Goal: Task Accomplishment & Management: Manage account settings

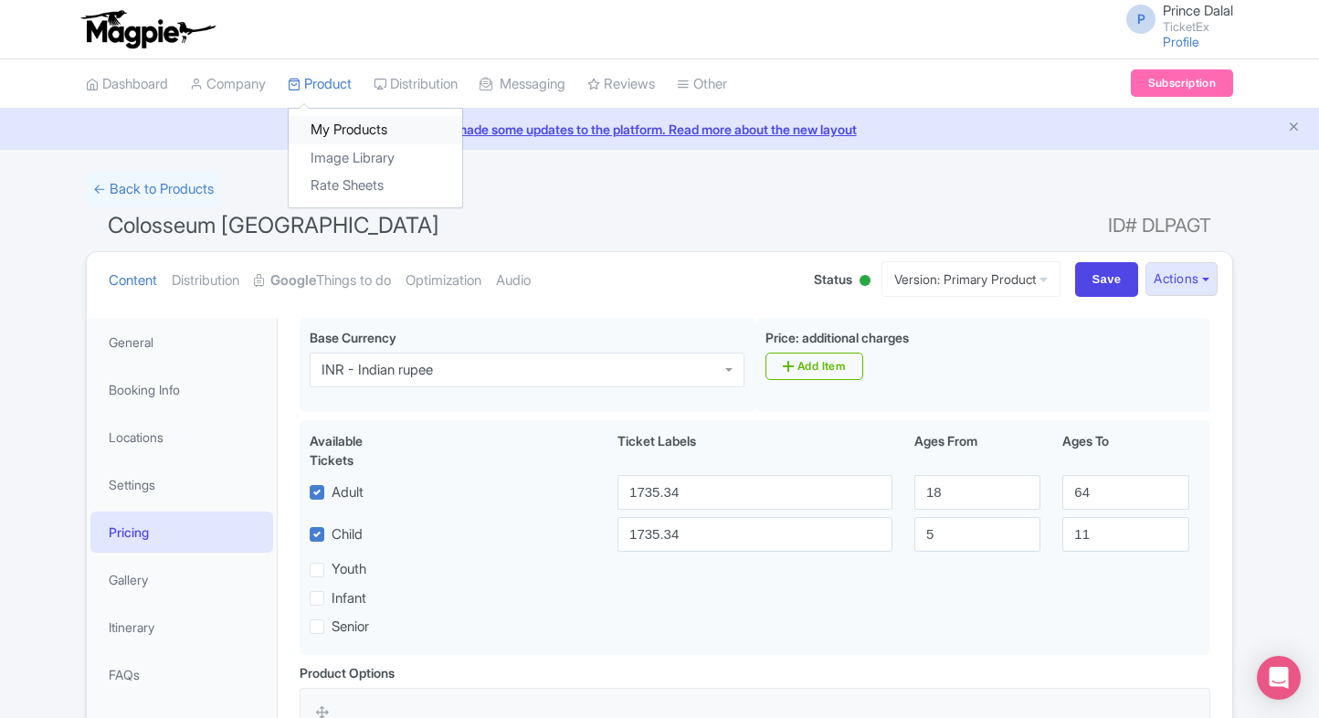
click at [334, 117] on link "My Products" at bounding box center [376, 130] width 174 height 28
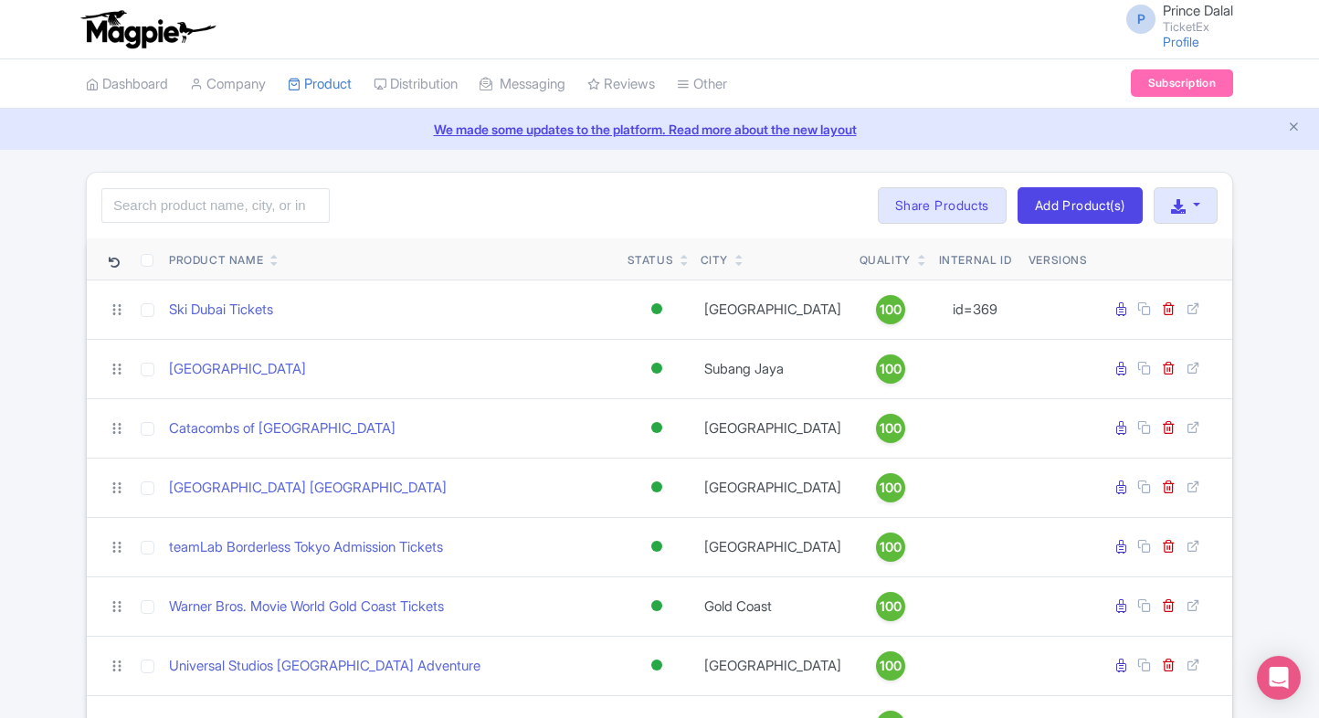
click at [274, 203] on input "search" at bounding box center [215, 205] width 228 height 35
click at [258, 208] on input "search" at bounding box center [215, 205] width 228 height 35
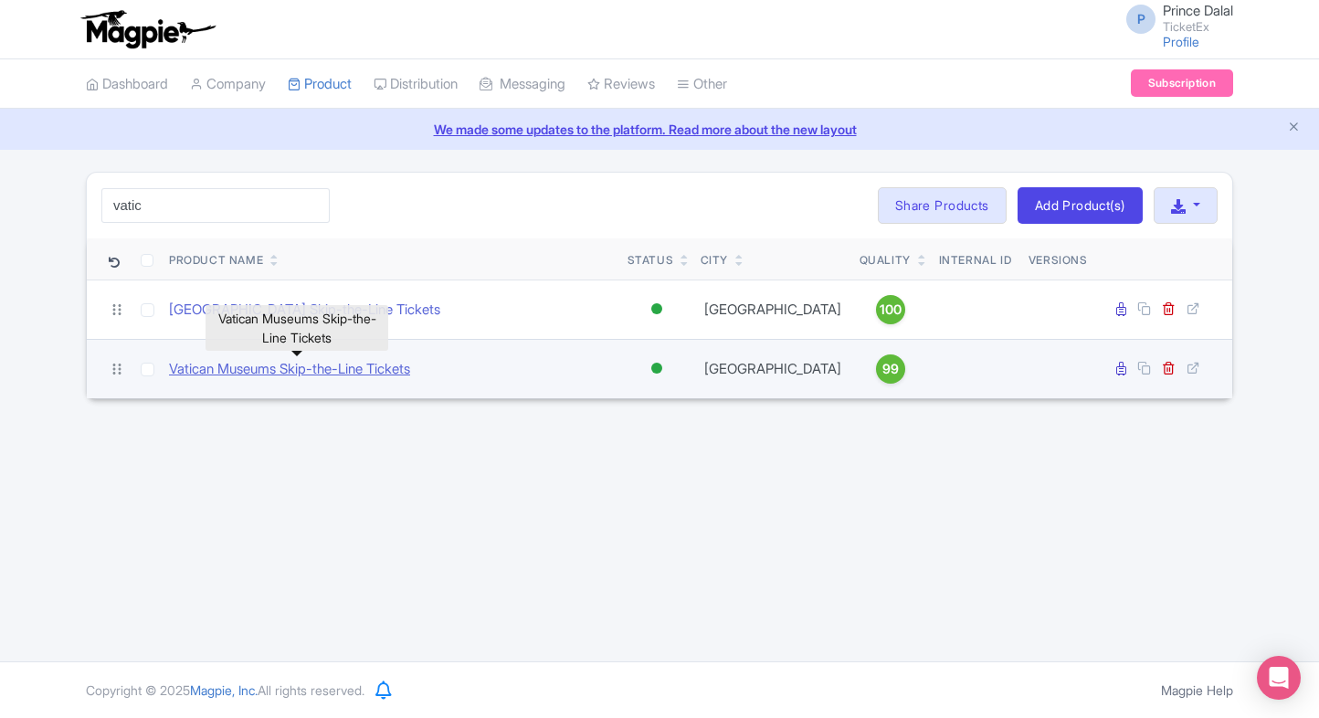
type input "vatic"
click at [258, 367] on link "Vatican Museums Skip-the-Line Tickets" at bounding box center [289, 369] width 241 height 21
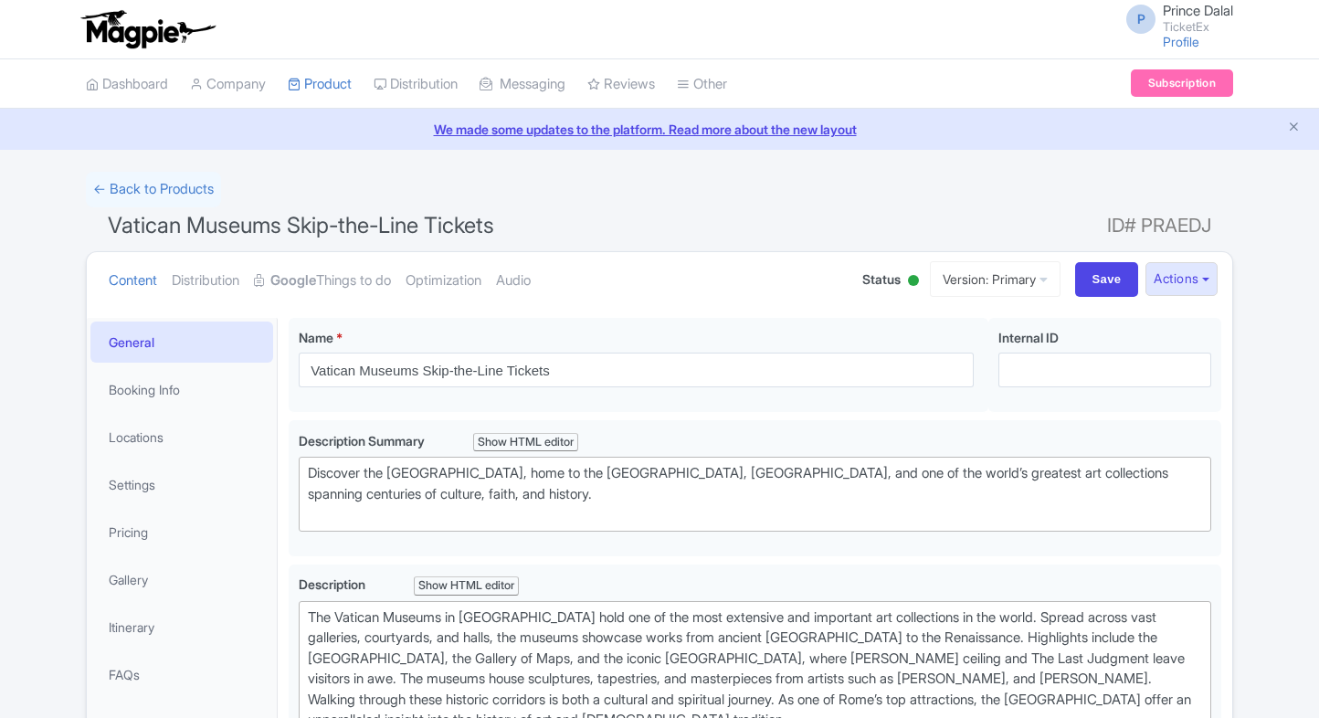
scroll to position [106, 0]
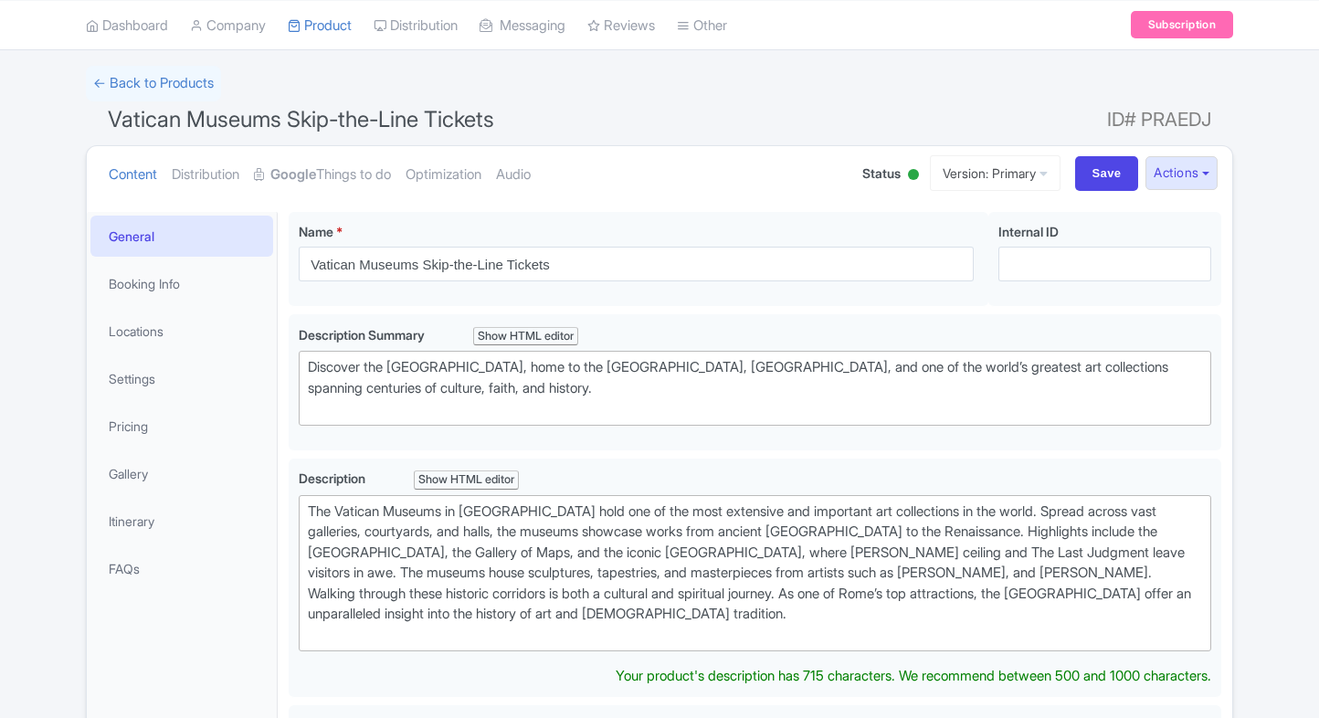
type trix-editor "<div>The Vatican Museums in [GEOGRAPHIC_DATA] hold one of the most extensive an…"
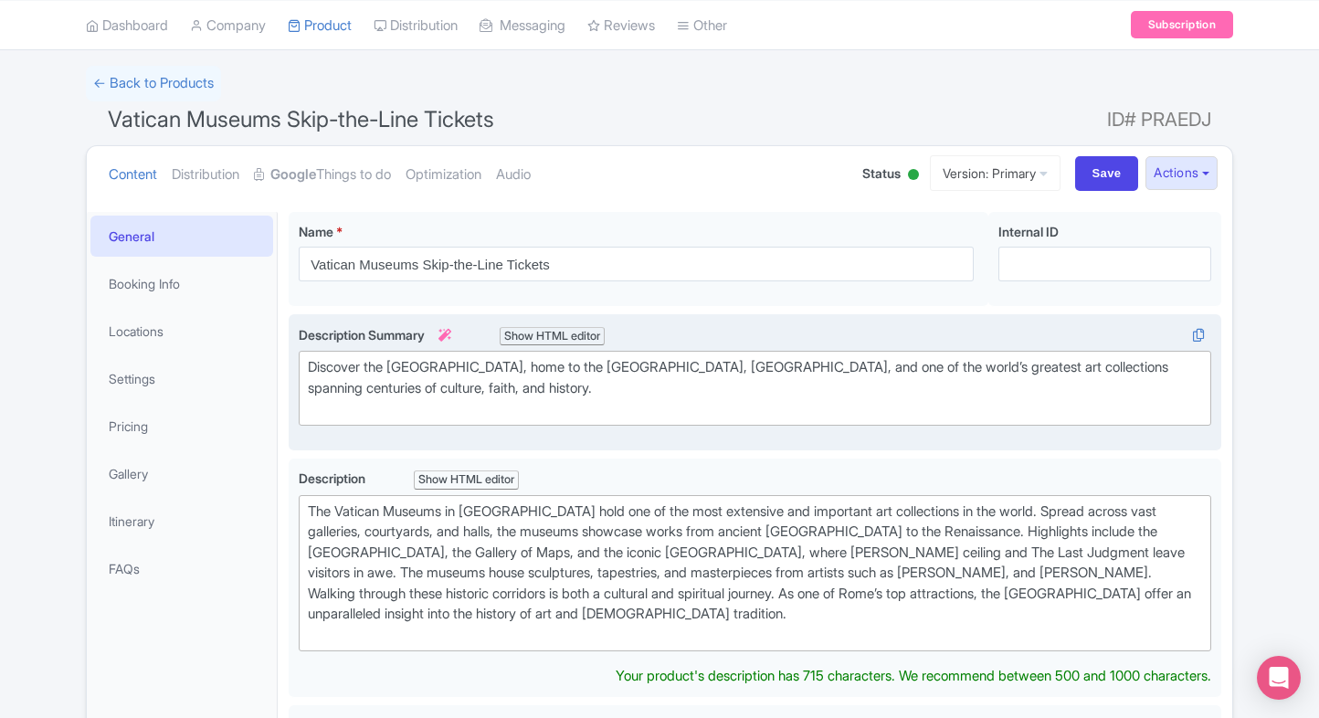
scroll to position [127, 0]
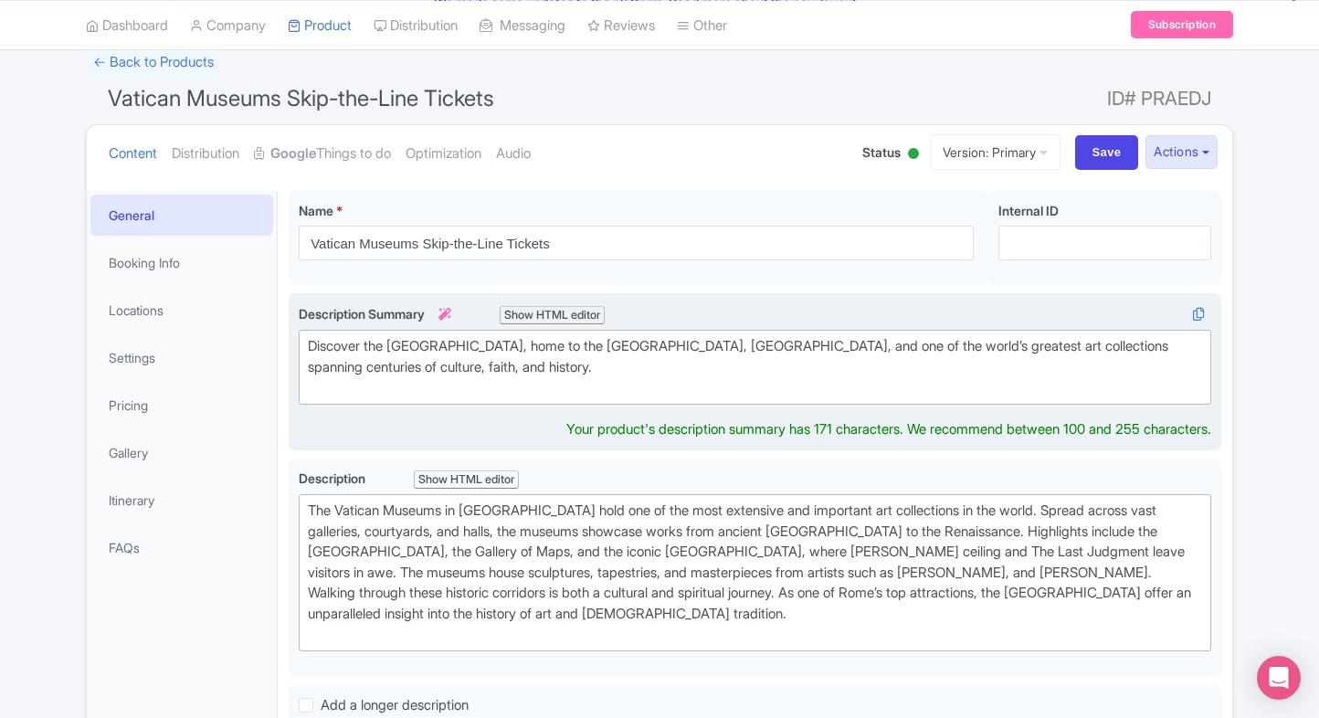
click at [482, 378] on div "Discover the Vatican Museums, home to the Sistine Chapel, Raphael Rooms, and on…" at bounding box center [755, 367] width 894 height 62
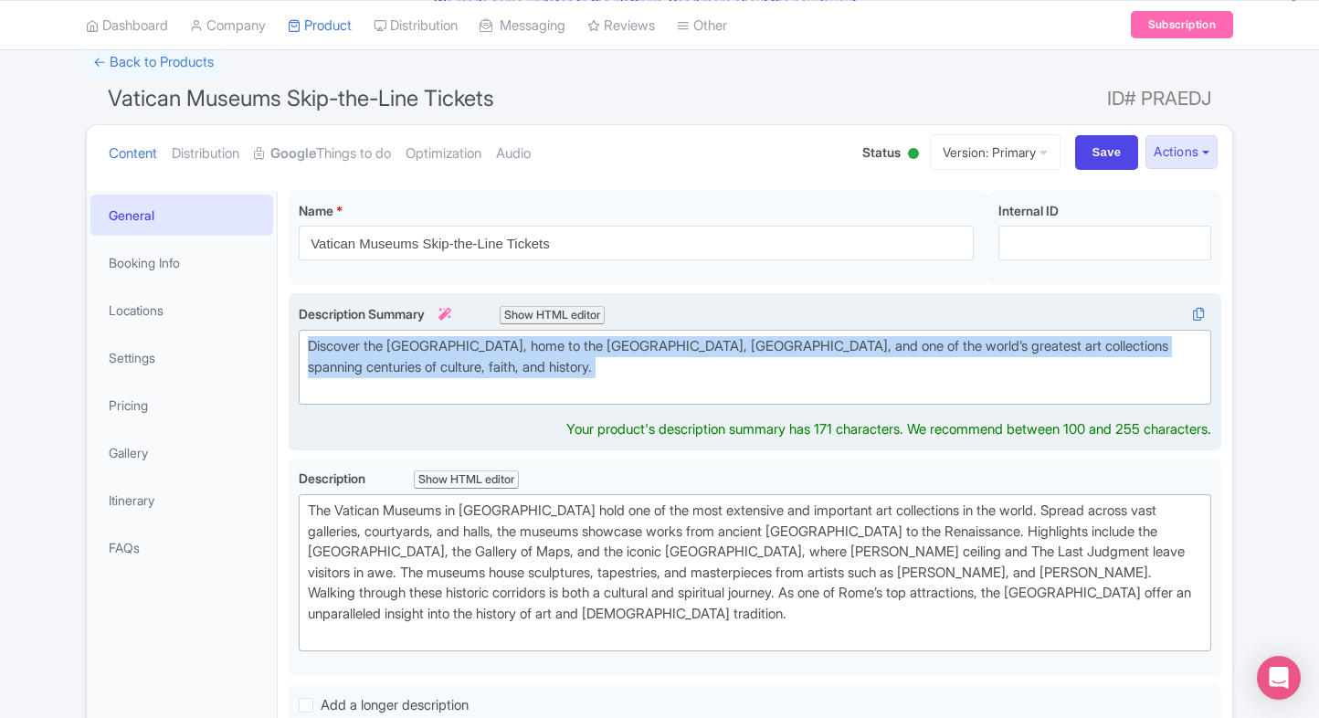
paste trix-editor "in Rome, home to the Sistine Chapel, Renaissance masterpieces, and centuries of…"
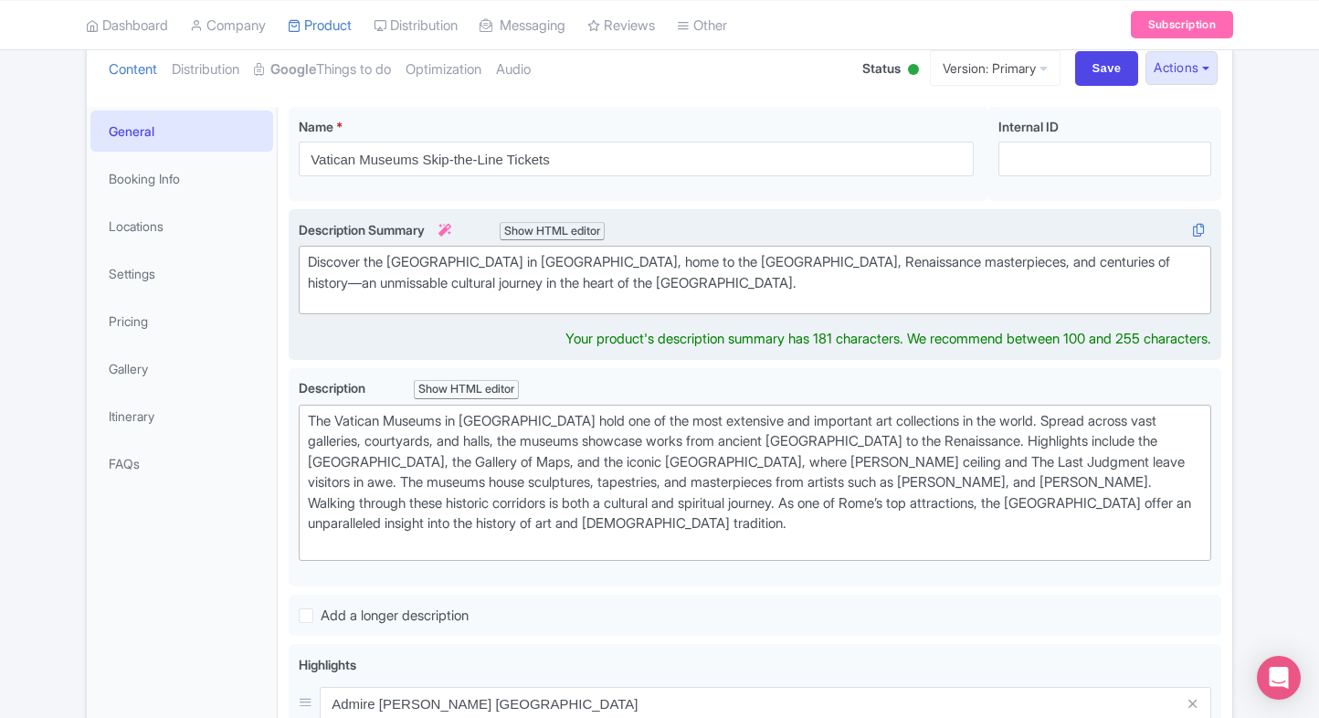
type trix-editor "<div>Discover the Vatican Museums in Rome, home to the Sistine Chapel, Renaissa…"
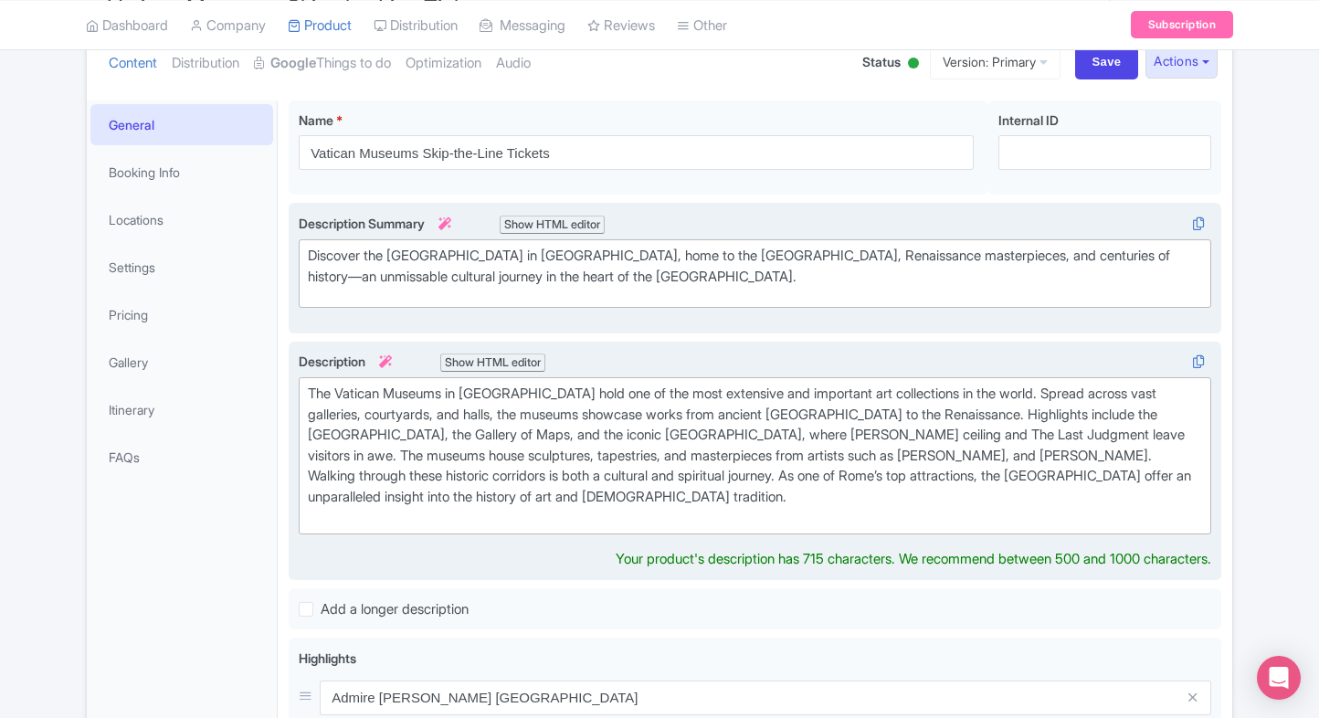
click at [449, 459] on div "The Vatican Museums in Rome hold one of the most extensive and important art co…" at bounding box center [755, 456] width 894 height 144
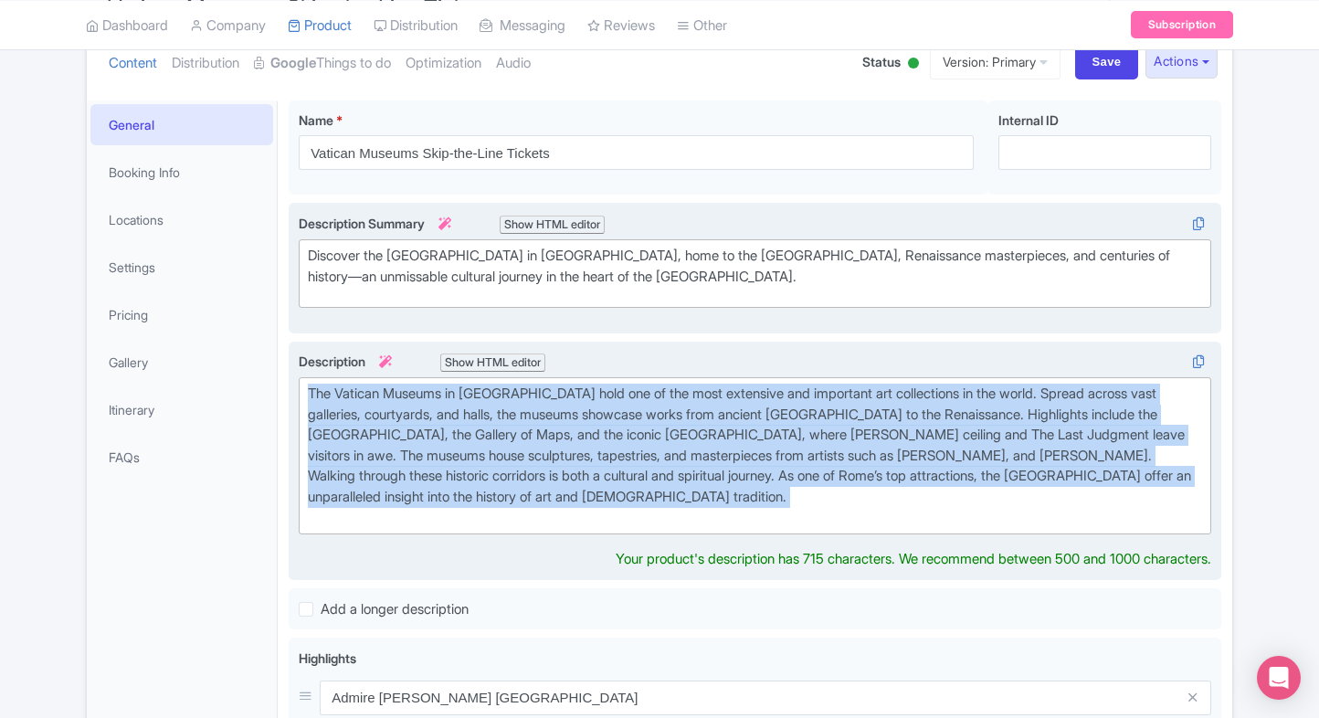
paste trix-editor "<div>Step inside the world-renowned <strong>Vatican Museums</strong> in Rome, o…"
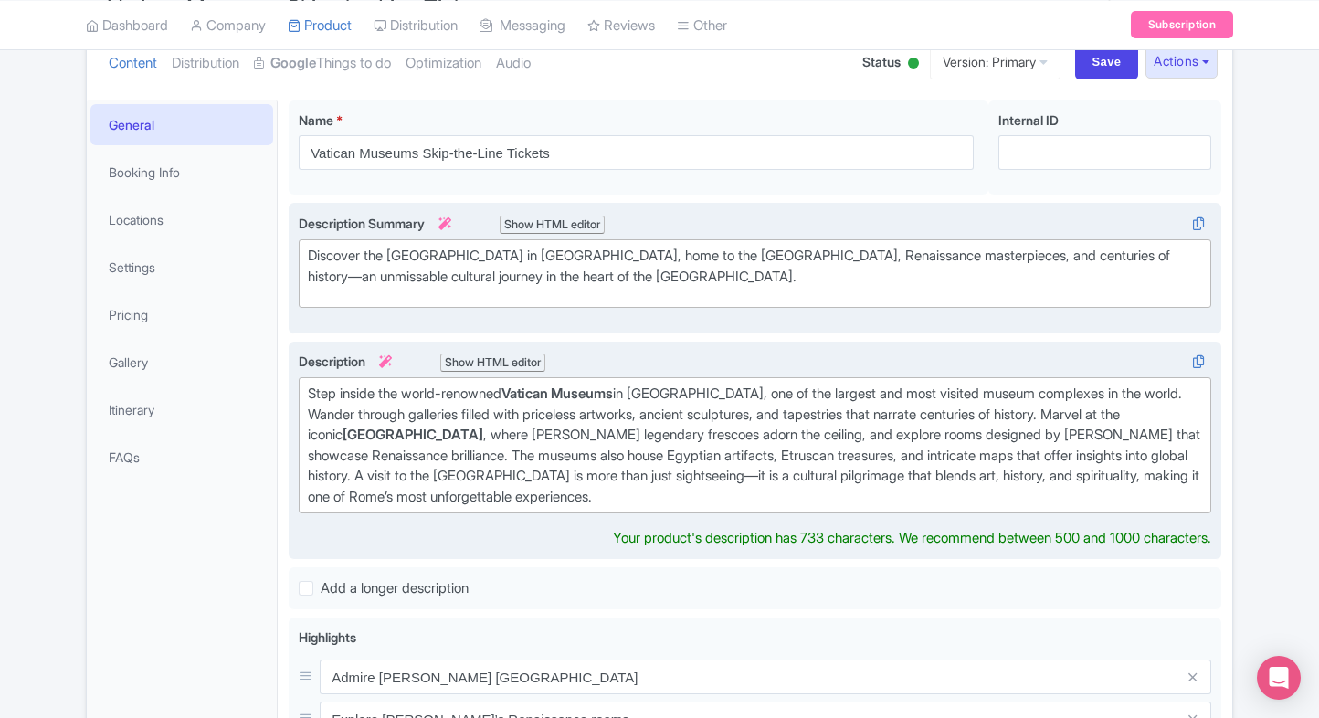
click at [362, 430] on strong "Sistine Chapel" at bounding box center [412, 434] width 141 height 17
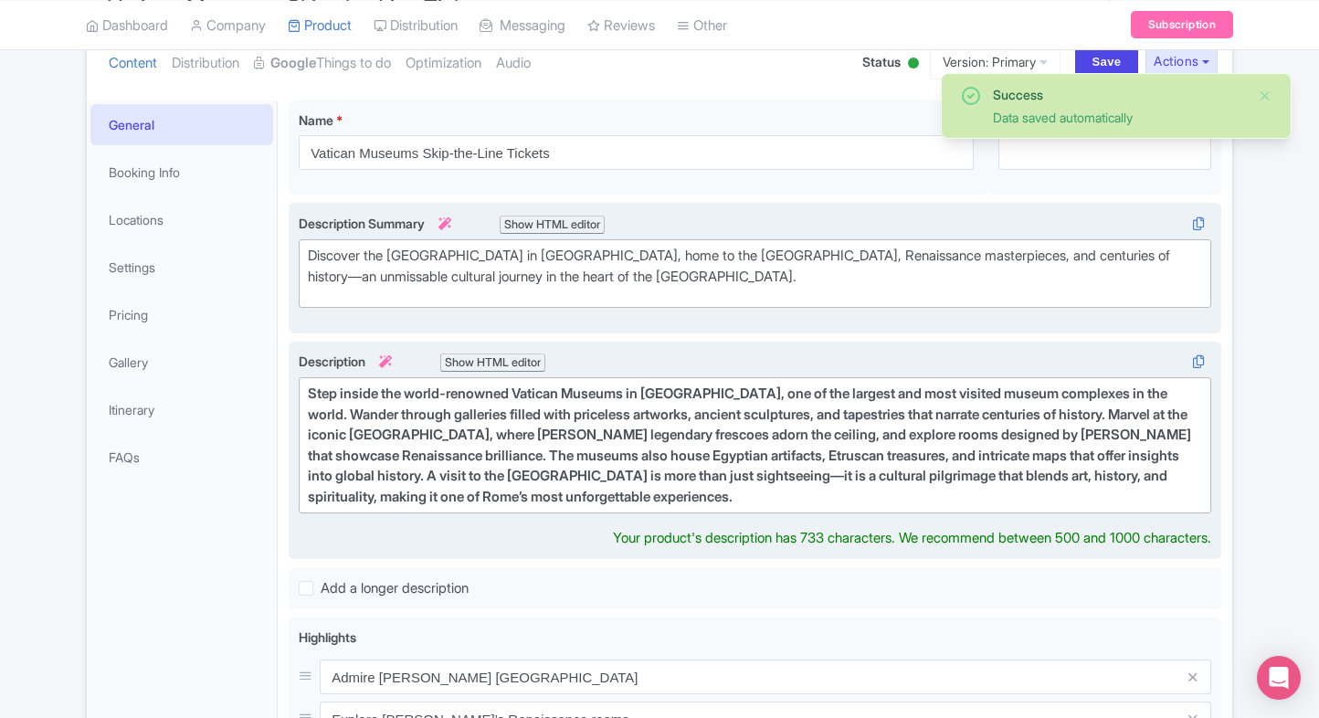
type trix-editor "<div>Step inside the world-renowned Vatican Museums in Rome, one of the largest…"
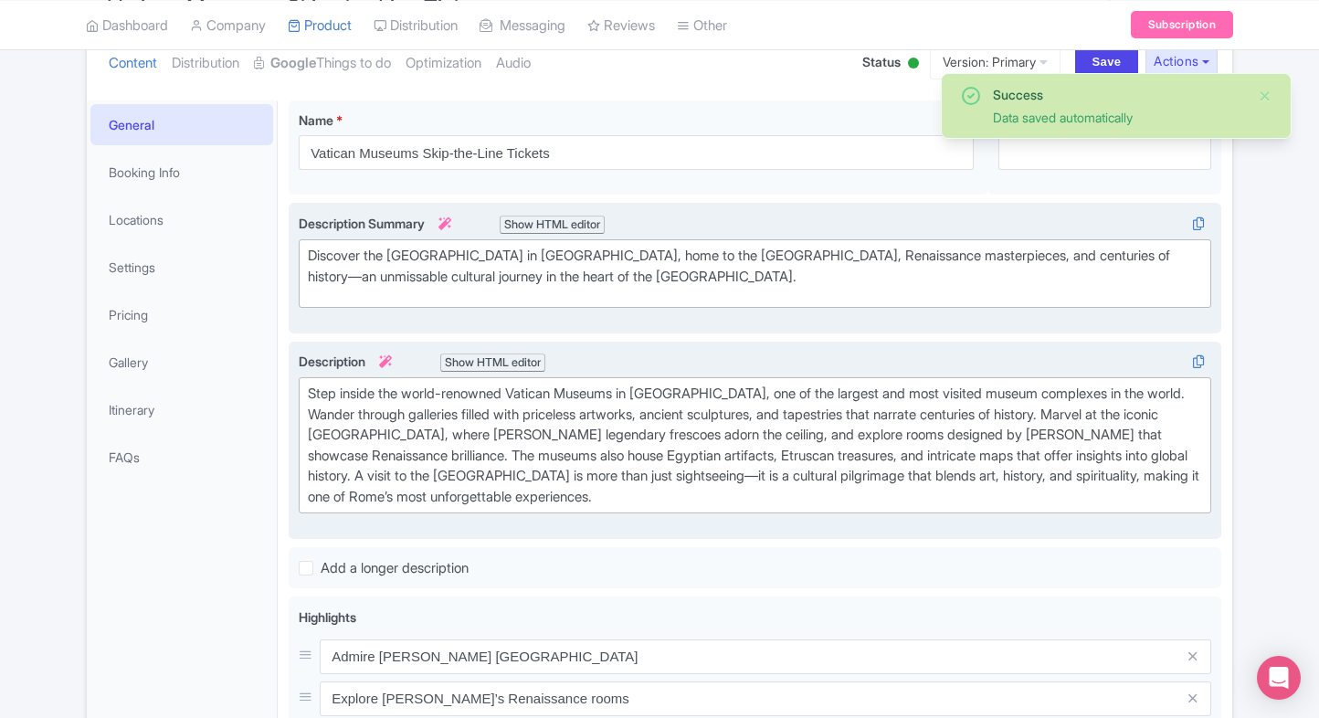
click at [252, 593] on div "General Booking Info Locations Settings Pricing Gallery Itinerary FAQs" at bounding box center [182, 660] width 191 height 1120
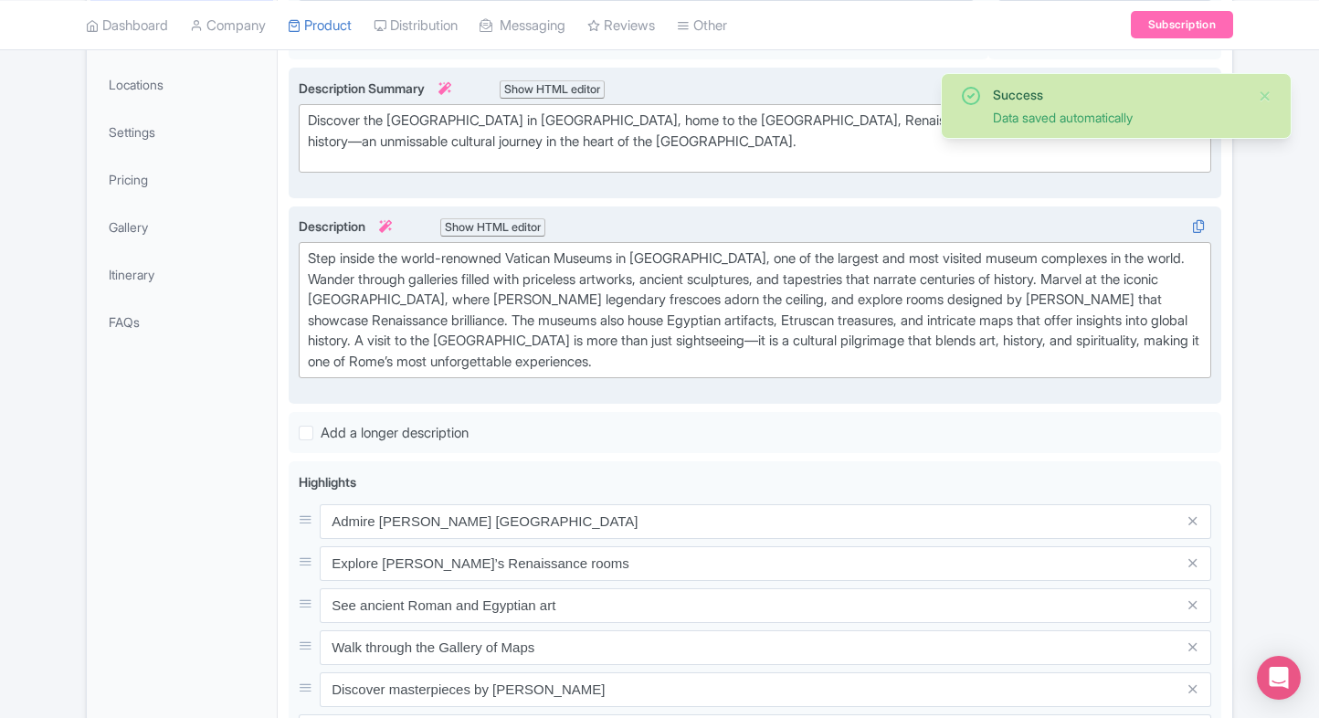
scroll to position [378, 0]
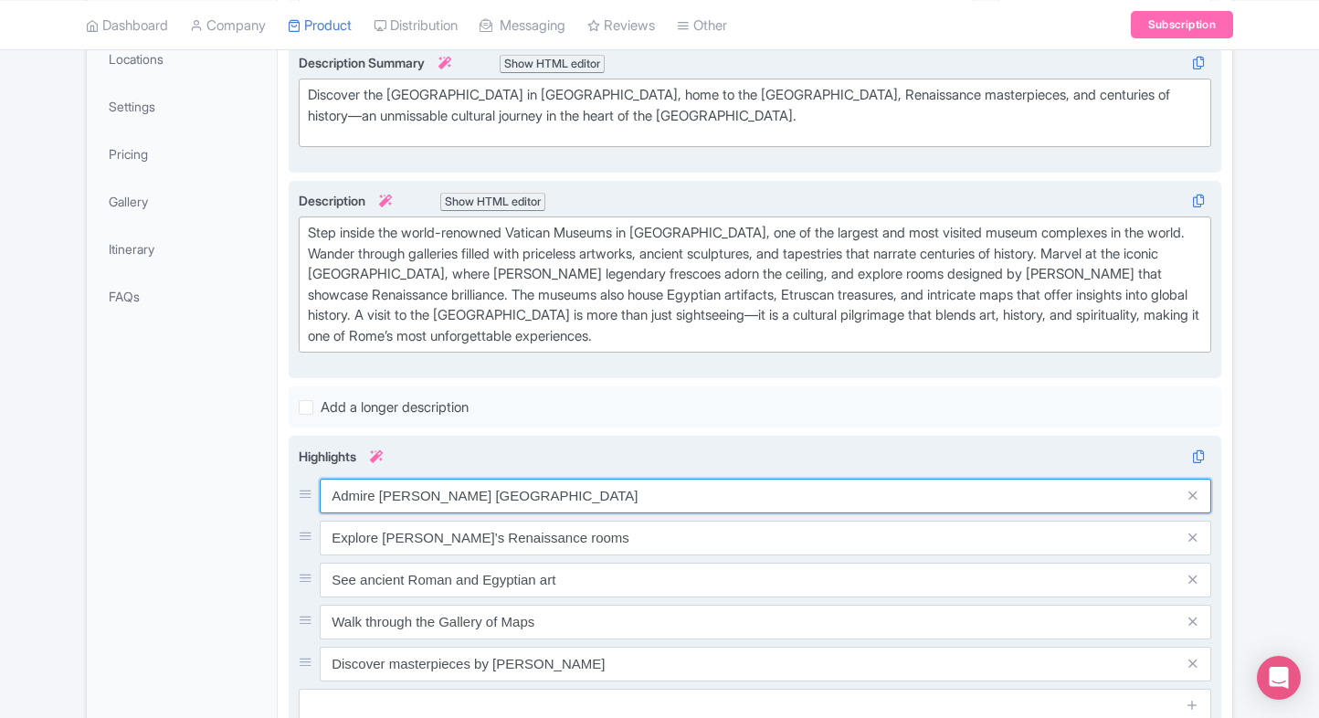
click at [481, 488] on input "Admire [PERSON_NAME] [GEOGRAPHIC_DATA]" at bounding box center [765, 496] width 891 height 35
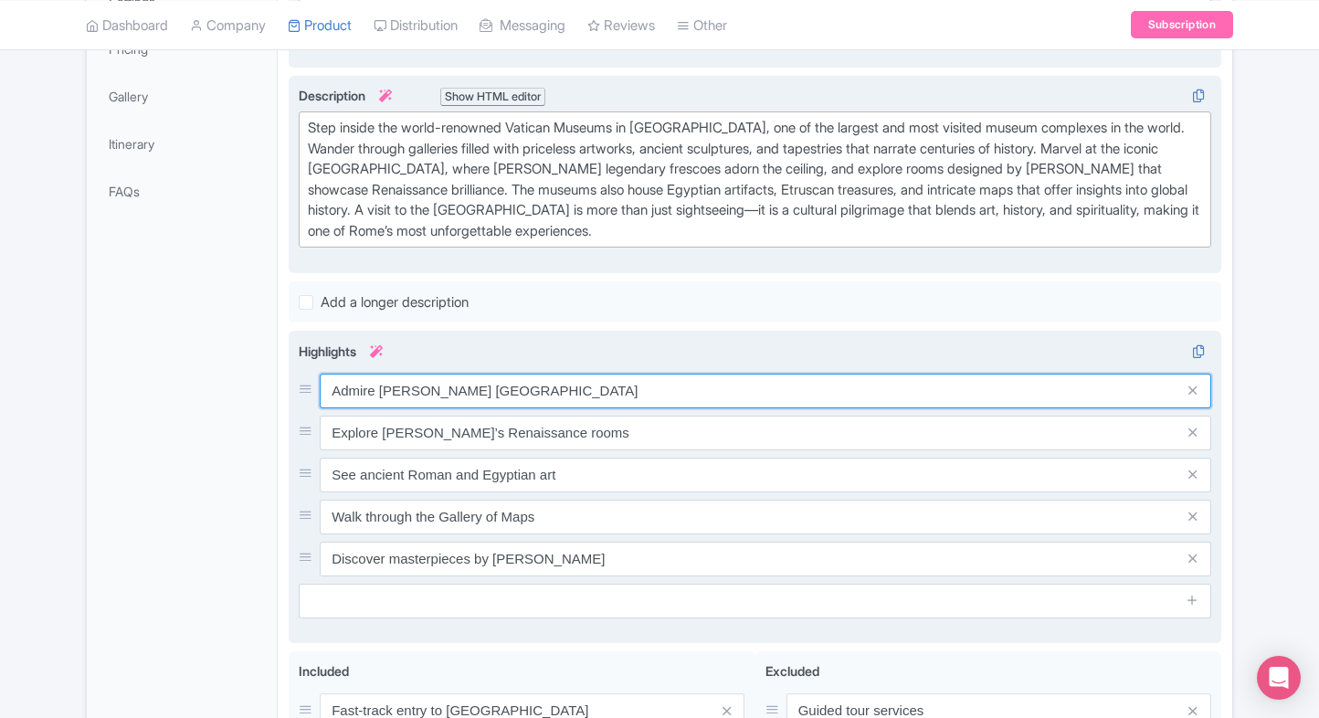
scroll to position [484, 0]
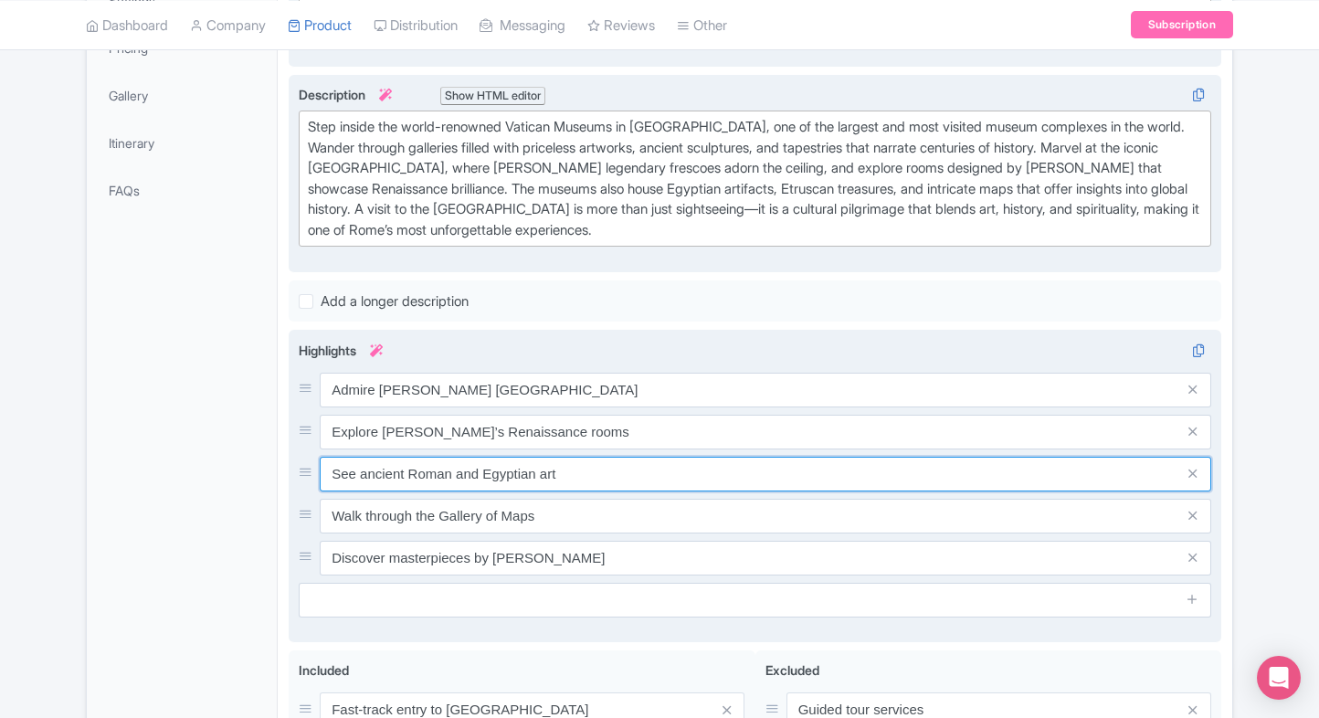
click at [598, 458] on input "See ancient Roman and Egyptian art" at bounding box center [765, 474] width 891 height 35
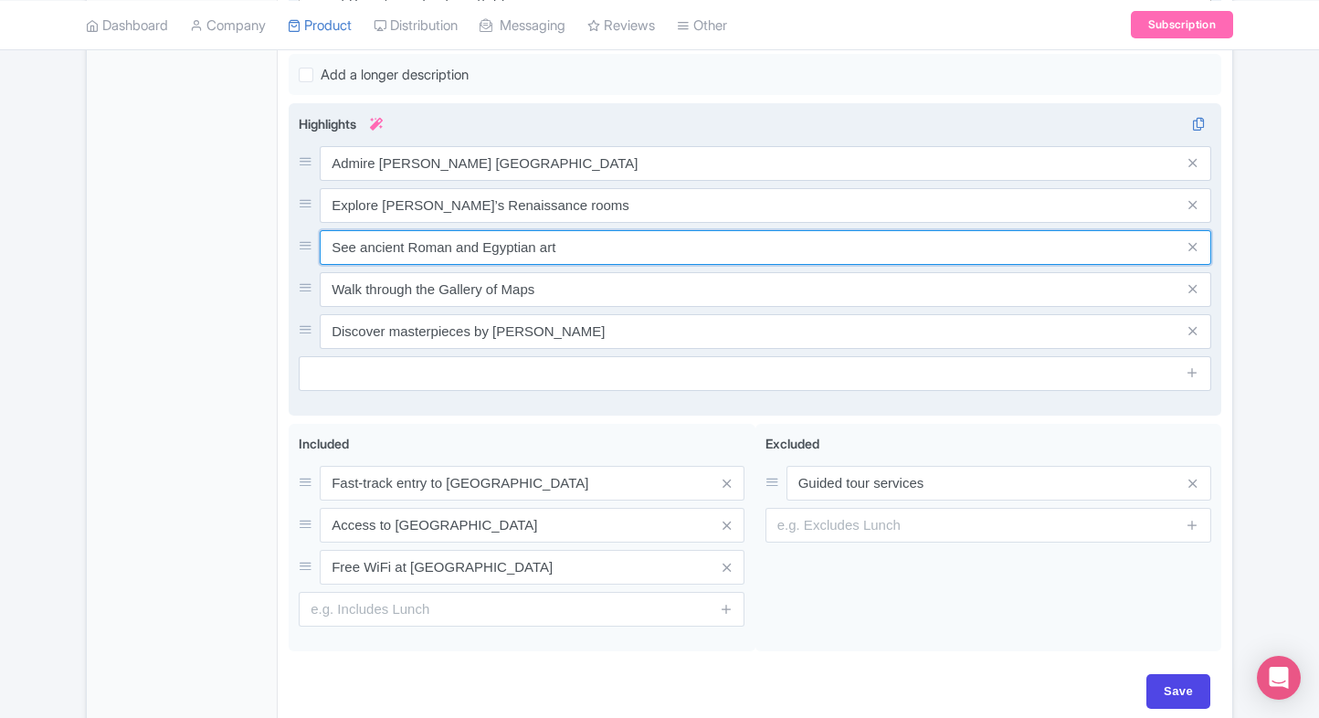
scroll to position [743, 0]
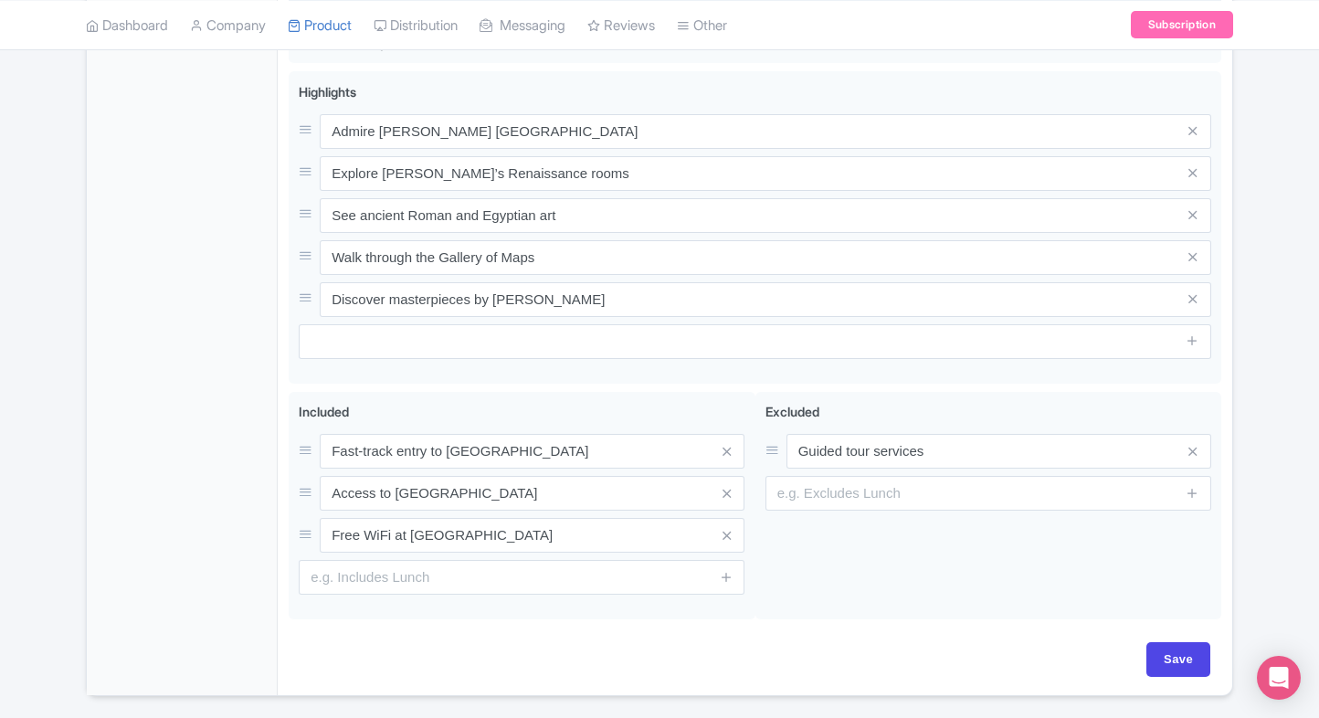
click at [169, 507] on div "General Booking Info Locations Settings Pricing Gallery Itinerary FAQs" at bounding box center [182, 135] width 191 height 1120
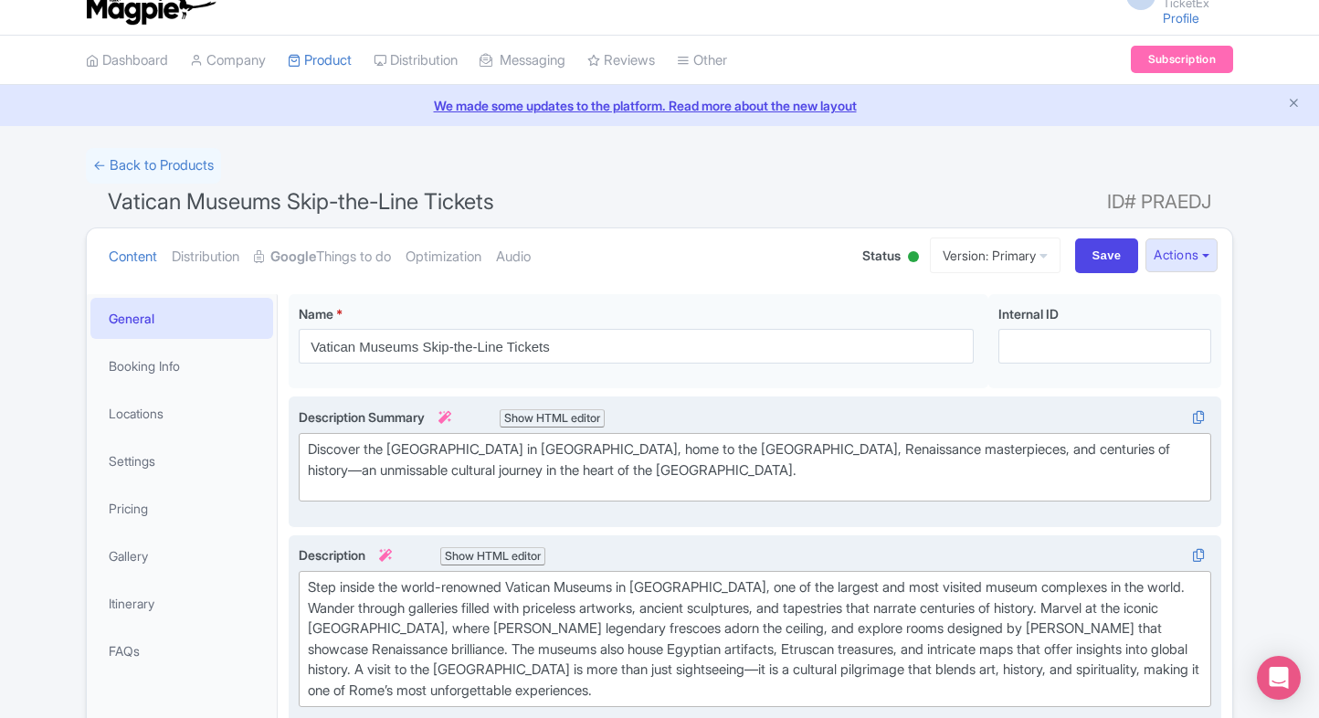
scroll to position [0, 0]
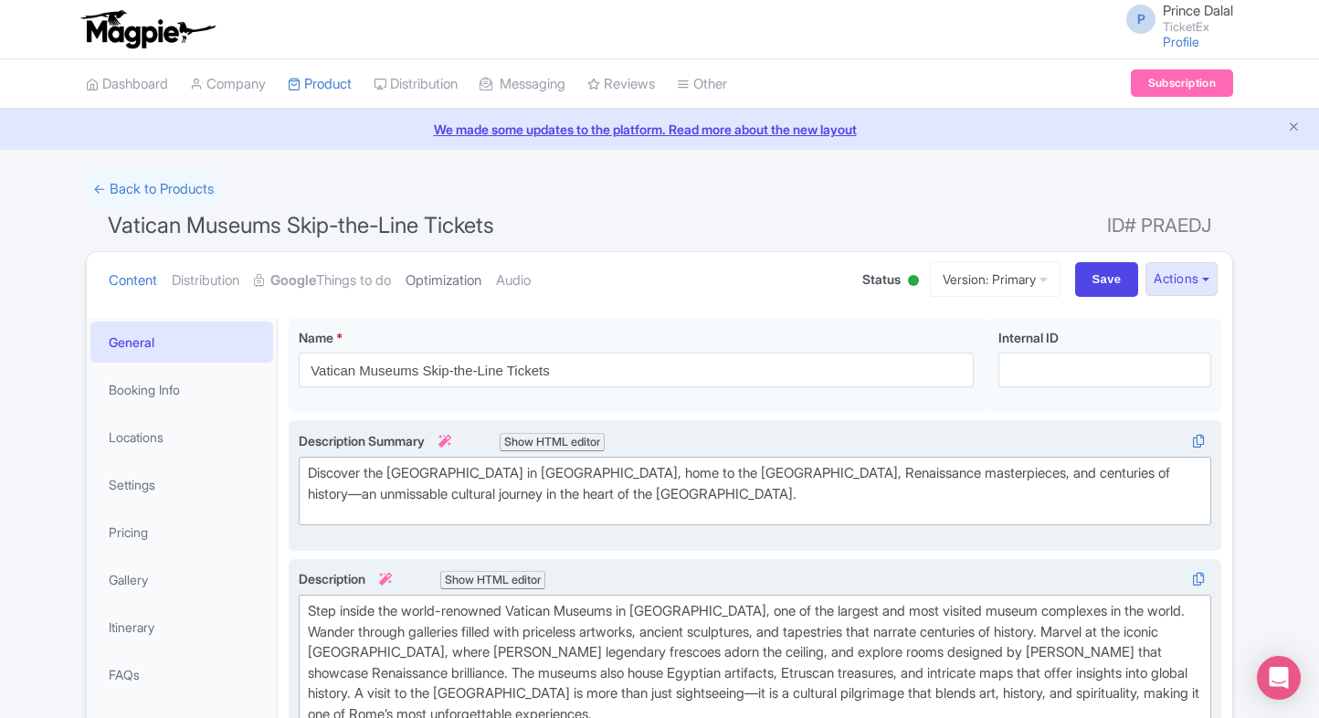
click at [468, 286] on link "Optimization" at bounding box center [444, 281] width 76 height 58
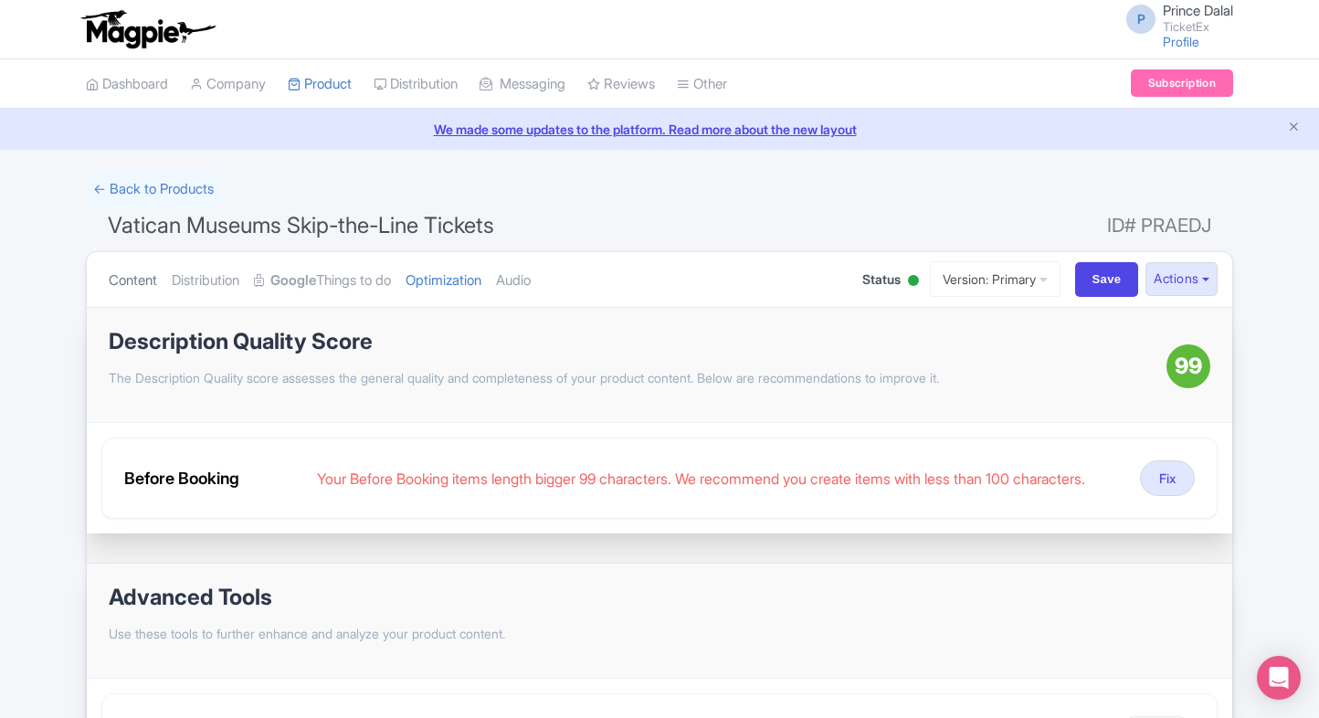
click at [153, 286] on link "Content" at bounding box center [133, 281] width 48 height 58
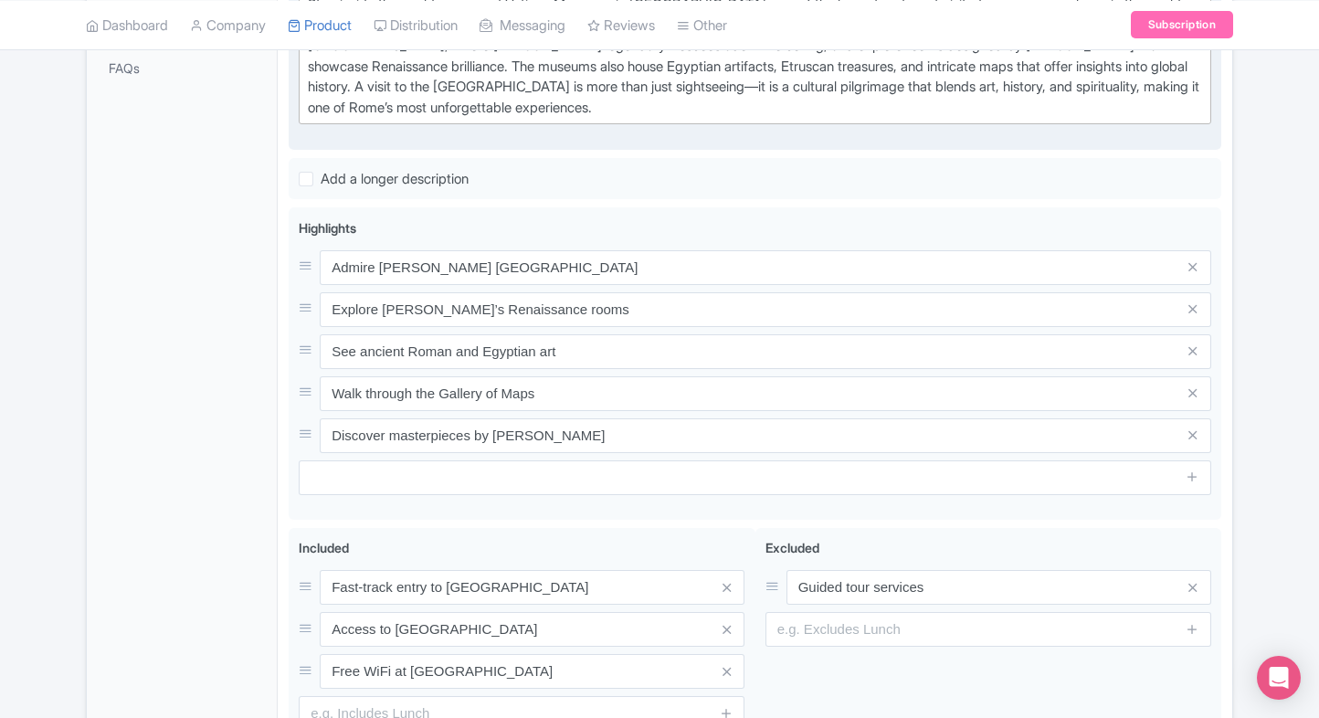
scroll to position [795, 0]
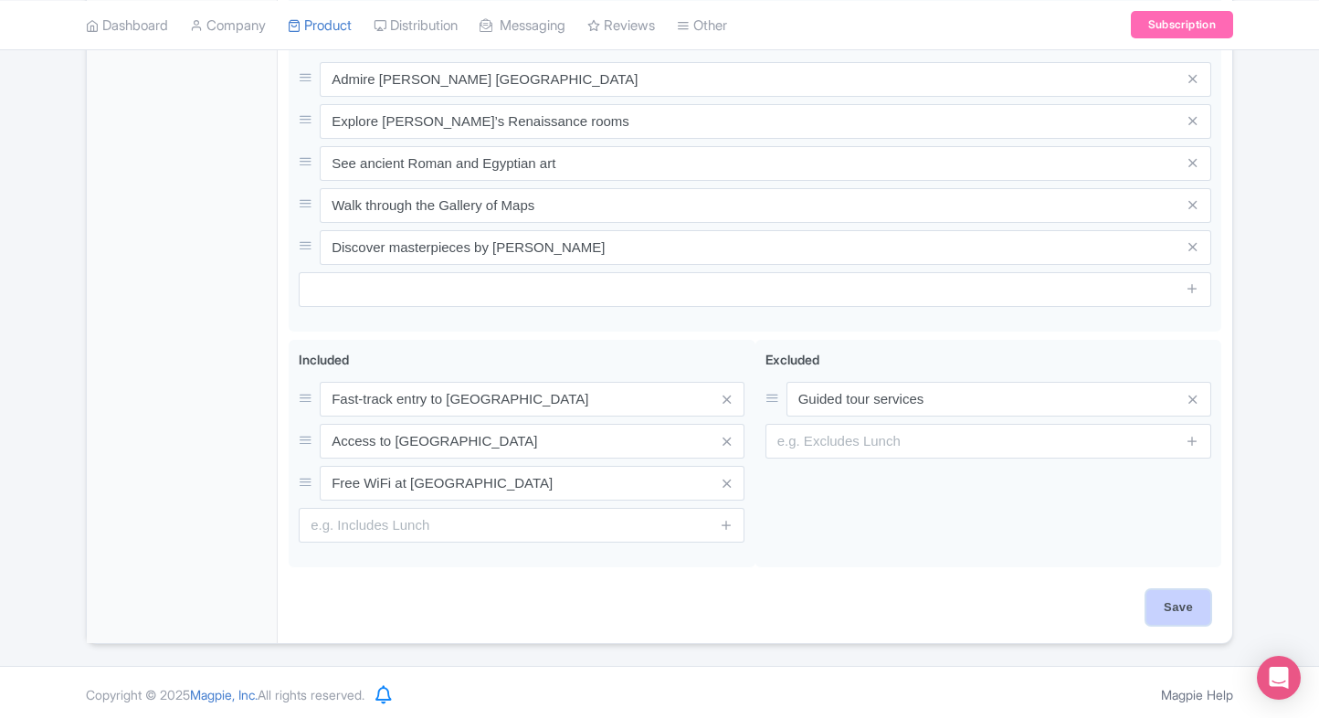
click at [1196, 617] on input "Save" at bounding box center [1178, 607] width 64 height 35
type input "Saving..."
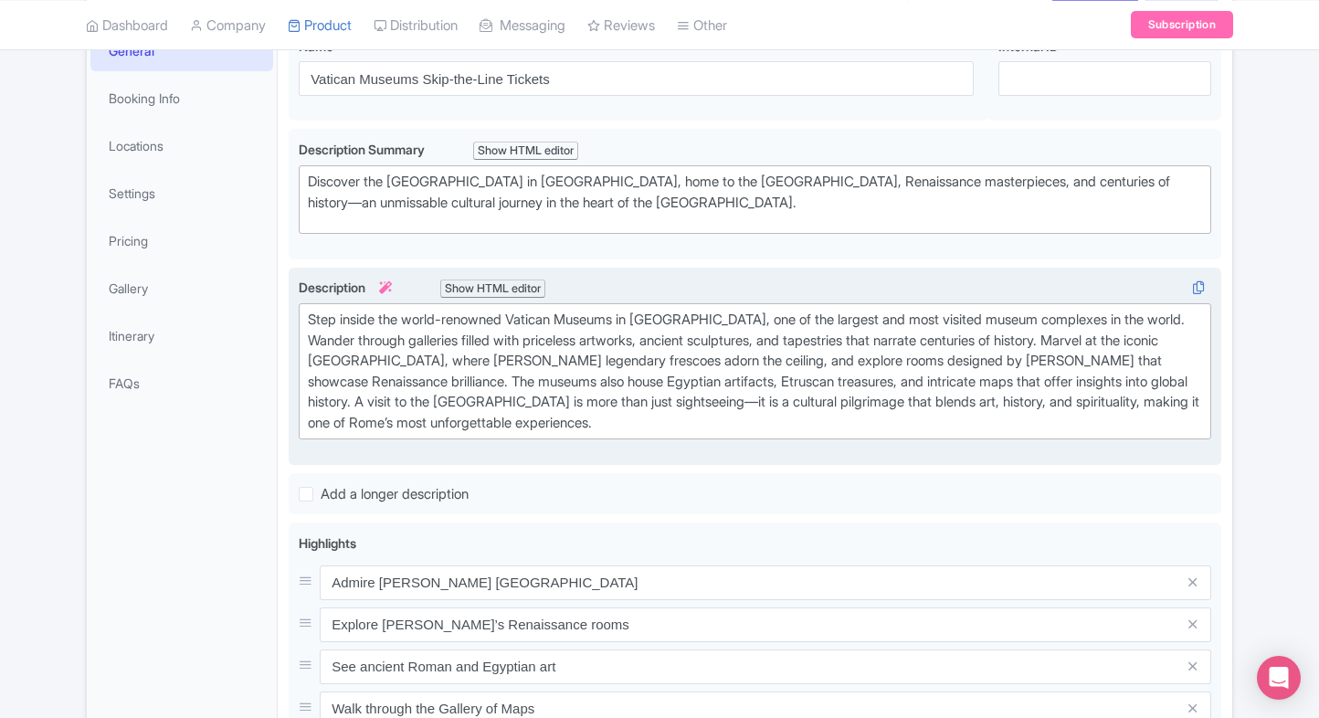
scroll to position [181, 0]
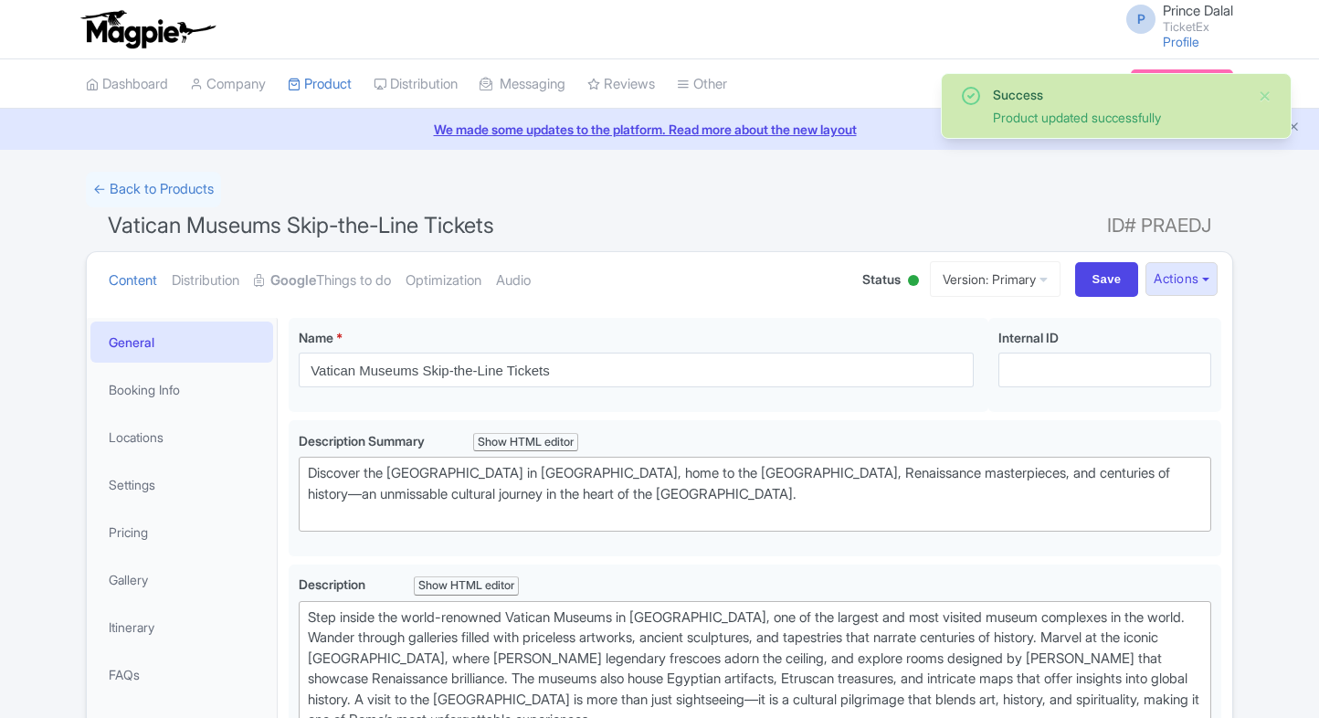
click at [481, 283] on link "Optimization" at bounding box center [444, 281] width 76 height 58
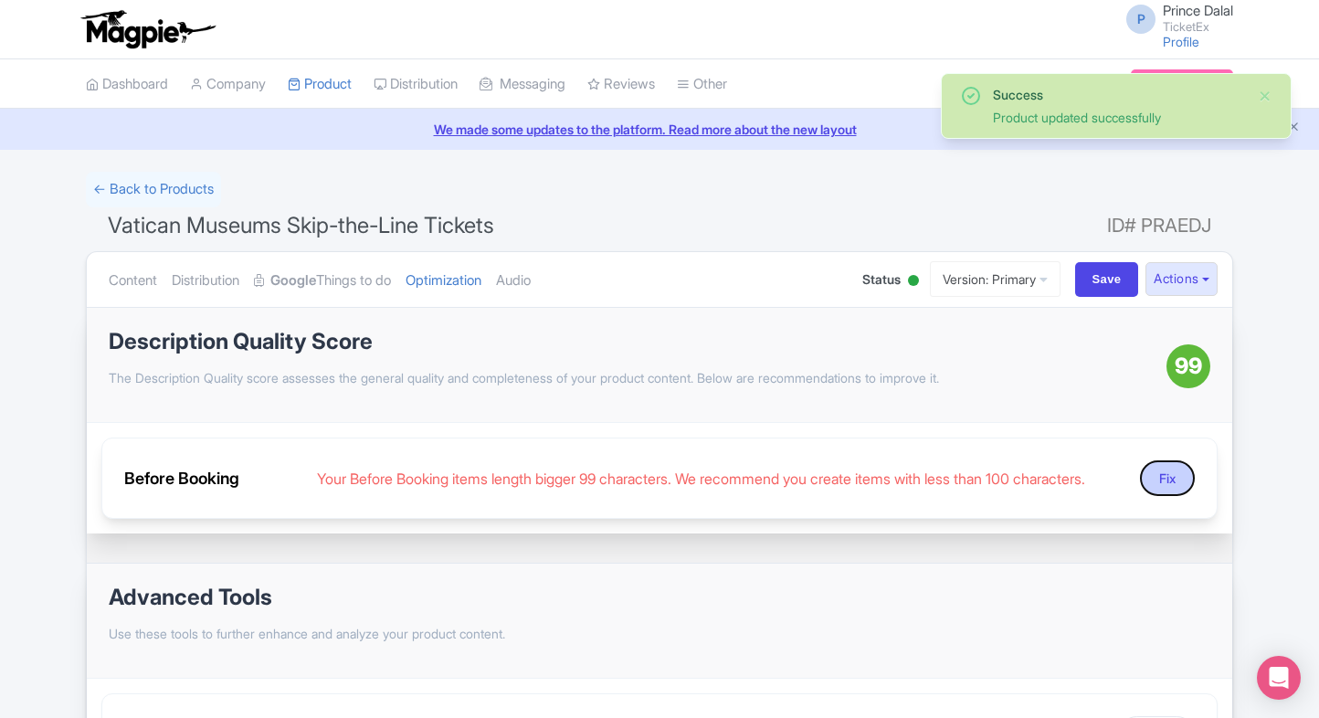
click at [1171, 479] on button "Fix" at bounding box center [1167, 478] width 55 height 36
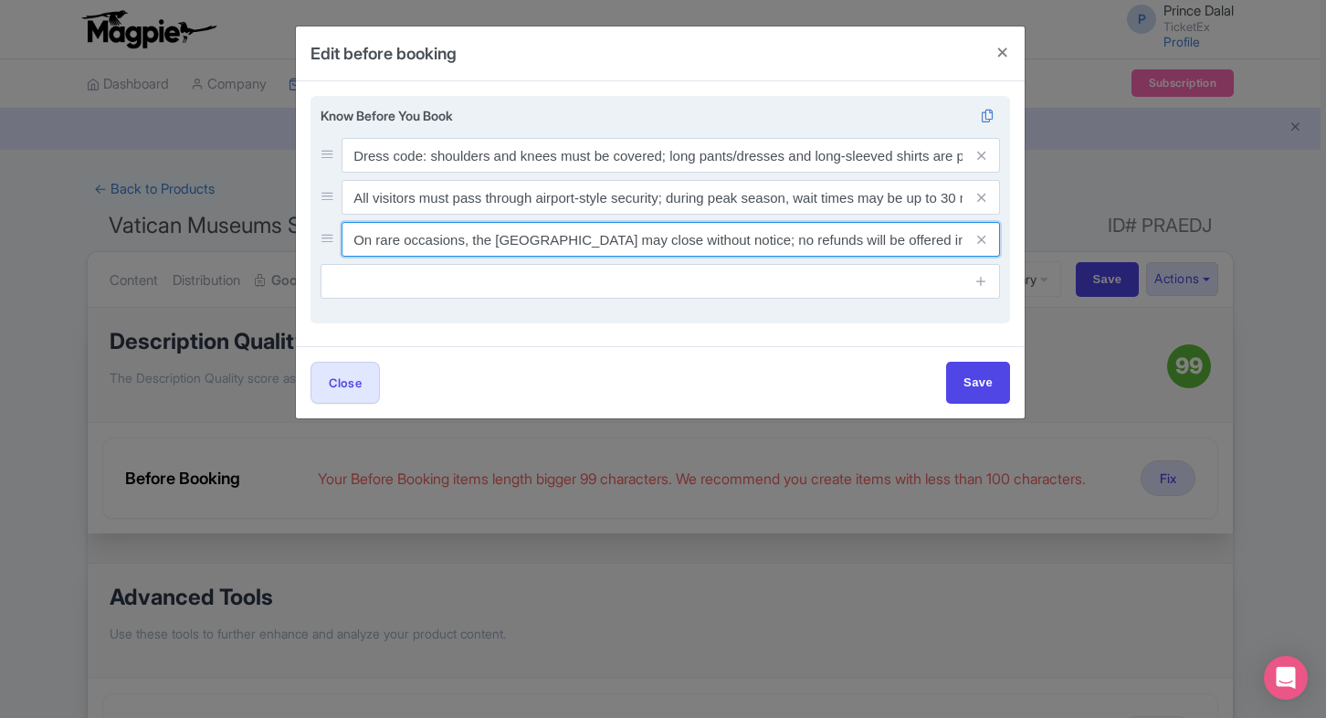
click at [820, 239] on input "On rare occasions, the [GEOGRAPHIC_DATA] may close without notice; no refunds w…" at bounding box center [671, 239] width 658 height 35
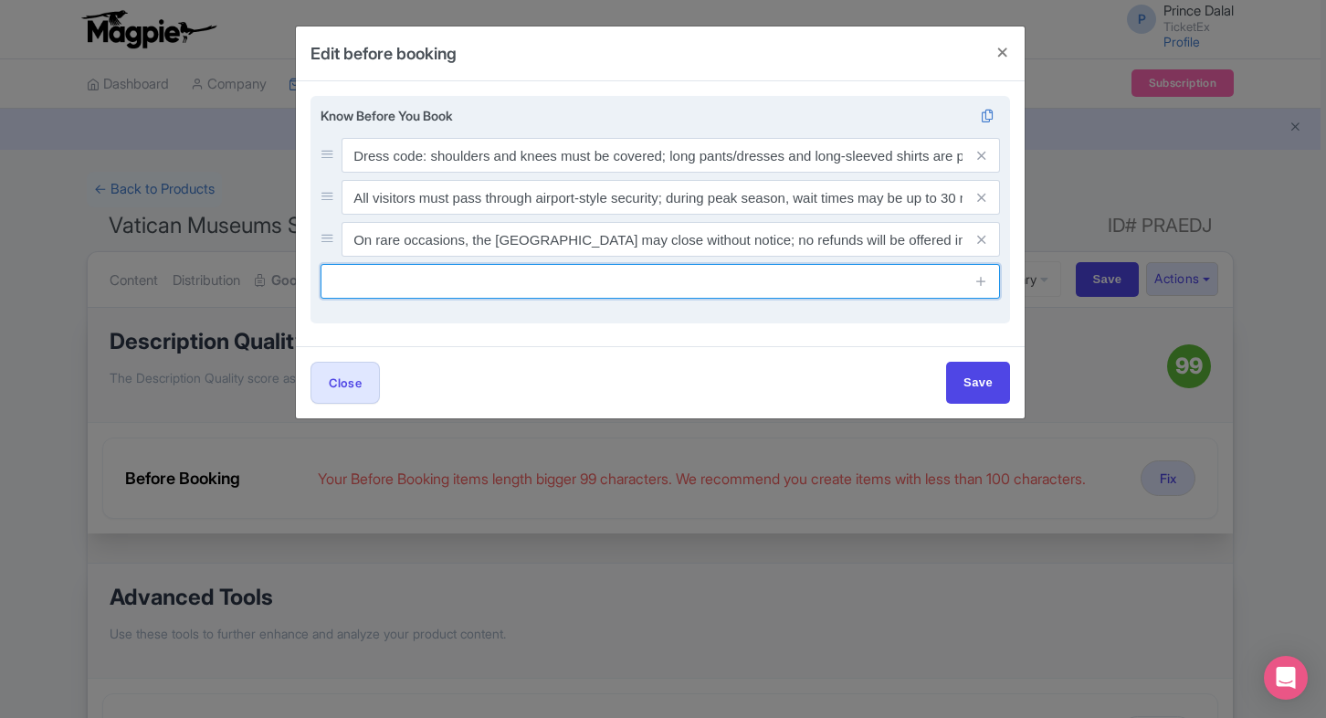
click at [669, 267] on input "text" at bounding box center [660, 281] width 679 height 35
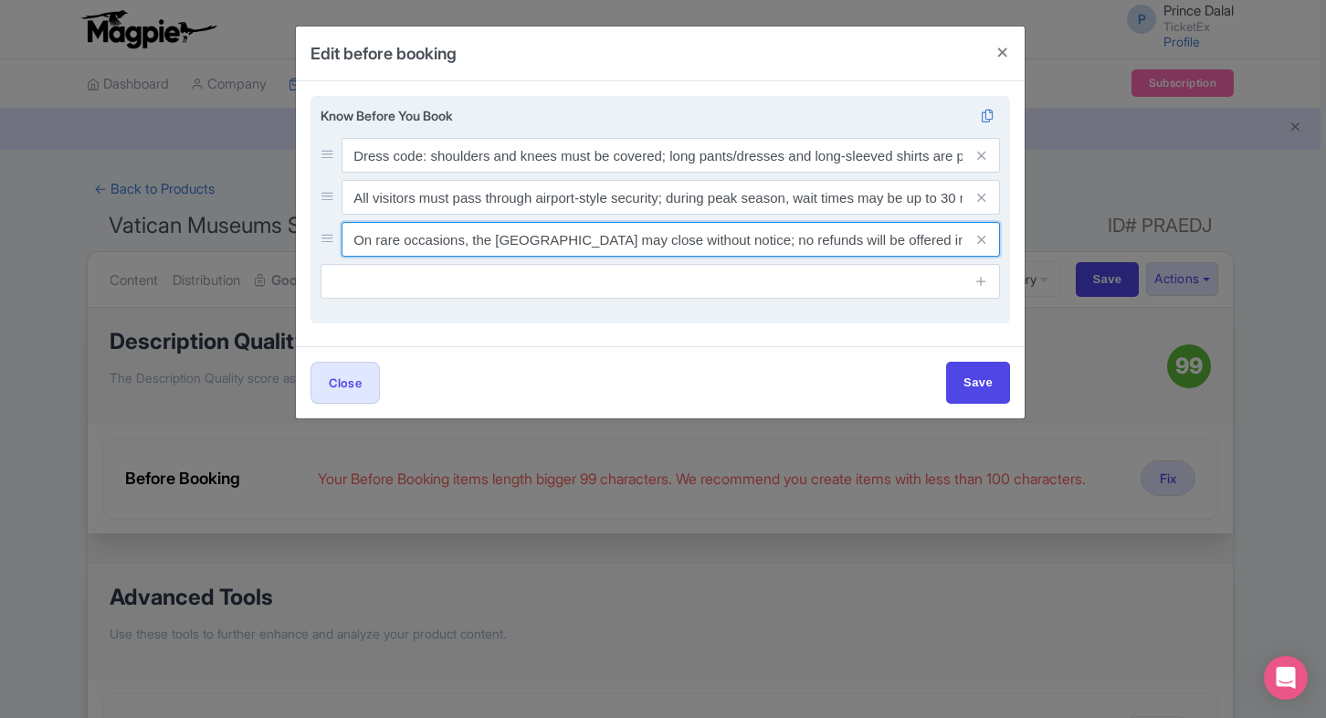
click at [751, 237] on input "On rare occasions, the Sistine Chapel may close without notice; no refunds will…" at bounding box center [671, 239] width 658 height 35
click at [844, 233] on input "On rare occasions, the Sistine Chapel may close without notice; no refunds will…" at bounding box center [671, 239] width 658 height 35
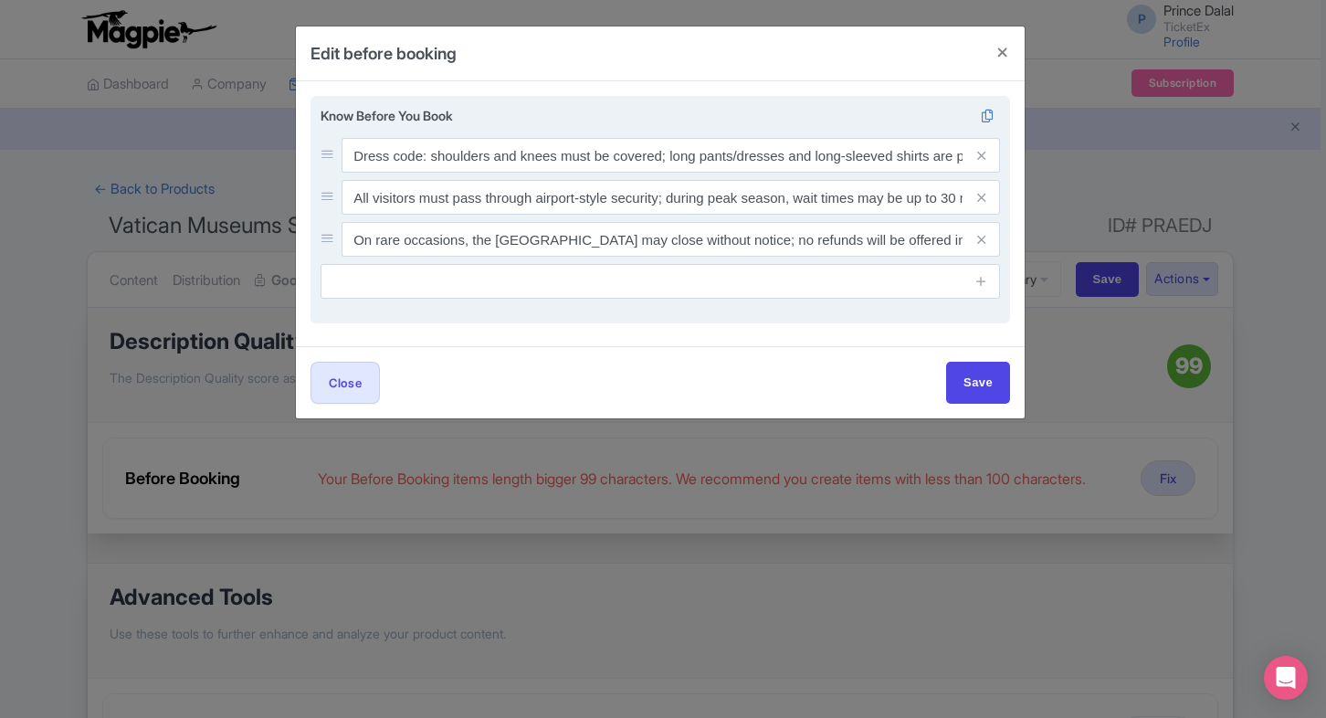
scroll to position [0, 25]
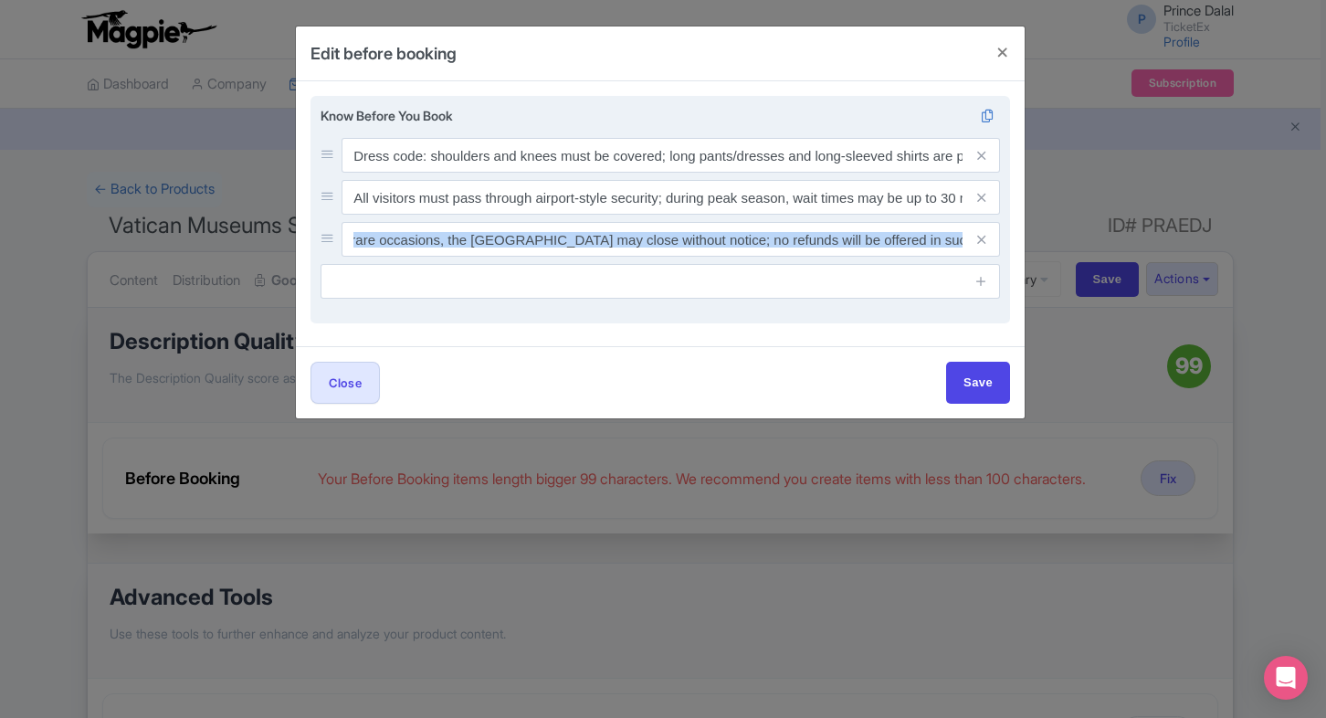
drag, startPoint x: 963, startPoint y: 242, endPoint x: 914, endPoint y: 242, distance: 48.4
click at [914, 242] on div "On rare occasions, the Sistine Chapel may close without notice; no refunds will…" at bounding box center [671, 239] width 658 height 35
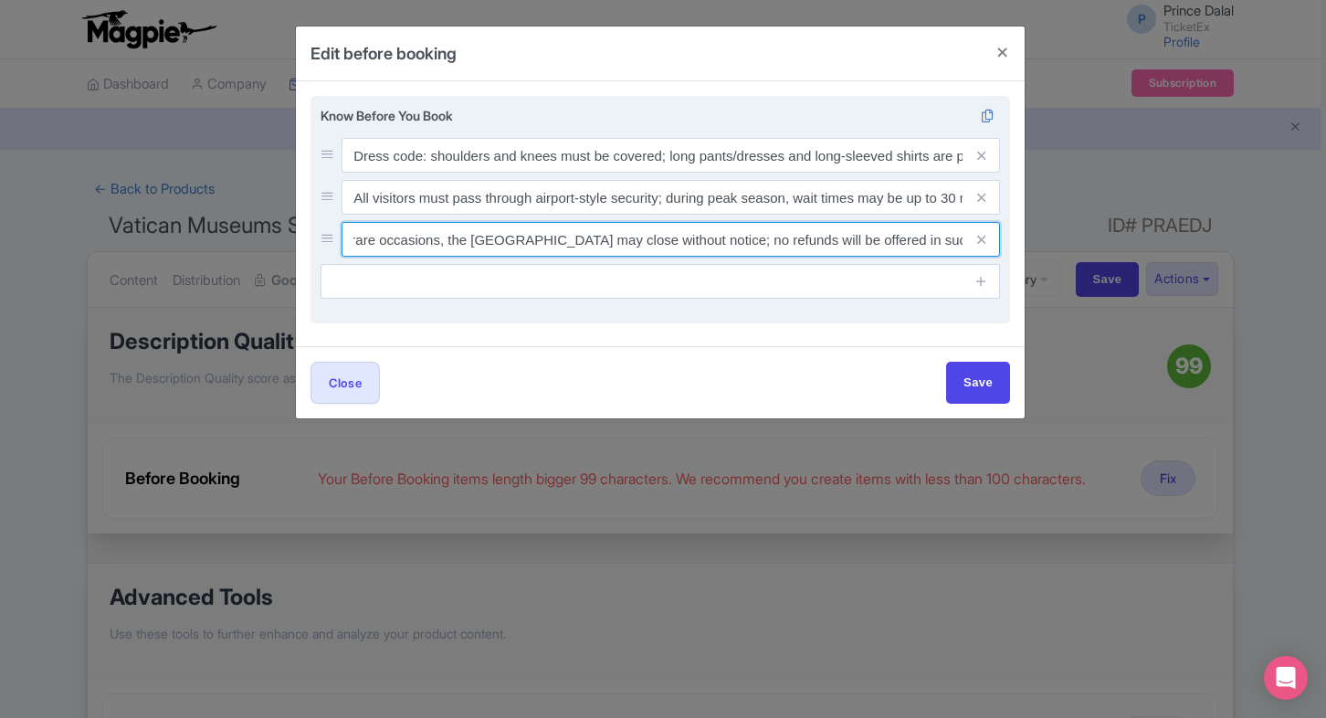
click at [929, 236] on input "On rare occasions, the Sistine Chapel may close without notice; no refunds will…" at bounding box center [671, 239] width 658 height 35
drag, startPoint x: 961, startPoint y: 241, endPoint x: 788, endPoint y: 243, distance: 172.6
click at [788, 243] on input "On rare occasions, the Sistine Chapel may close without notice; no refunds will…" at bounding box center [671, 239] width 658 height 35
type input "On rare occasions, the [GEOGRAPHIC_DATA] may close without notice; no refunds t…"
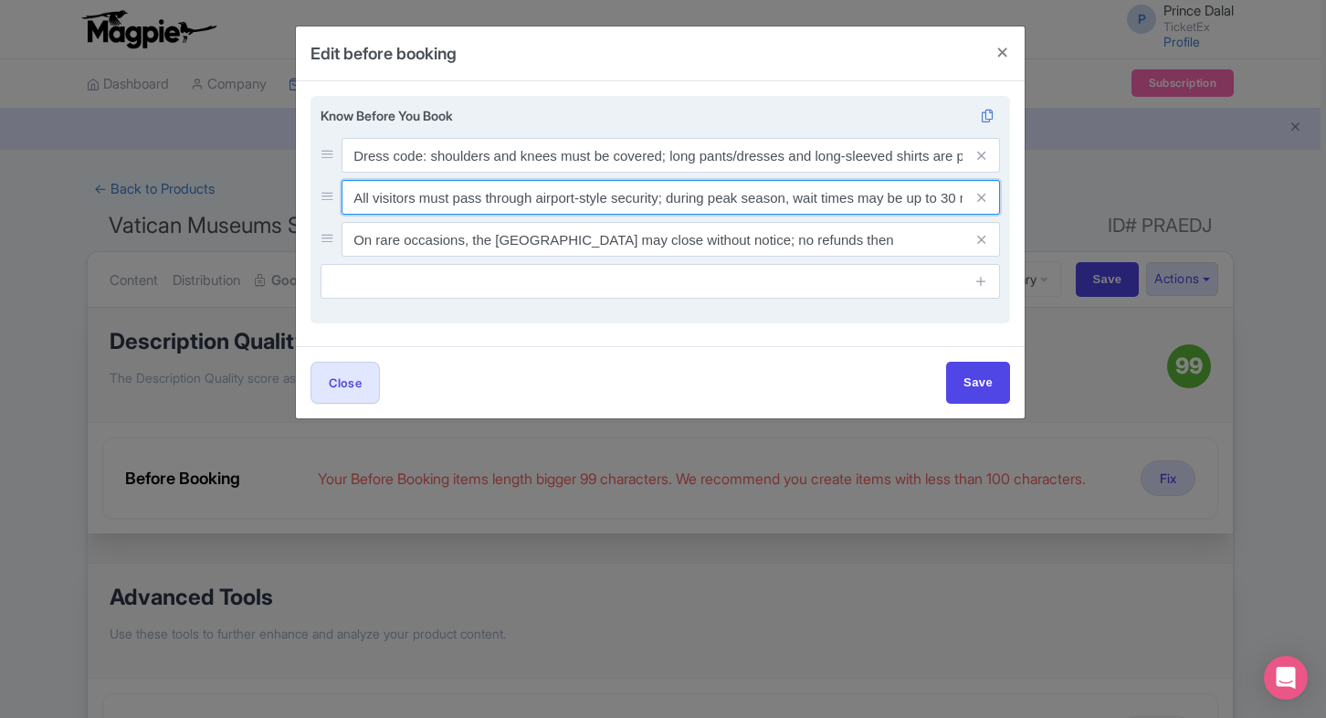
click at [831, 211] on input "All visitors must pass through airport-style security; during peak season, wait…" at bounding box center [671, 197] width 658 height 35
click at [777, 201] on input "All visitors must pass through airport-style security; during peak season, wait…" at bounding box center [671, 197] width 658 height 35
click at [796, 194] on input "All visitors must pass through airport-style security; during peak season, wait…" at bounding box center [671, 197] width 658 height 35
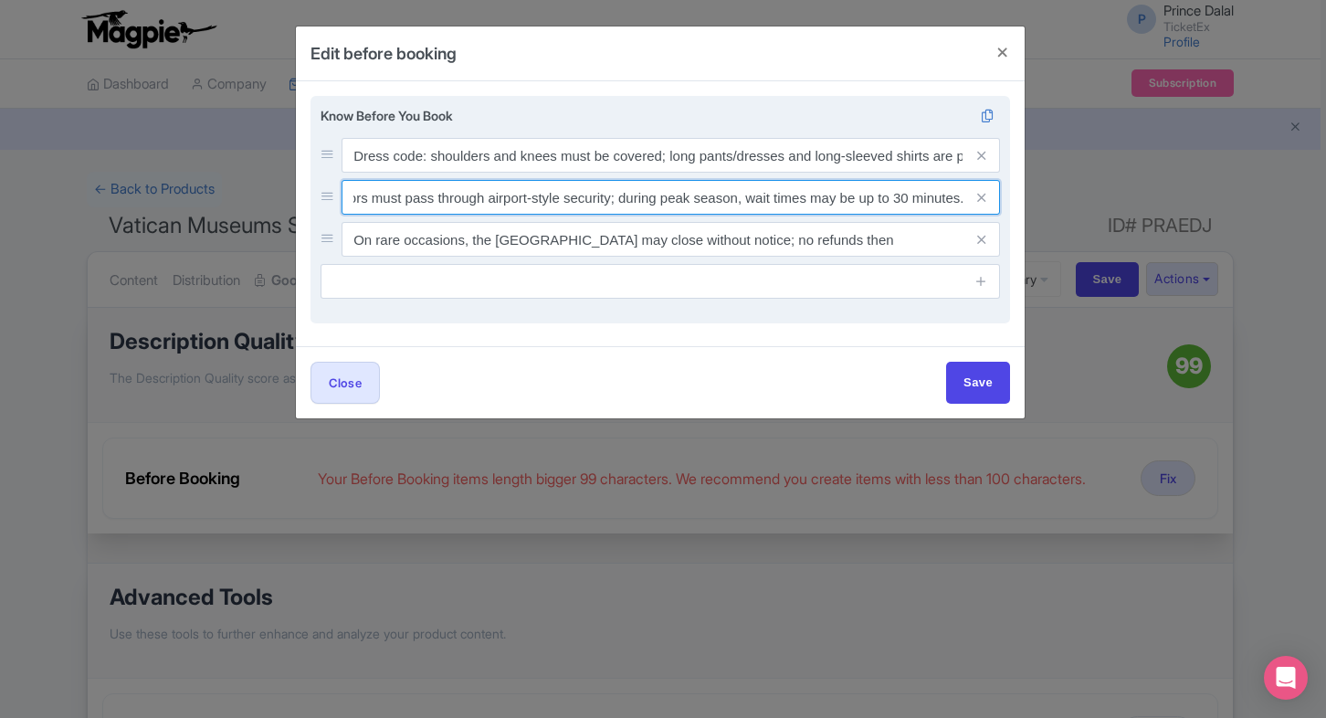
drag, startPoint x: 790, startPoint y: 197, endPoint x: 999, endPoint y: 184, distance: 209.6
click at [999, 184] on div "All visitors must pass through airport-style security; during peak season, wait…" at bounding box center [671, 197] width 658 height 35
type input "All visitors must pass through airport-style security; during peak season."
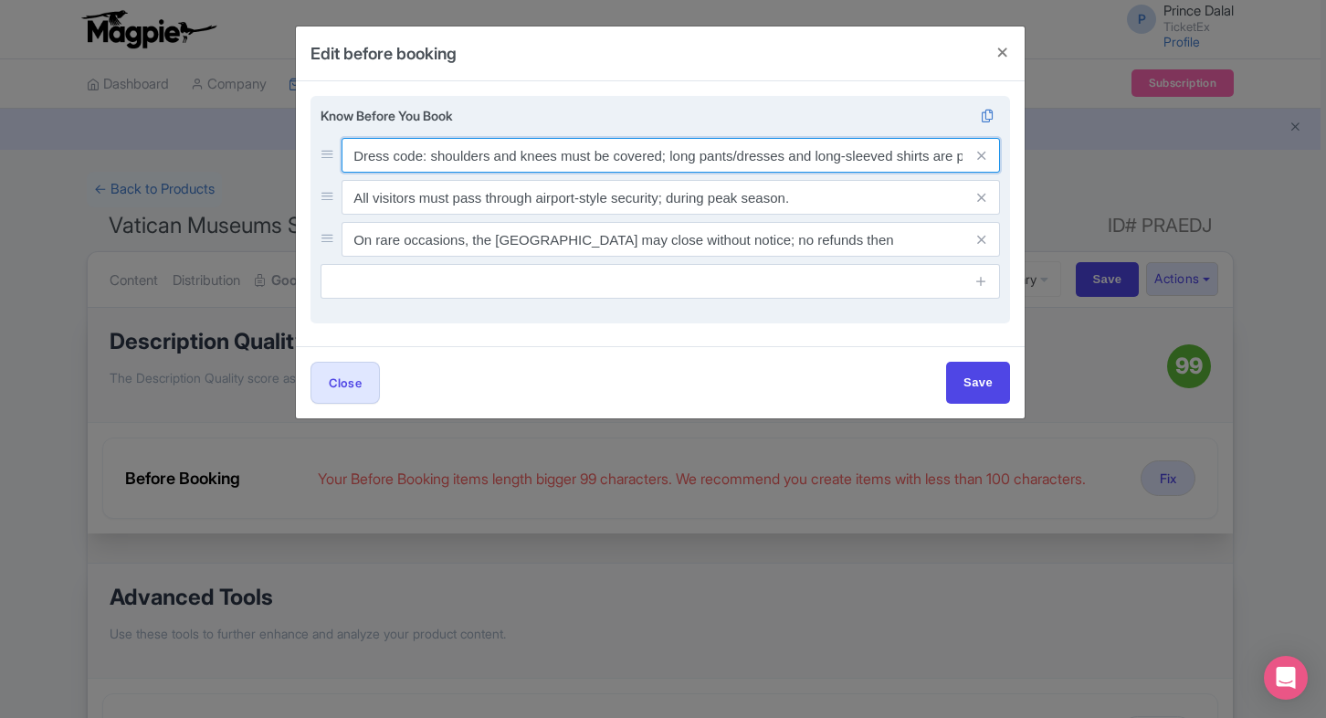
click at [686, 161] on input "Dress code: shoulders and knees must be covered; long pants/dresses and long-sl…" at bounding box center [671, 155] width 658 height 35
click at [668, 161] on input "Dress code: shoulders and knees must be covered; long pants/dresses and long-sl…" at bounding box center [671, 155] width 658 height 35
drag, startPoint x: 668, startPoint y: 161, endPoint x: 658, endPoint y: 162, distance: 9.2
click at [658, 162] on input "Dress code: shoulders and knees must be covered; long pants/dresses and long-sl…" at bounding box center [671, 155] width 658 height 35
click at [429, 153] on input "Dress code: shoulders and knees must be covered; long pants/dresses and long-sl…" at bounding box center [671, 155] width 658 height 35
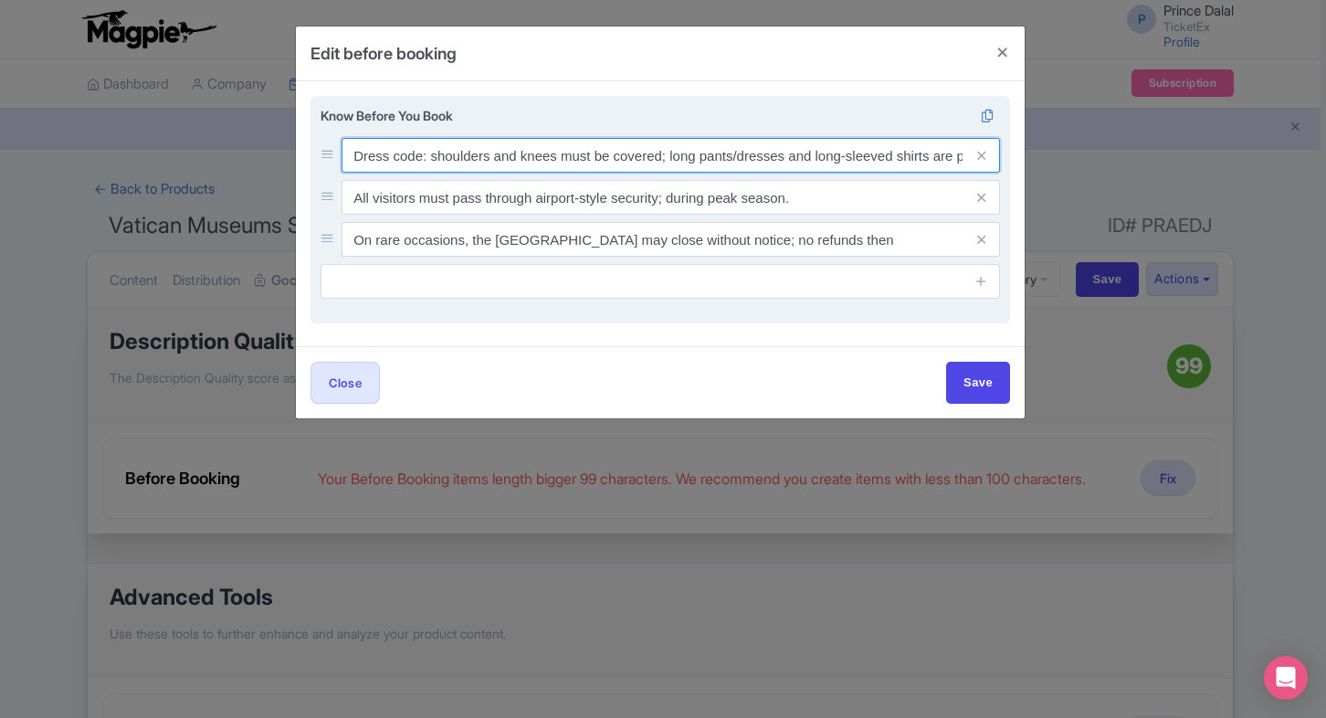
click at [668, 156] on input "Dress code: shoulders and knees must be covered; long pants/dresses and long-sl…" at bounding box center [671, 155] width 658 height 35
drag, startPoint x: 668, startPoint y: 156, endPoint x: 930, endPoint y: 159, distance: 262.1
click at [930, 159] on input "Dress code: shoulders and knees must be covered; long pants/dresses and long-sl…" at bounding box center [671, 155] width 658 height 35
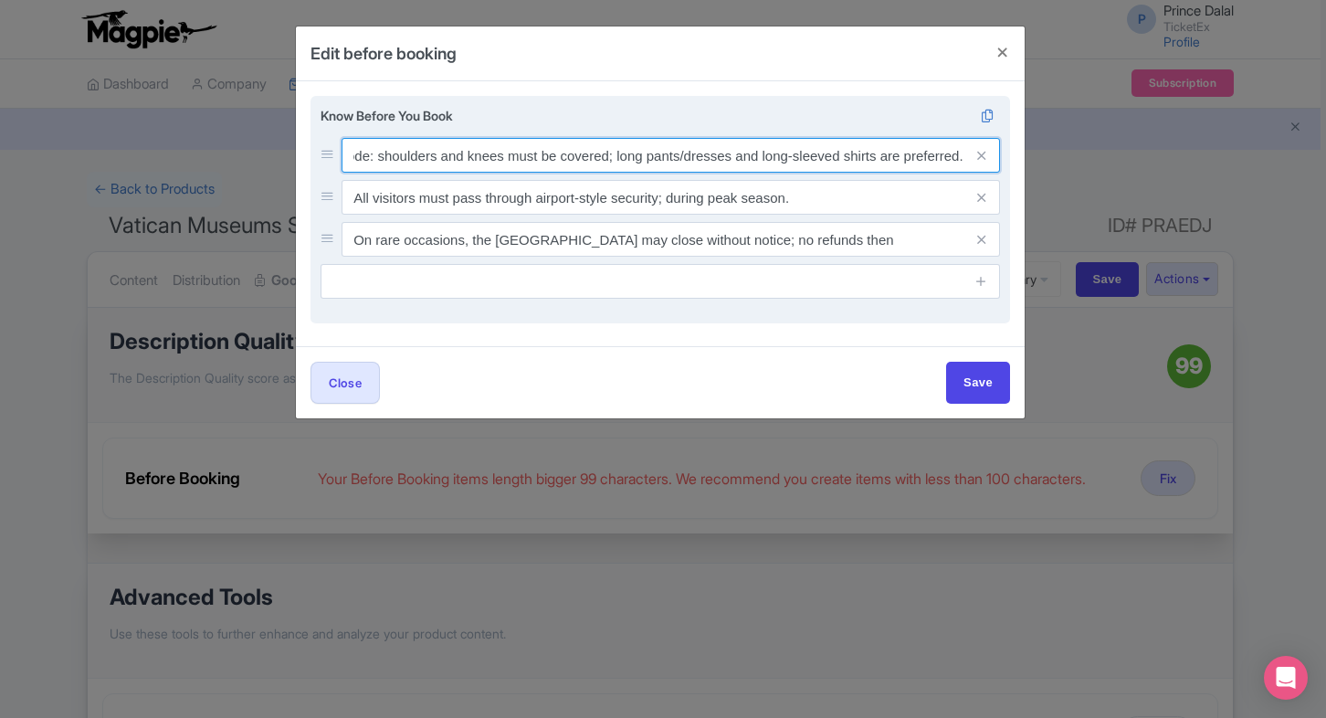
drag, startPoint x: 961, startPoint y: 156, endPoint x: 844, endPoint y: 158, distance: 116.9
click at [844, 158] on input "Dress code: shoulders and knees must be covered; long pants/dresses and long-sl…" at bounding box center [671, 155] width 658 height 35
drag, startPoint x: 612, startPoint y: 158, endPoint x: 972, endPoint y: 162, distance: 359.9
click at [972, 162] on div "Dress code: shoulders and knees must be covered; long pants/dresses and long-sl…" at bounding box center [671, 155] width 658 height 35
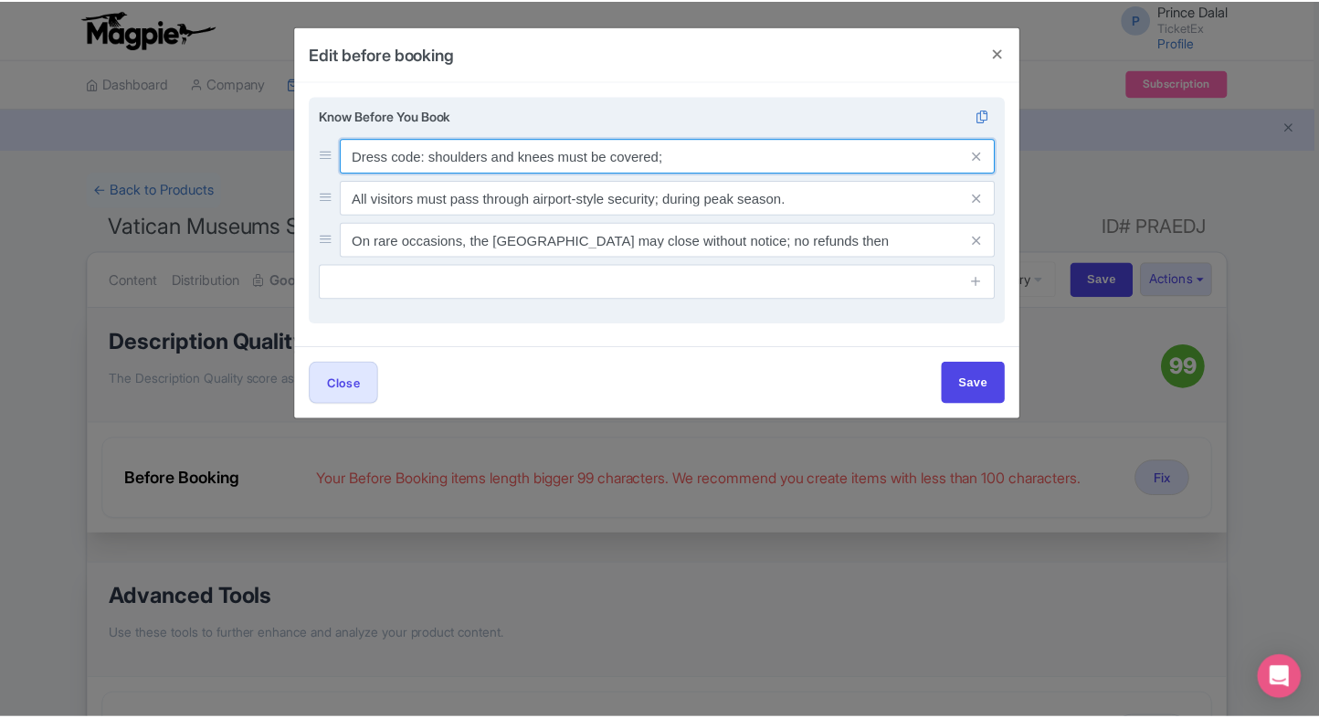
scroll to position [0, 0]
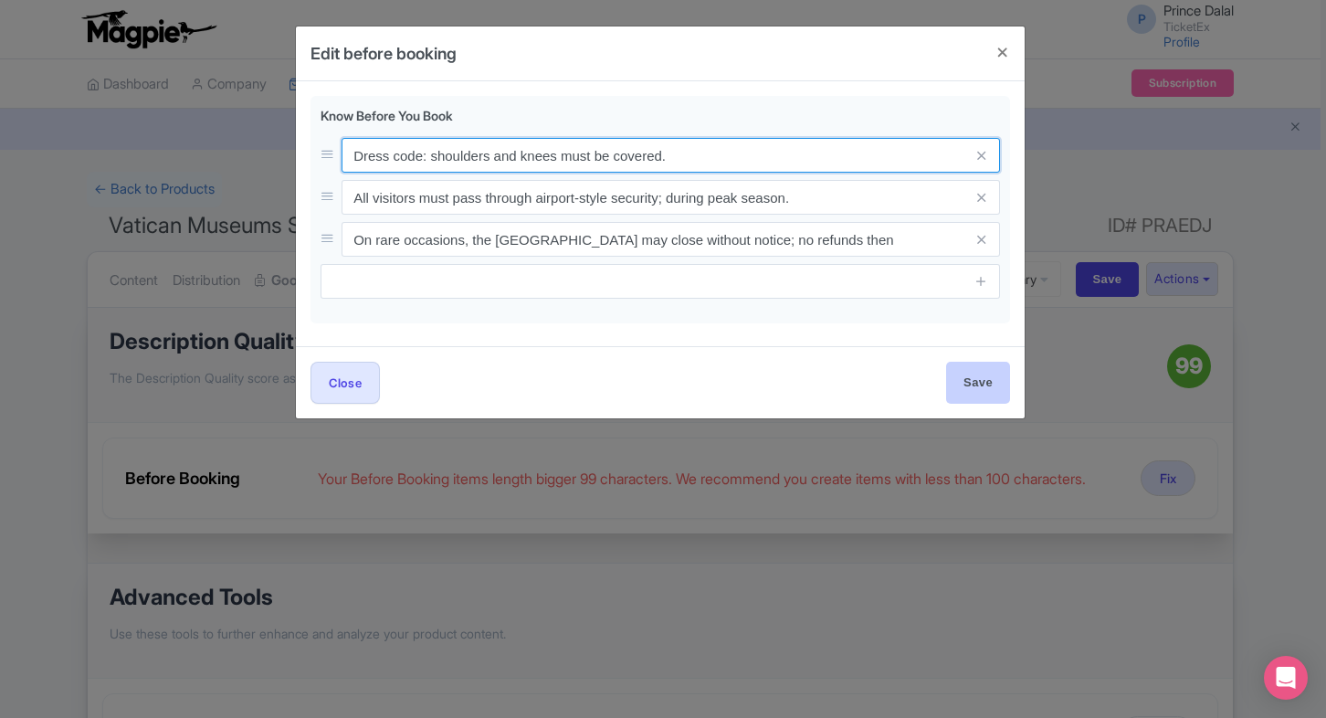
type input "Dress code: shoulders and knees must be covered."
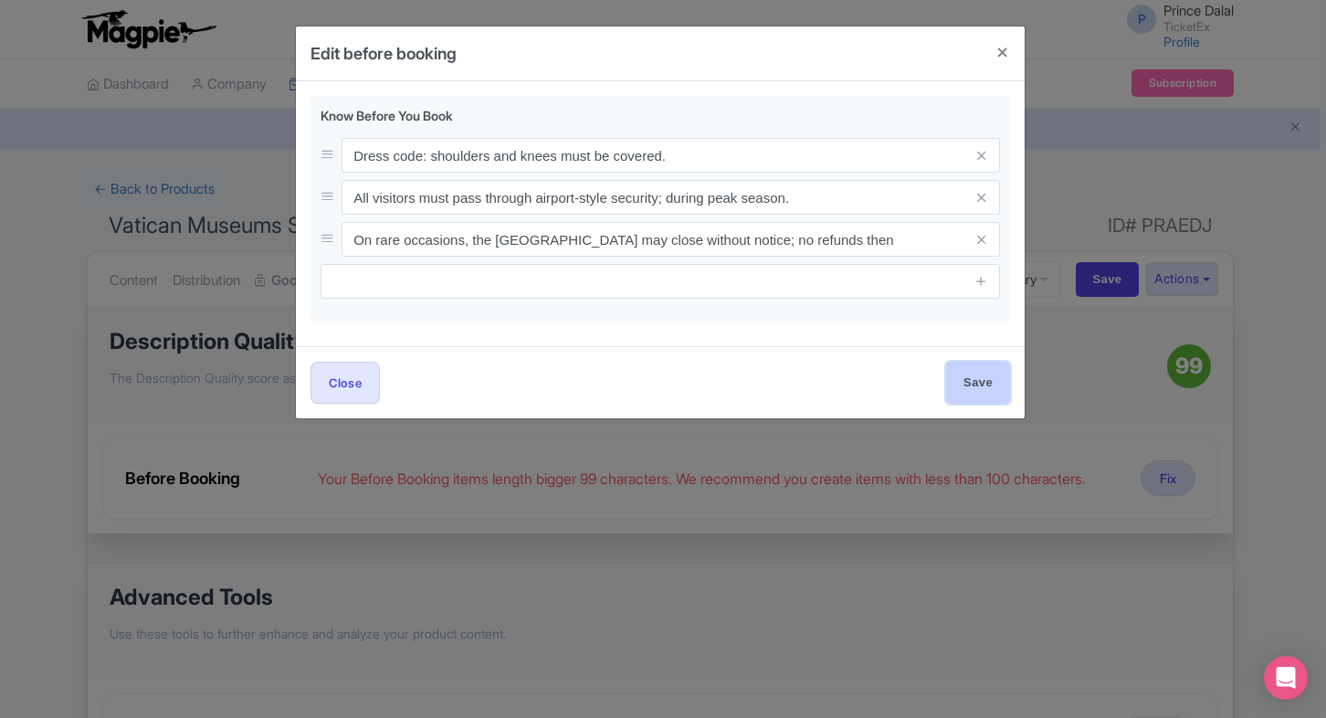
click at [968, 378] on input "Save" at bounding box center [978, 382] width 64 height 41
type input "Save"
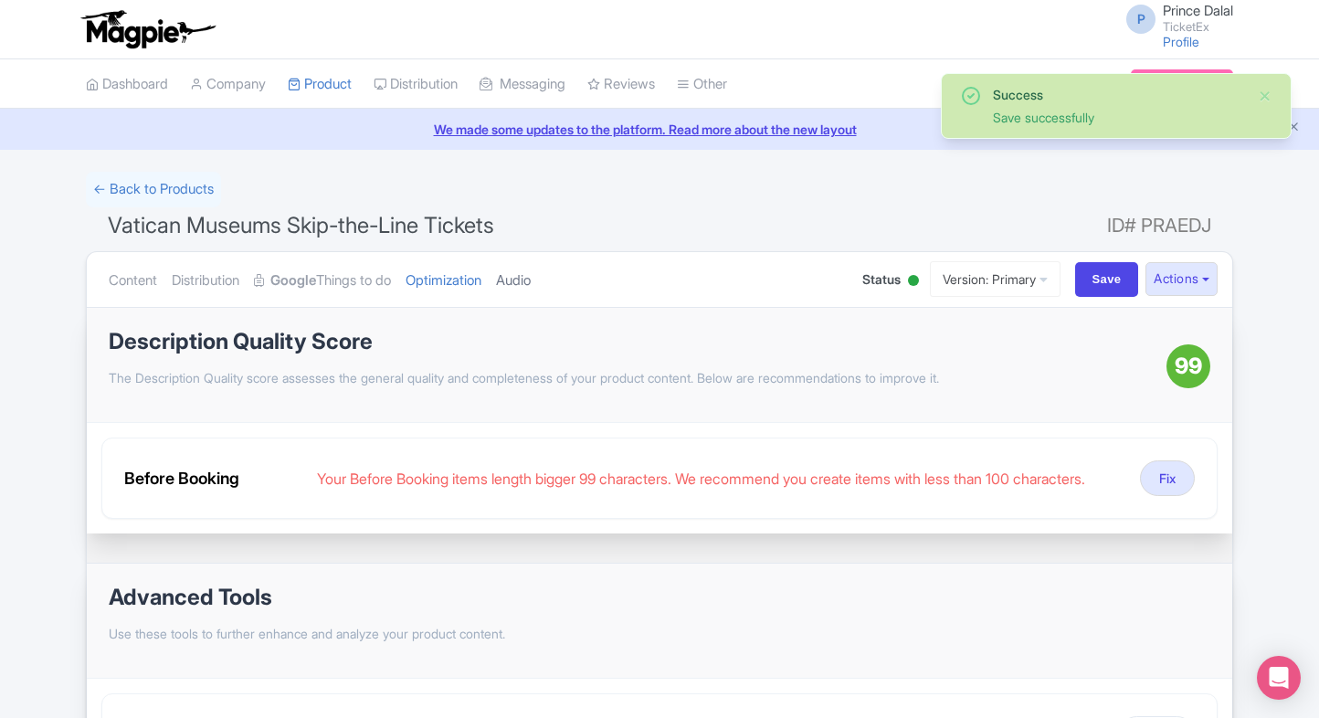
click at [531, 277] on link "Audio" at bounding box center [513, 281] width 35 height 58
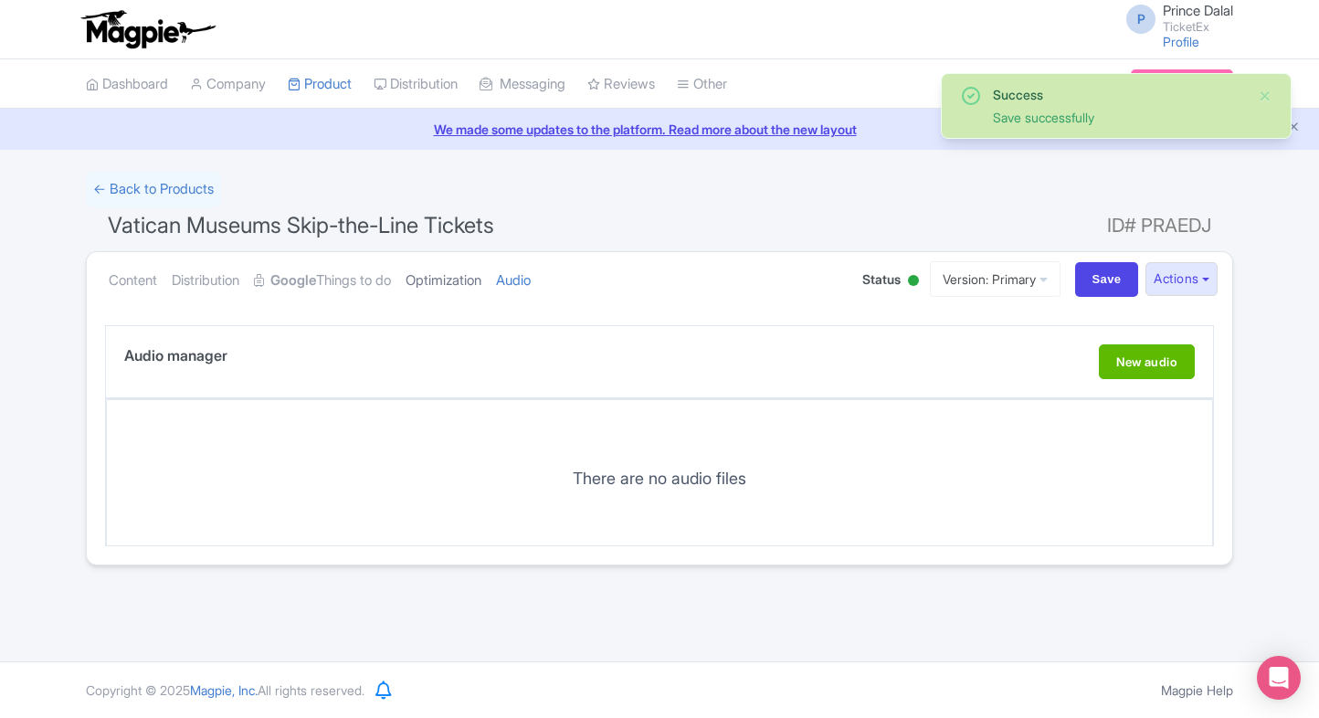
click at [476, 290] on link "Optimization" at bounding box center [444, 281] width 76 height 58
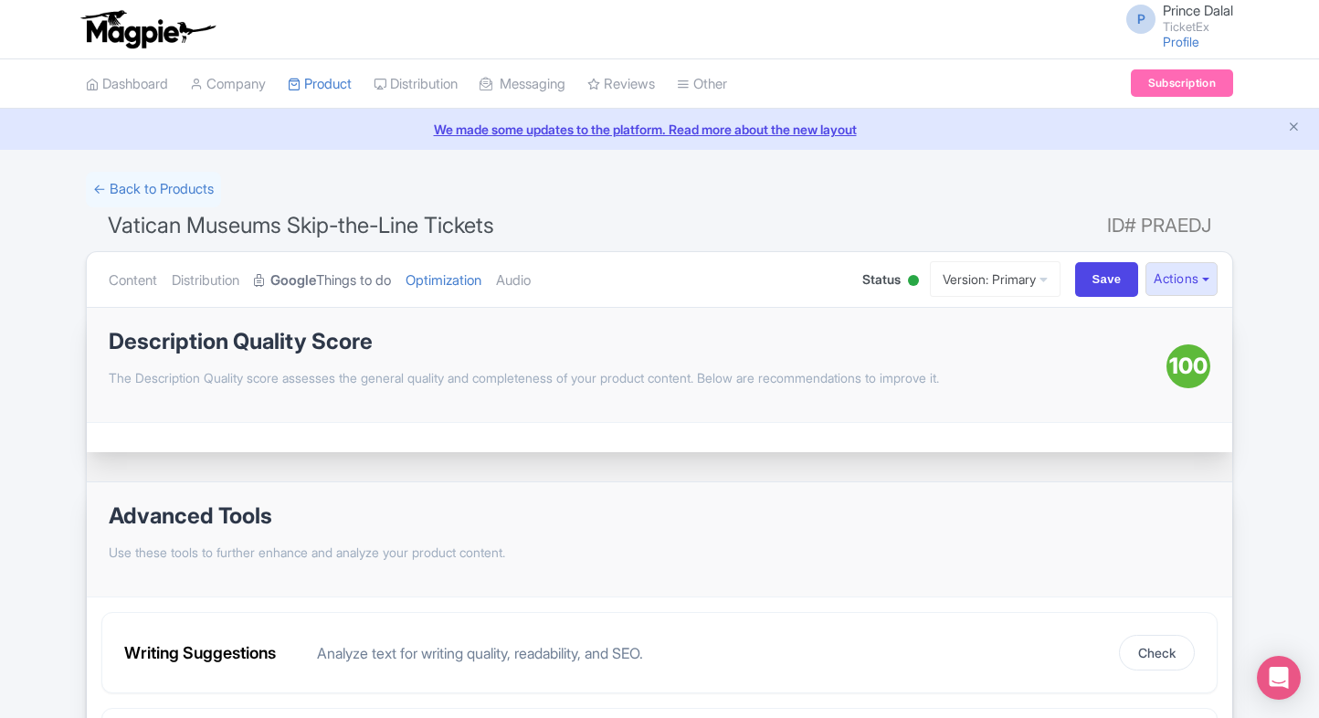
click at [302, 272] on strong "Google" at bounding box center [293, 280] width 46 height 21
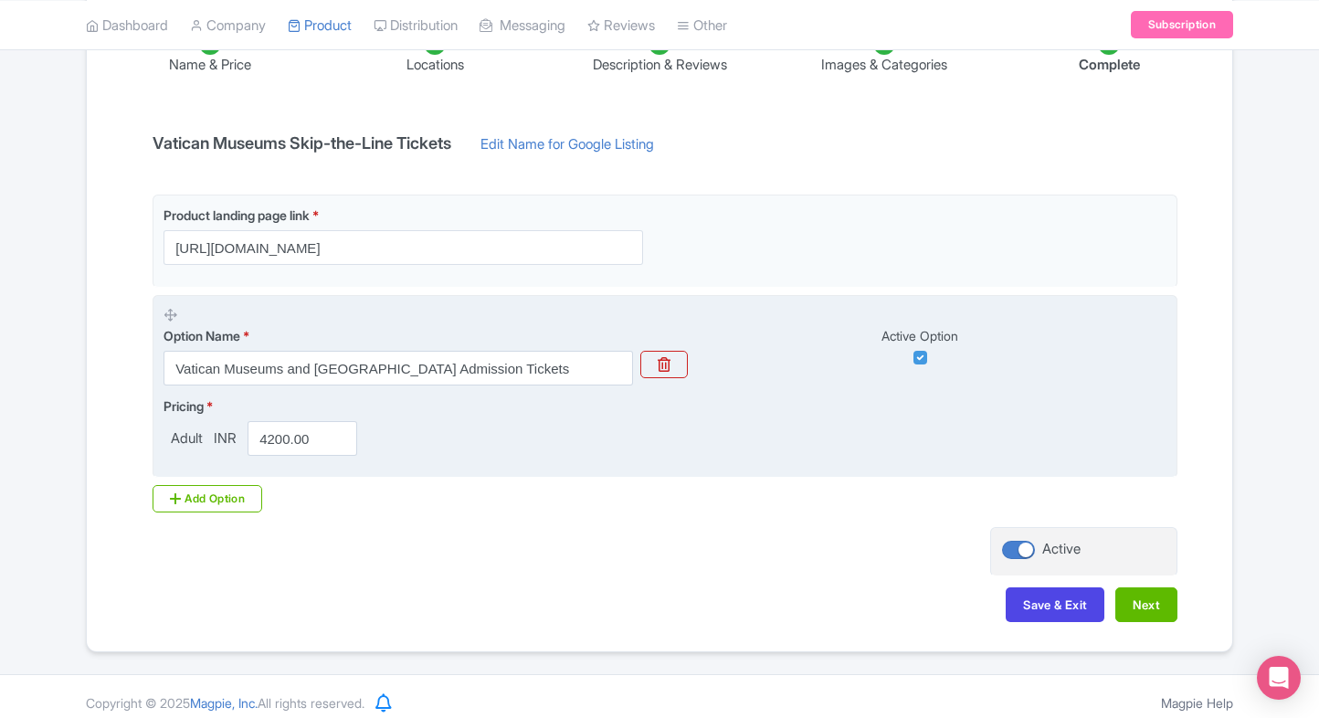
scroll to position [336, 0]
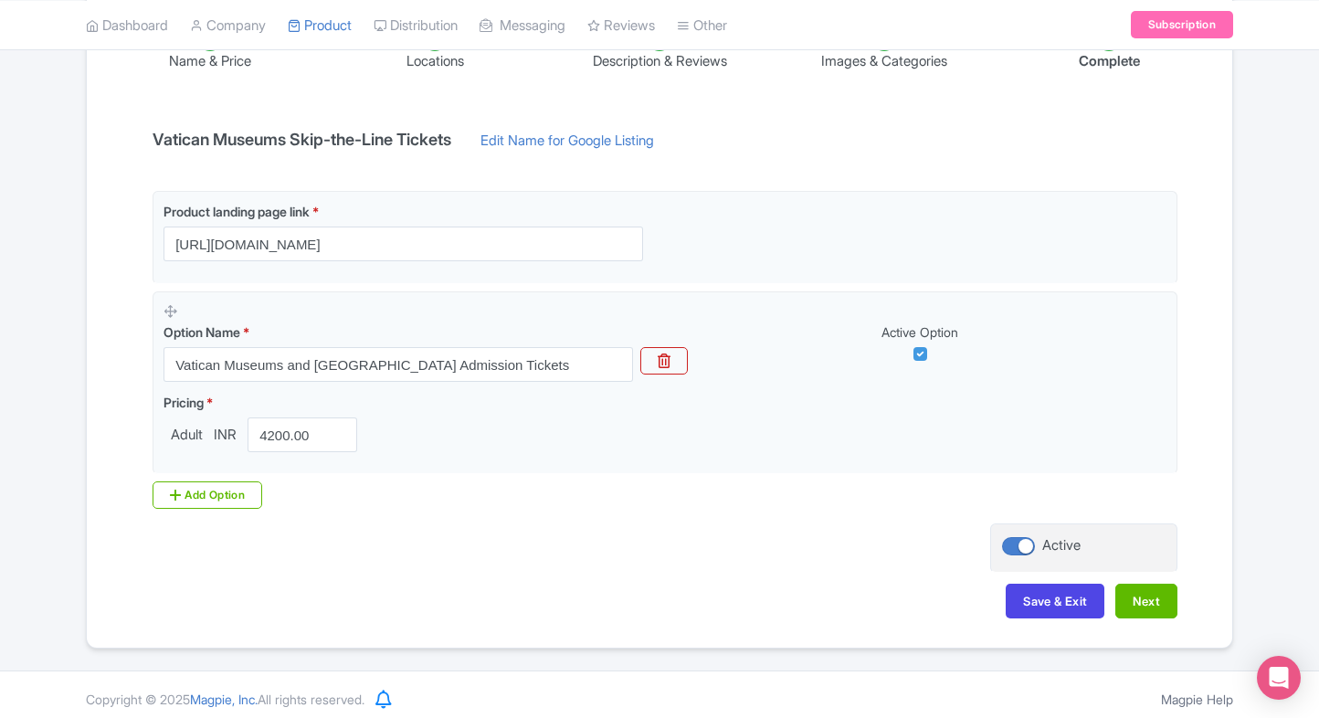
click at [99, 386] on div "Name & Price Locations Description & Reviews Images & Categories Complete Vatic…" at bounding box center [659, 315] width 1123 height 644
click at [213, 491] on div "Add Option" at bounding box center [208, 494] width 110 height 27
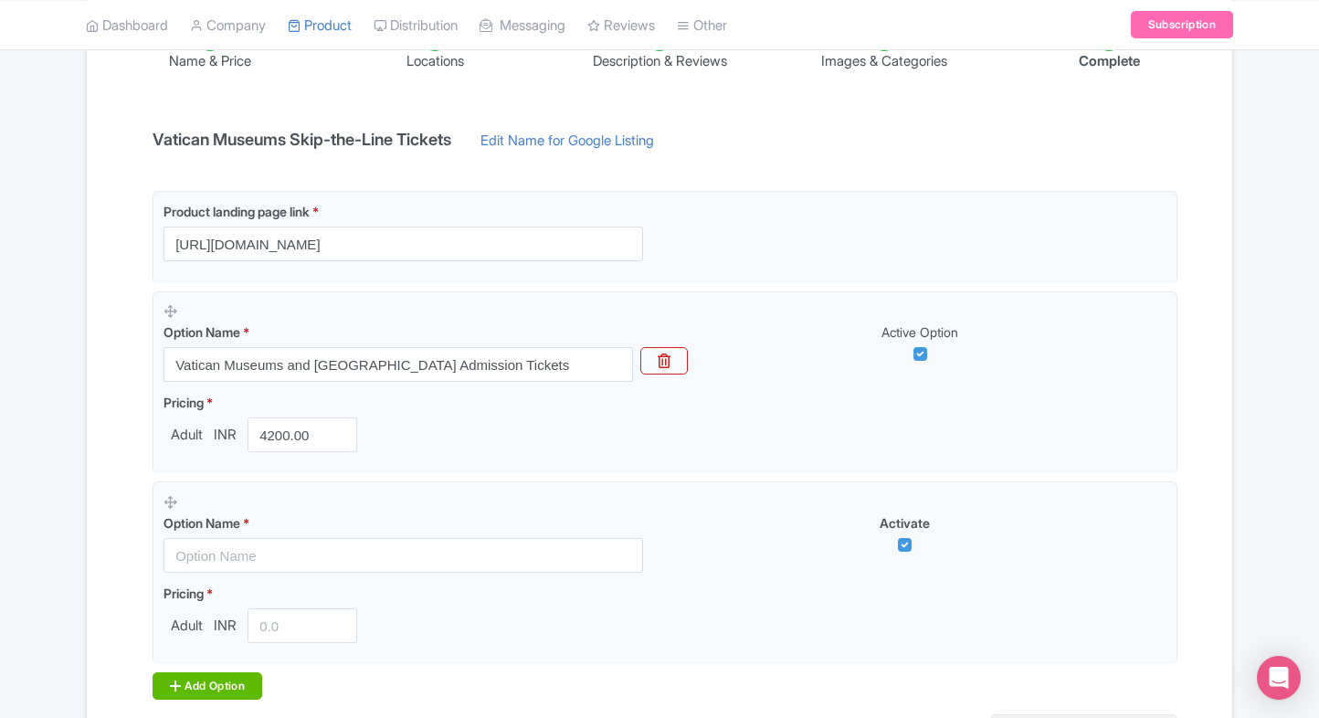
click at [197, 694] on div "Add Option" at bounding box center [208, 685] width 110 height 27
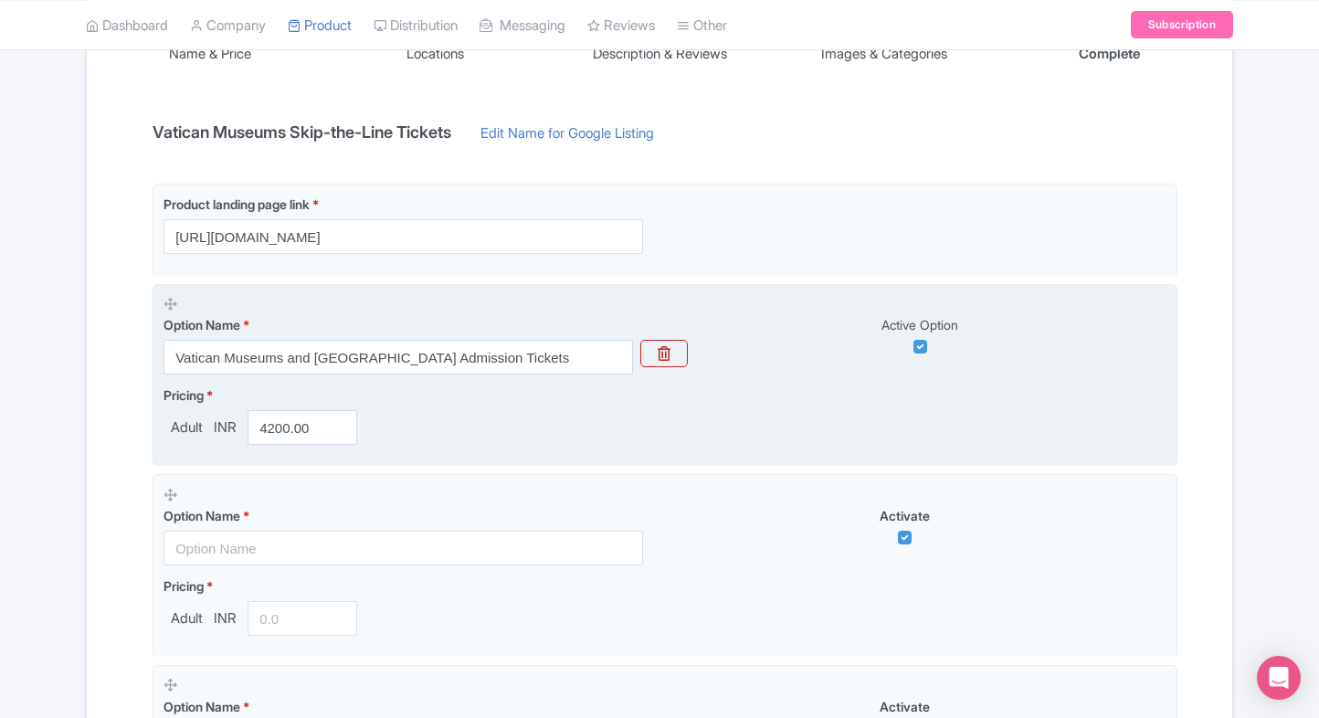
scroll to position [387, 0]
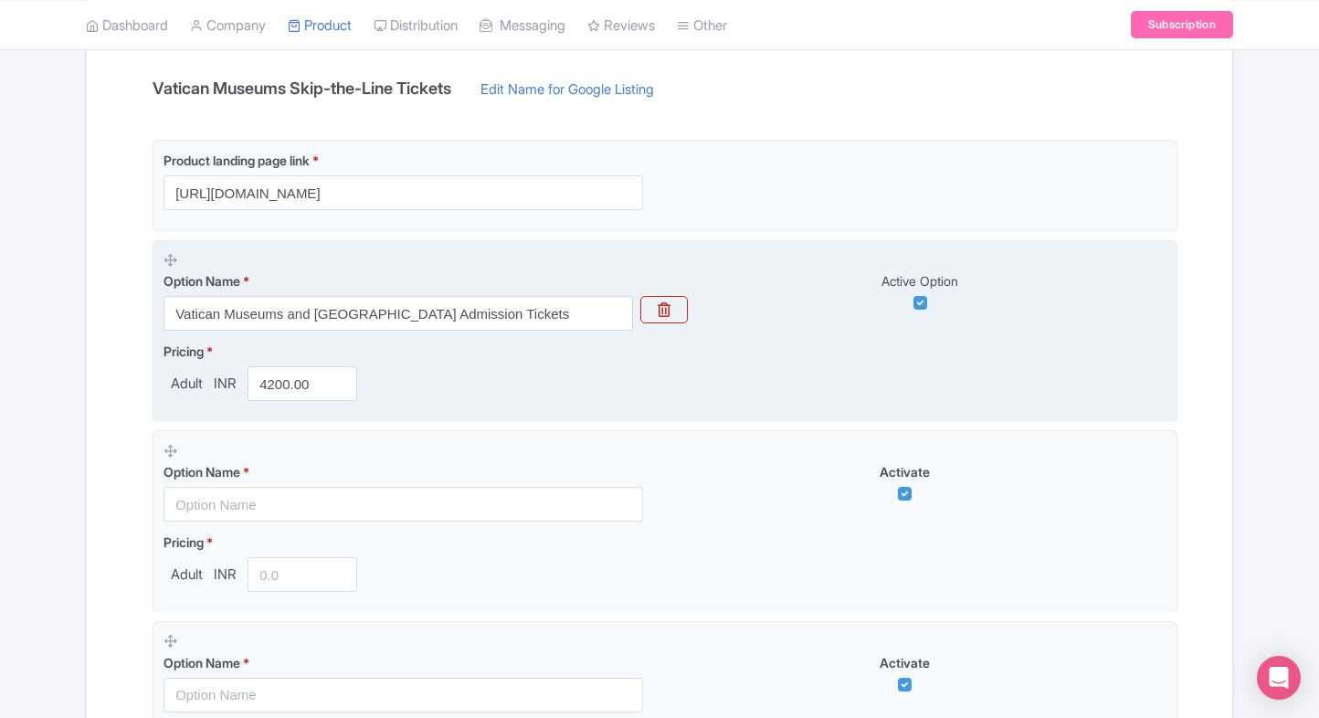
click at [424, 336] on fieldset "Option Name * Vatican Museums and Sistine Chapel Admission Tickets Active Optio…" at bounding box center [665, 332] width 1025 height 184
click at [448, 321] on input "Vatican Museums and [GEOGRAPHIC_DATA] Admission Tickets" at bounding box center [397, 313] width 469 height 35
click at [271, 388] on input "4200.00" at bounding box center [303, 383] width 110 height 35
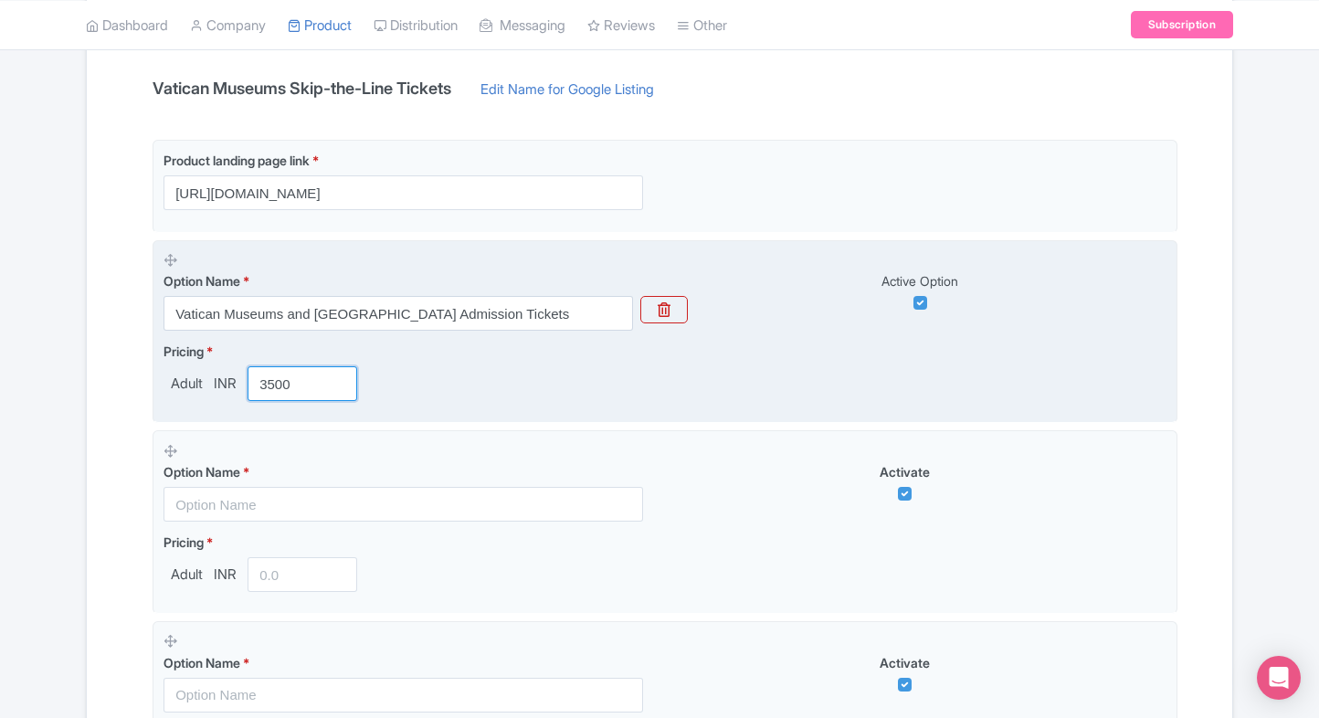
type input "3500"
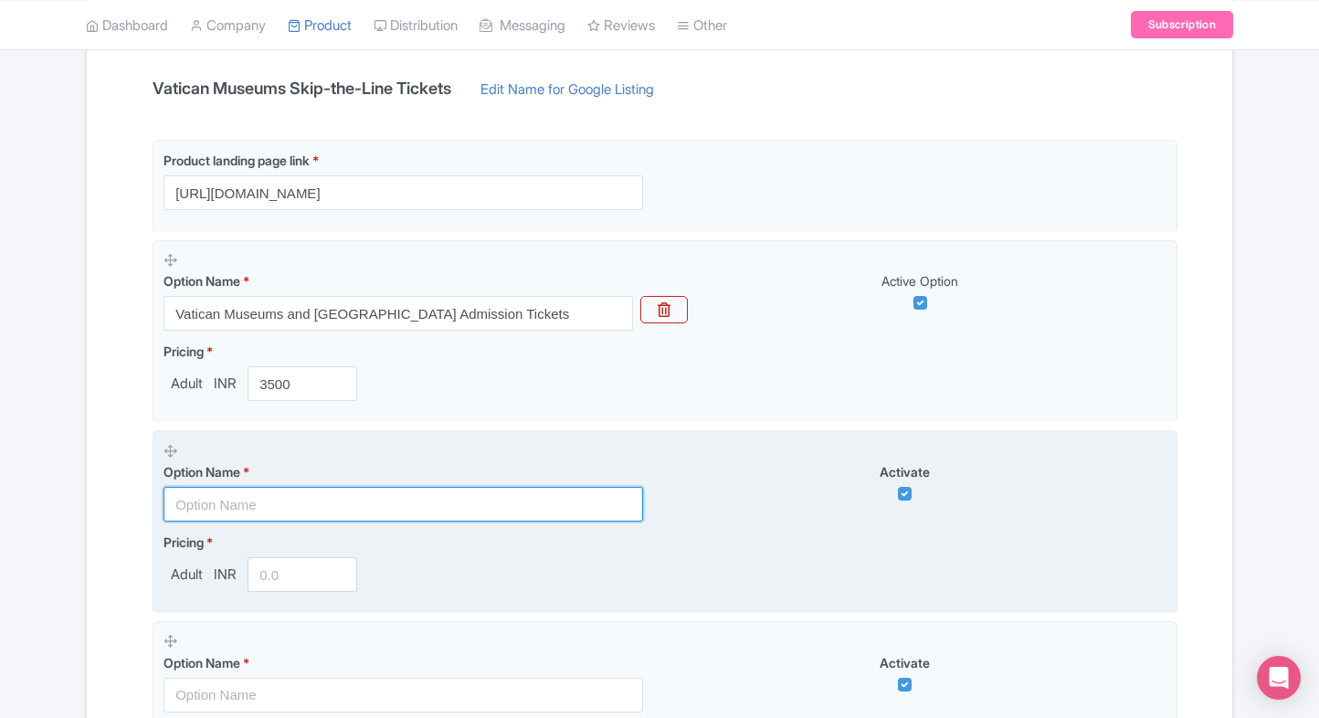
paste input "[GEOGRAPHIC_DATA], [GEOGRAPHIC_DATA] & Pantheon Priority Entry"
click at [300, 499] on input "text" at bounding box center [402, 504] width 479 height 35
type input "[GEOGRAPHIC_DATA], [GEOGRAPHIC_DATA] & Pantheon Priority Entry"
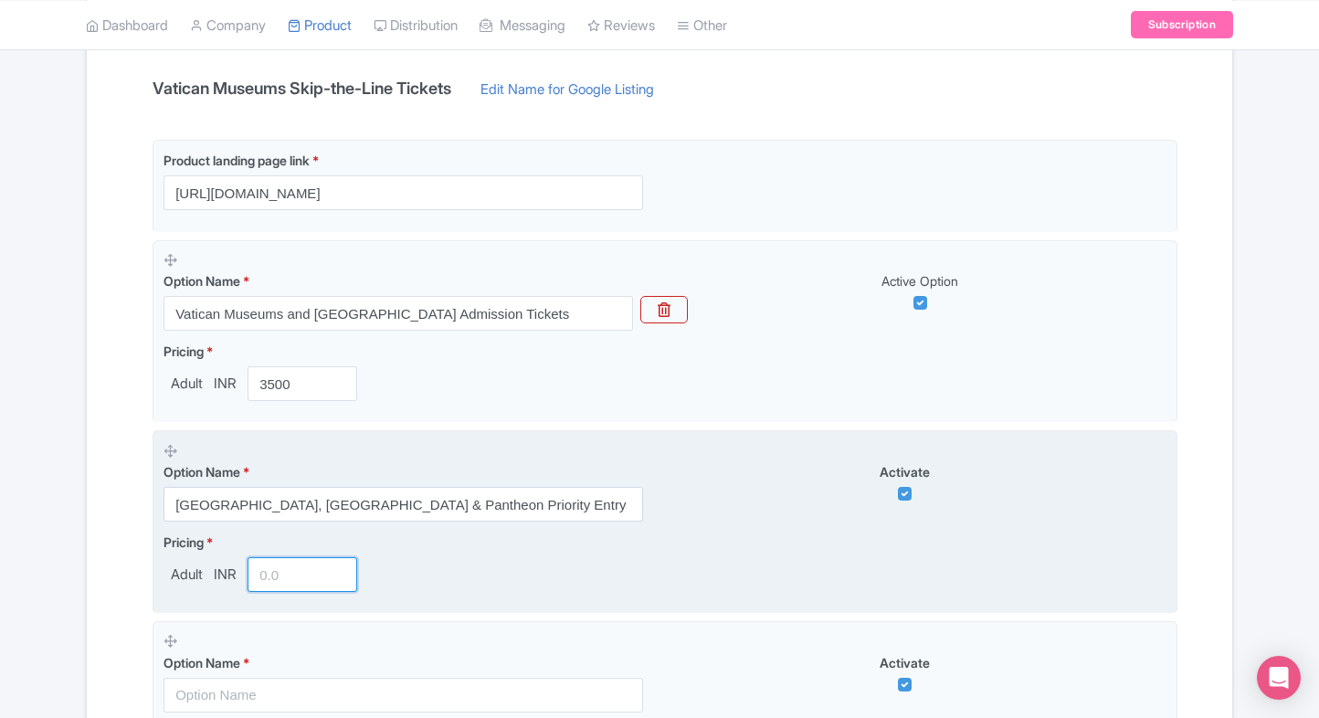
click at [263, 581] on input "number" at bounding box center [303, 574] width 110 height 35
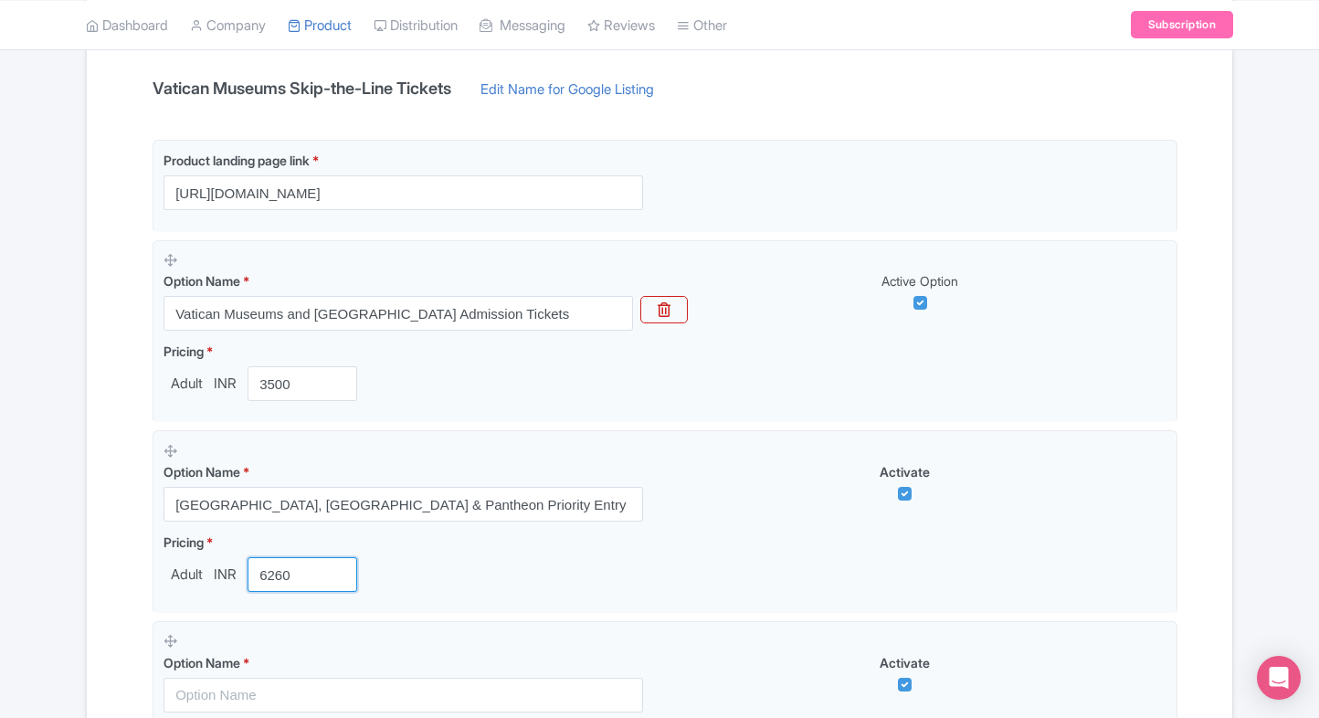
type input "6260"
click at [82, 535] on div "Success Save successfully ← Back to Products Vatican Museums Skip-the-Line Tick…" at bounding box center [659, 381] width 1169 height 1195
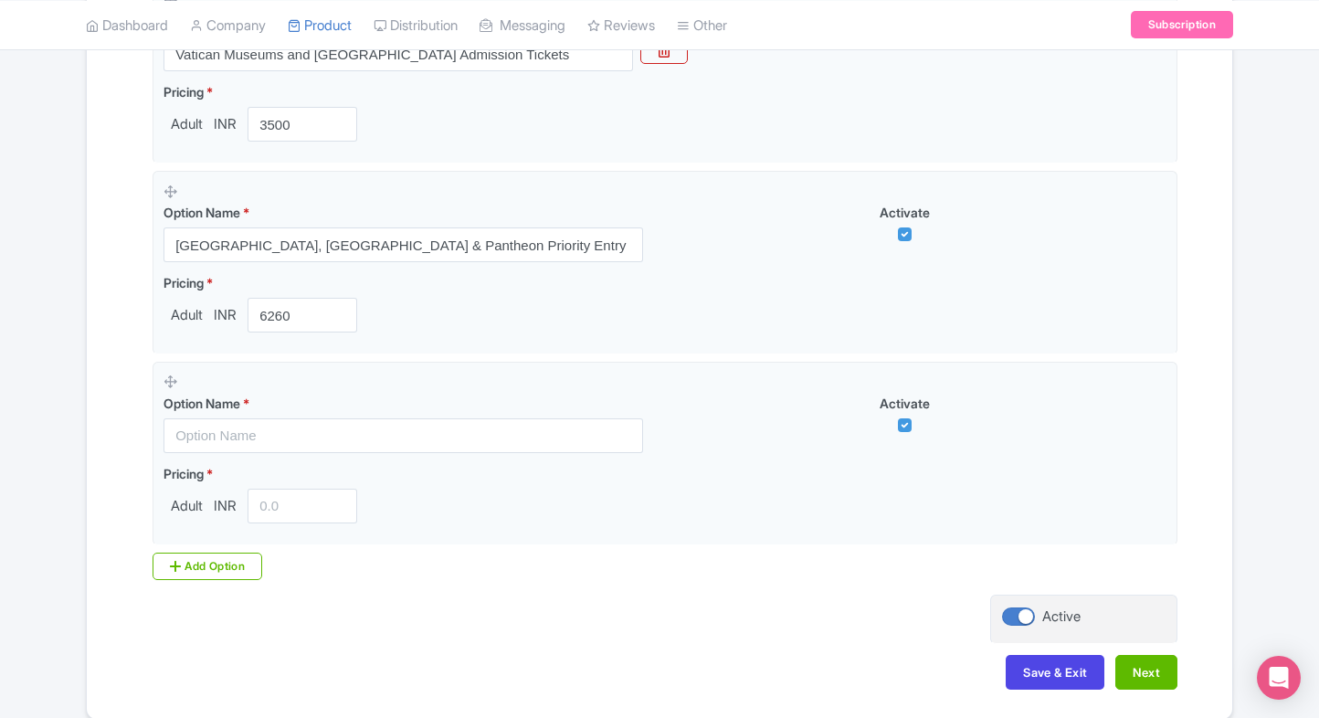
scroll to position [650, 0]
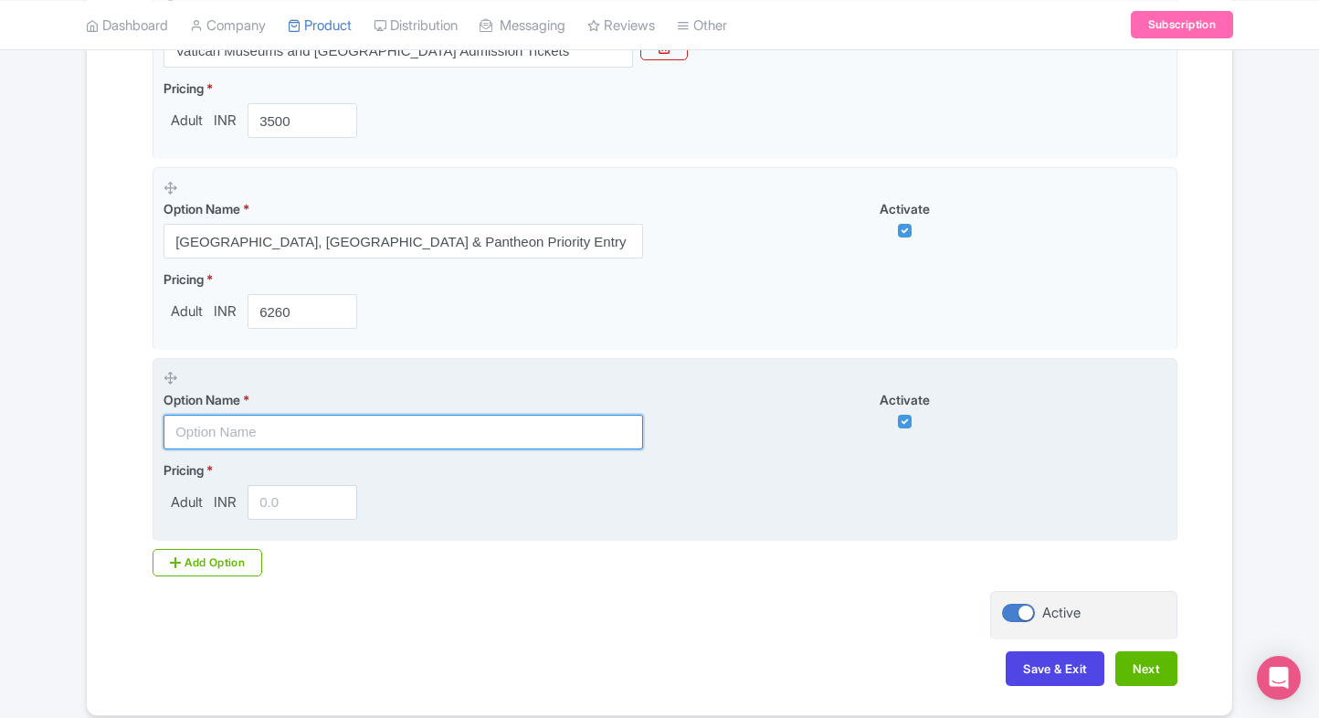
paste input "Combo - [GEOGRAPHIC_DATA], [GEOGRAPHIC_DATA] with entry to Radio Vaticana"
type input "Combo - [GEOGRAPHIC_DATA], [GEOGRAPHIC_DATA] with entry to Radio Vaticana"
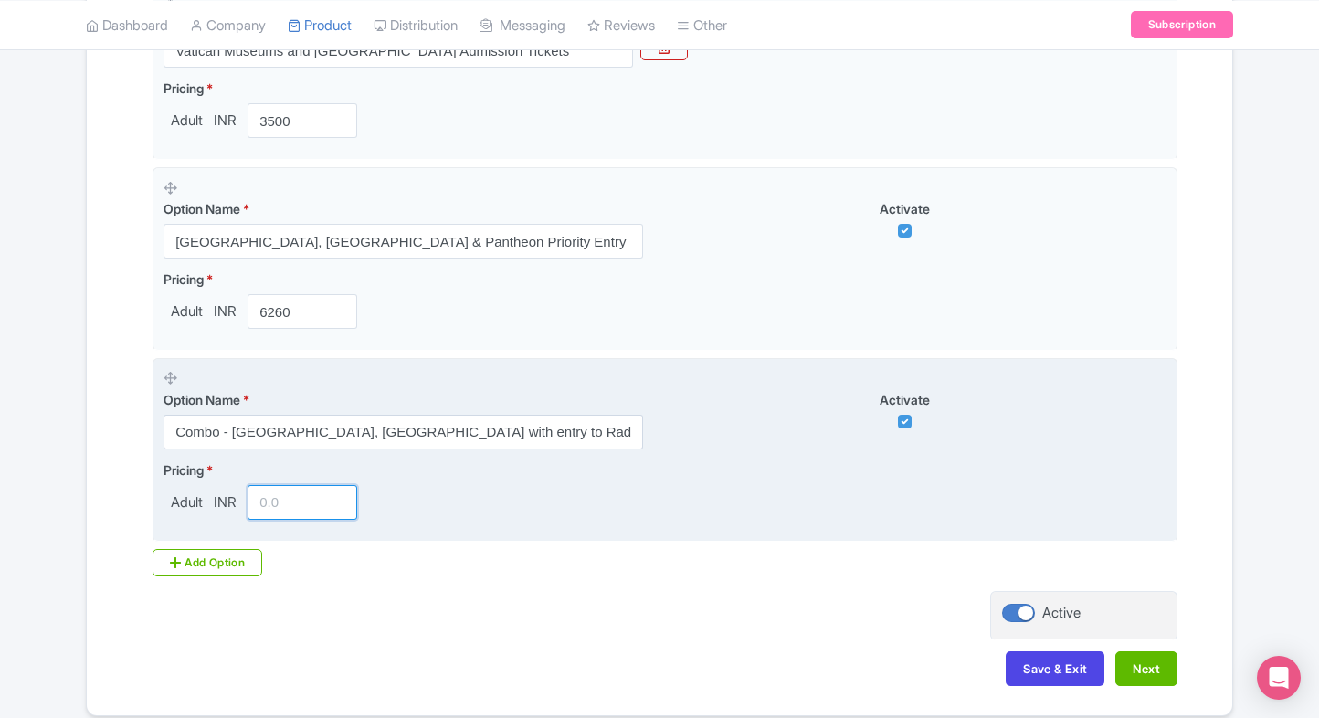
click at [278, 502] on input "number" at bounding box center [303, 502] width 110 height 35
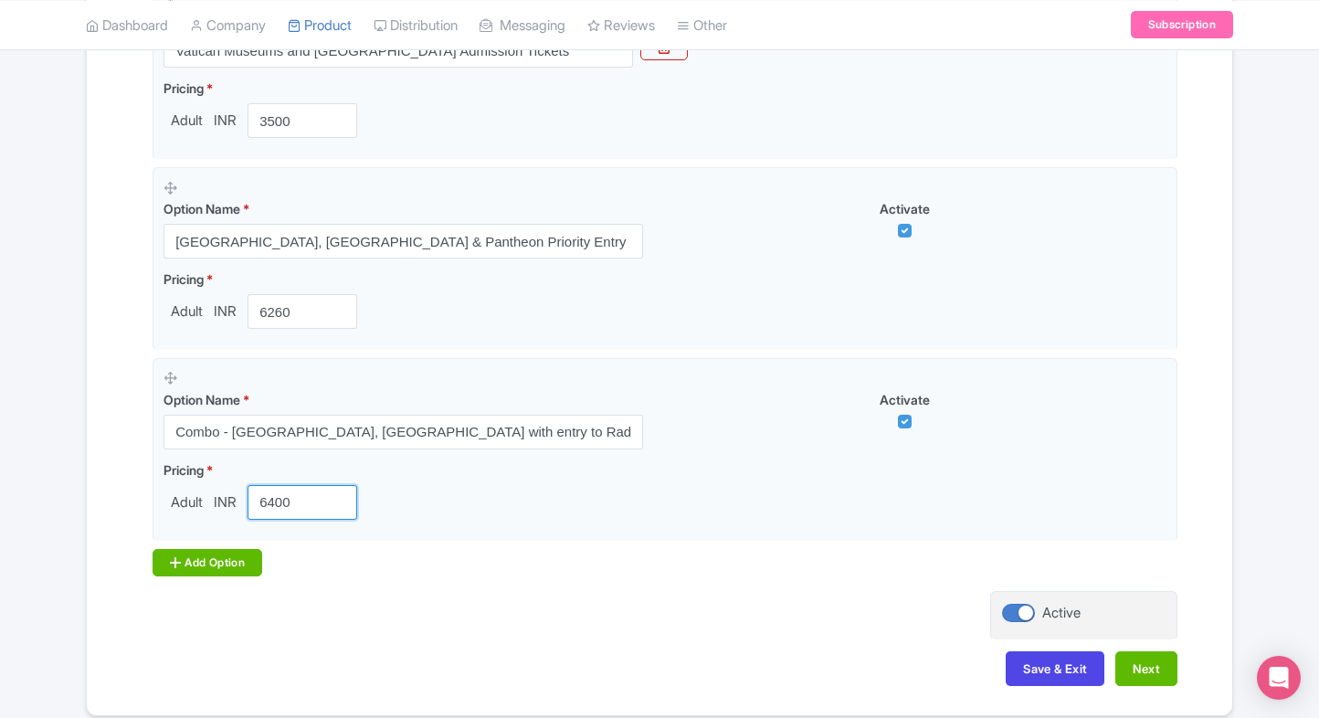
type input "6400"
click at [177, 563] on icon at bounding box center [175, 562] width 11 height 15
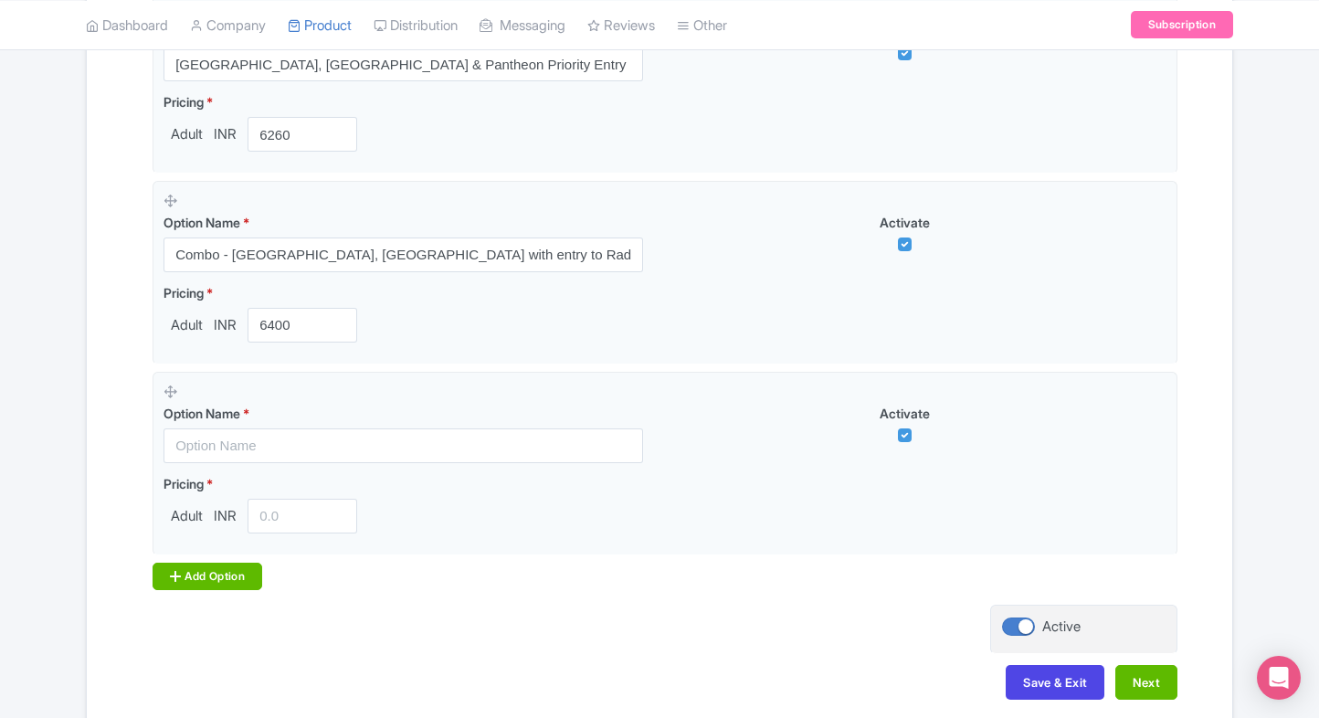
scroll to position [880, 0]
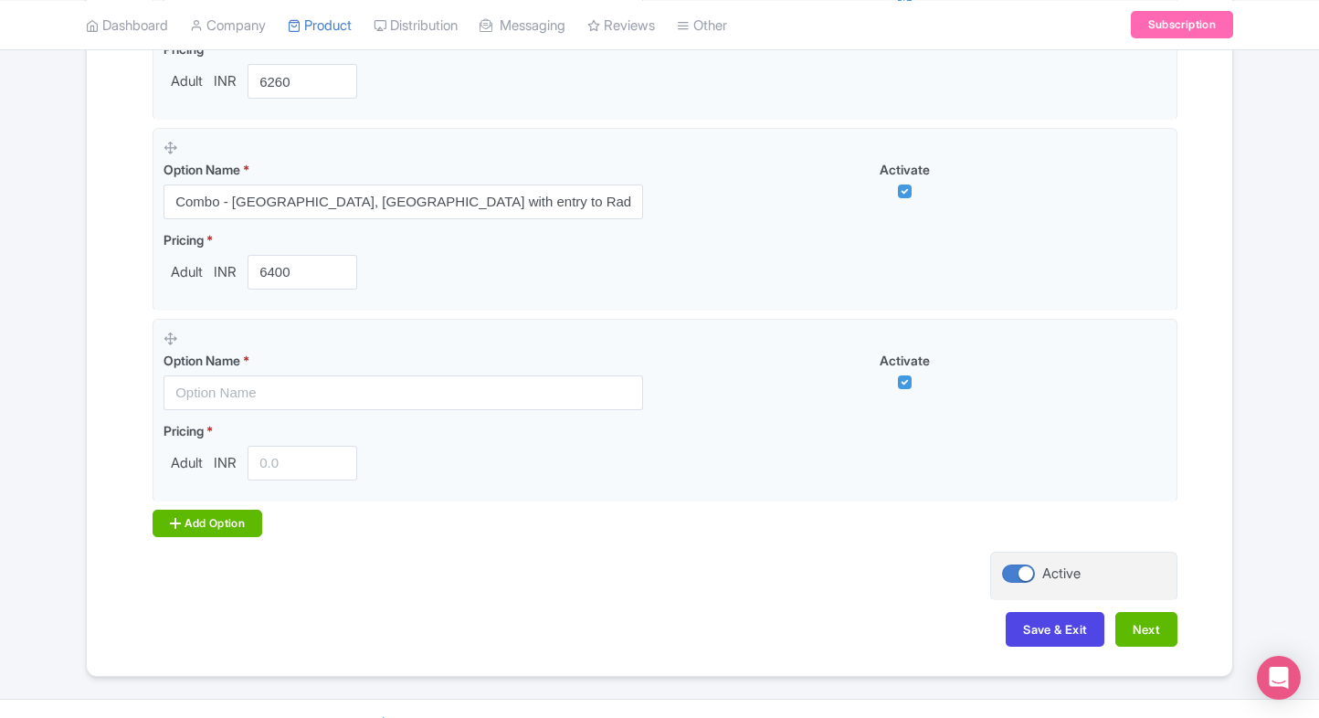
click at [241, 510] on div "Add Option" at bounding box center [208, 523] width 110 height 27
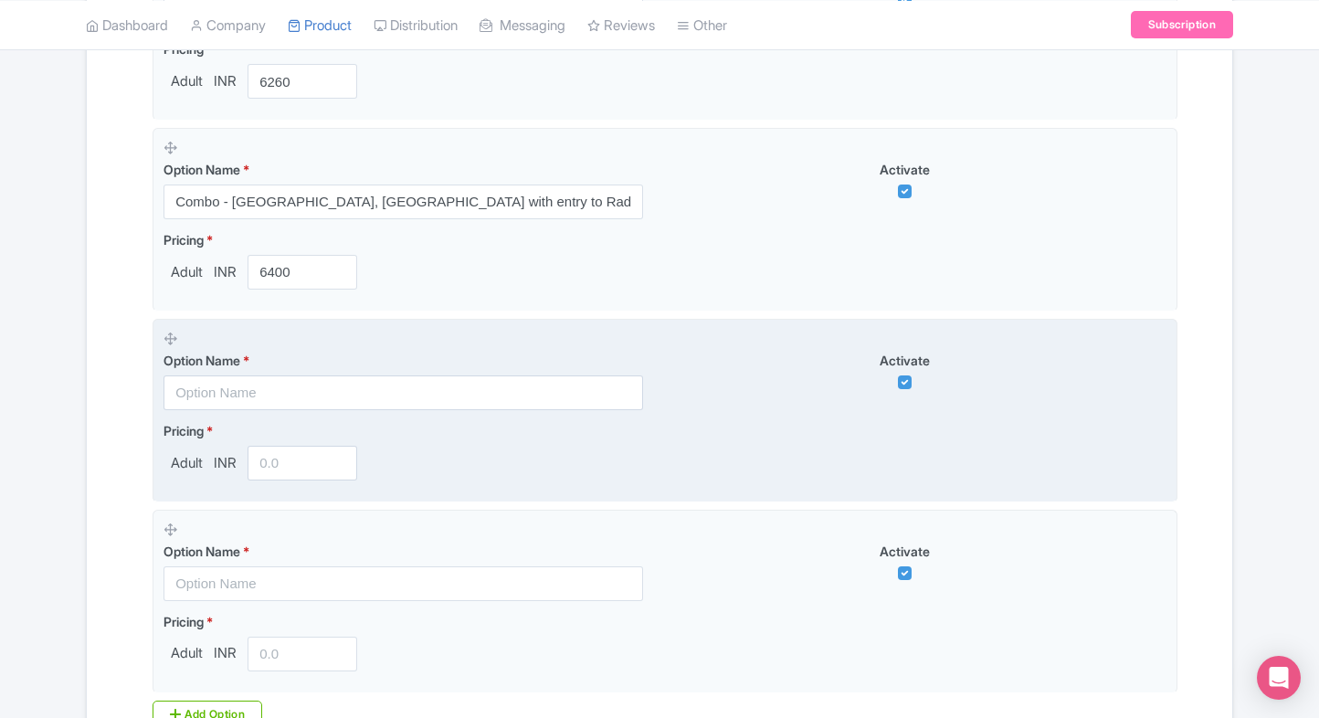
click at [263, 395] on input "text" at bounding box center [402, 392] width 479 height 35
paste input "Combo - [GEOGRAPHIC_DATA], [GEOGRAPHIC_DATA] + [GEOGRAPHIC_DATA][PERSON_NAME]"
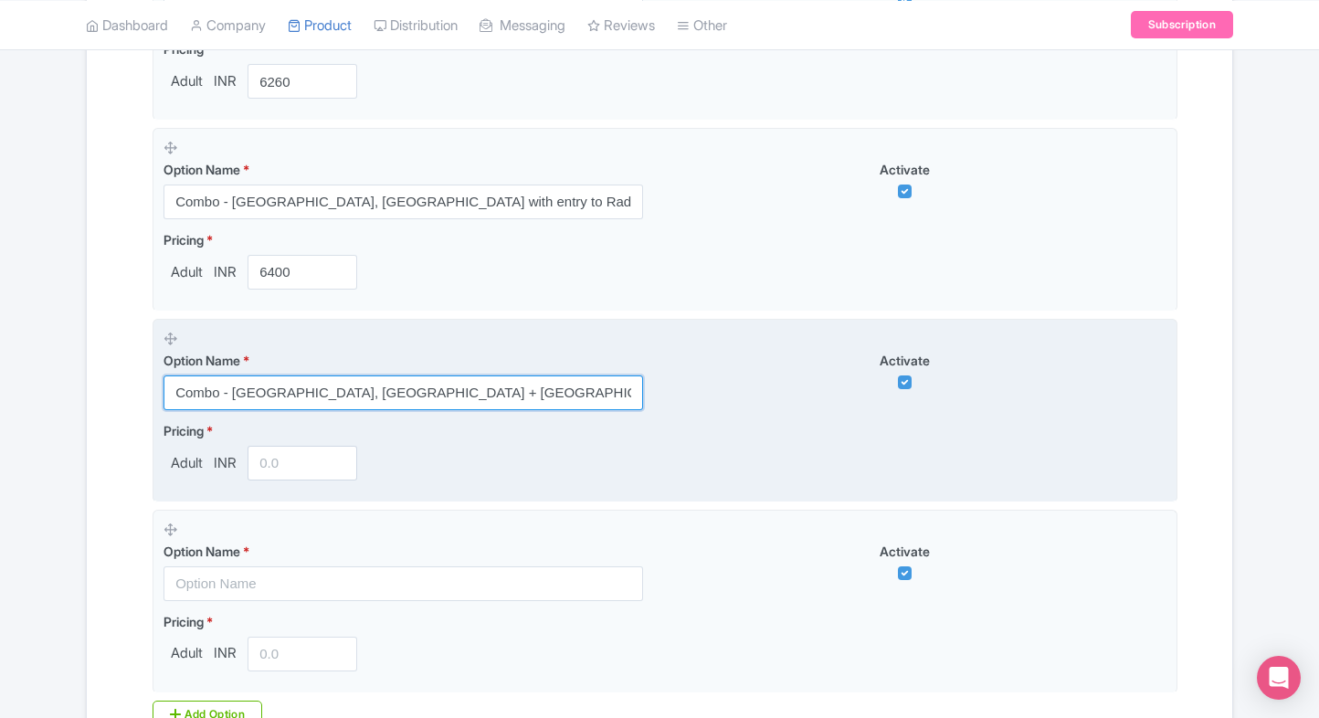
type input "Combo - [GEOGRAPHIC_DATA], [GEOGRAPHIC_DATA] + [GEOGRAPHIC_DATA][PERSON_NAME]"
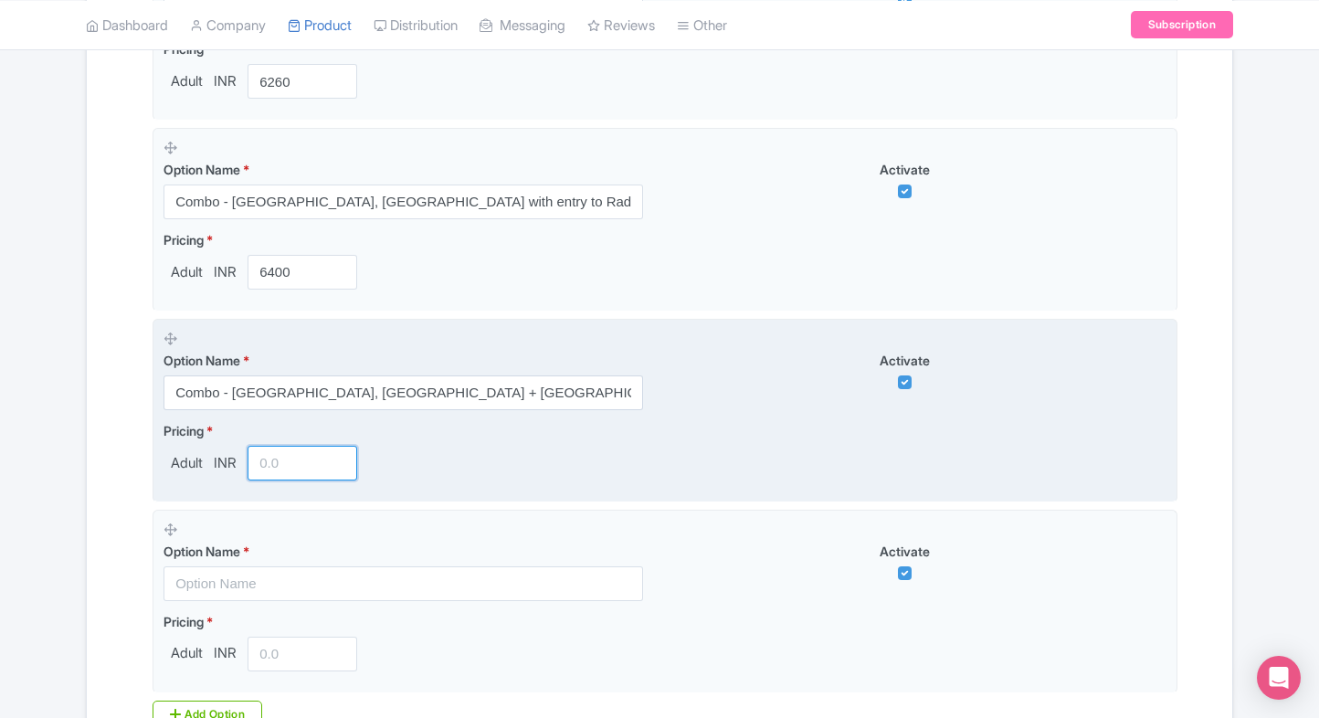
click at [289, 451] on input "number" at bounding box center [303, 463] width 110 height 35
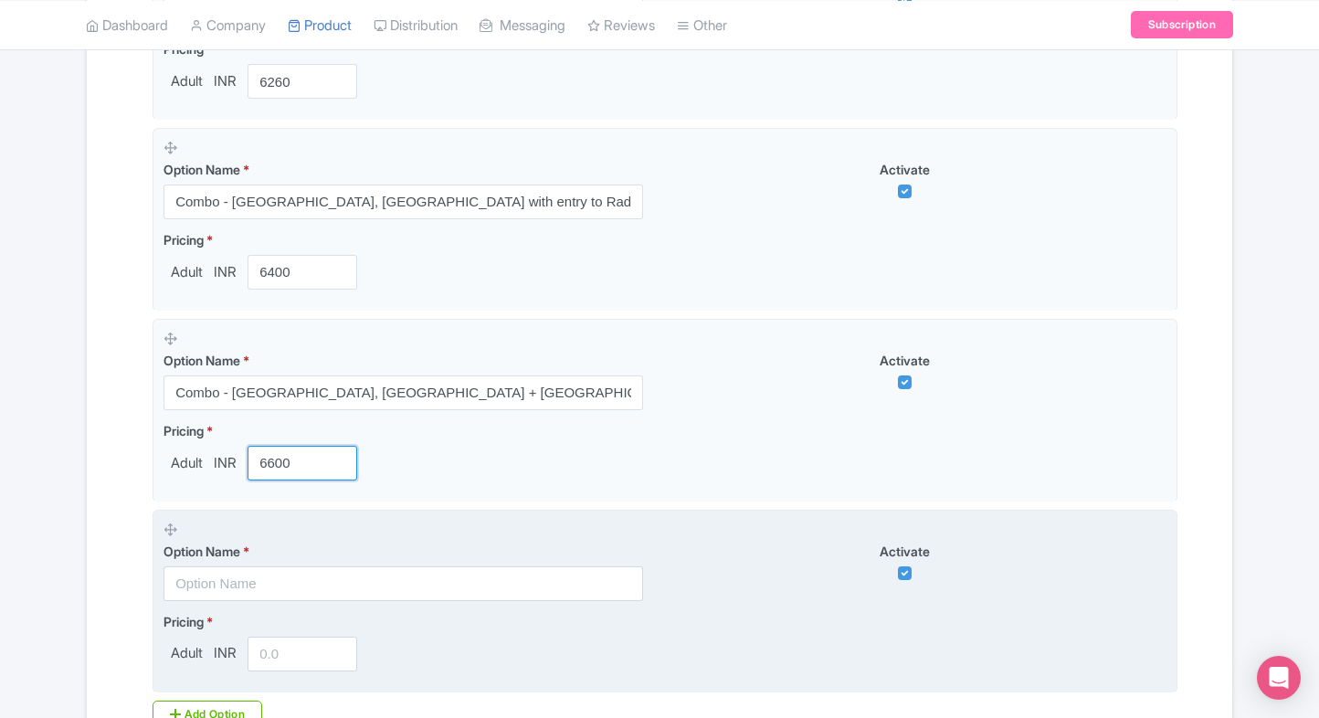
type input "6600"
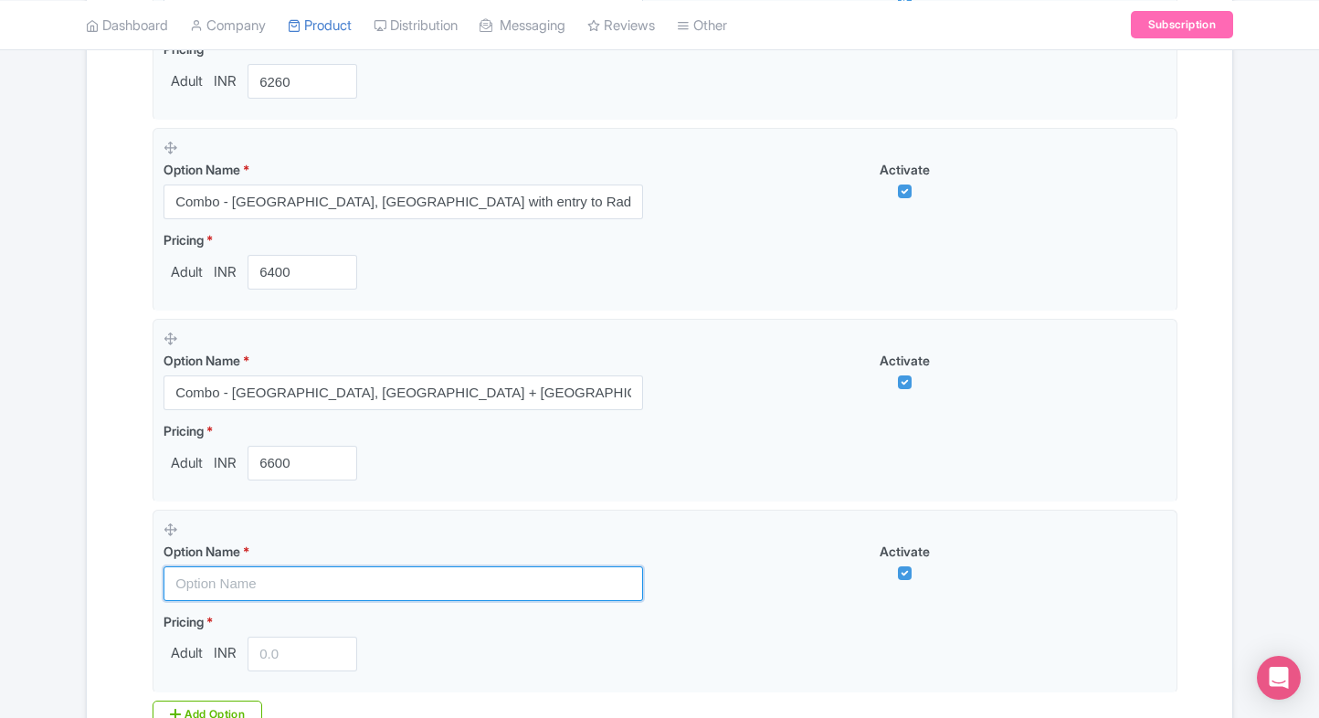
drag, startPoint x: 235, startPoint y: 587, endPoint x: 34, endPoint y: 522, distance: 211.1
click at [235, 587] on input "text" at bounding box center [402, 583] width 479 height 35
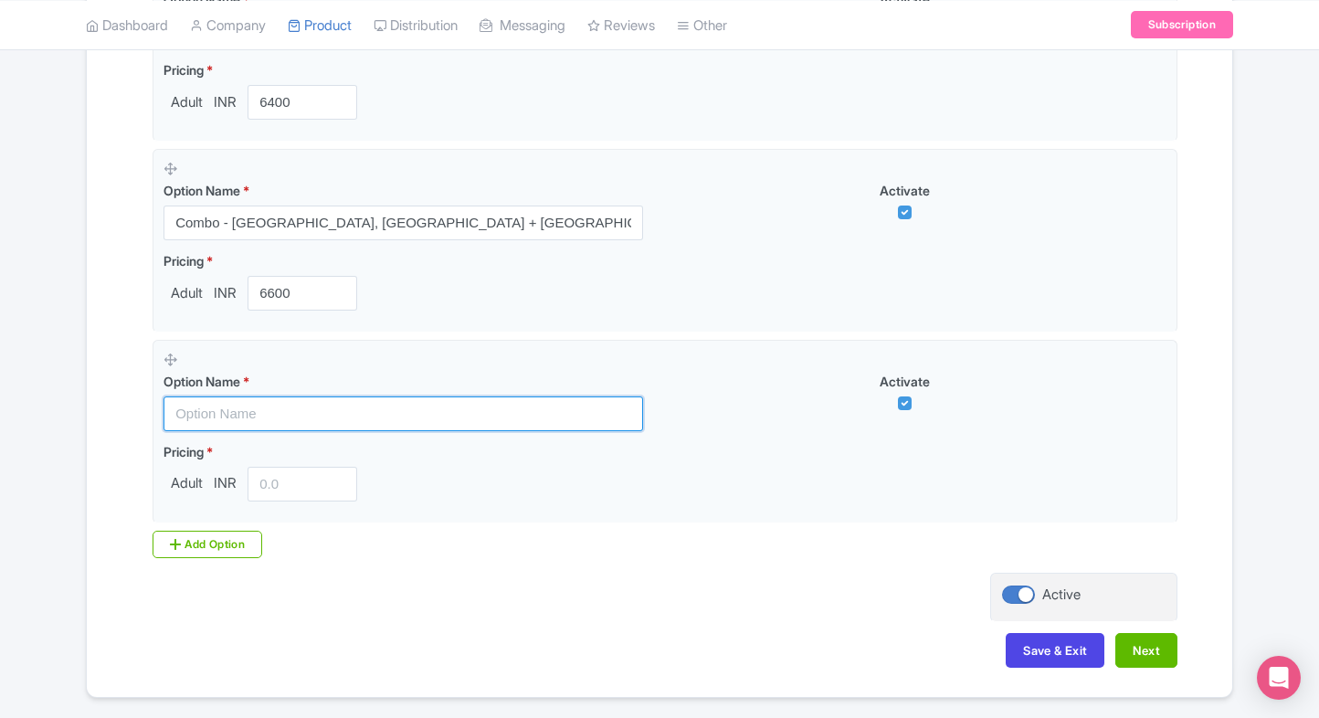
scroll to position [1056, 0]
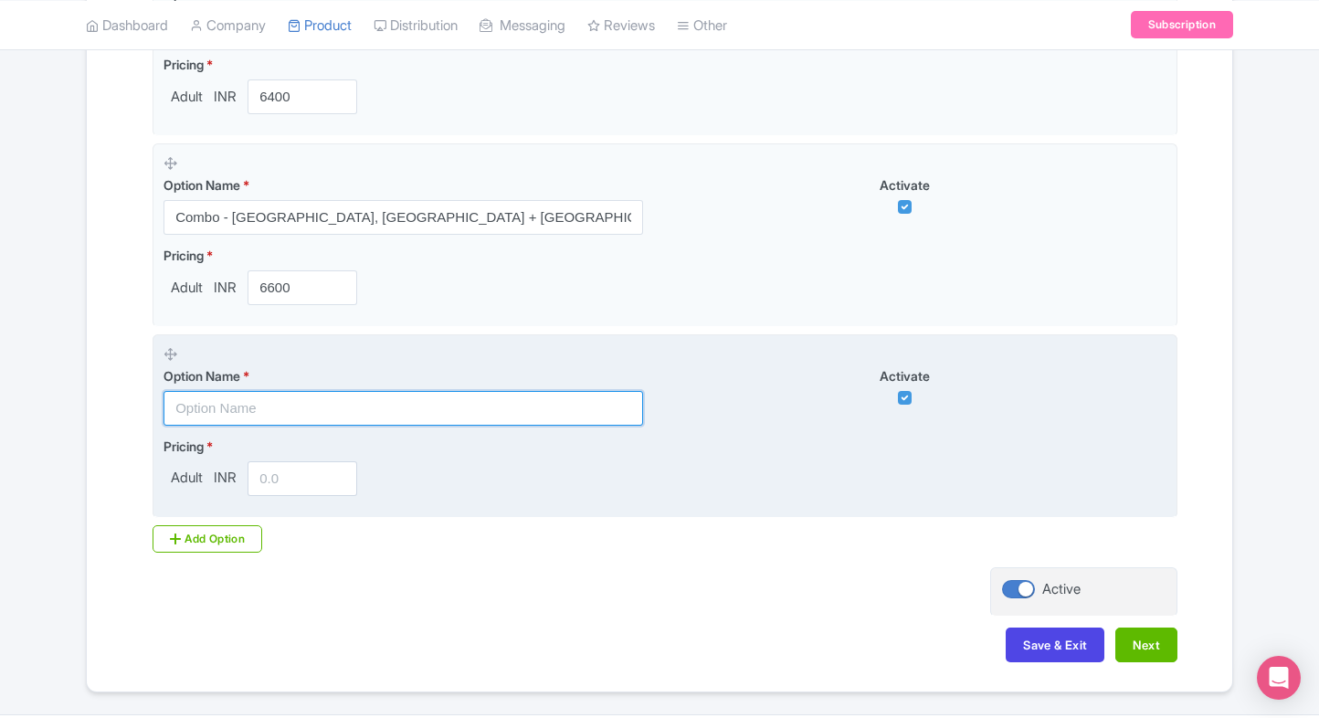
paste input "Combo - [GEOGRAPHIC_DATA], [GEOGRAPHIC_DATA] + [GEOGRAPHIC_DATA]"
type input "Combo - [GEOGRAPHIC_DATA], [GEOGRAPHIC_DATA] + [GEOGRAPHIC_DATA]"
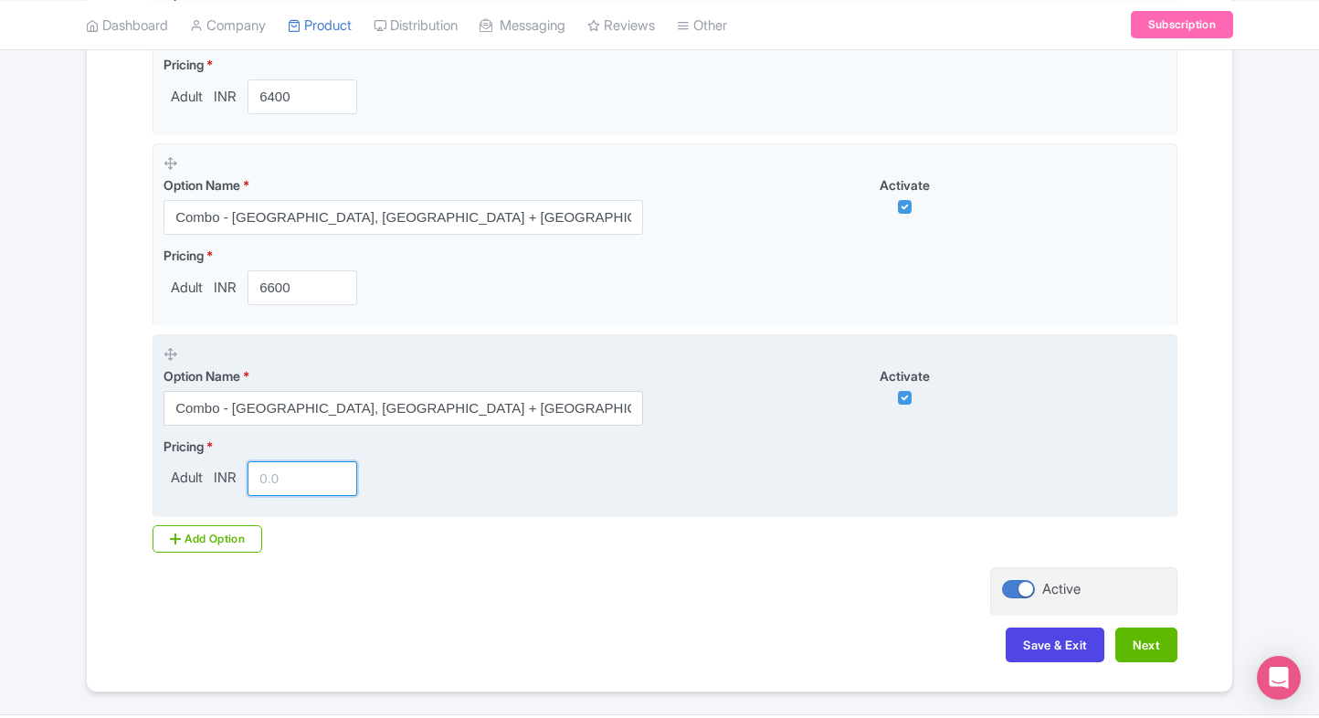
click at [280, 462] on input "number" at bounding box center [303, 478] width 110 height 35
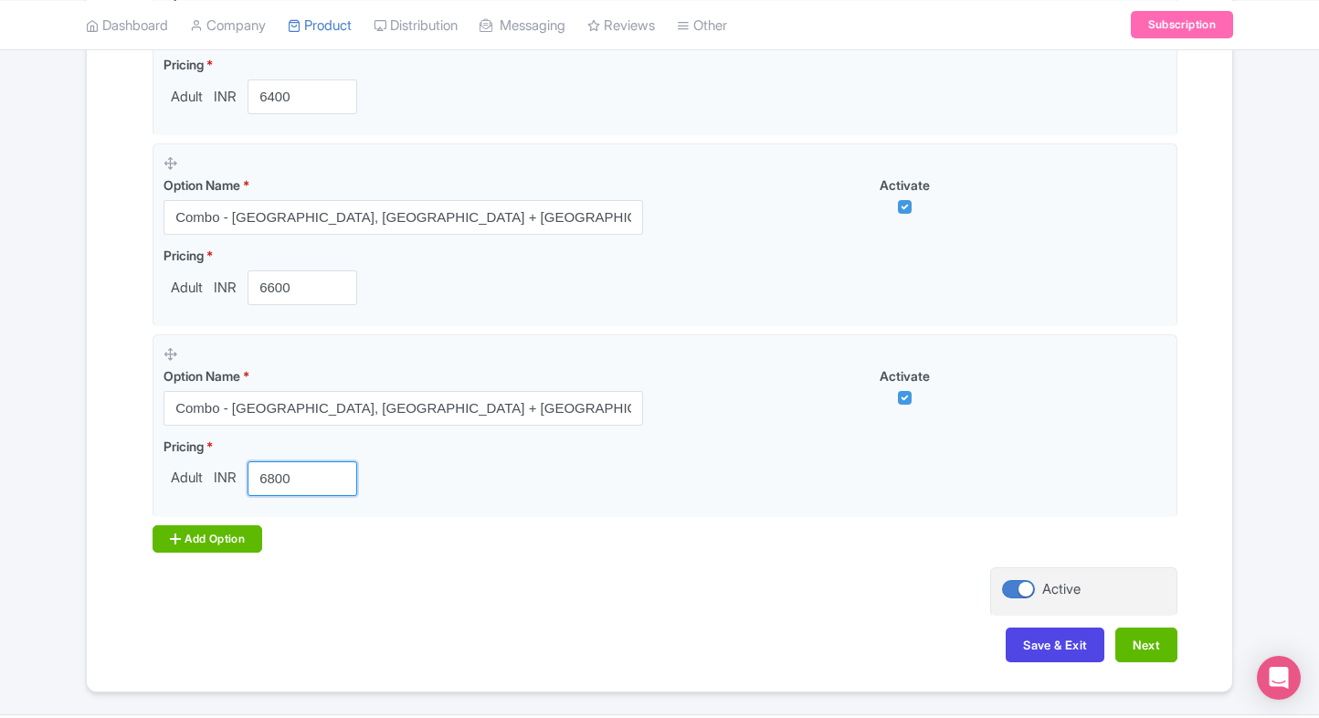
type input "6800"
click at [171, 544] on div "Add Option" at bounding box center [208, 538] width 110 height 27
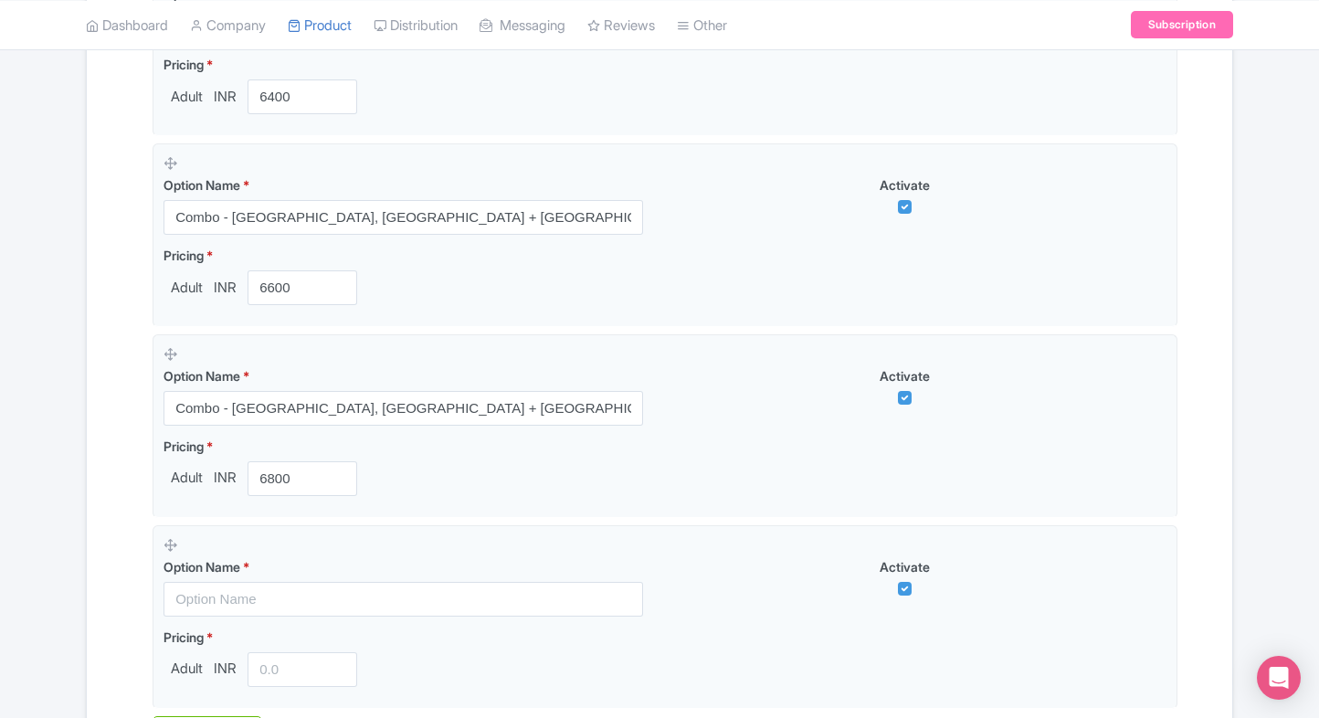
scroll to position [1143, 0]
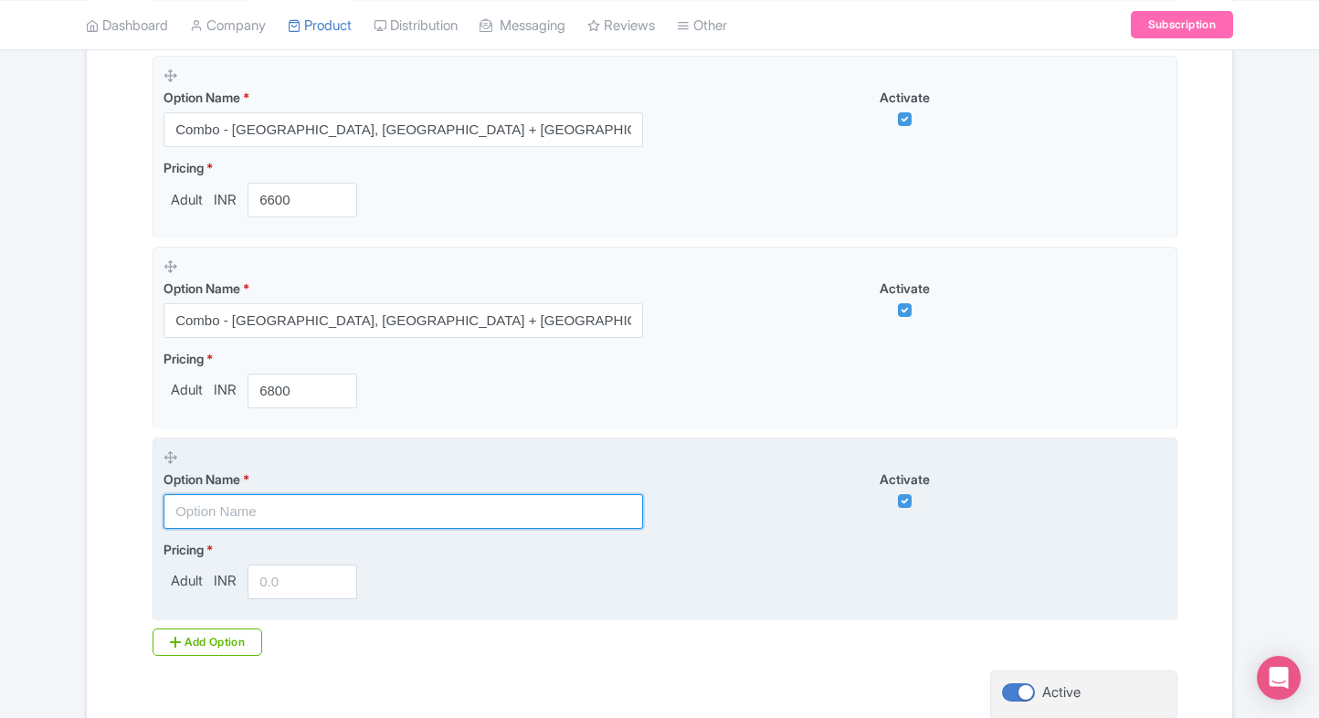
paste input "Combo - [GEOGRAPHIC_DATA], [GEOGRAPHIC_DATA] + [GEOGRAPHIC_DATA]"
drag, startPoint x: 339, startPoint y: 515, endPoint x: 315, endPoint y: 542, distance: 35.6
click at [339, 515] on input "text" at bounding box center [402, 511] width 479 height 35
type input "Combo - [GEOGRAPHIC_DATA], [GEOGRAPHIC_DATA] + [GEOGRAPHIC_DATA]"
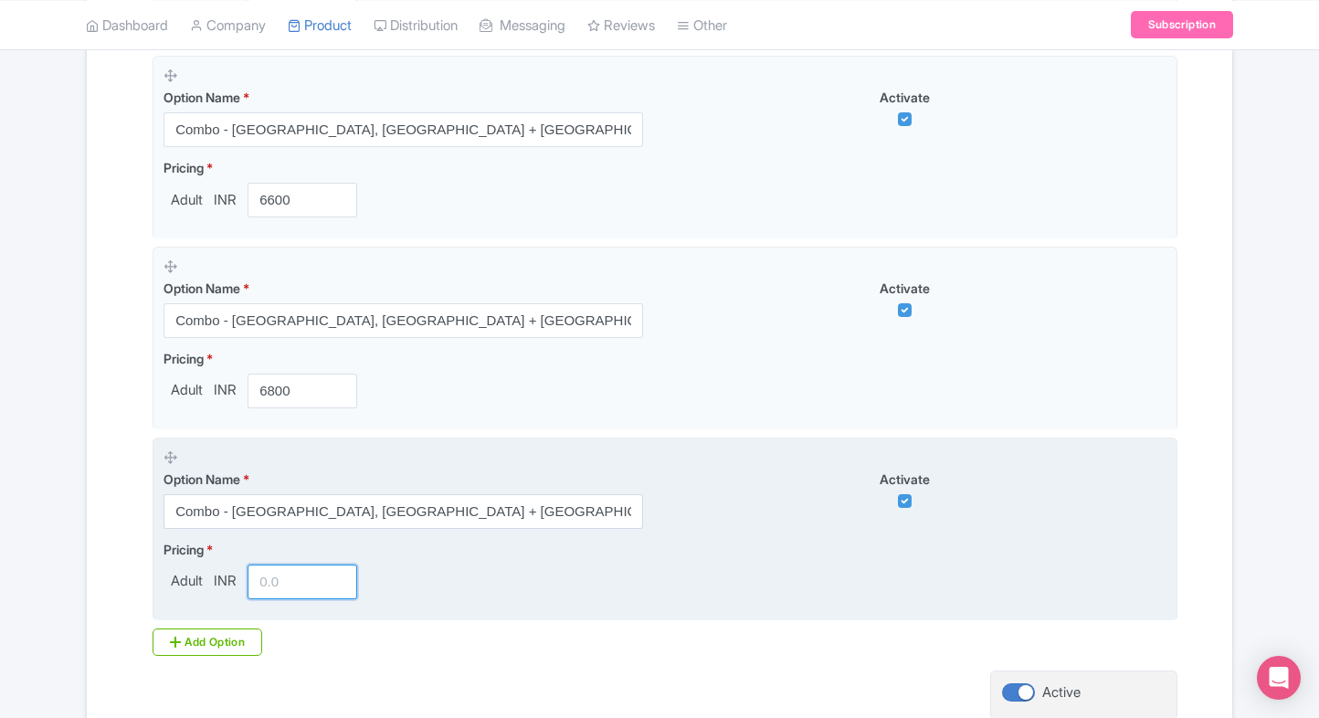
click at [301, 564] on input "number" at bounding box center [303, 581] width 110 height 35
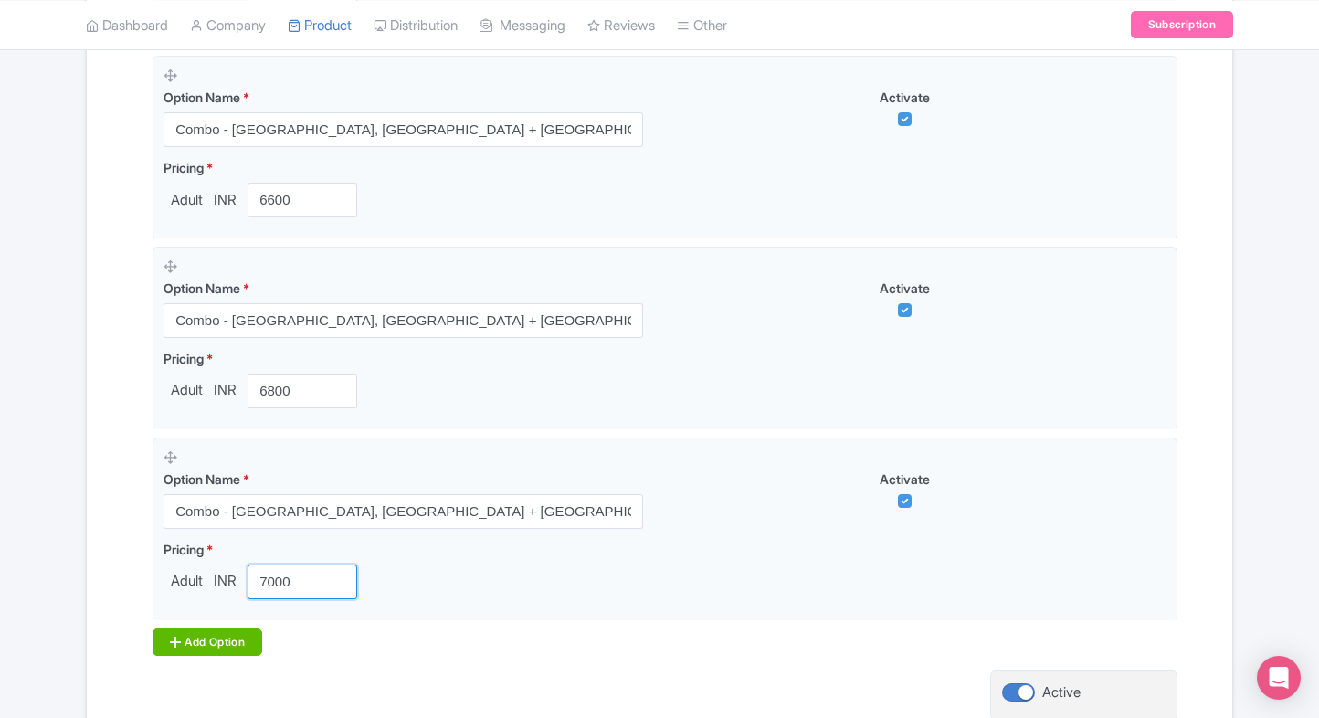
type input "7000"
click at [197, 638] on div "Add Option" at bounding box center [208, 641] width 110 height 27
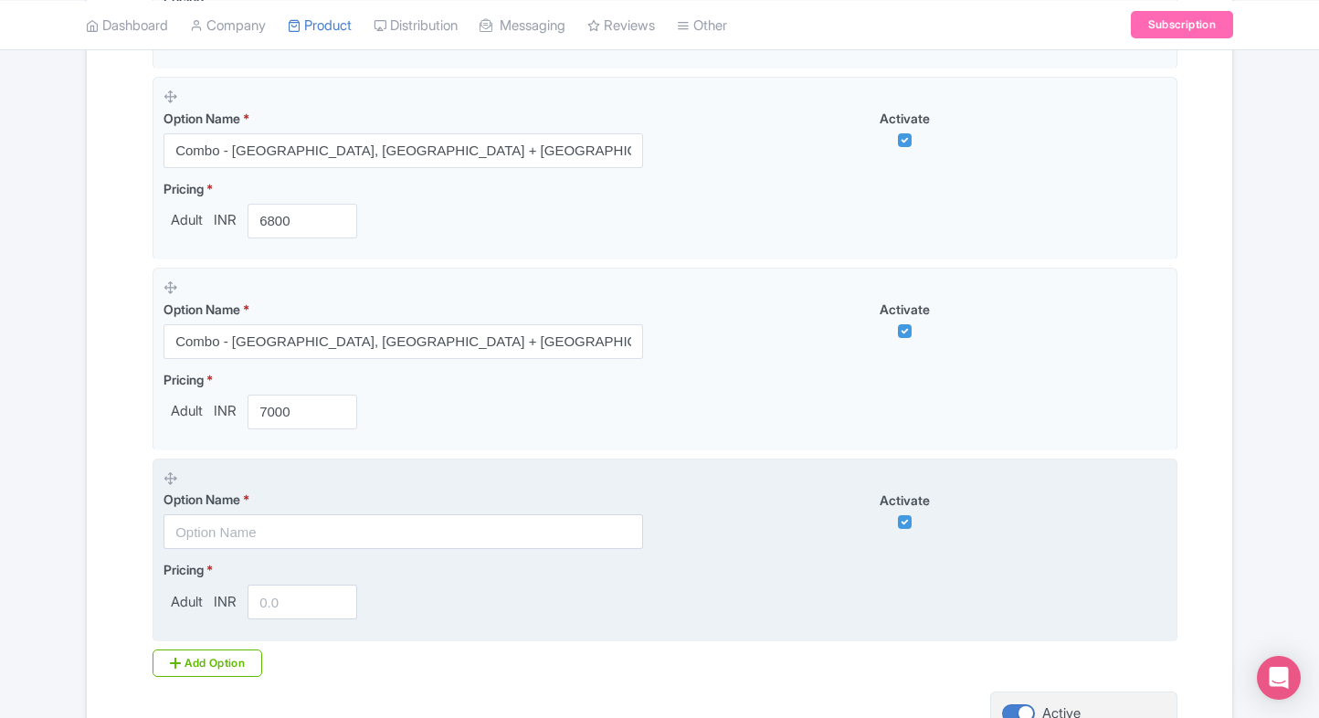
scroll to position [1314, 0]
click at [293, 533] on input "text" at bounding box center [402, 530] width 479 height 35
drag, startPoint x: 392, startPoint y: 513, endPoint x: 363, endPoint y: 532, distance: 34.5
click at [392, 513] on input "text" at bounding box center [402, 530] width 479 height 35
paste input "Combo - [GEOGRAPHIC_DATA], [GEOGRAPHIC_DATA] + [GEOGRAPHIC_DATA]"
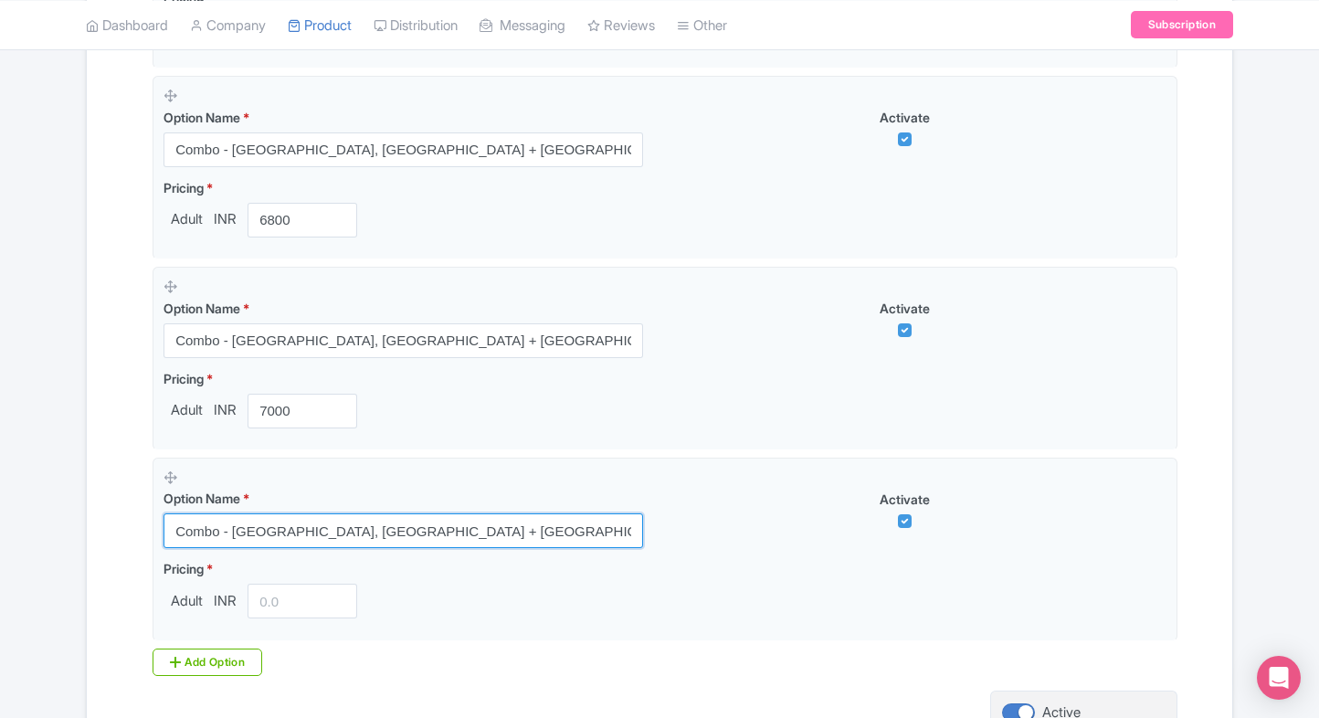
type input "Combo - [GEOGRAPHIC_DATA], [GEOGRAPHIC_DATA] + [GEOGRAPHIC_DATA]"
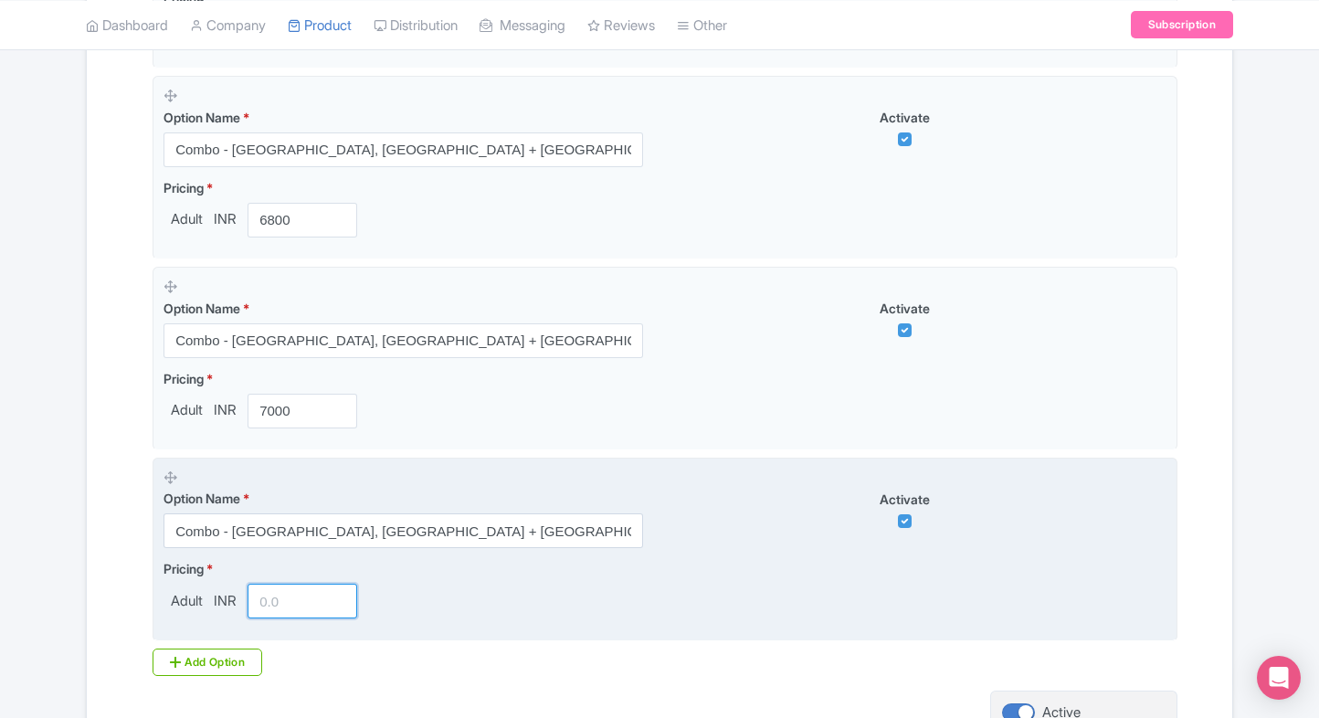
click at [282, 589] on input "number" at bounding box center [303, 601] width 110 height 35
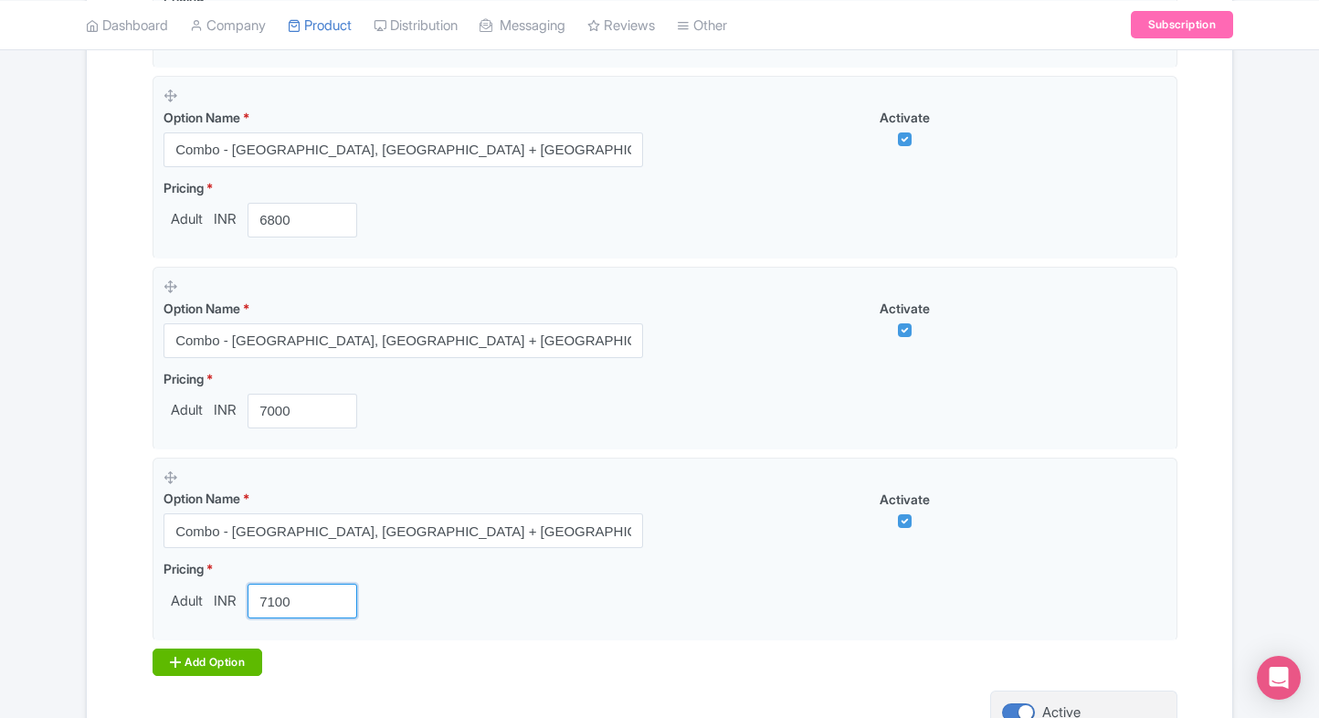
type input "7100"
click at [193, 655] on div "Add Option" at bounding box center [208, 661] width 110 height 27
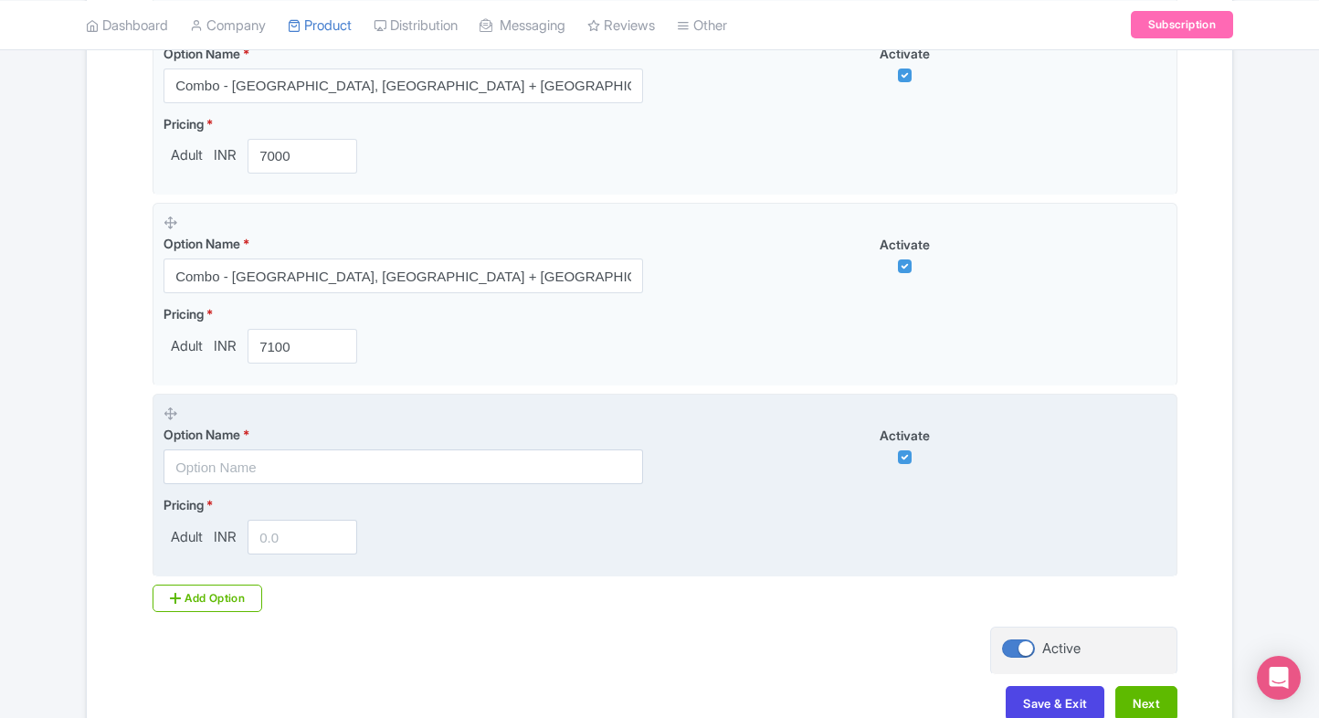
scroll to position [1575, 0]
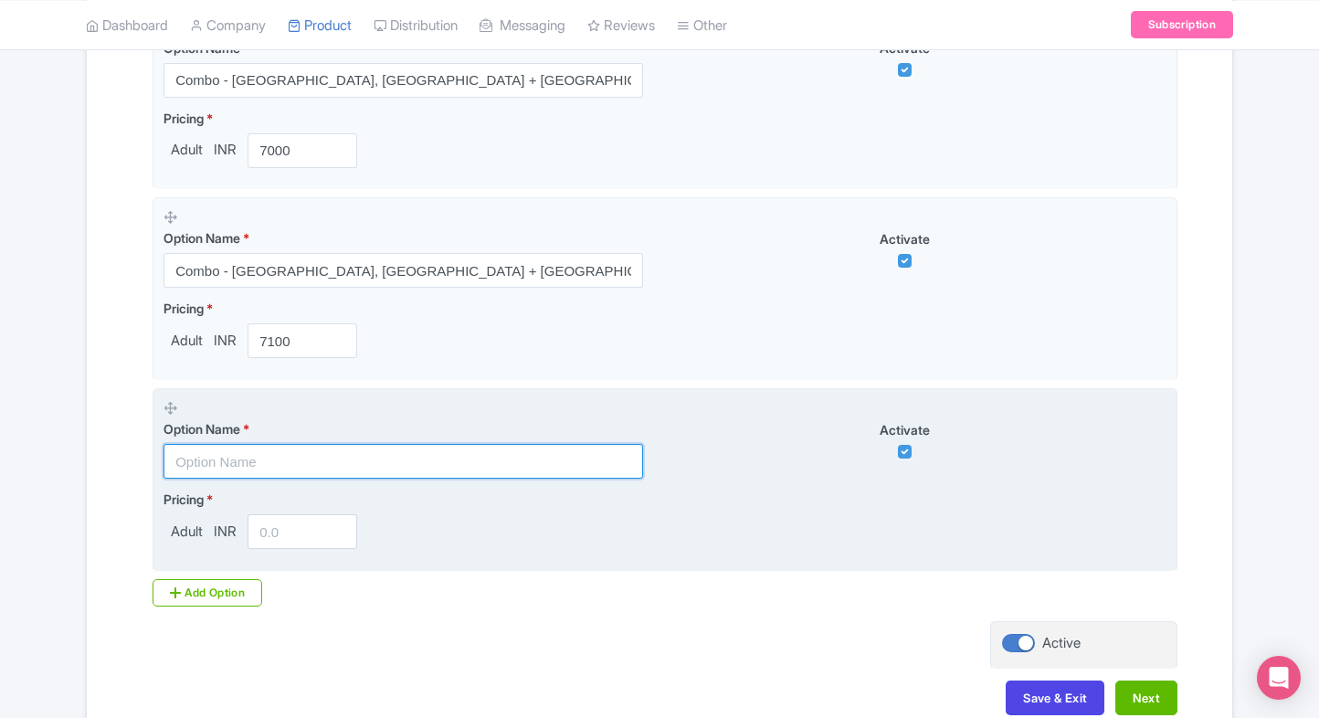
drag, startPoint x: 332, startPoint y: 460, endPoint x: 321, endPoint y: 466, distance: 11.4
click at [332, 460] on input "text" at bounding box center [402, 461] width 479 height 35
paste input "Small Group Guided tour to [GEOGRAPHIC_DATA], [GEOGRAPHIC_DATA]"
type input "Small Group Guided tour to [GEOGRAPHIC_DATA], [GEOGRAPHIC_DATA]"
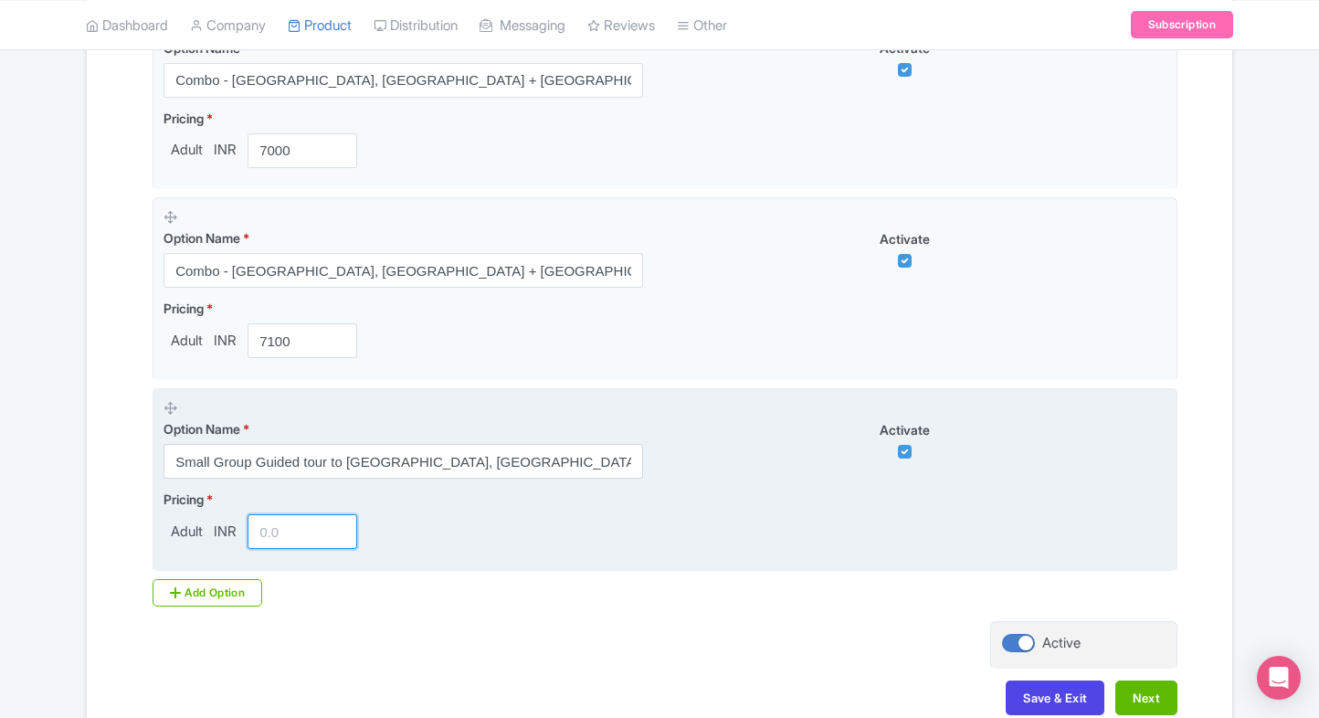
click at [258, 537] on input "number" at bounding box center [303, 531] width 110 height 35
type input "9490"
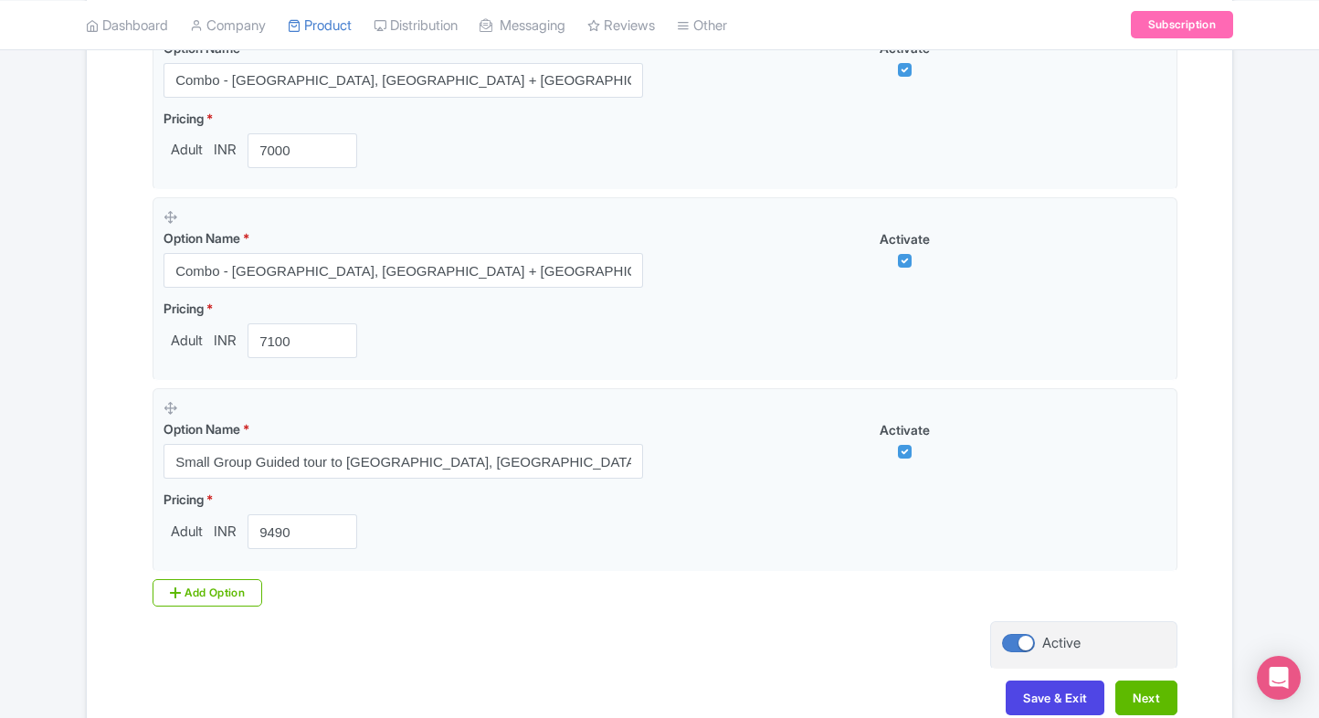
click at [200, 588] on div "Add Option" at bounding box center [208, 592] width 110 height 27
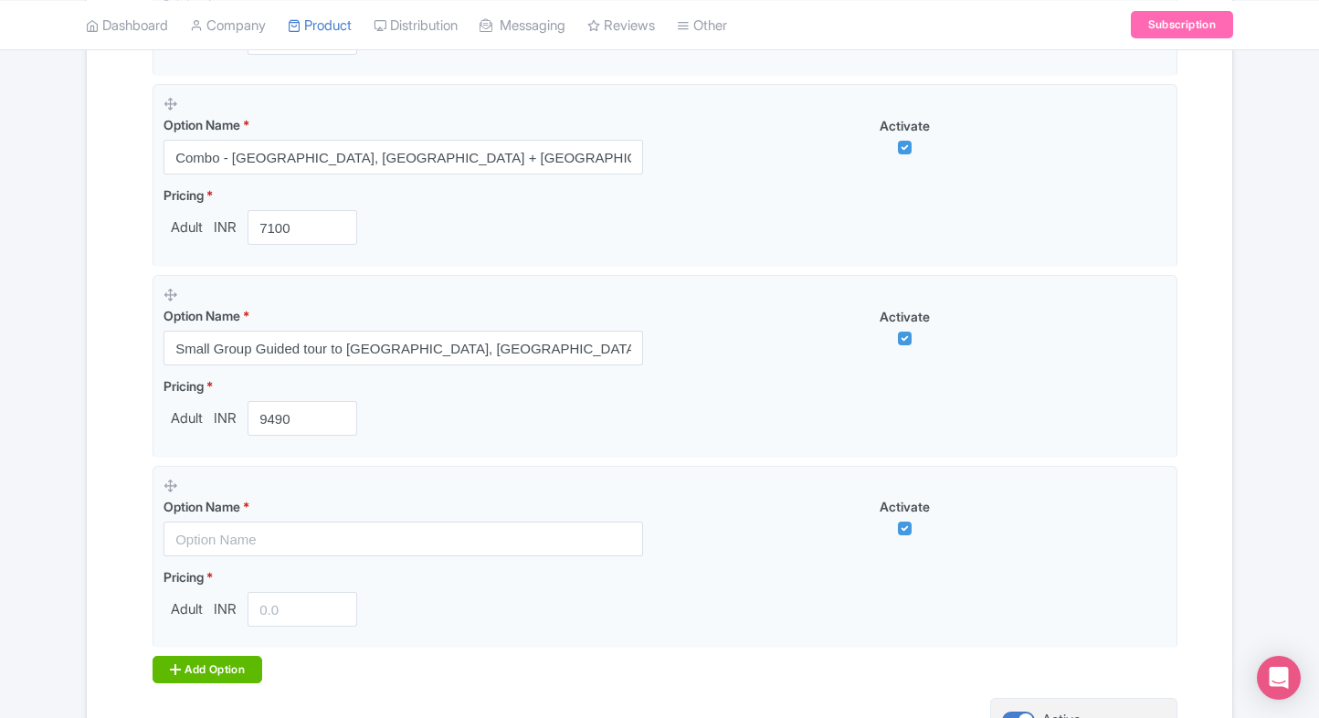
scroll to position [1699, 0]
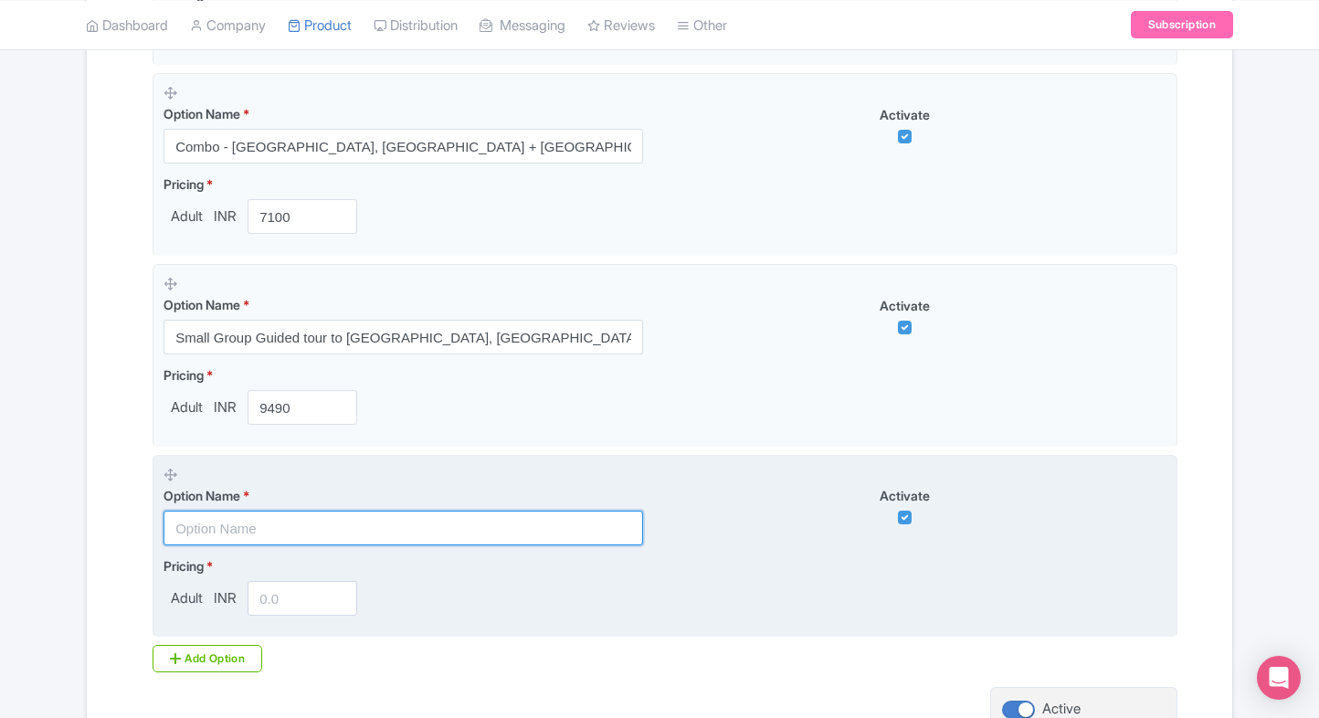
paste input "[GEOGRAPHIC_DATA], Sistine Chapel French Guided Tour"
click at [290, 516] on input "text" at bounding box center [402, 528] width 479 height 35
type input "[GEOGRAPHIC_DATA], Sistine Chapel French Guided Tour"
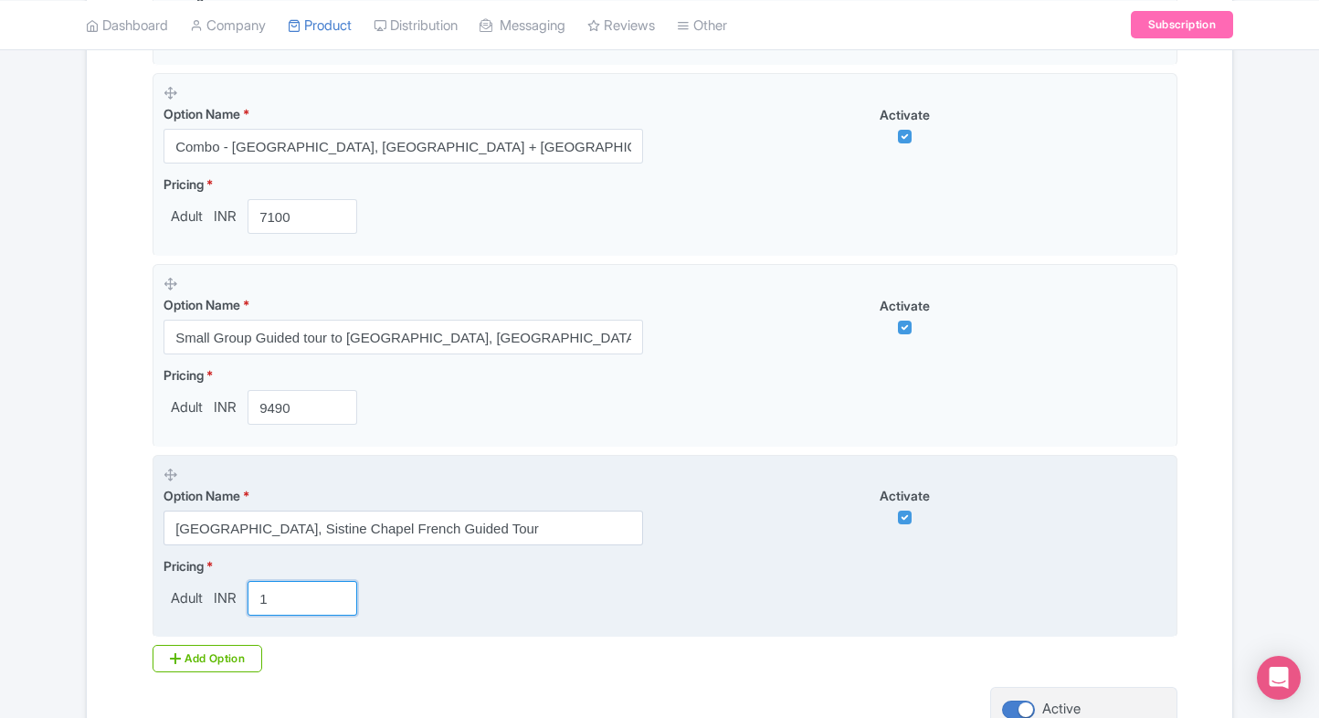
click at [275, 598] on input "1" at bounding box center [303, 598] width 110 height 35
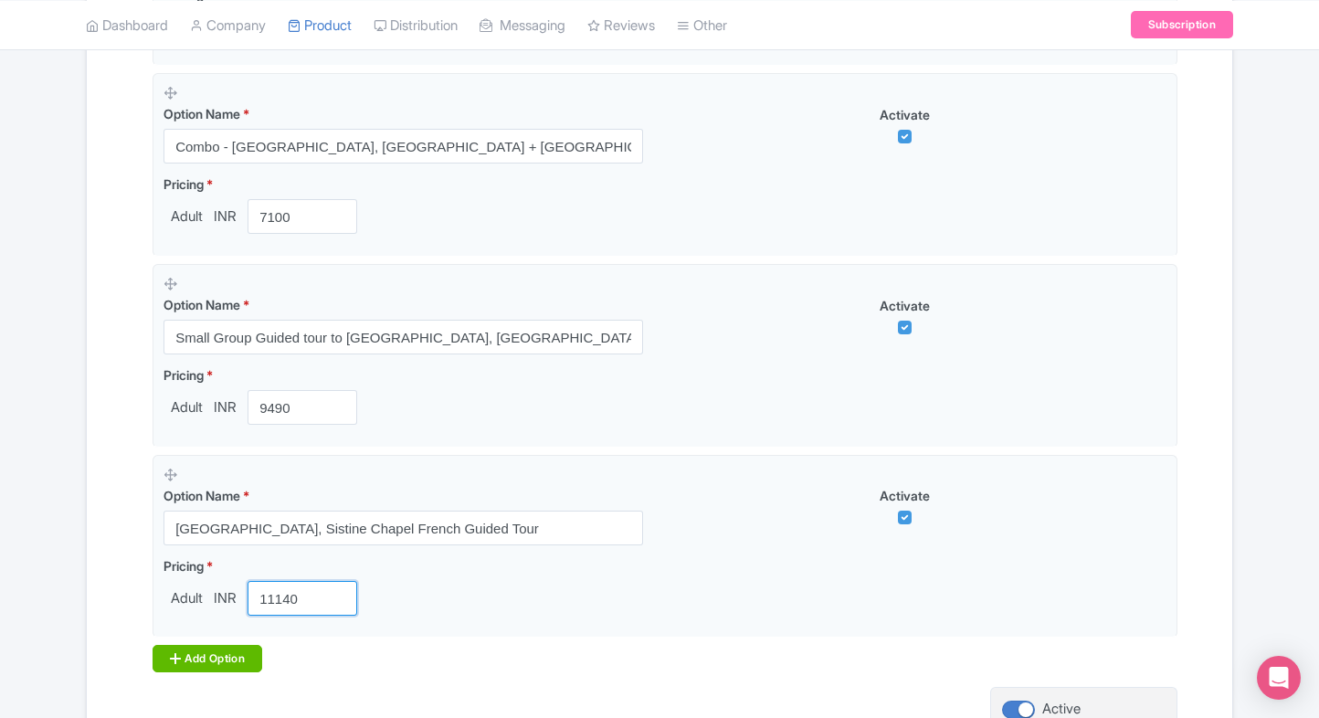
type input "11140"
click at [196, 645] on div "Add Option" at bounding box center [208, 658] width 110 height 27
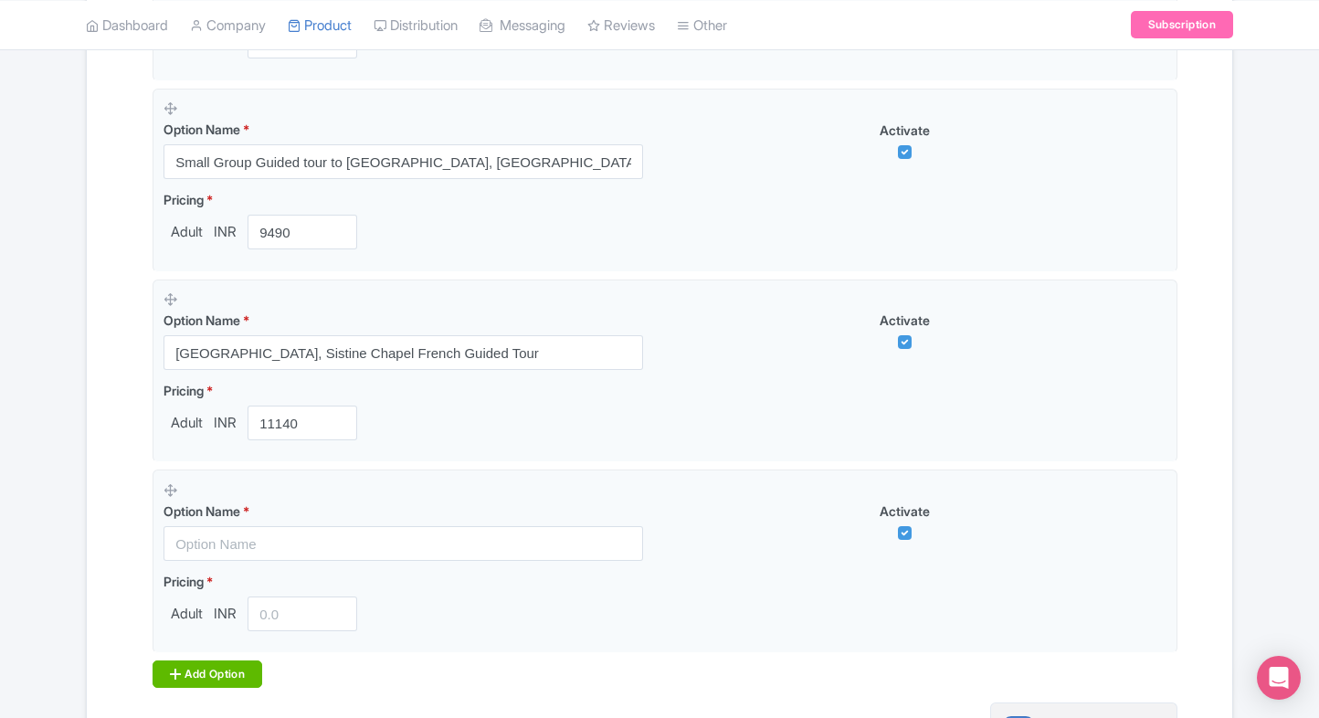
scroll to position [1896, 0]
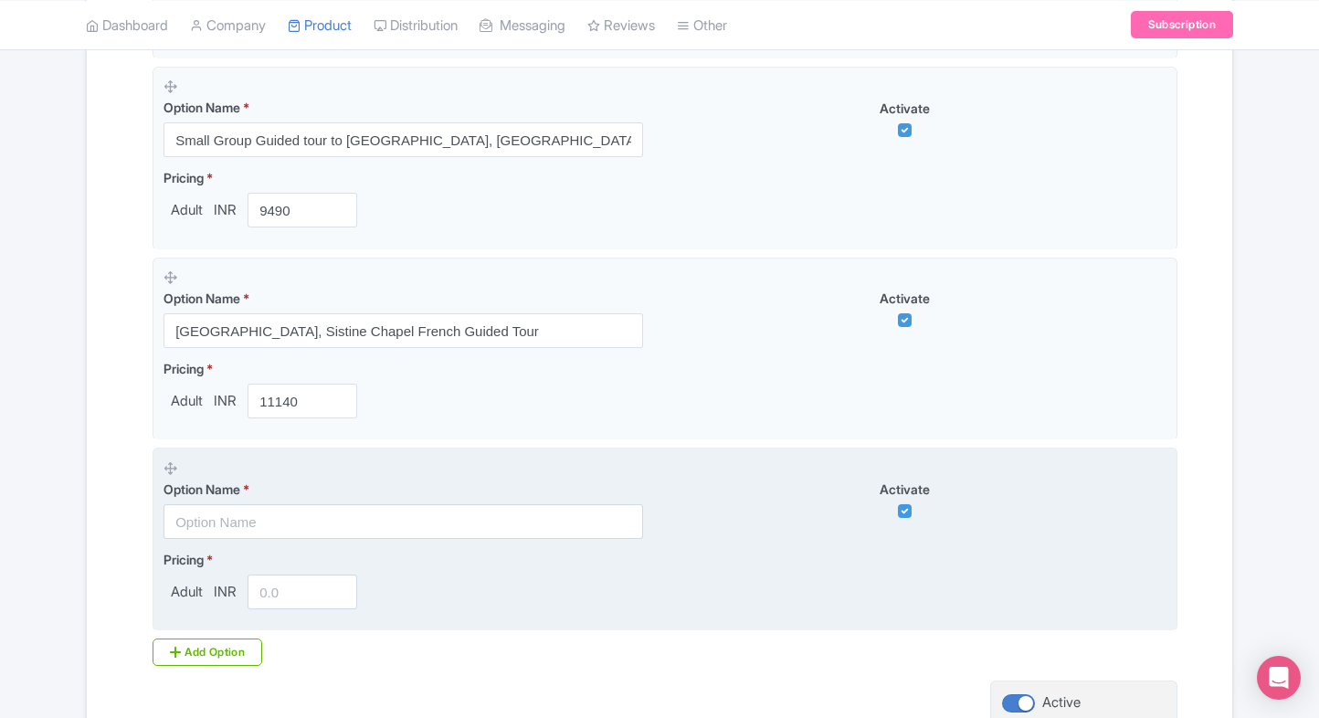
click at [314, 542] on fieldset "Option Name * Activate Pricing * Adult INR" at bounding box center [665, 540] width 1025 height 184
click at [325, 534] on input "text" at bounding box center [402, 521] width 479 height 35
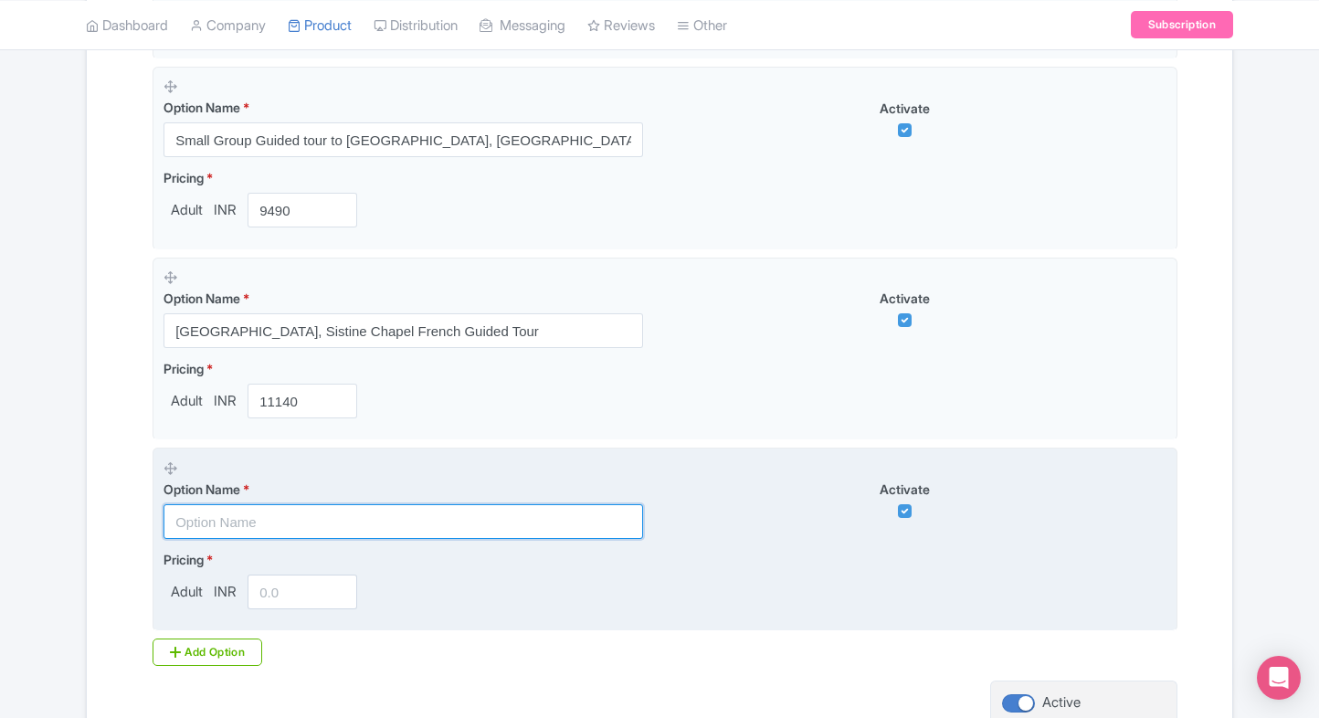
paste input "[GEOGRAPHIC_DATA], Sistine Chapel Spanish Guided Tour"
type input "[GEOGRAPHIC_DATA], Sistine Chapel Spanish Guided Tour"
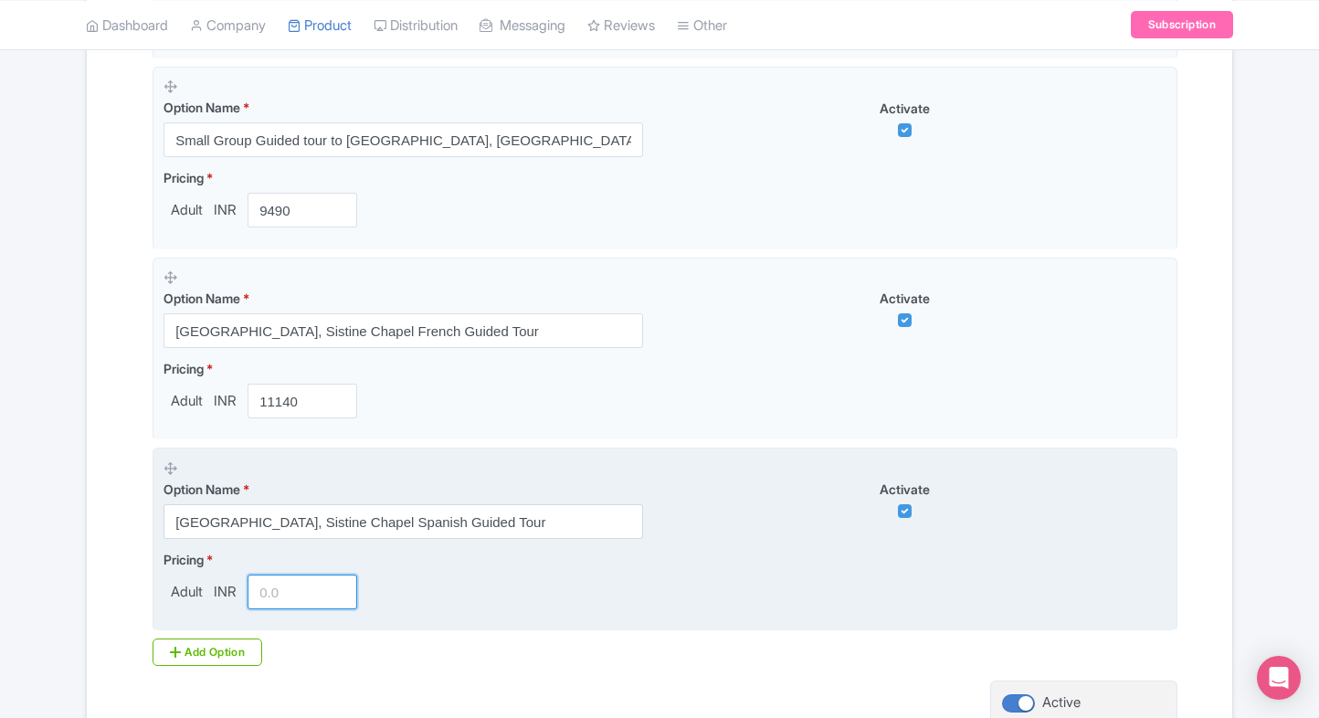
click at [288, 575] on input "number" at bounding box center [303, 591] width 110 height 35
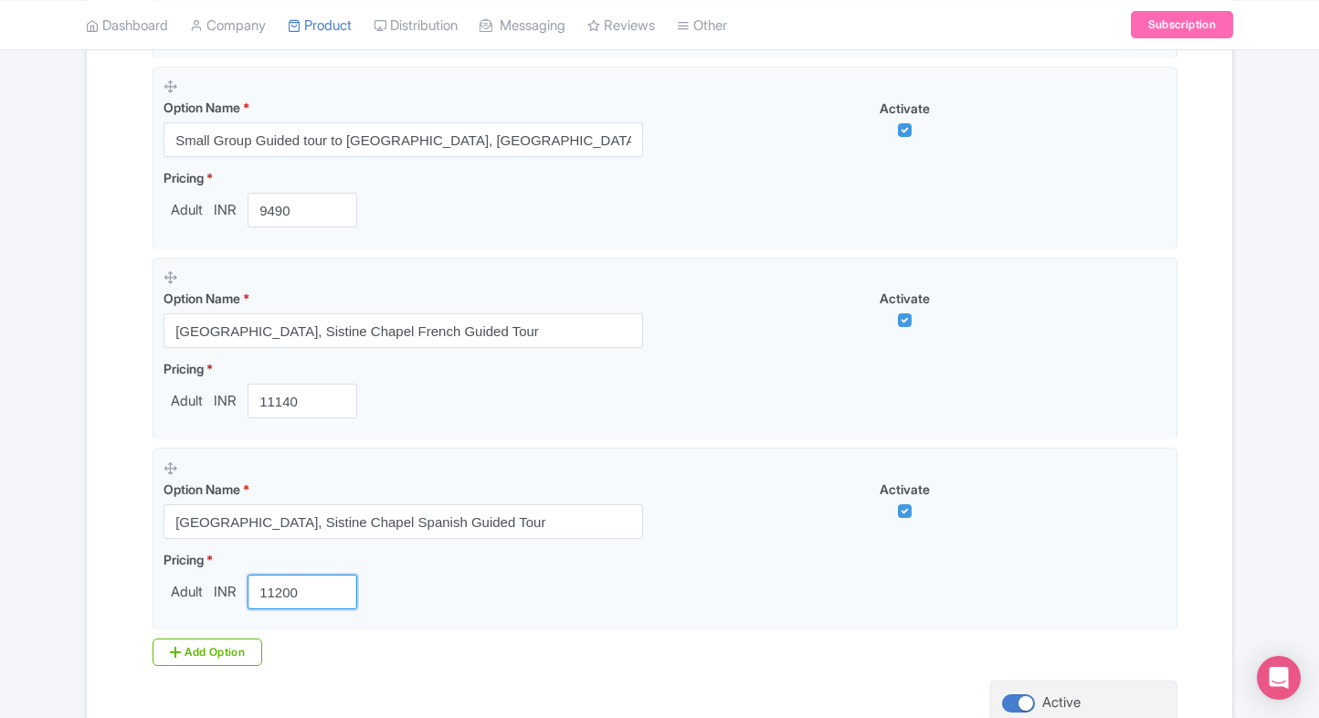
type input "11200"
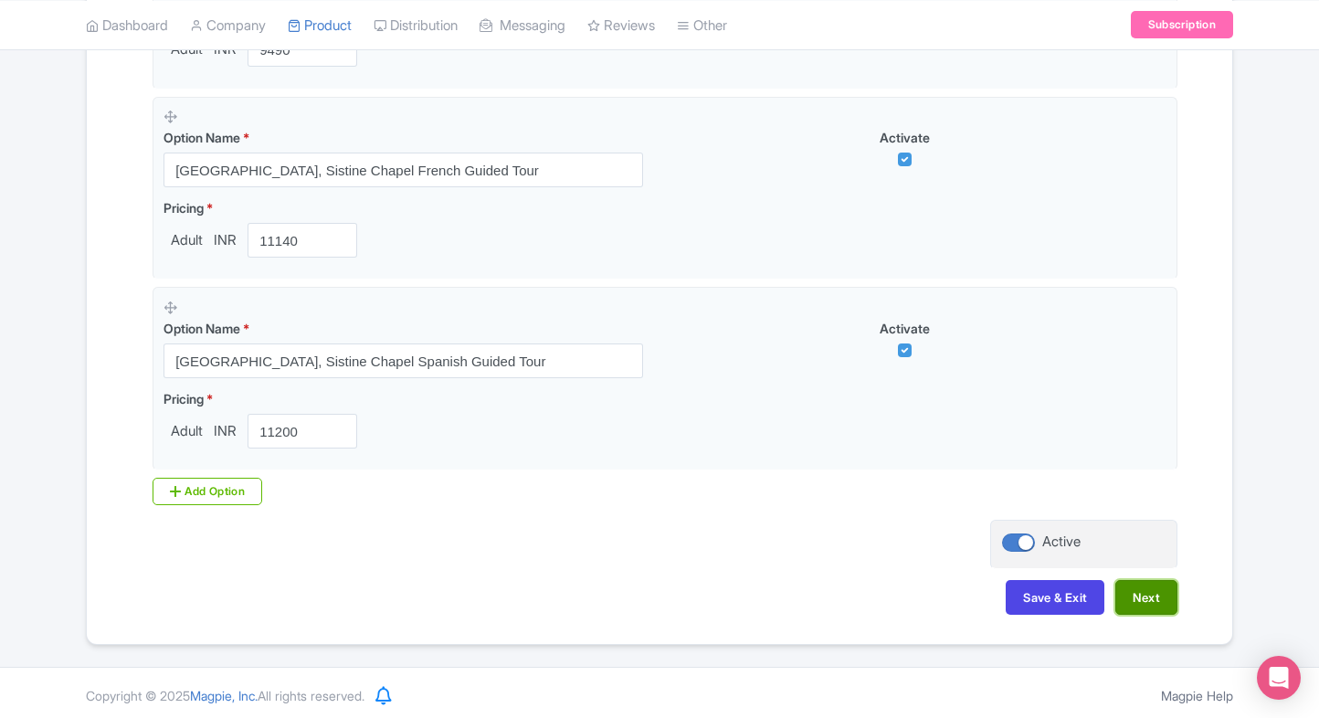
click at [1147, 604] on button "Next" at bounding box center [1146, 597] width 62 height 35
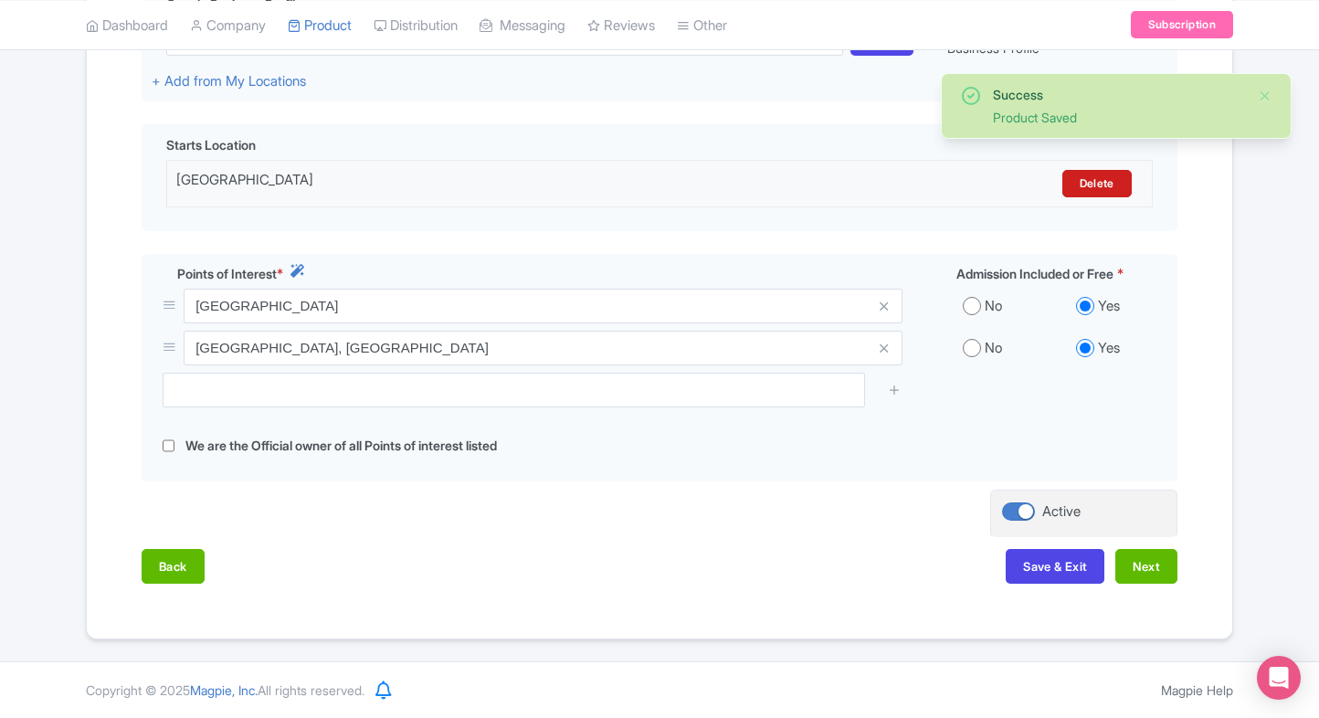
scroll to position [513, 0]
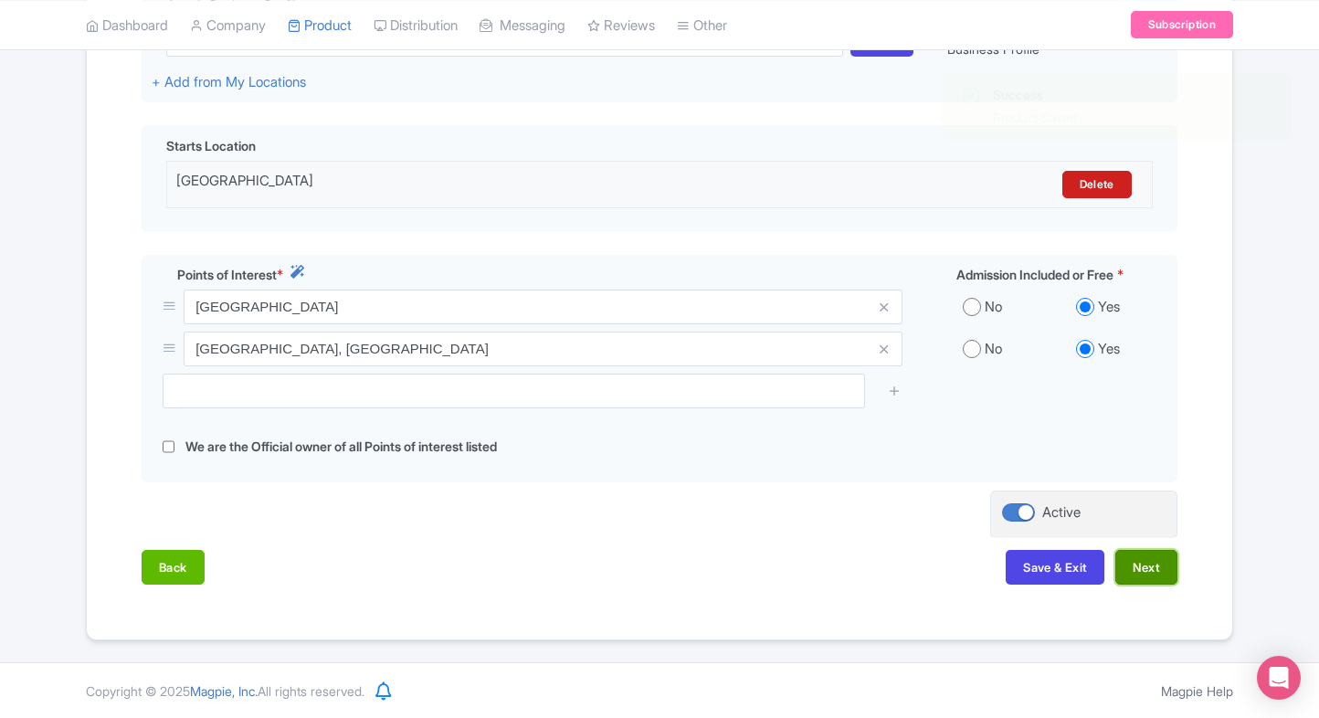
click at [1154, 580] on button "Next" at bounding box center [1146, 567] width 62 height 35
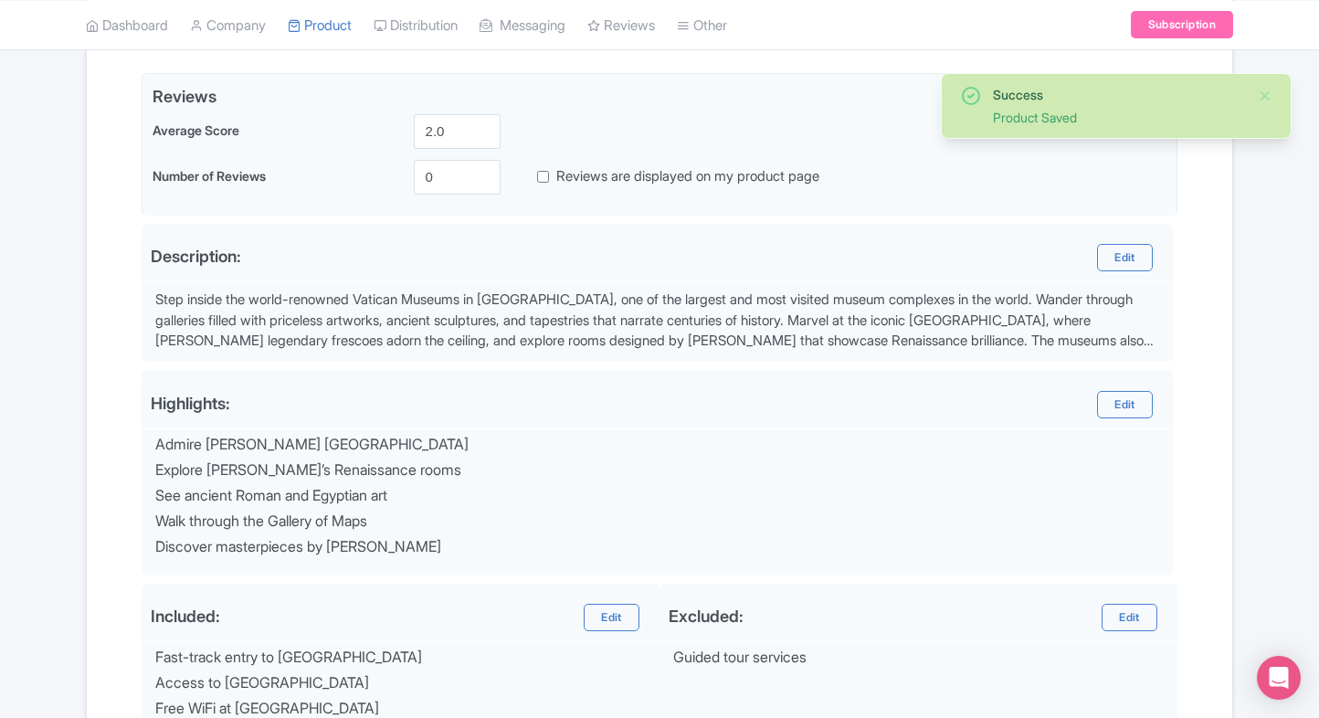
scroll to position [651, 0]
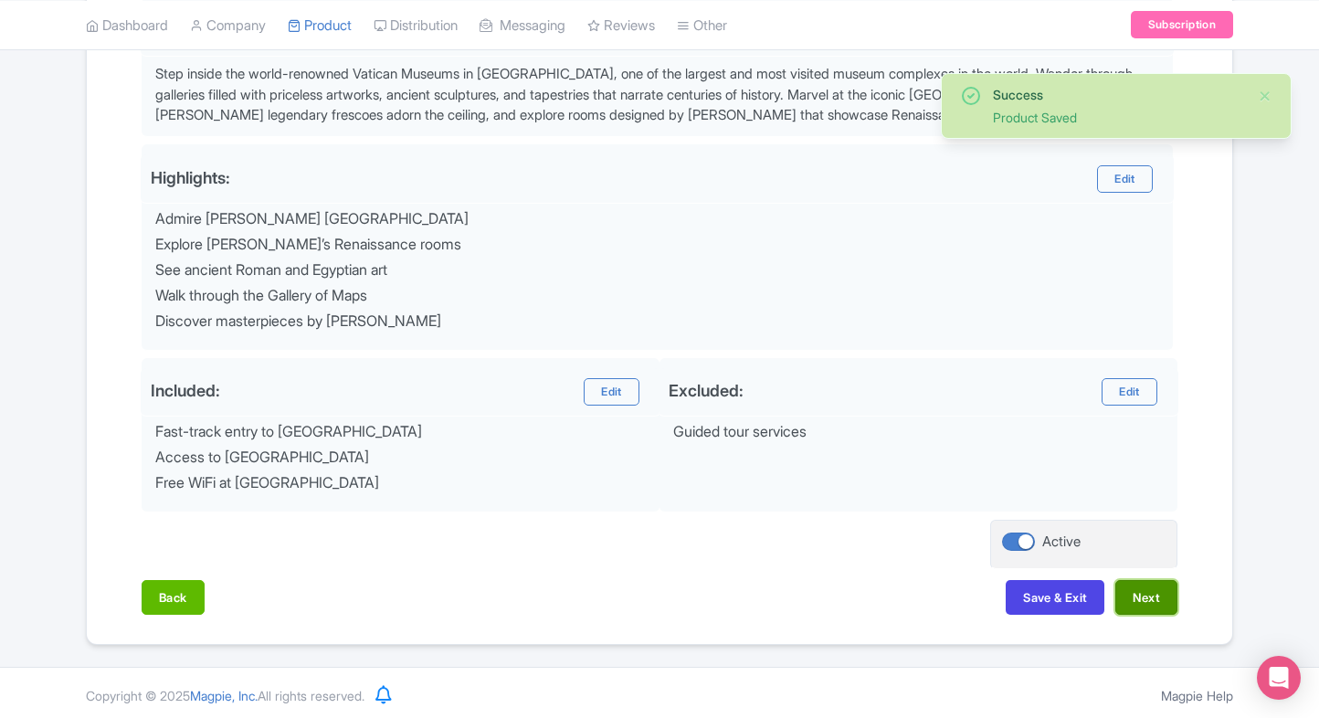
click at [1145, 584] on button "Next" at bounding box center [1146, 597] width 62 height 35
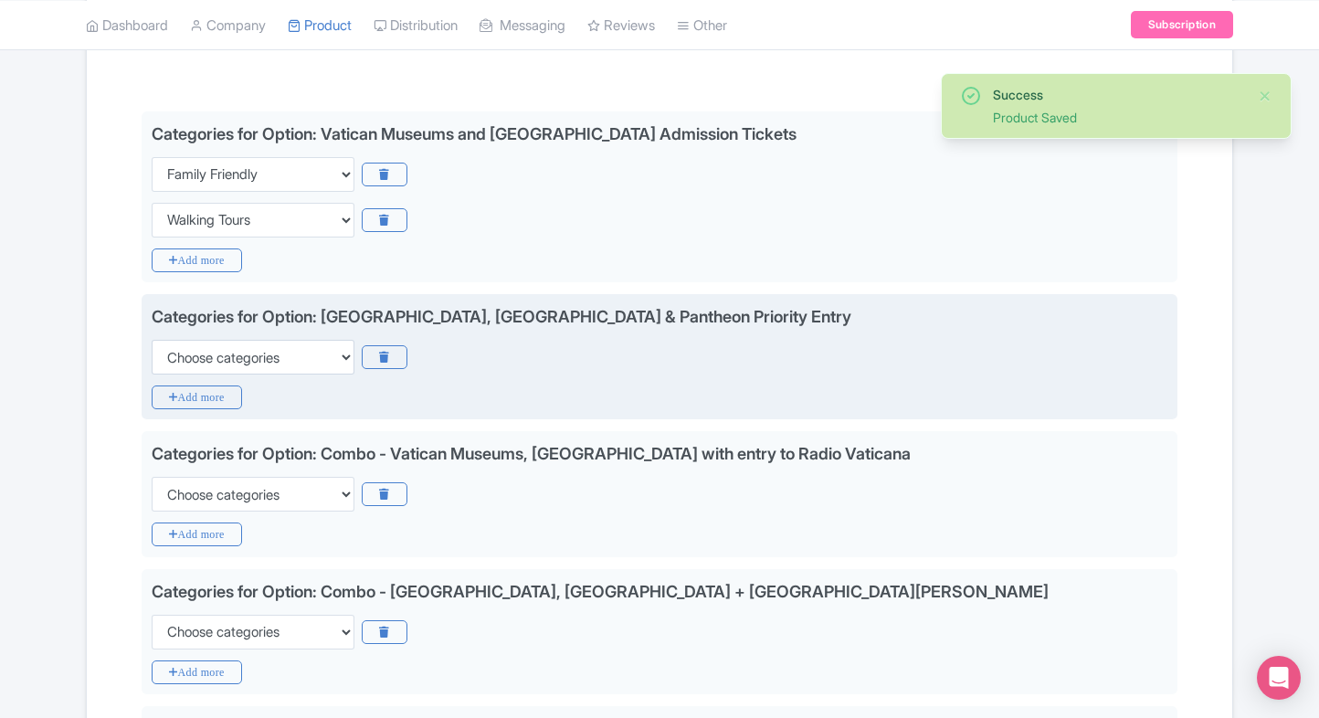
scroll to position [402, 0]
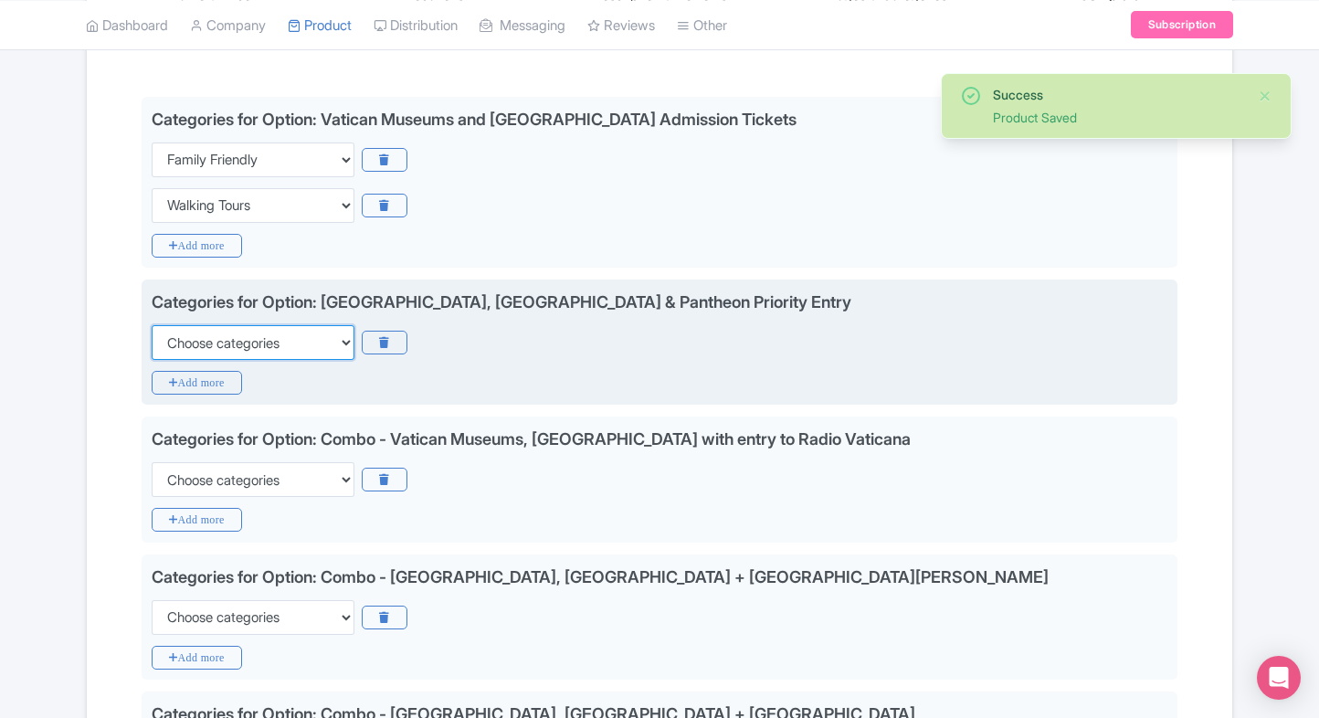
click at [244, 351] on select "Choose categories Adults Only Animals Audio Guide Beaches Bike Tours Boat Tours…" at bounding box center [253, 342] width 203 height 35
click at [152, 325] on select "Choose categories Adults Only Animals Audio Guide Beaches Bike Tours Boat Tours…" at bounding box center [253, 342] width 203 height 35
select select "family-friendly"
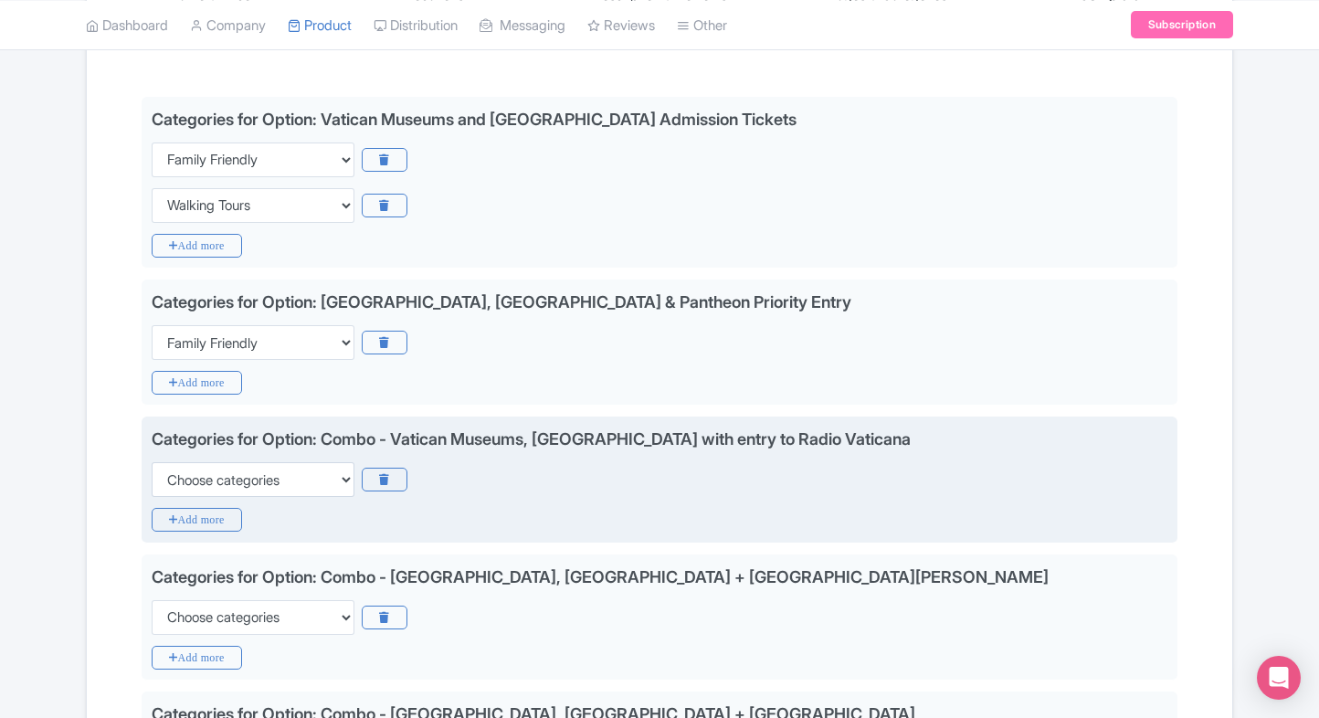
click at [205, 455] on div "Categories for Option: Combo - Vatican Museums, Sistine Chapel with entry to Ra…" at bounding box center [660, 462] width 1016 height 70
click at [190, 474] on select "Choose categories Adults Only Animals Audio Guide Beaches Bike Tours Boat Tours…" at bounding box center [253, 479] width 203 height 35
select select "family-friendly"
click at [152, 462] on select "Choose categories Adults Only Animals Audio Guide Beaches Bike Tours Boat Tours…" at bounding box center [253, 479] width 203 height 35
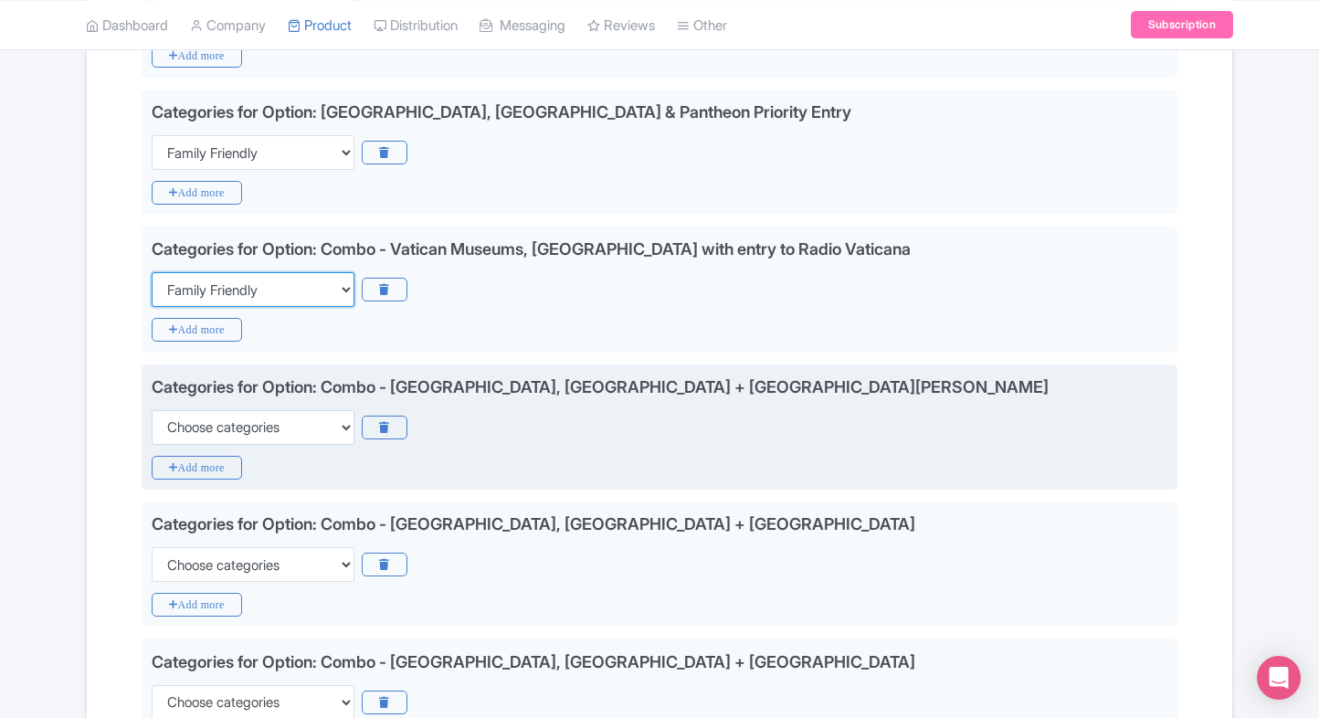
scroll to position [610, 0]
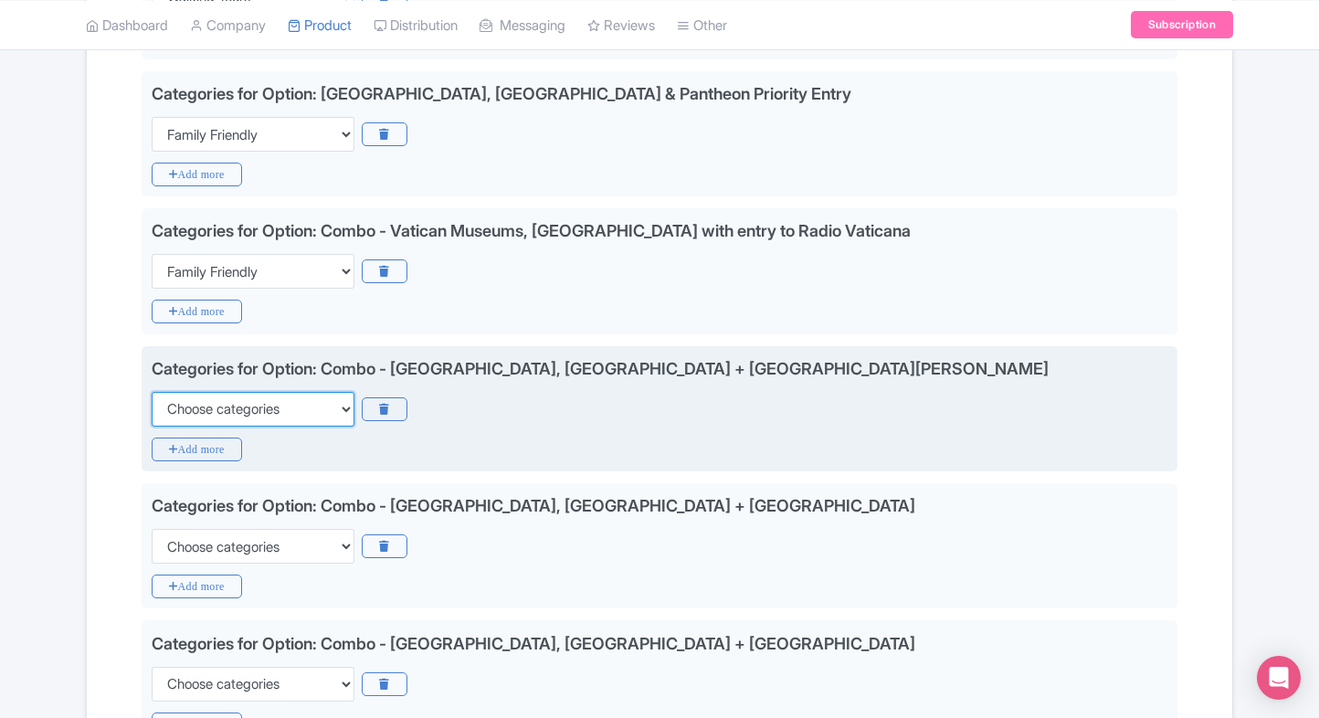
click at [296, 408] on select "Choose categories Adults Only Animals Audio Guide Beaches Bike Tours Boat Tours…" at bounding box center [253, 409] width 203 height 35
select select "family-friendly"
click at [152, 392] on select "Choose categories Adults Only Animals Audio Guide Beaches Bike Tours Boat Tours…" at bounding box center [253, 409] width 203 height 35
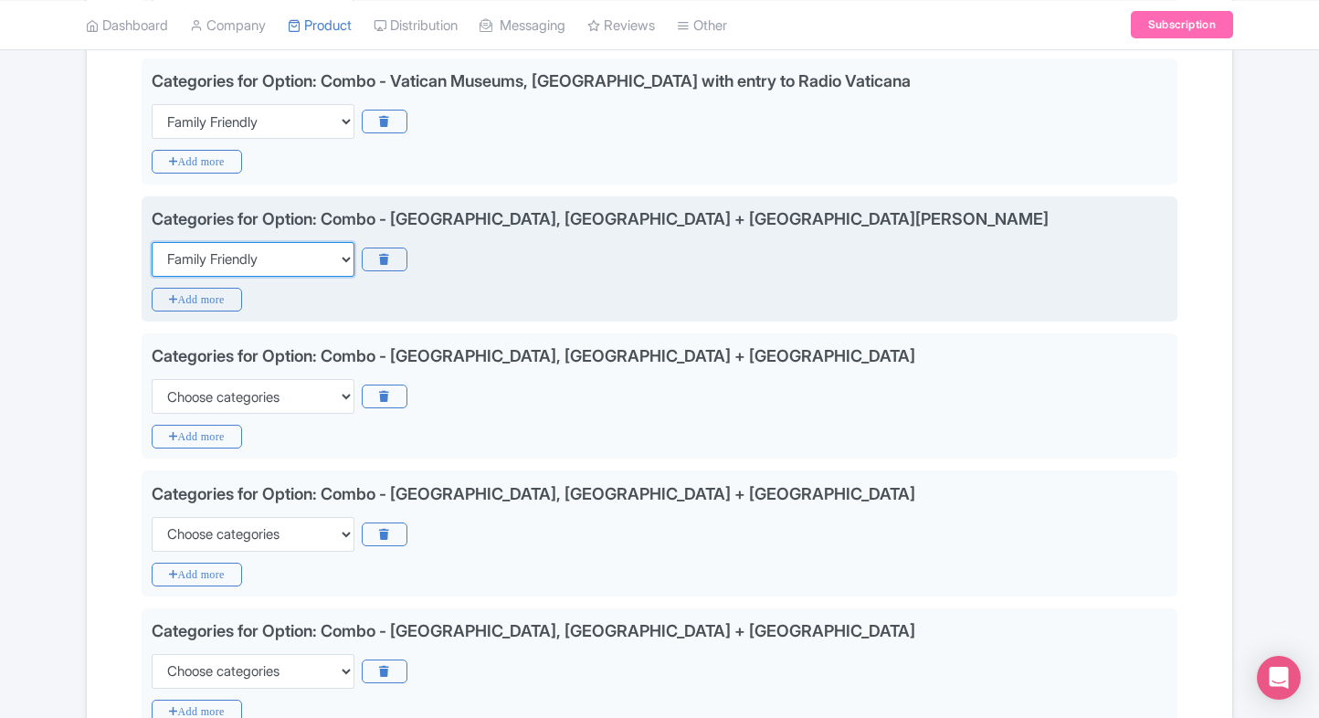
scroll to position [764, 0]
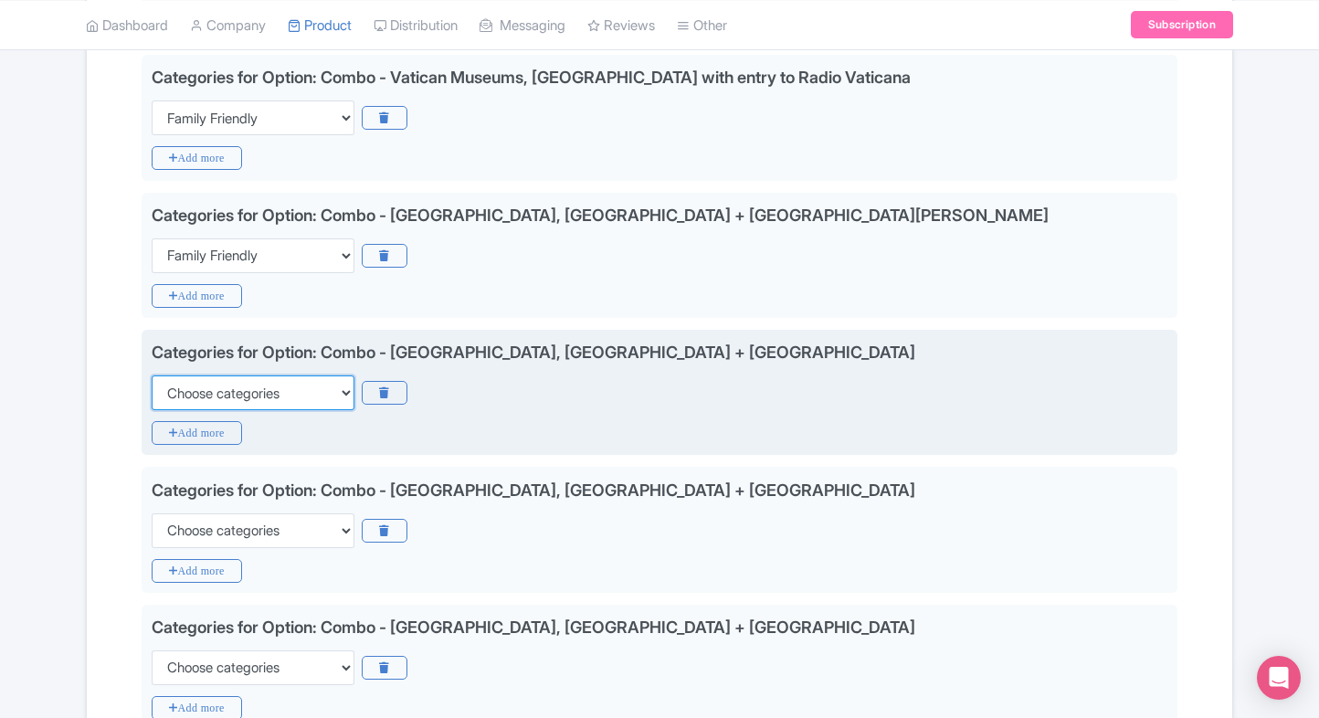
click at [276, 396] on select "Choose categories Adults Only Animals Audio Guide Beaches Bike Tours Boat Tours…" at bounding box center [253, 392] width 203 height 35
select select "family-friendly"
click at [152, 375] on select "Choose categories Adults Only Animals Audio Guide Beaches Bike Tours Boat Tours…" at bounding box center [253, 392] width 203 height 35
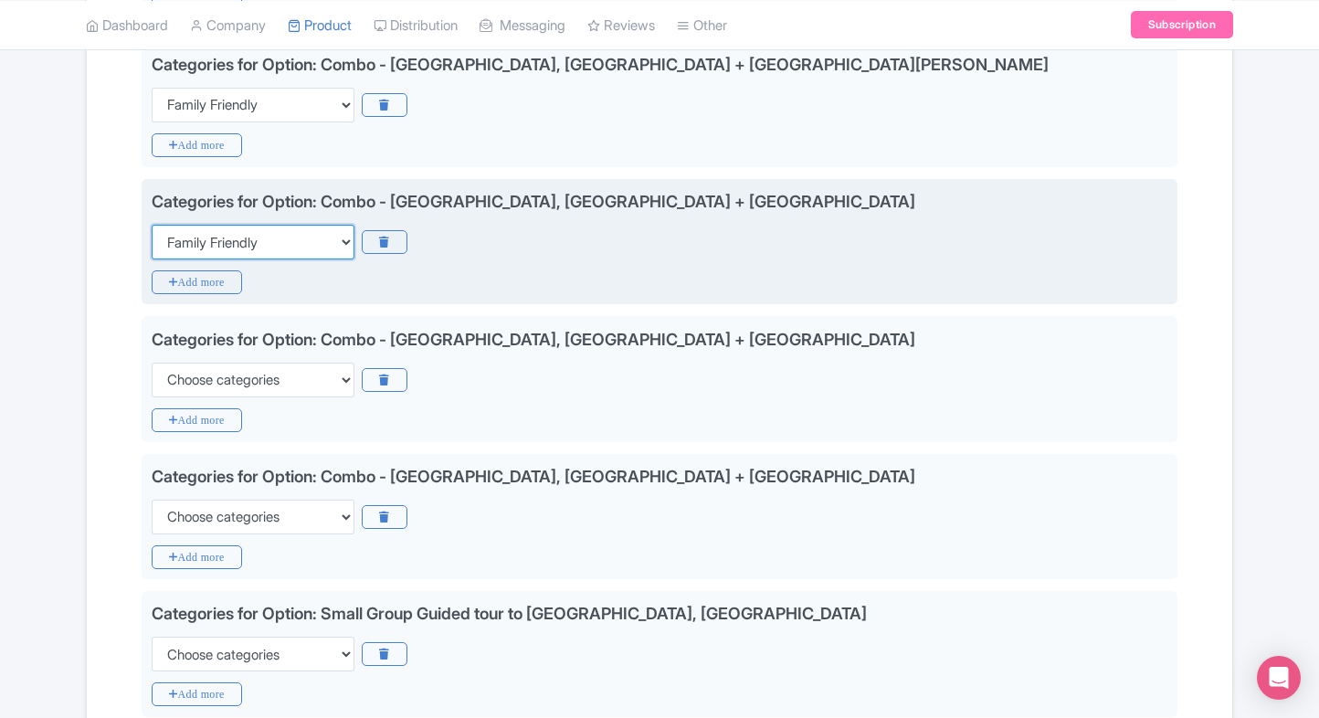
scroll to position [928, 0]
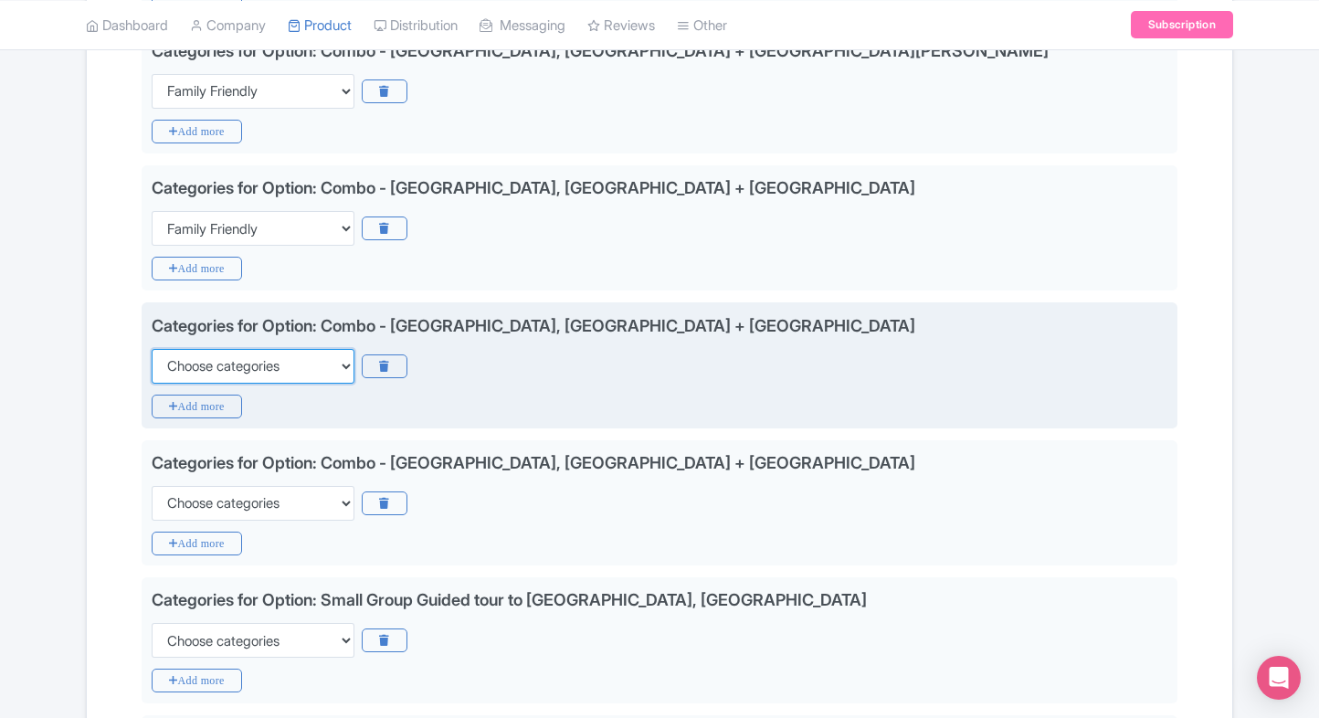
click at [318, 361] on select "Choose categories Adults Only Animals Audio Guide Beaches Bike Tours Boat Tours…" at bounding box center [253, 366] width 203 height 35
select select "family-friendly"
click at [152, 349] on select "Choose categories Adults Only Animals Audio Guide Beaches Bike Tours Boat Tours…" at bounding box center [253, 366] width 203 height 35
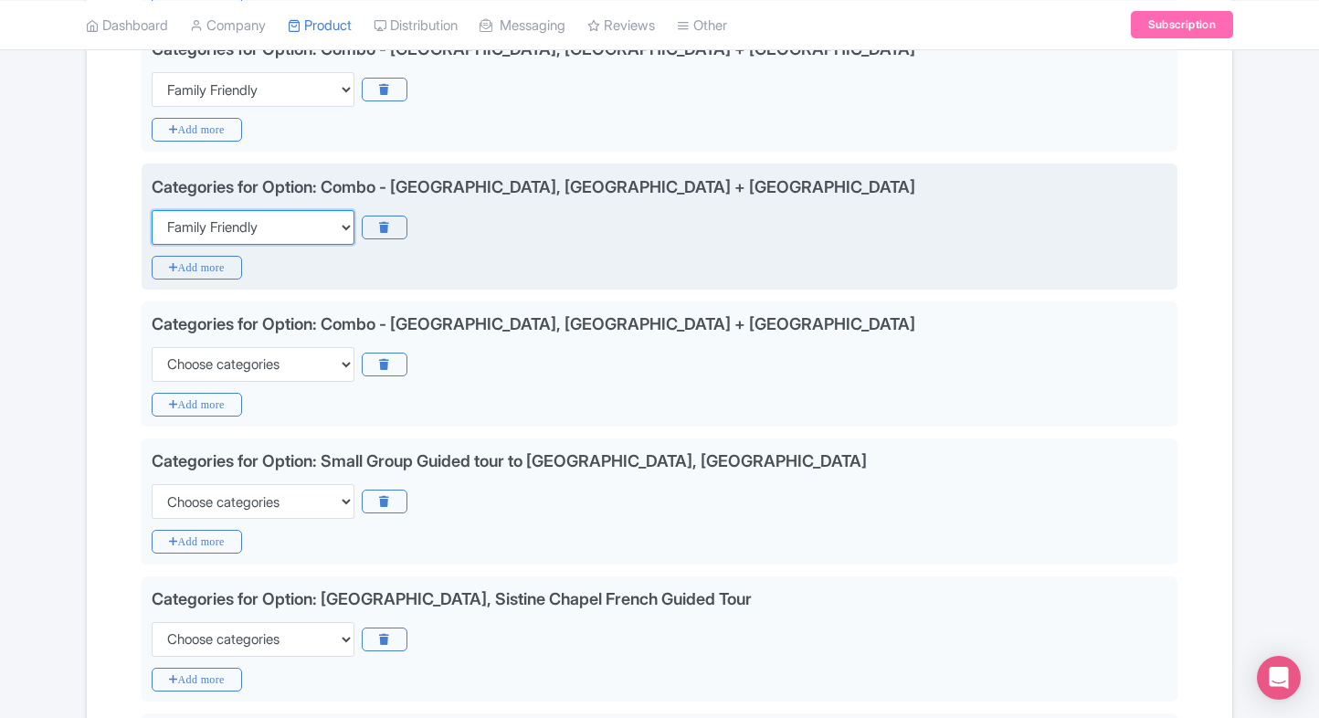
scroll to position [1074, 0]
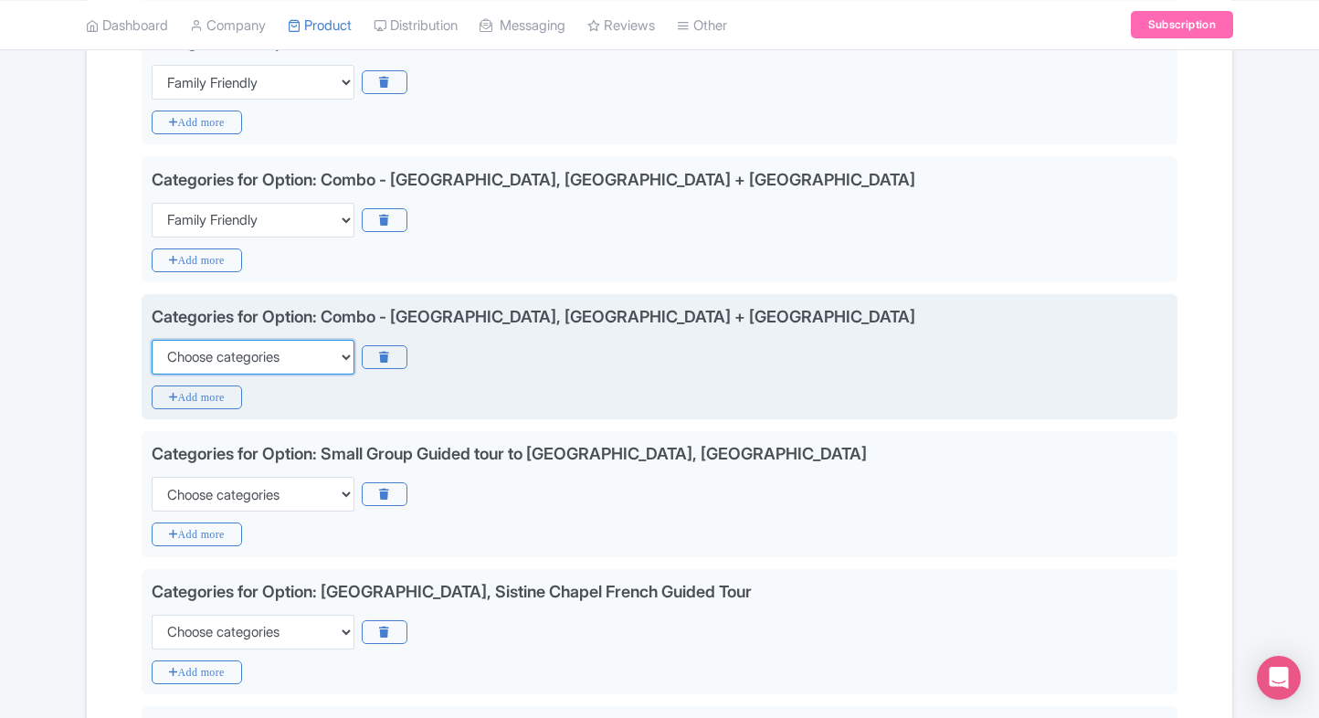
click at [283, 364] on select "Choose categories Adults Only Animals Audio Guide Beaches Bike Tours Boat Tours…" at bounding box center [253, 357] width 203 height 35
select select "family-friendly"
click at [152, 340] on select "Choose categories Adults Only Animals Audio Guide Beaches Bike Tours Boat Tours…" at bounding box center [253, 357] width 203 height 35
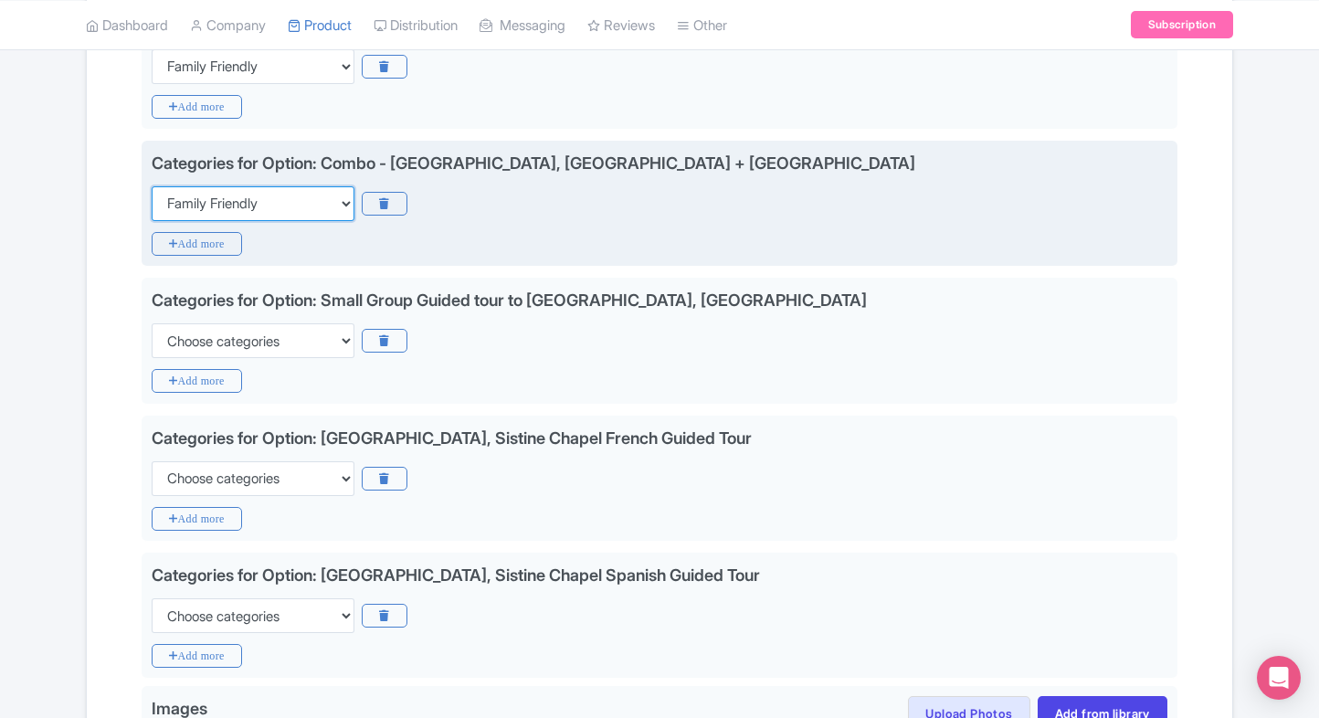
scroll to position [1227, 0]
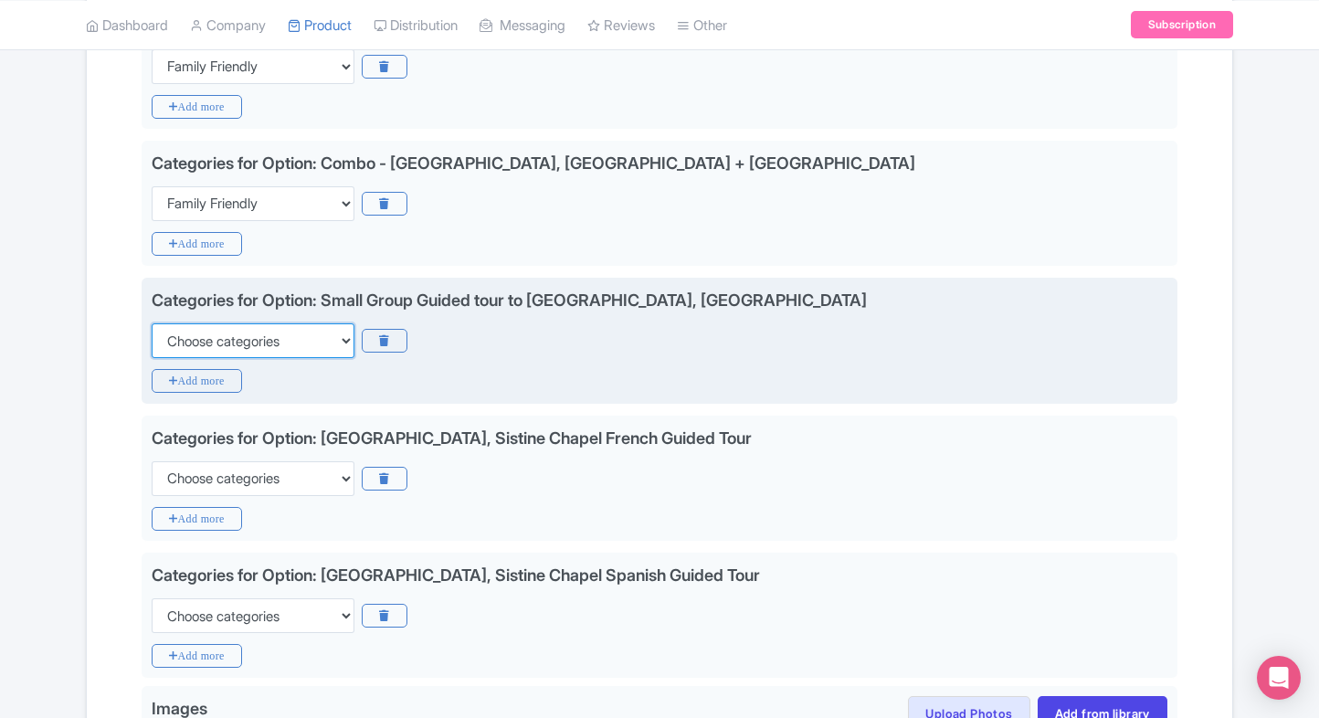
click at [316, 332] on select "Choose categories Adults Only Animals Audio Guide Beaches Bike Tours Boat Tours…" at bounding box center [253, 340] width 203 height 35
select select "family-friendly"
click at [152, 323] on select "Choose categories Adults Only Animals Audio Guide Beaches Bike Tours Boat Tours…" at bounding box center [253, 340] width 203 height 35
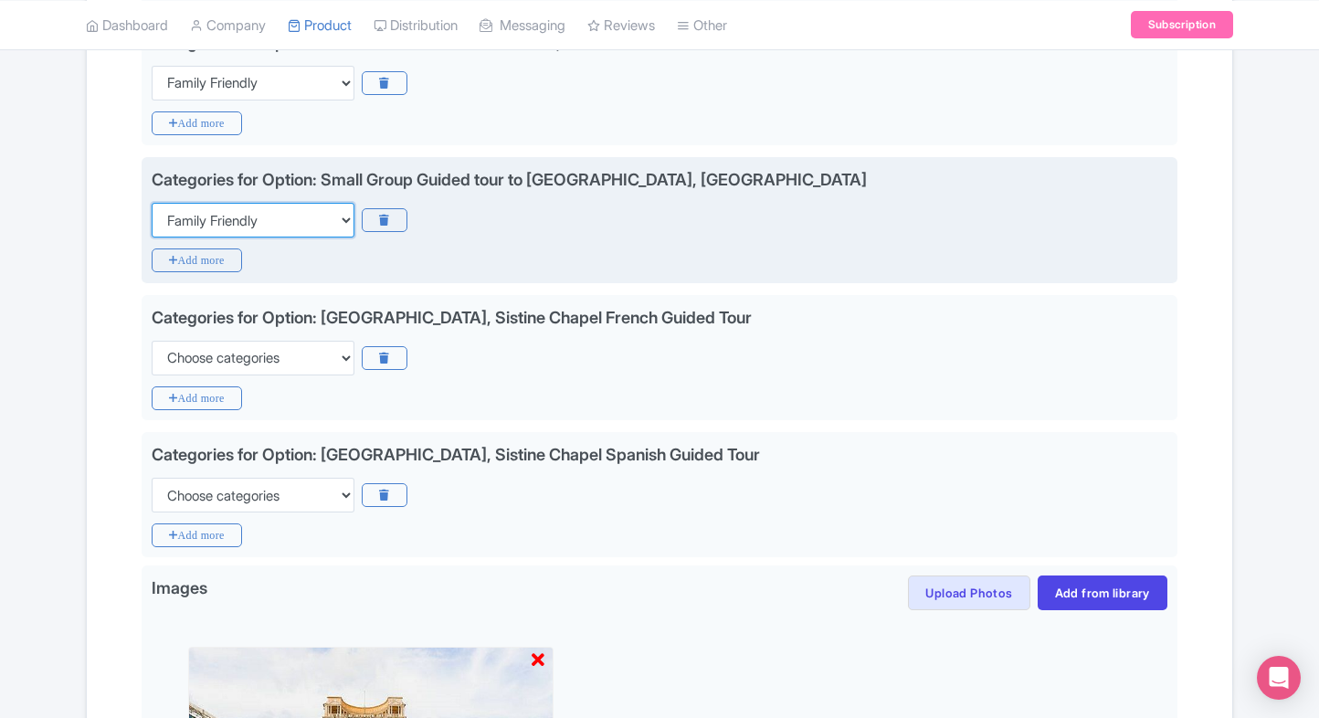
scroll to position [1349, 0]
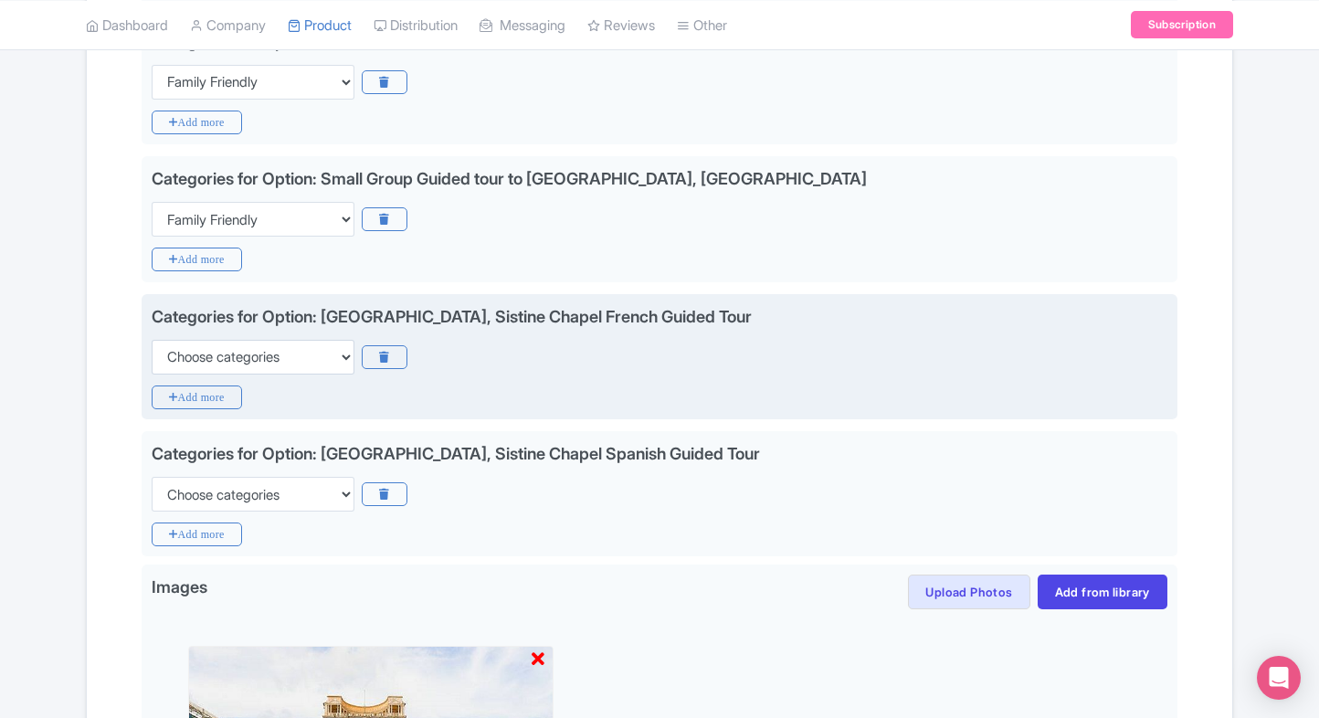
click at [311, 332] on div "Categories for Option: Vatican Museums, Sistine Chapel French Guided Tour Choos…" at bounding box center [660, 339] width 1016 height 70
click at [298, 340] on select "Choose categories Adults Only Animals Audio Guide Beaches Bike Tours Boat Tours…" at bounding box center [253, 357] width 203 height 35
select select "family-friendly"
click at [152, 340] on select "Choose categories Adults Only Animals Audio Guide Beaches Bike Tours Boat Tours…" at bounding box center [253, 357] width 203 height 35
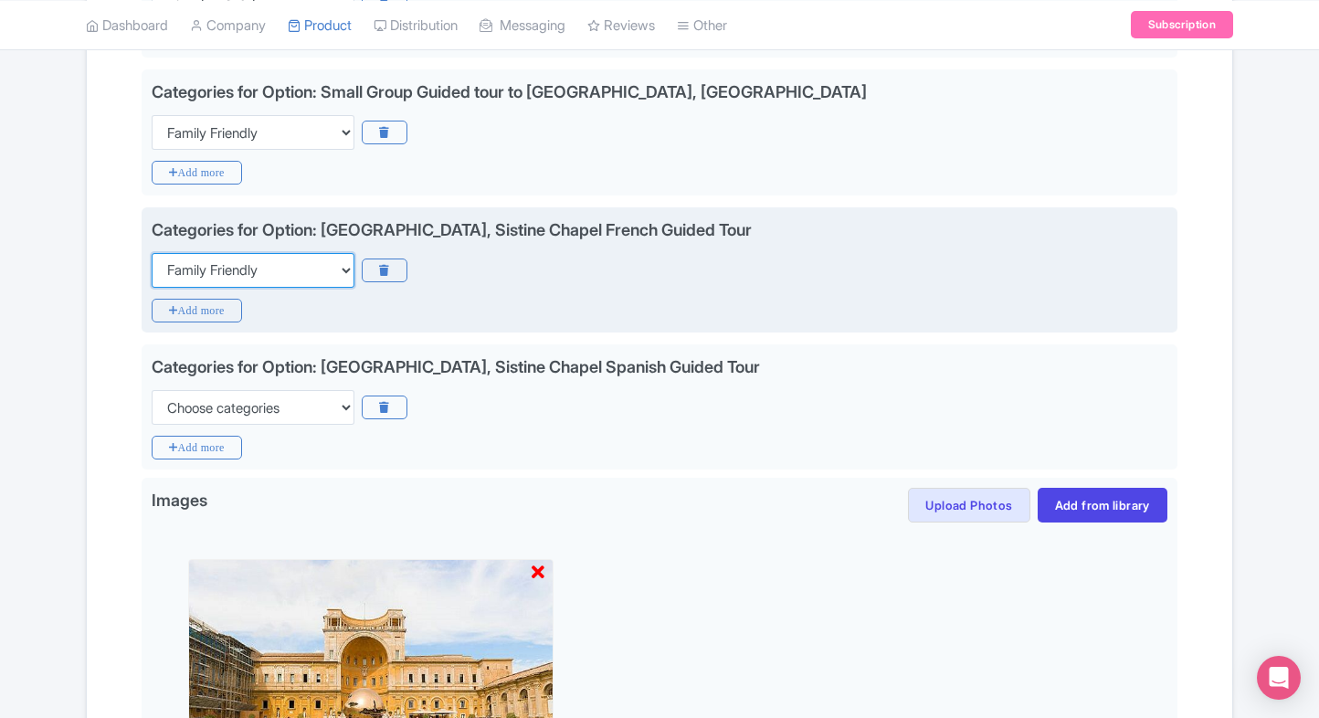
scroll to position [1440, 0]
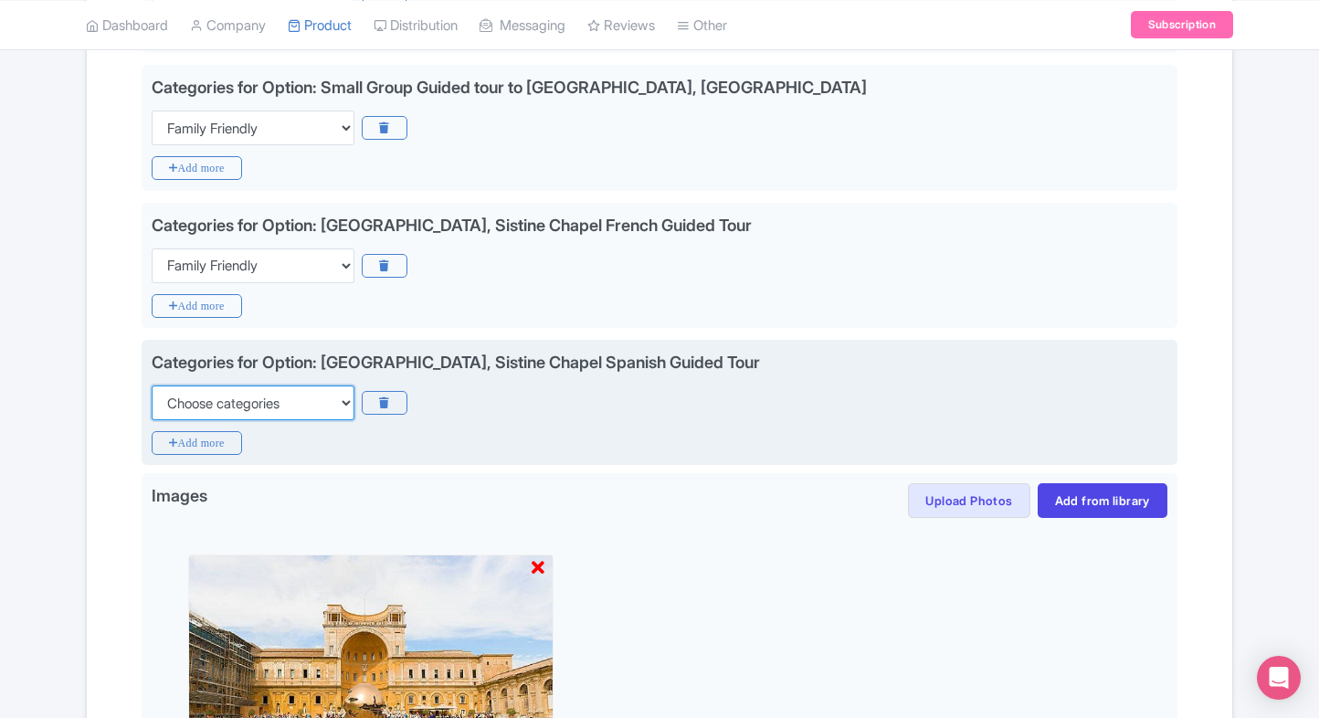
click at [245, 397] on select "Choose categories Adults Only Animals Audio Guide Beaches Bike Tours Boat Tours…" at bounding box center [253, 402] width 203 height 35
select select "family-friendly"
click at [152, 385] on select "Choose categories Adults Only Animals Audio Guide Beaches Bike Tours Boat Tours…" at bounding box center [253, 402] width 203 height 35
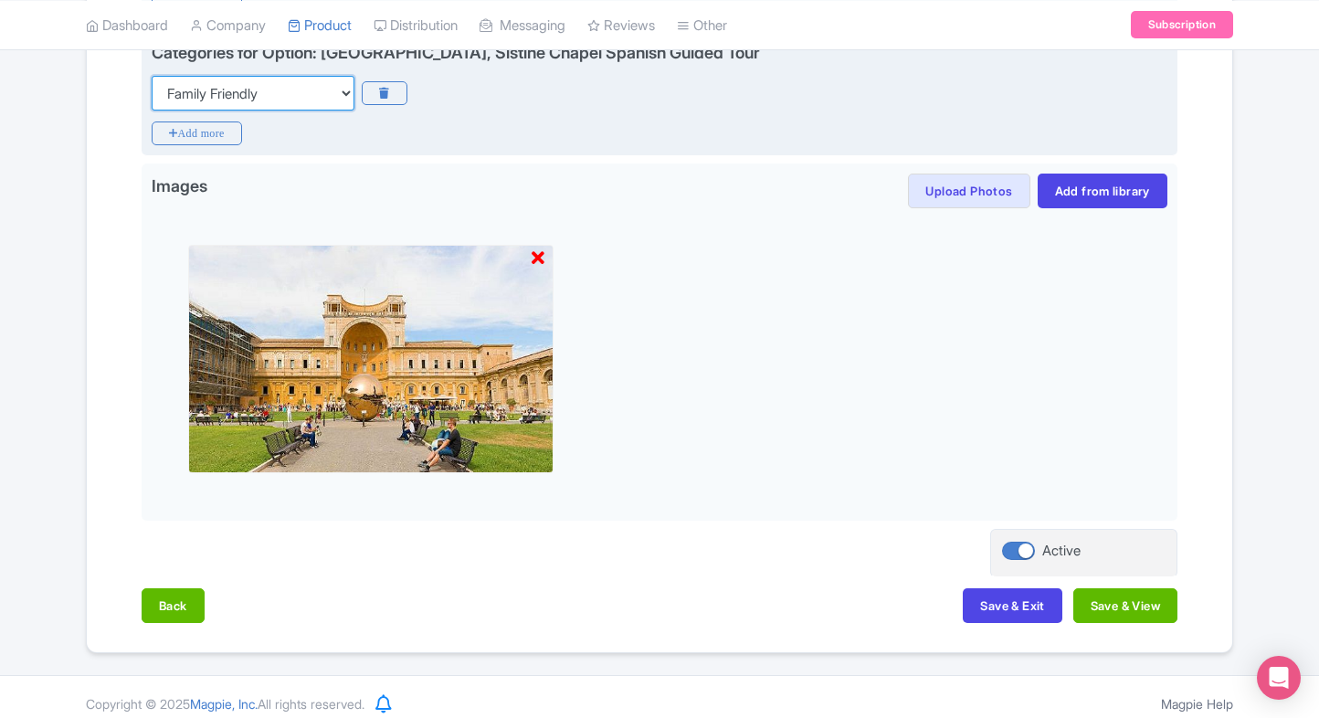
scroll to position [1756, 0]
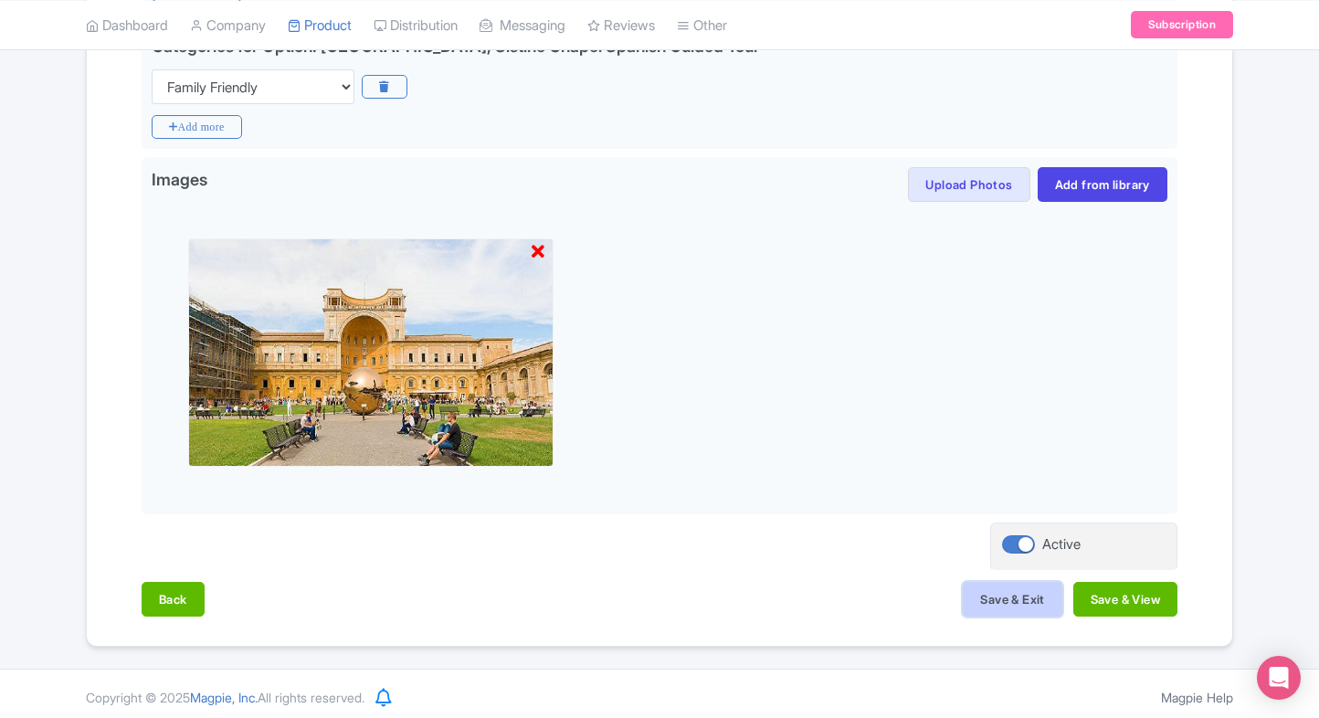
click at [967, 592] on button "Save & Exit" at bounding box center [1012, 599] width 99 height 35
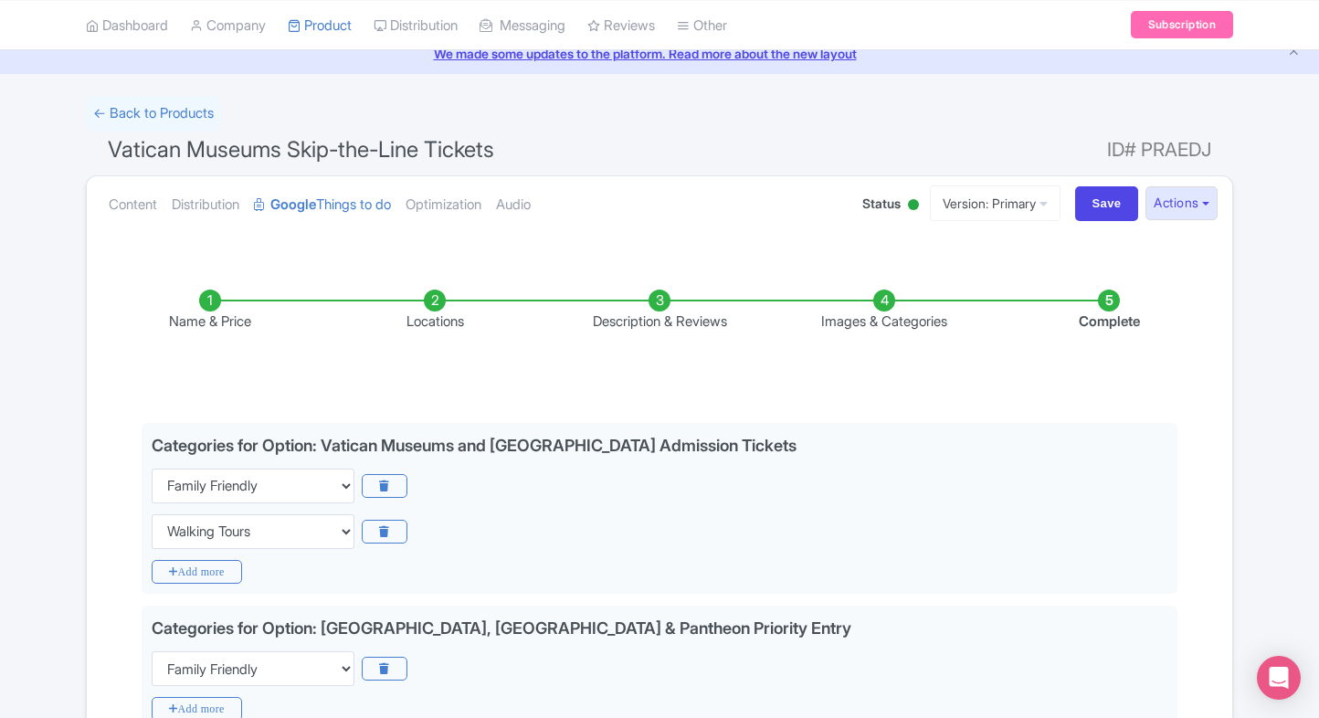
scroll to position [0, 0]
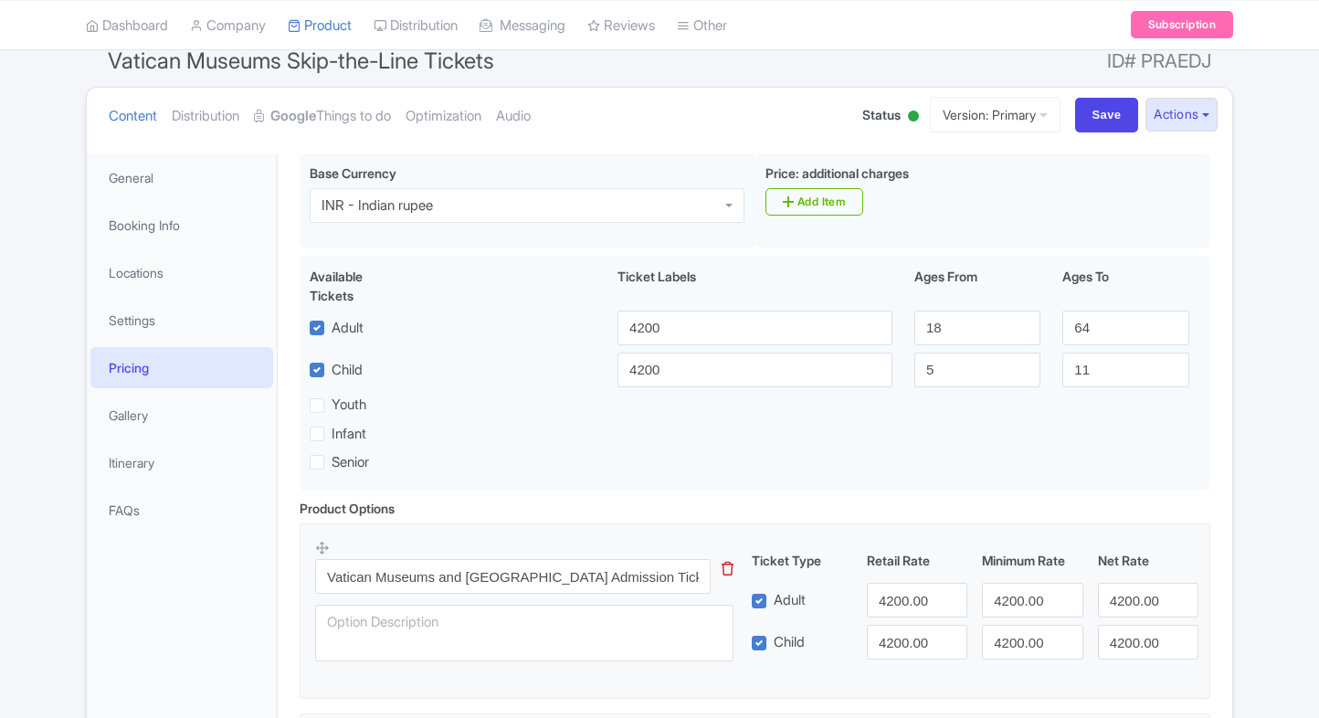
scroll to position [164, 0]
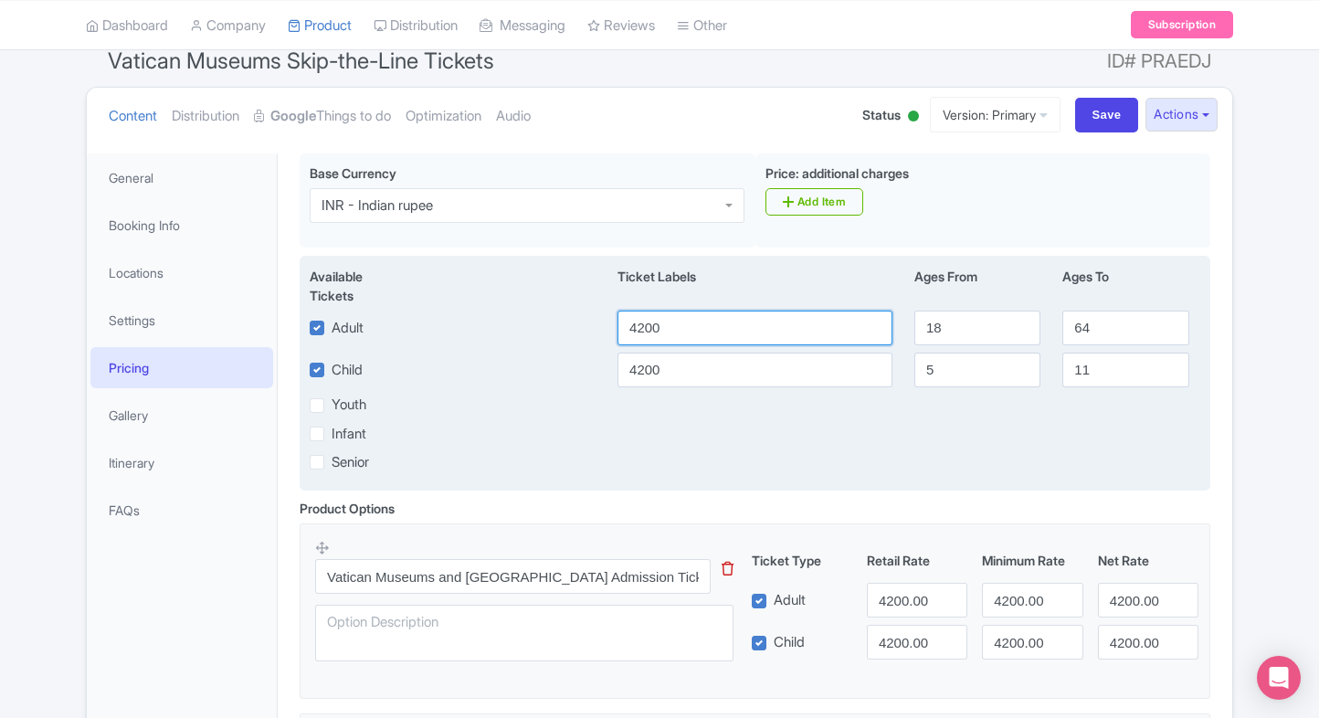
click at [719, 317] on input "4200" at bounding box center [754, 328] width 275 height 35
type input "3500"
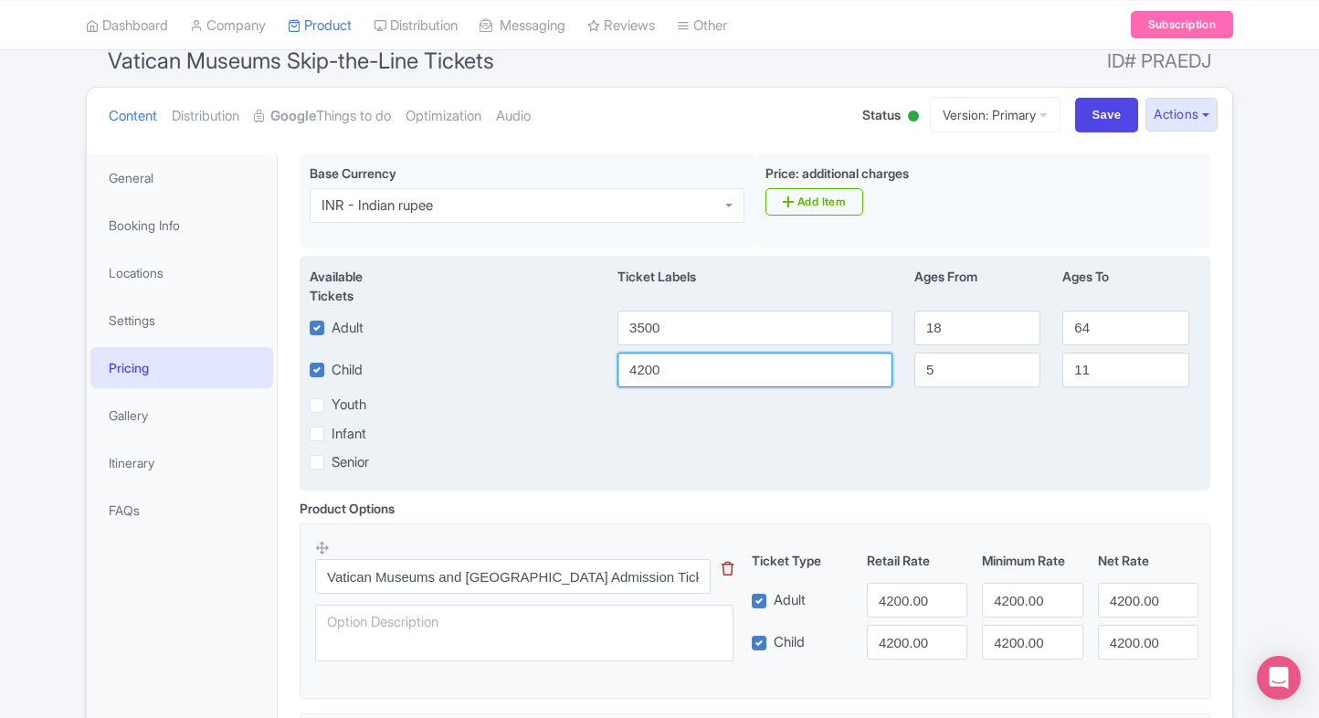
click at [696, 372] on input "4200" at bounding box center [754, 370] width 275 height 35
paste input "35"
click at [696, 372] on input "4200" at bounding box center [754, 370] width 275 height 35
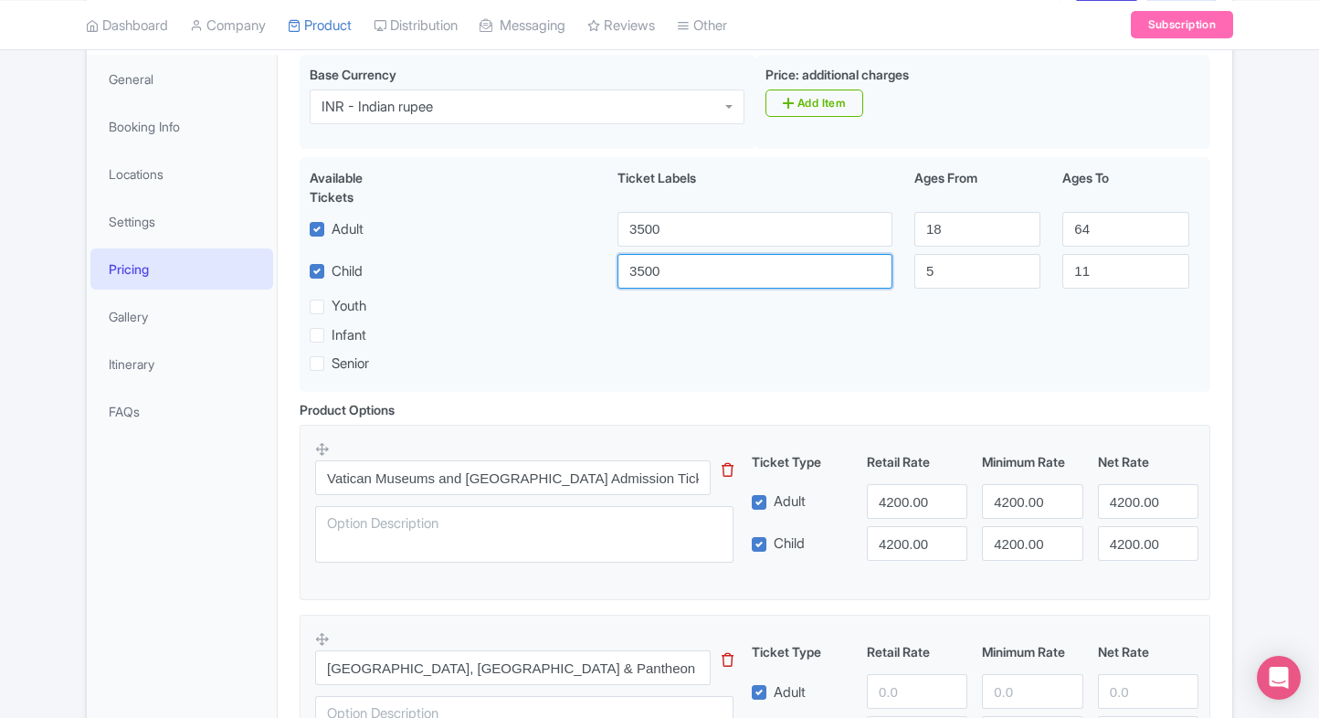
scroll to position [267, 0]
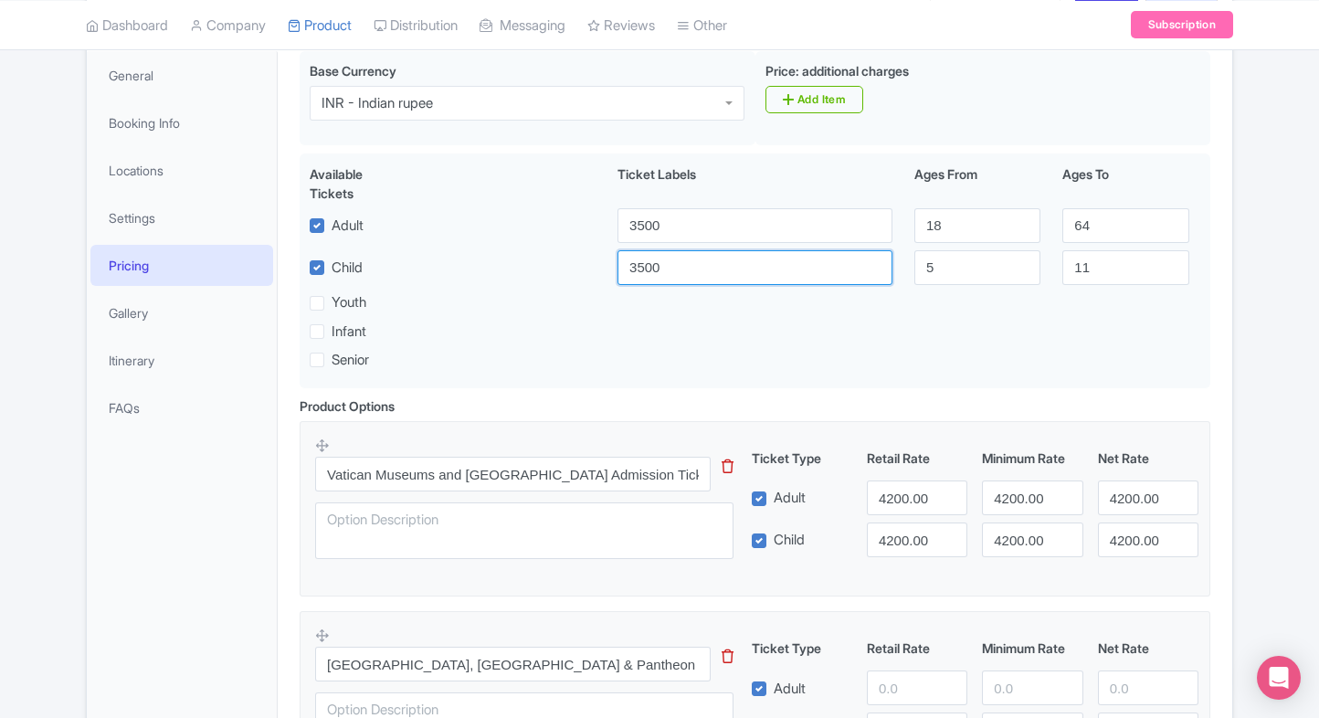
type input "3500"
click at [906, 513] on input "4200.00" at bounding box center [917, 497] width 100 height 35
paste input "35"
drag, startPoint x: 906, startPoint y: 513, endPoint x: 902, endPoint y: 532, distance: 19.5
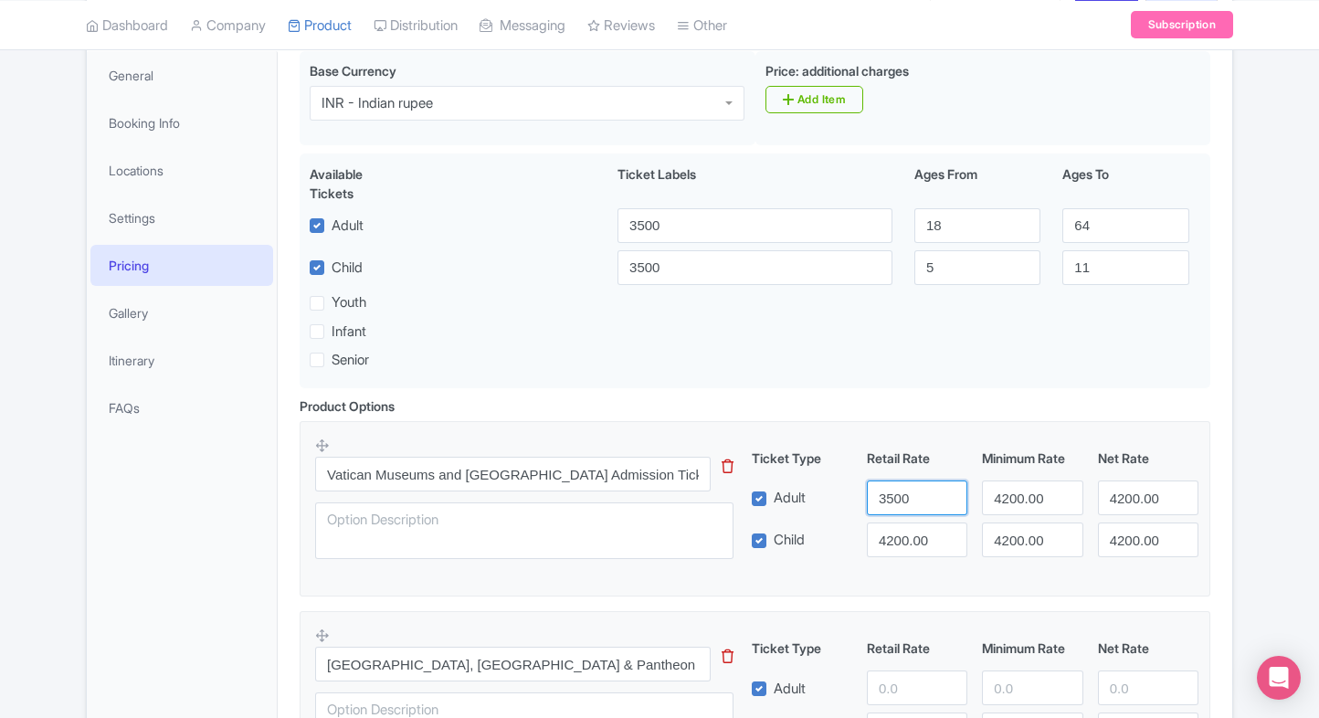
click at [902, 532] on div "Ticket Type Retail Rate Minimum Rate Net Rate Adult 3500 4200.00 4200.00 Child …" at bounding box center [975, 502] width 440 height 109
type input "3500"
click at [902, 532] on input "4200.00" at bounding box center [917, 539] width 100 height 35
paste input "35"
click at [902, 532] on input "3500" at bounding box center [917, 539] width 100 height 35
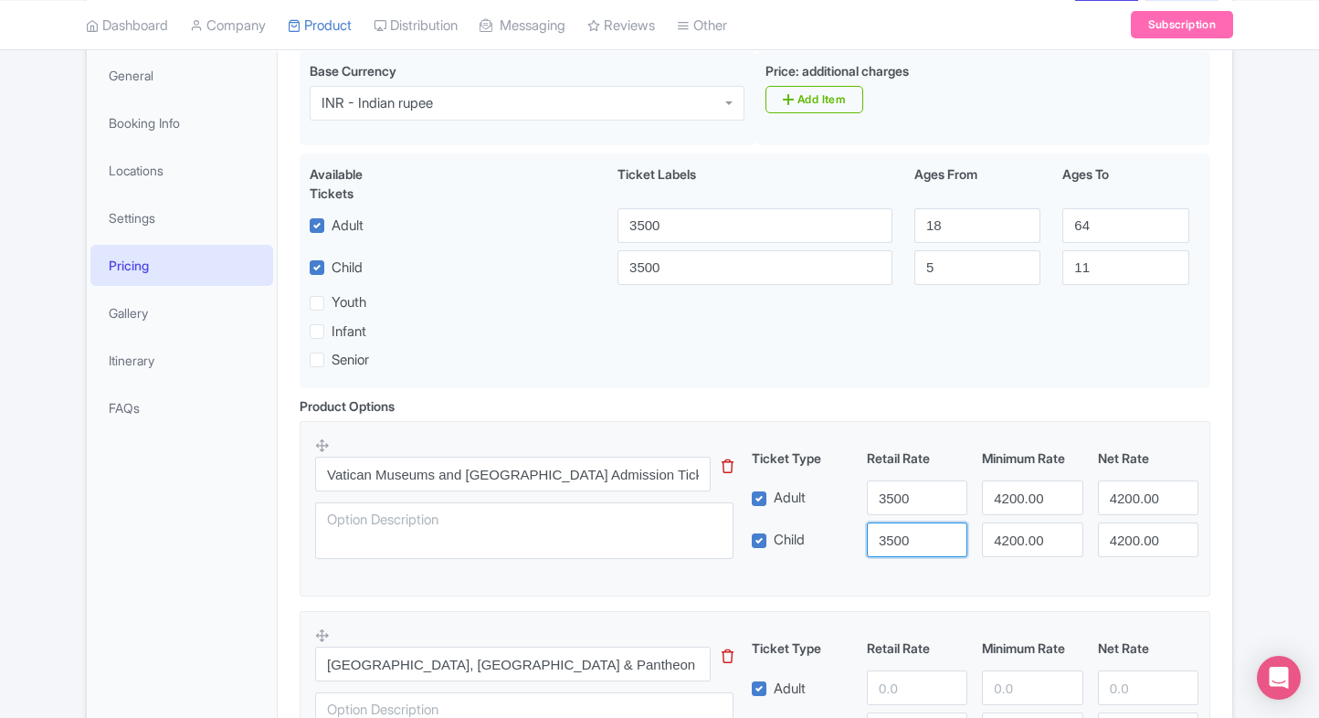
type input "3500"
click at [1008, 493] on input "4200.00" at bounding box center [1032, 497] width 100 height 35
paste input "35"
drag, startPoint x: 1008, startPoint y: 493, endPoint x: 1019, endPoint y: 525, distance: 33.8
click at [1019, 525] on div "Ticket Type Retail Rate Minimum Rate Net Rate Adult 3500 3500 4200.00 Child 350…" at bounding box center [975, 502] width 440 height 109
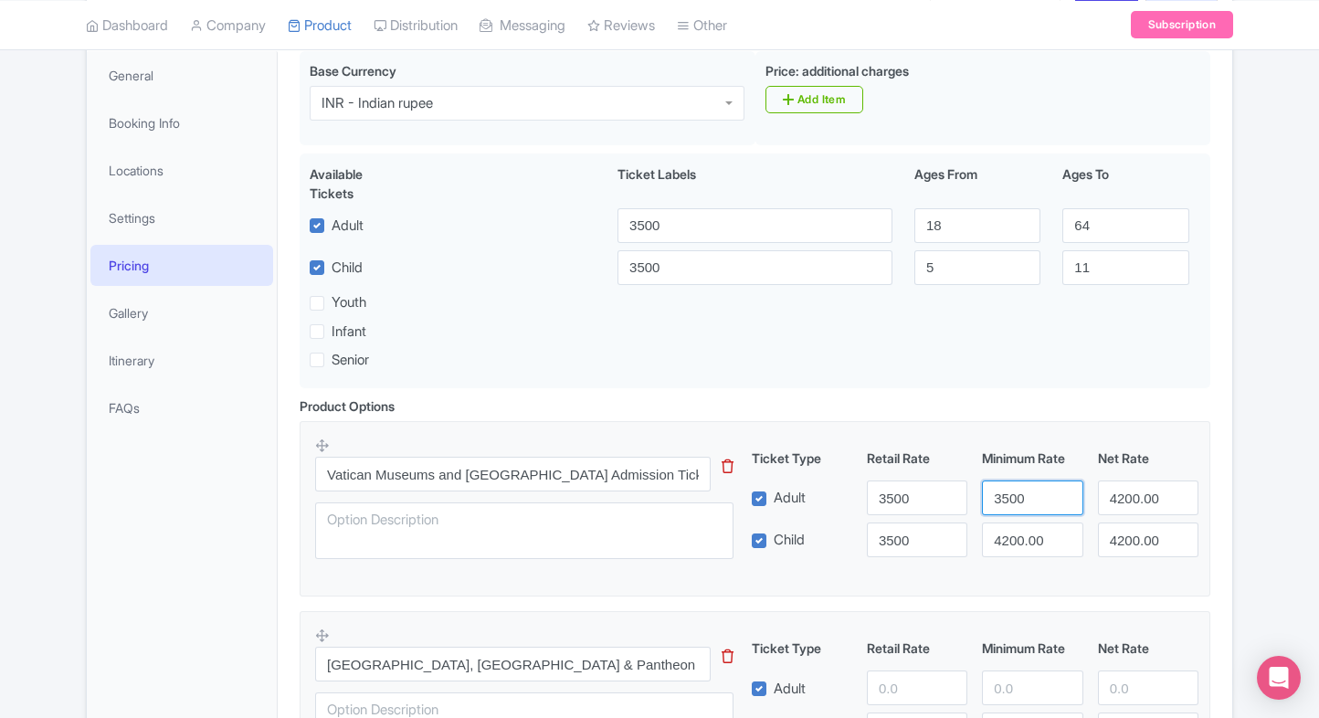
type input "3500"
click at [1019, 525] on input "4200.00" at bounding box center [1032, 539] width 100 height 35
paste input "35"
drag, startPoint x: 1019, startPoint y: 525, endPoint x: 1111, endPoint y: 497, distance: 95.6
click at [1111, 497] on div "Ticket Type Retail Rate Minimum Rate Net Rate Adult 3500 3500 4200.00 Child 350…" at bounding box center [975, 502] width 440 height 109
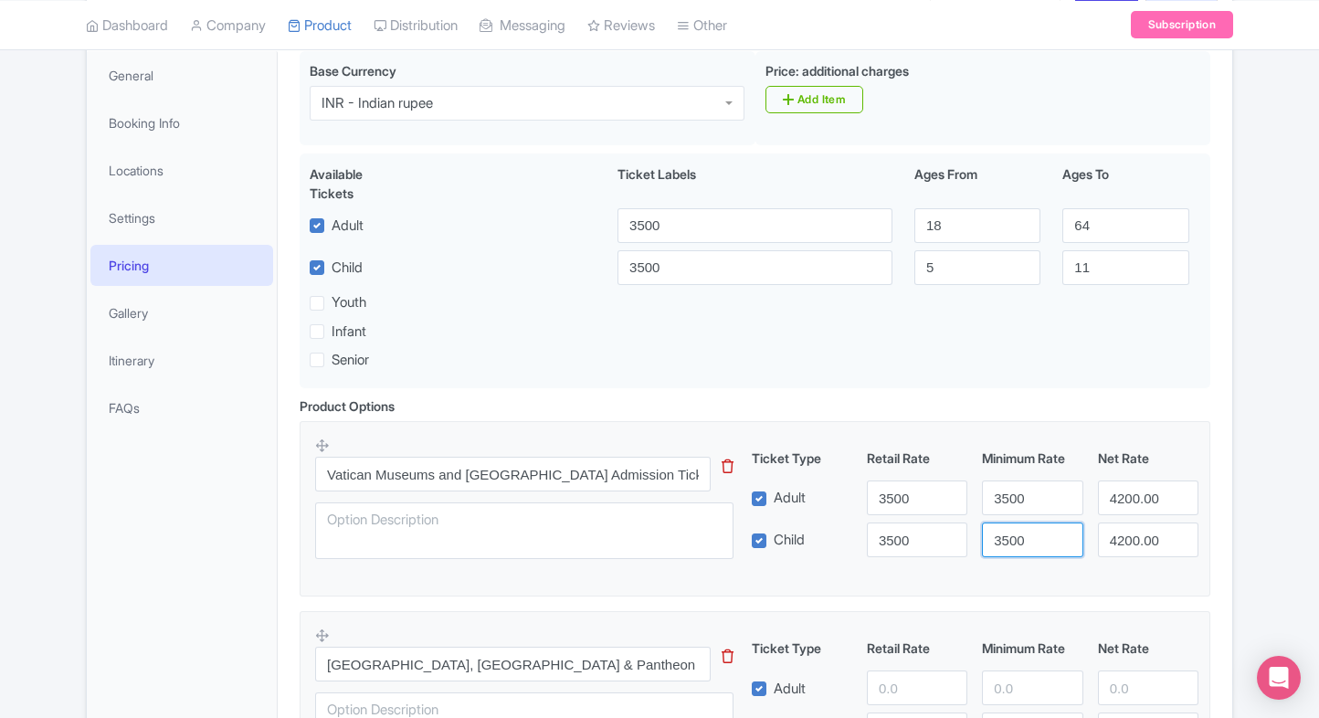
type input "3500"
click at [1111, 497] on input "4200.00" at bounding box center [1148, 497] width 100 height 35
paste input "35"
drag, startPoint x: 1111, startPoint y: 497, endPoint x: 1129, endPoint y: 537, distance: 44.1
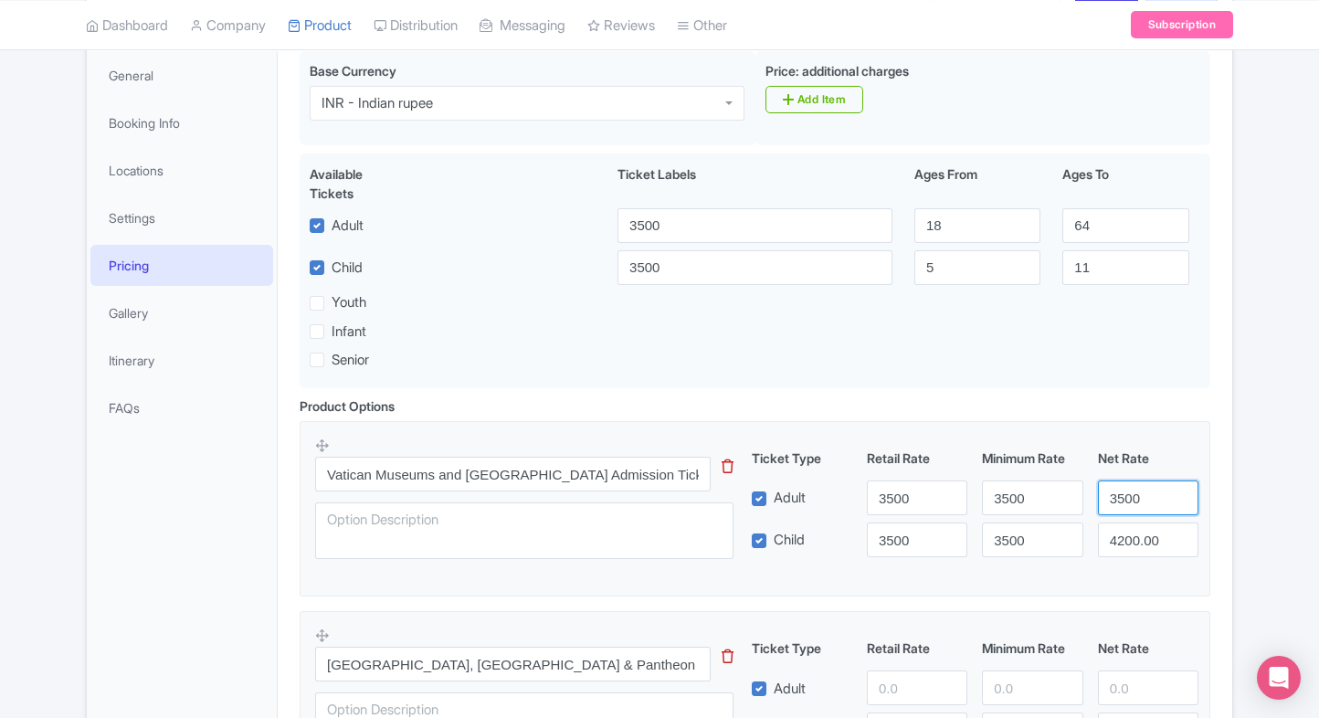
click at [1129, 537] on div "Ticket Type Retail Rate Minimum Rate Net Rate Adult 3500 3500 3500 Child 3500 3…" at bounding box center [975, 502] width 440 height 109
type input "3500"
click at [1129, 537] on input "4200.00" at bounding box center [1148, 539] width 100 height 35
paste input "35"
click at [1129, 537] on input "3500" at bounding box center [1148, 539] width 100 height 35
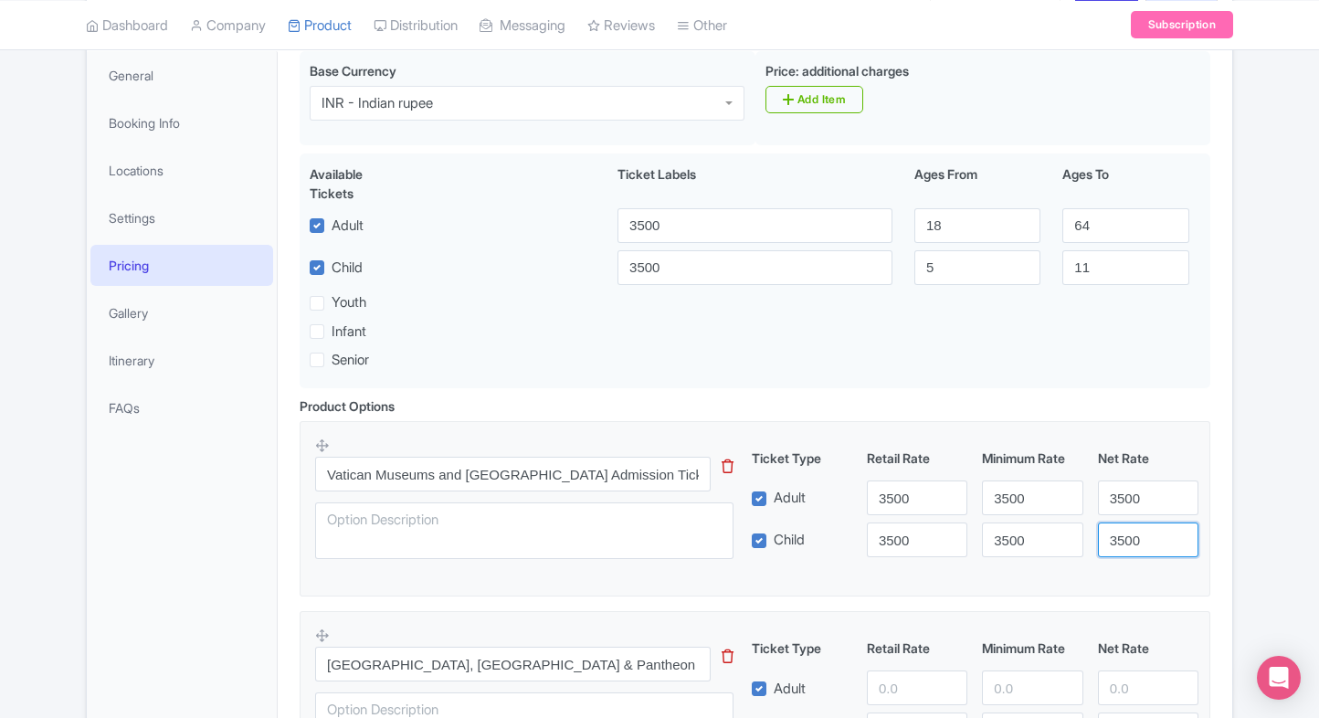
type input "3500"
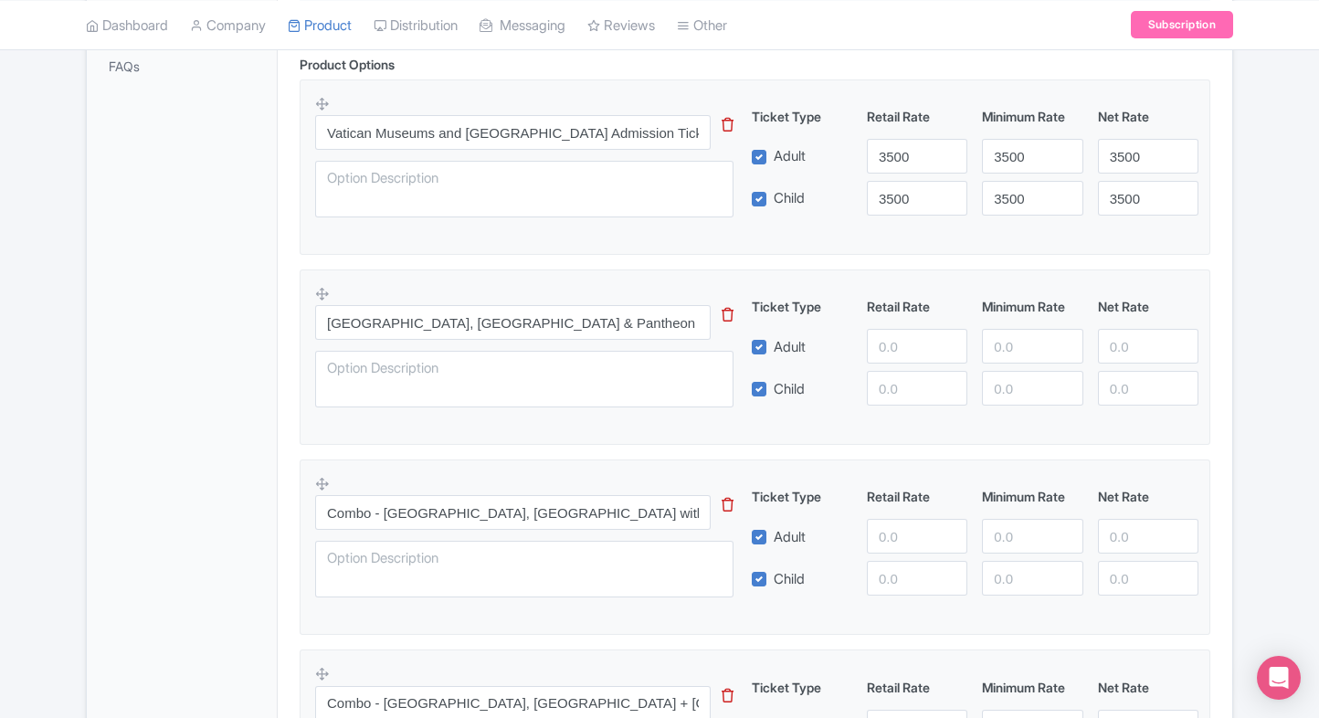
scroll to position [609, 0]
click at [900, 352] on input "number" at bounding box center [917, 345] width 100 height 35
type input "6260"
paste input "6260"
drag, startPoint x: 911, startPoint y: 378, endPoint x: 974, endPoint y: 351, distance: 69.6
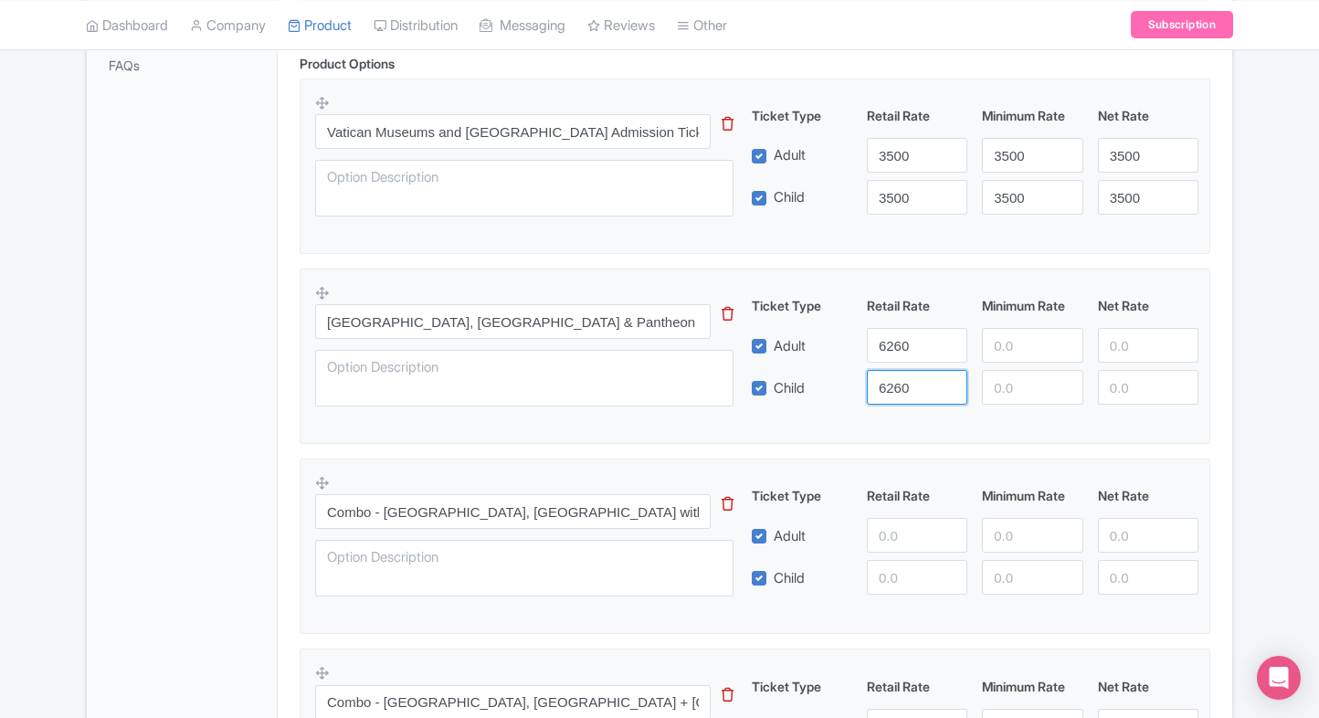
click at [974, 351] on div "Ticket Type Retail Rate Minimum Rate Net Rate Adult 6260 Child 6260 This tip ha…" at bounding box center [975, 350] width 440 height 109
type input "6260"
click at [974, 351] on div at bounding box center [1031, 345] width 115 height 35
click at [997, 349] on input "number" at bounding box center [1032, 345] width 100 height 35
paste input "6260"
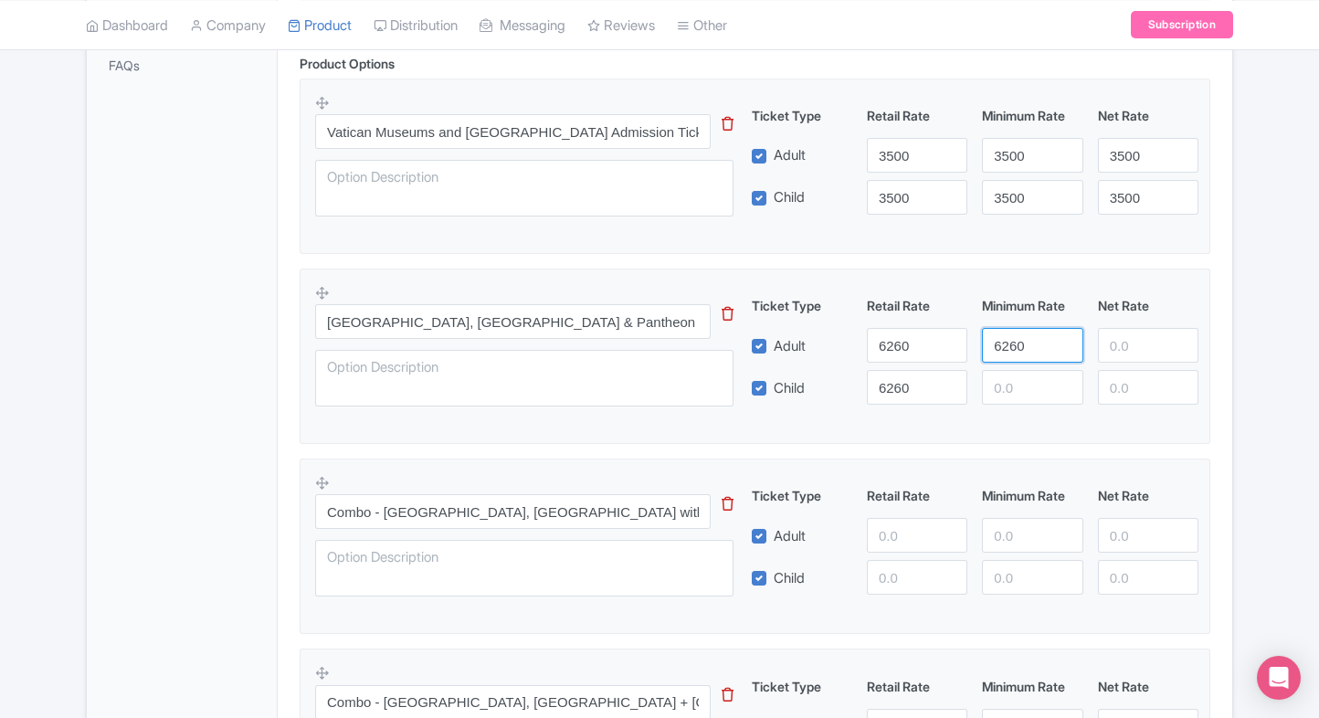
type input "6260"
paste input "6260"
click at [1004, 378] on input "6260" at bounding box center [1032, 387] width 100 height 35
type input "6260"
paste input "6260"
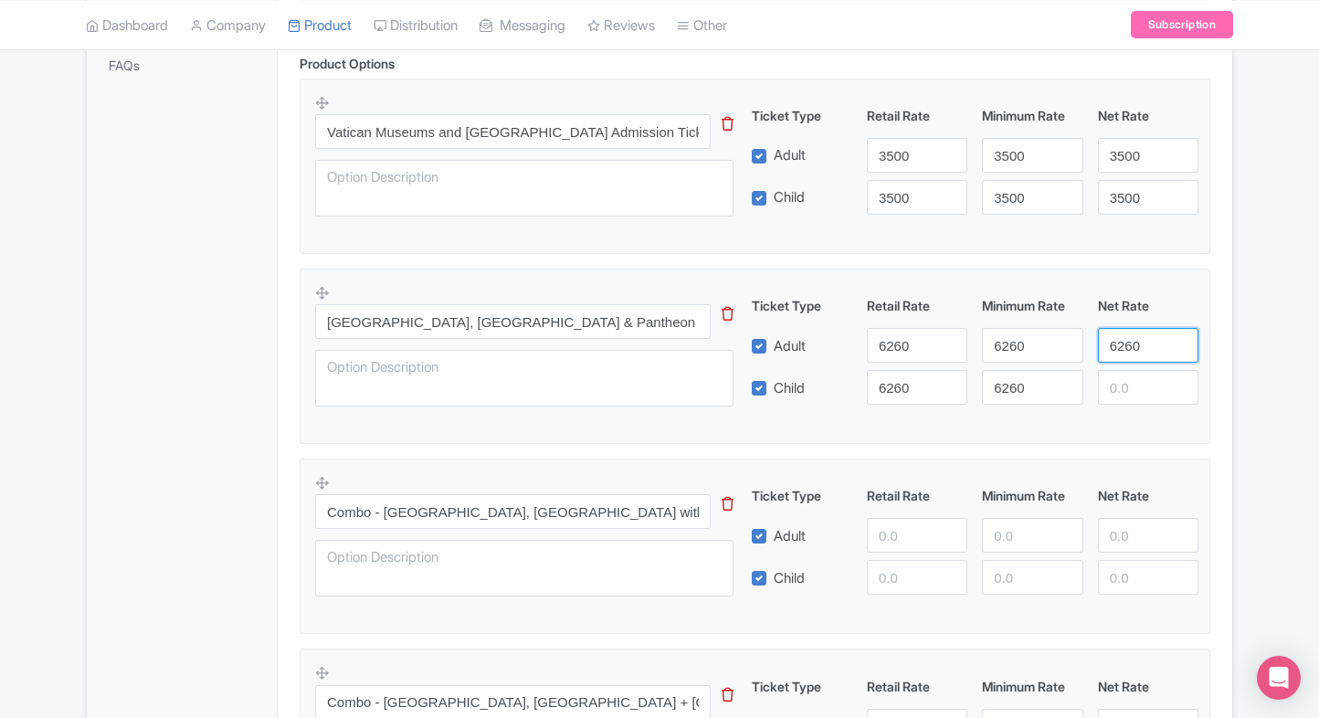
click at [1120, 345] on input "6260" at bounding box center [1148, 345] width 100 height 35
type input "6260"
paste input "6260"
click at [1126, 378] on input "6260" at bounding box center [1148, 387] width 100 height 35
type input "6260"
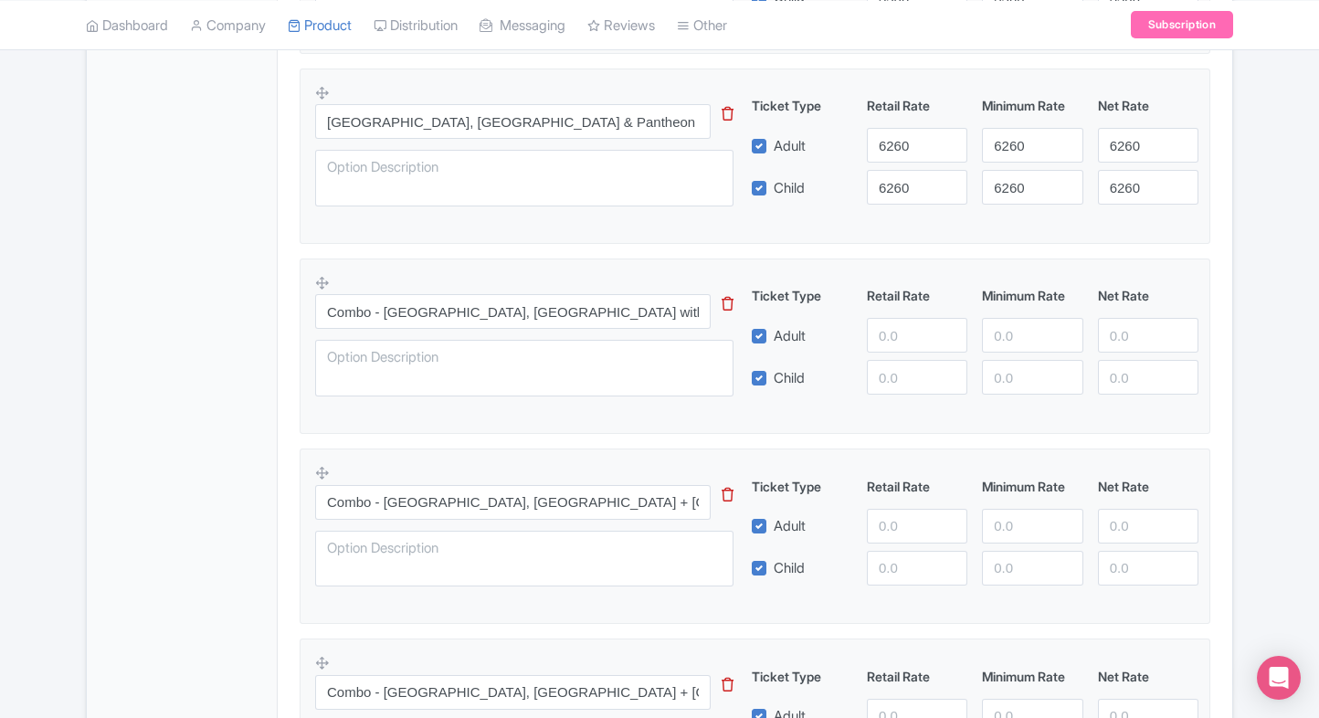
scroll to position [860, 0]
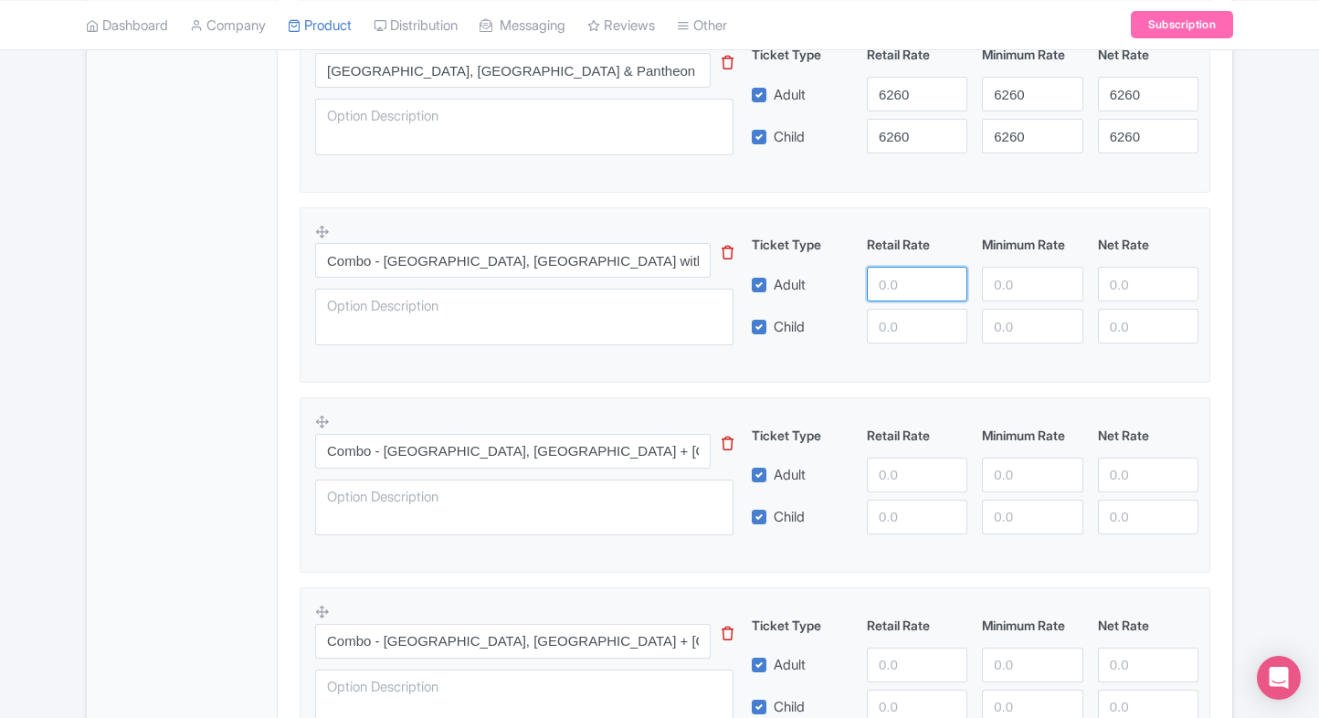
click at [903, 300] on input "number" at bounding box center [917, 284] width 100 height 35
type input "6400"
paste input "6400"
click at [906, 324] on input "6400" at bounding box center [917, 326] width 100 height 35
type input "6400"
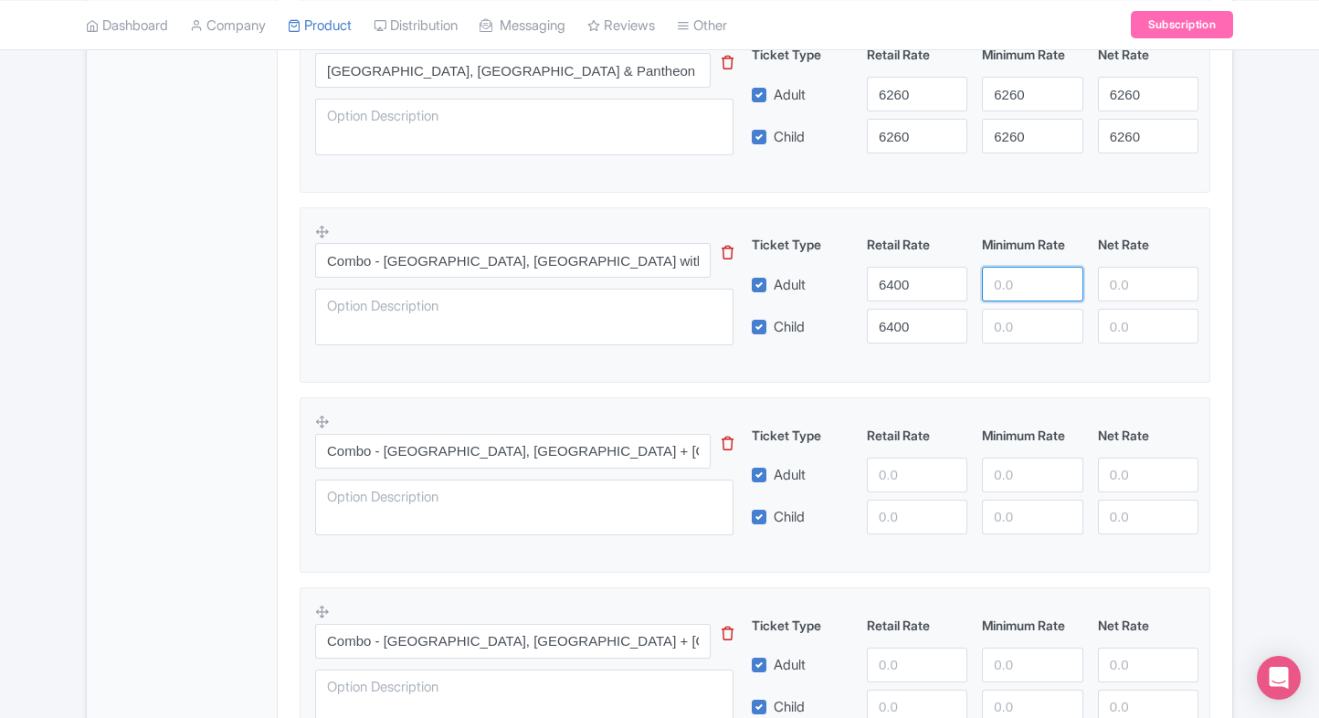
paste input "6400"
drag, startPoint x: 1019, startPoint y: 284, endPoint x: 1015, endPoint y: 327, distance: 43.2
click at [1015, 327] on div "Ticket Type Retail Rate Minimum Rate Net Rate Adult 6400 6400 Child 6400 This t…" at bounding box center [975, 289] width 440 height 109
type input "6400"
paste input "6400"
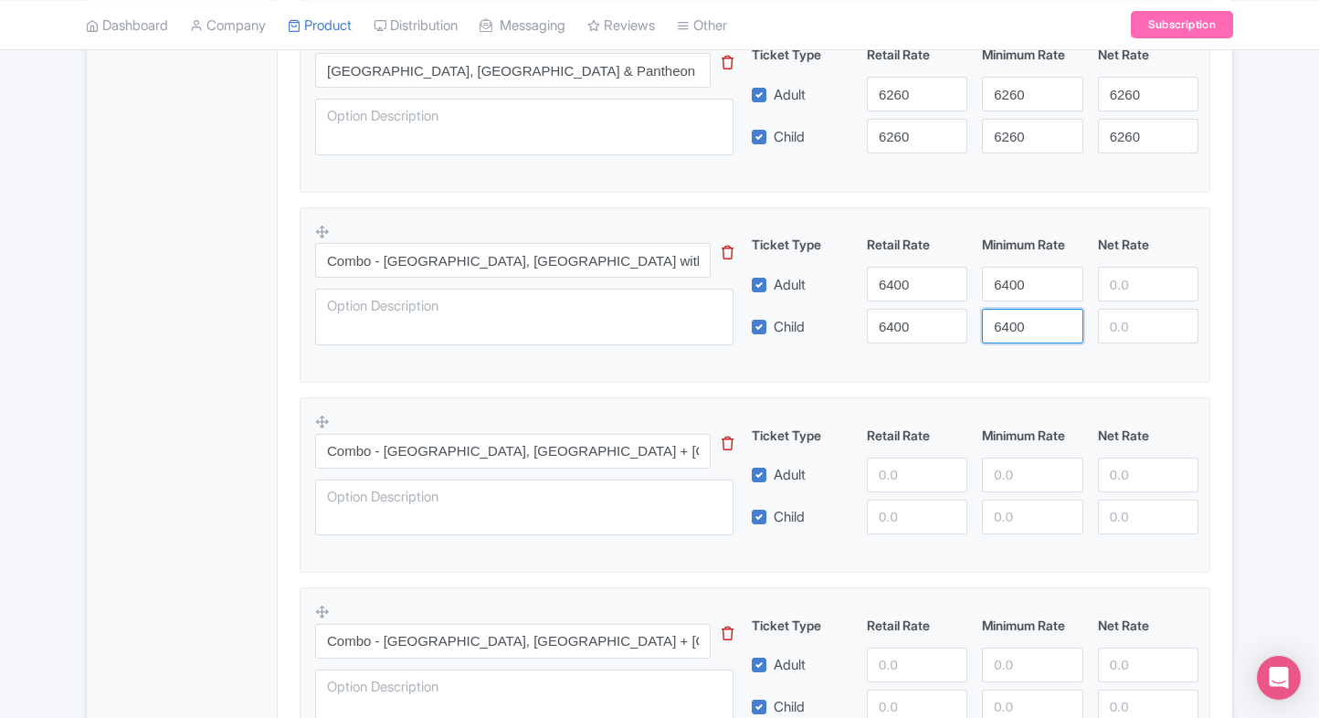
drag, startPoint x: 1015, startPoint y: 327, endPoint x: 1129, endPoint y: 301, distance: 117.0
click at [1129, 301] on div "Ticket Type Retail Rate Minimum Rate Net Rate Adult 6400 6400 Child 6400 6400 T…" at bounding box center [975, 289] width 440 height 109
type input "6400"
click at [1129, 301] on div "Ticket Type Retail Rate Minimum Rate Net Rate Adult 6400 6400 Child 6400 6400 T…" at bounding box center [975, 289] width 440 height 109
paste input "6400"
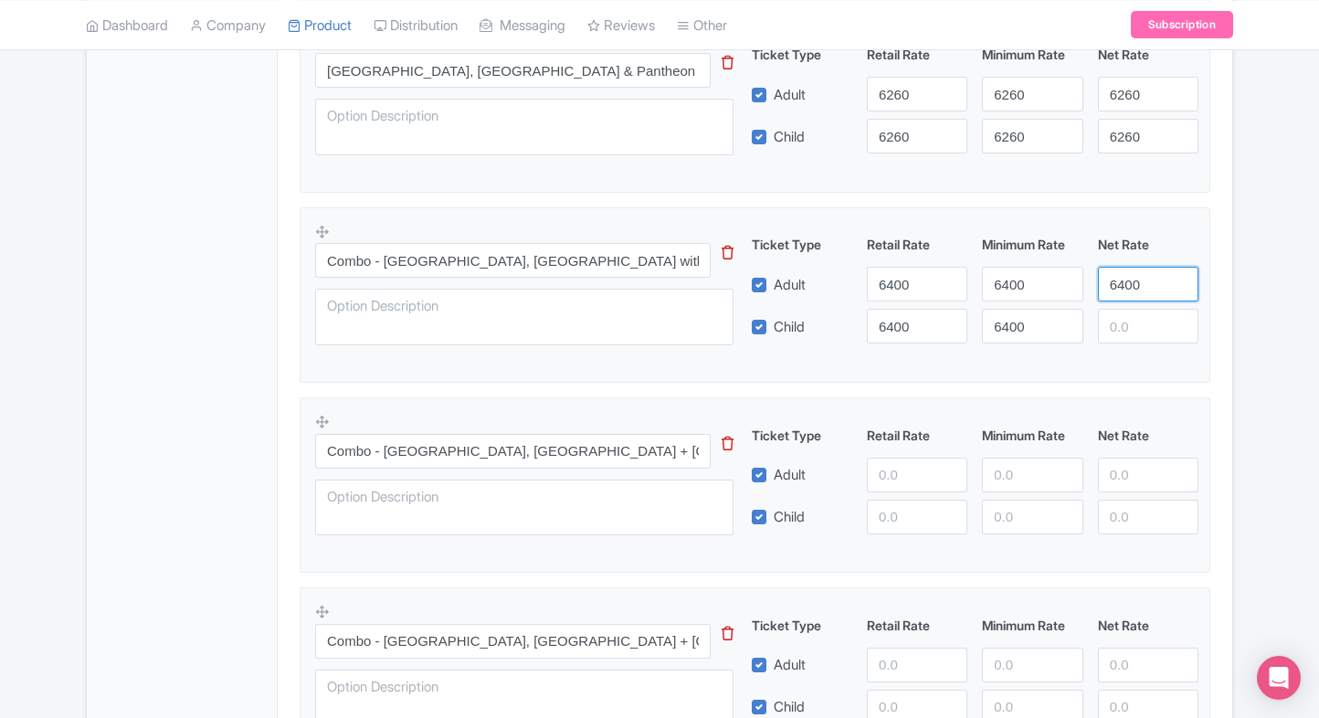
click at [1136, 293] on input "6400" at bounding box center [1148, 284] width 100 height 35
type input "6400"
paste input "6400"
click at [1132, 314] on input "6400" at bounding box center [1148, 326] width 100 height 35
type input "6400"
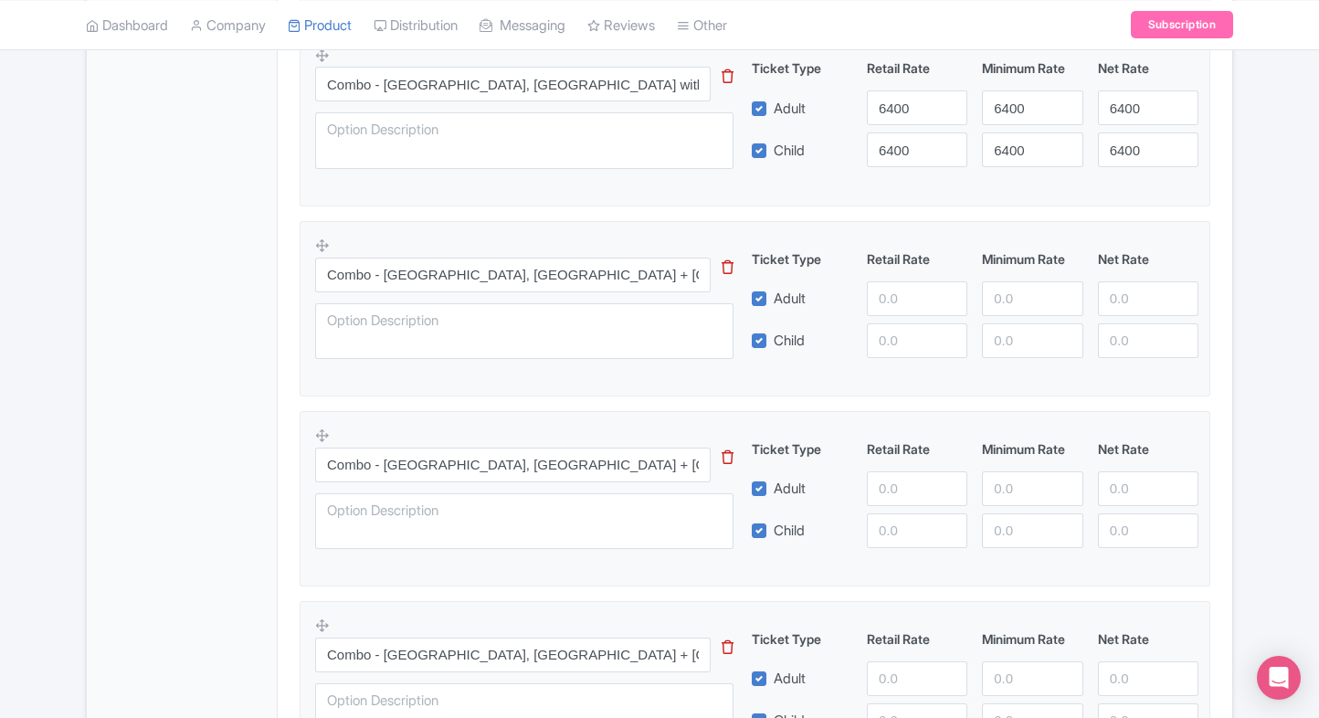
scroll to position [1038, 0]
click at [893, 297] on input "number" at bounding box center [917, 297] width 100 height 35
type input "6600"
paste input "6600"
click at [892, 338] on input "6600" at bounding box center [917, 339] width 100 height 35
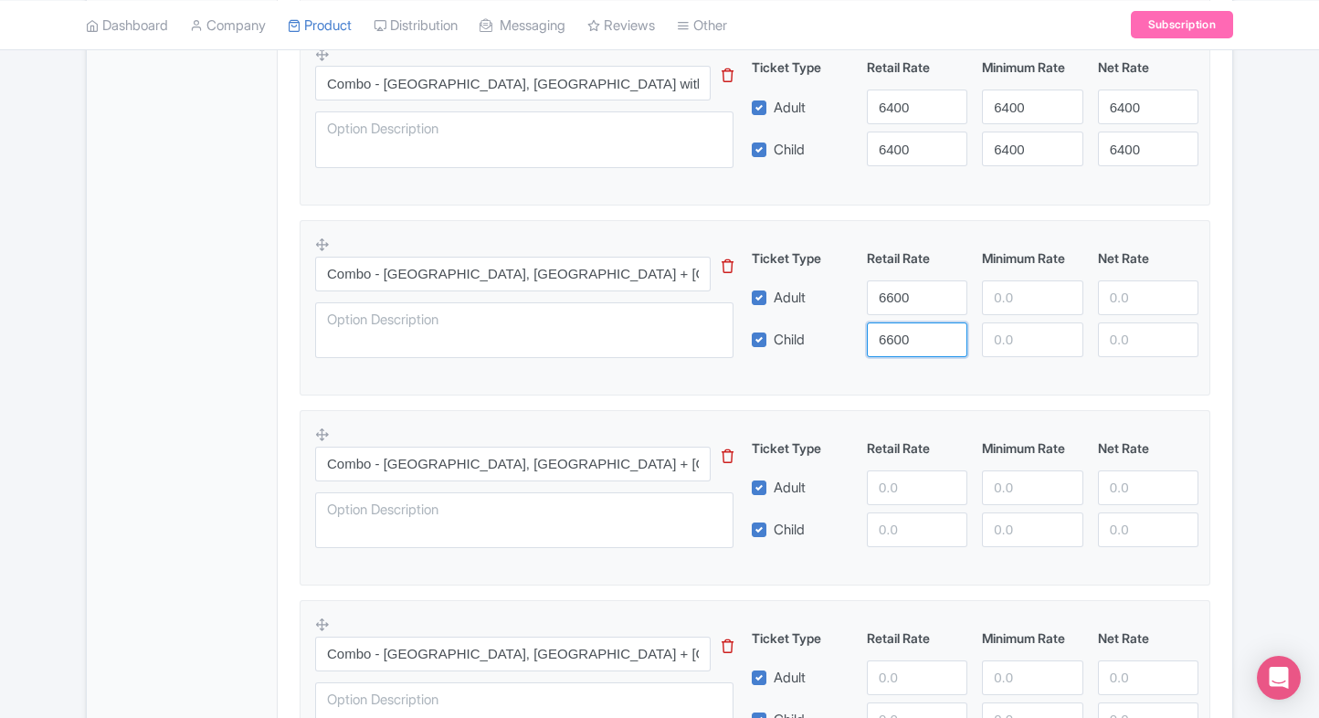
type input "6600"
paste input "6600"
click at [1027, 294] on input "6600" at bounding box center [1032, 297] width 100 height 35
type input "6600"
paste input "6600"
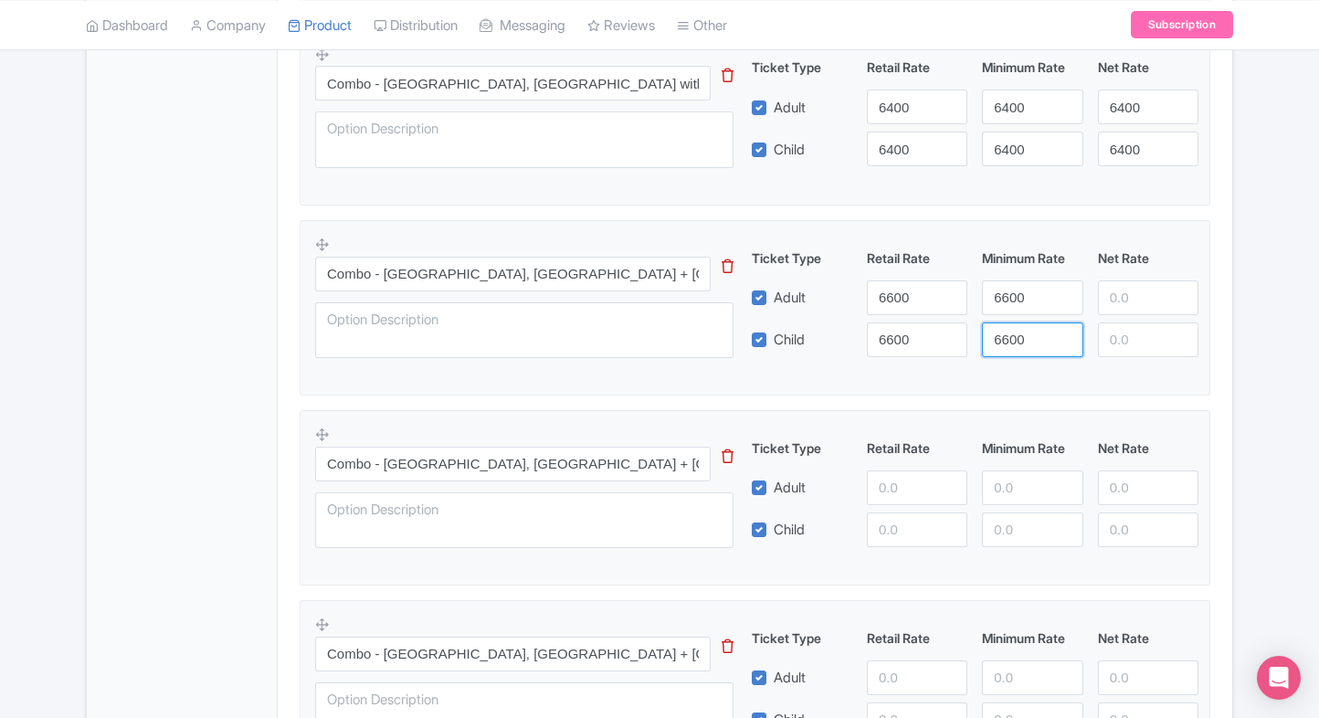
drag, startPoint x: 1029, startPoint y: 324, endPoint x: 1143, endPoint y: 301, distance: 116.4
click at [1143, 301] on div "Ticket Type Retail Rate Minimum Rate Net Rate Adult 6600 6600 Child 6600 6600 T…" at bounding box center [975, 302] width 440 height 109
type input "6600"
paste input "6600"
click at [1143, 301] on input "6600" at bounding box center [1148, 297] width 100 height 35
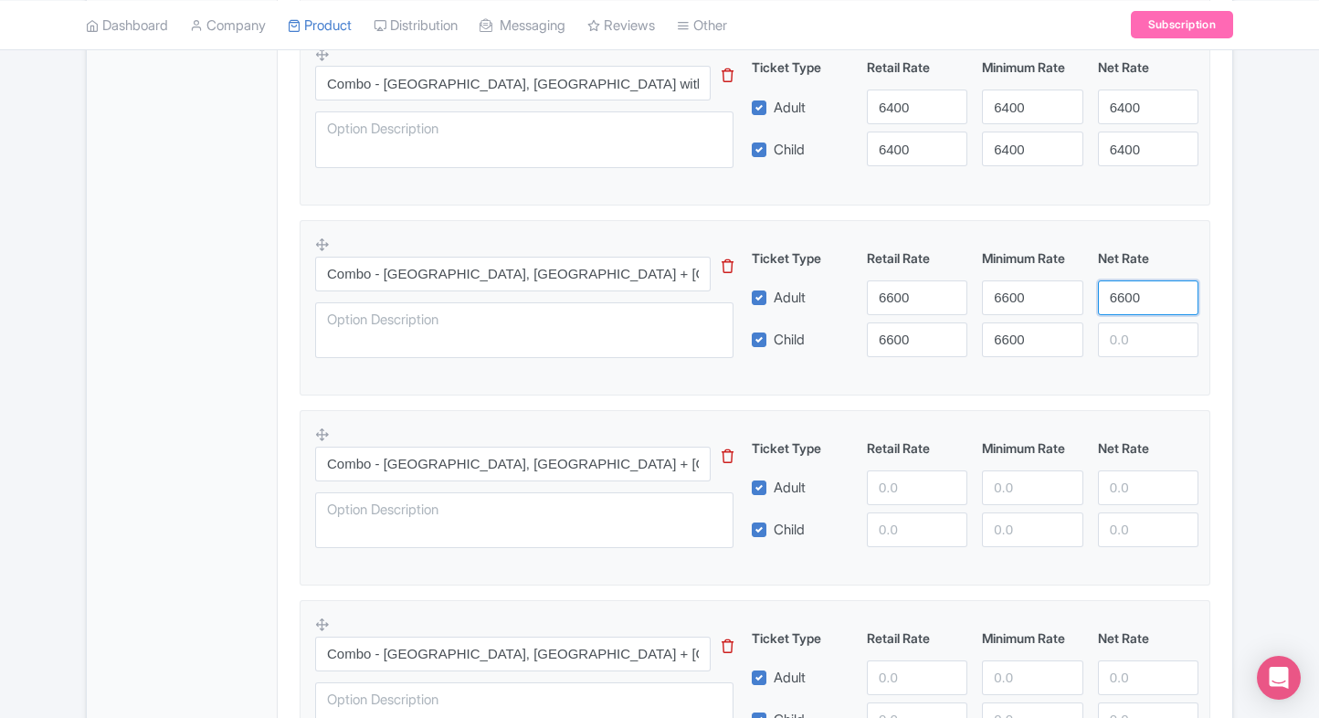
type input "6600"
paste input "6600"
click at [1147, 336] on input "6600" at bounding box center [1148, 339] width 100 height 35
type input "6600"
click at [1218, 337] on div "Product Options i Vatican Museums and Sistine Chapel Admission Tickets This tip…" at bounding box center [755, 602] width 932 height 1953
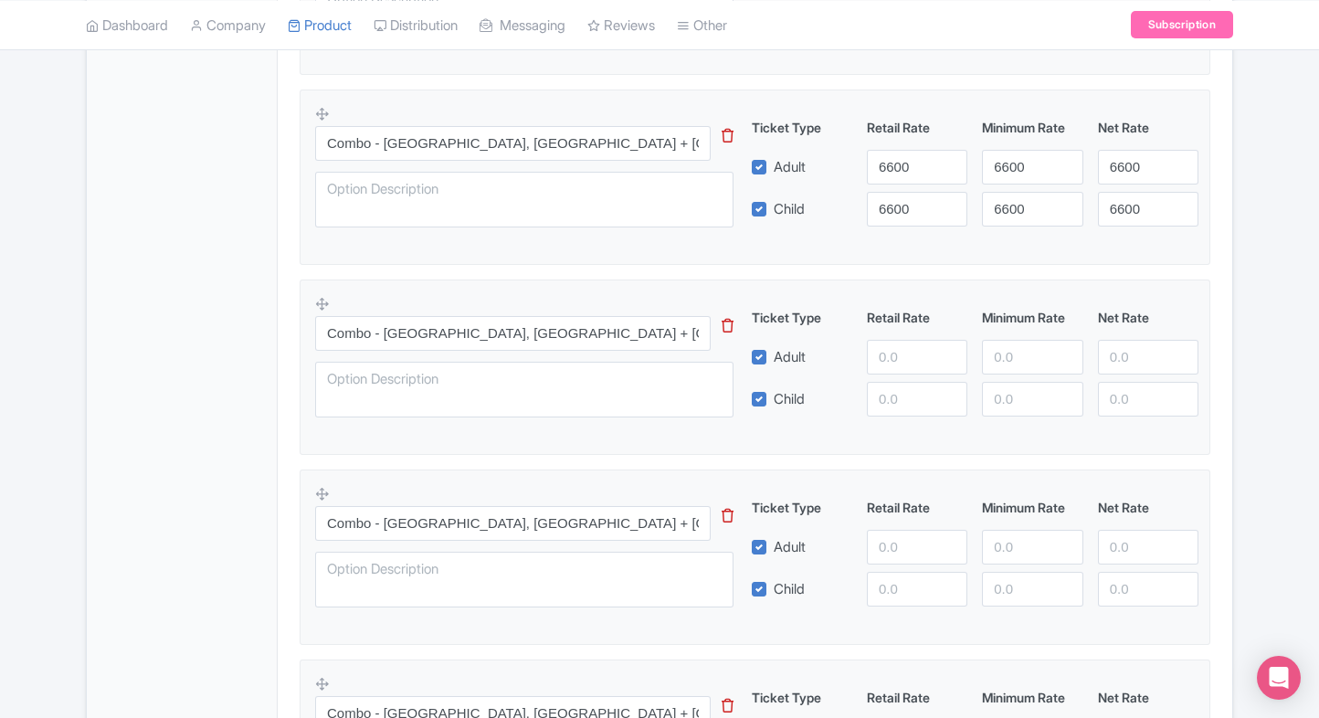
scroll to position [1176, 0]
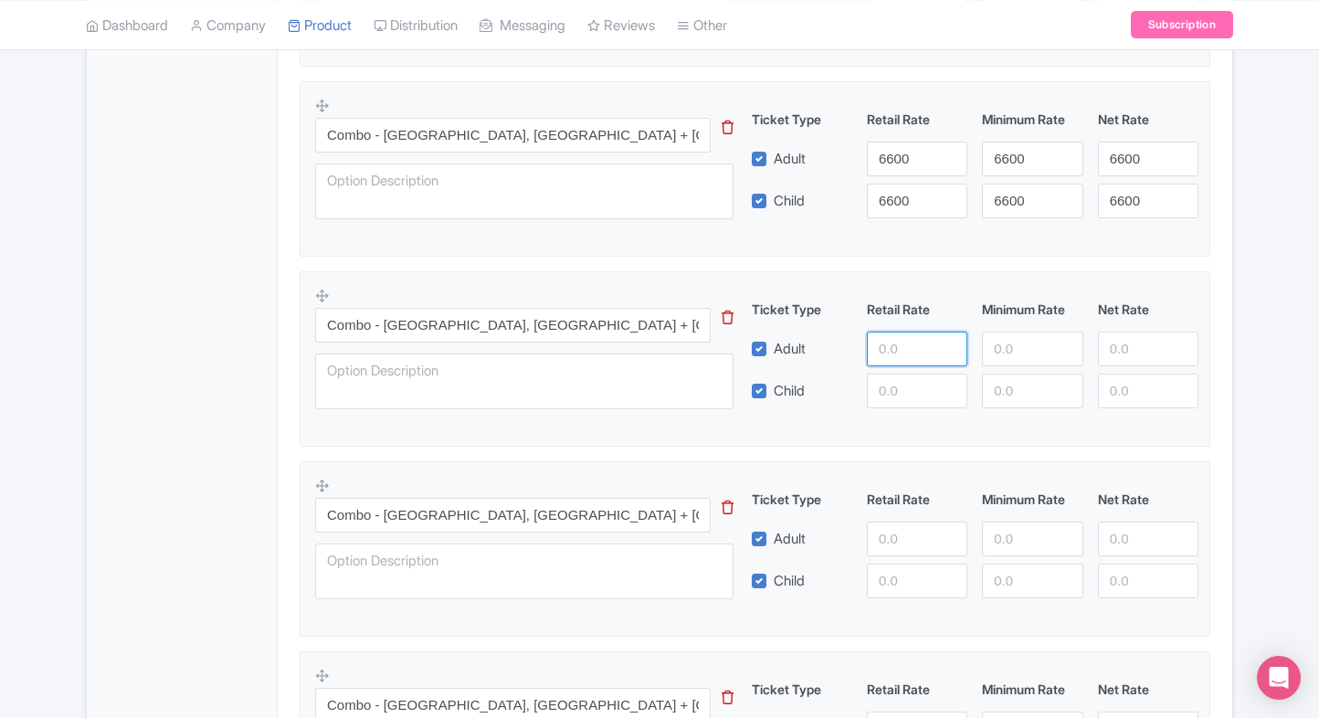
click at [887, 349] on input "number" at bounding box center [917, 349] width 100 height 35
type input "600"
type input "6800"
paste input "6800"
click at [894, 382] on input "6800" at bounding box center [917, 391] width 100 height 35
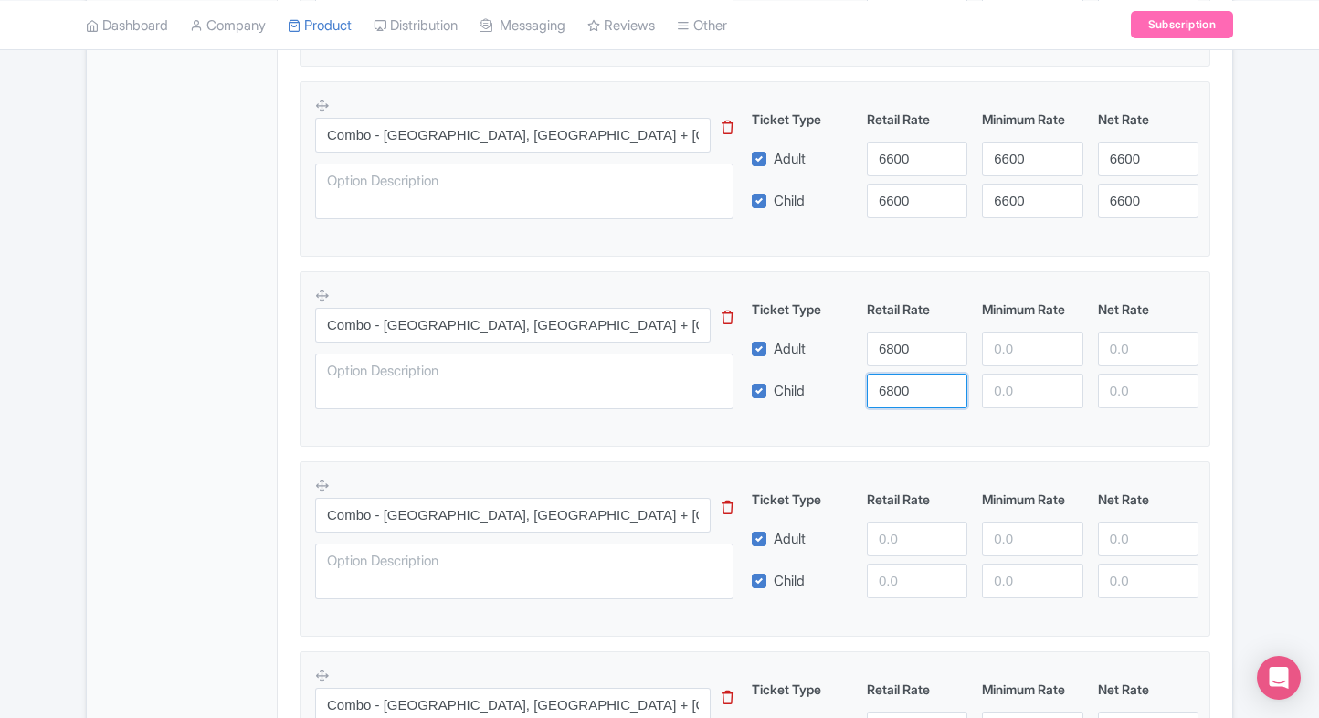
type input "6800"
paste input "6800"
click at [1012, 332] on input "6800" at bounding box center [1032, 349] width 100 height 35
type input "6800"
paste input "6800"
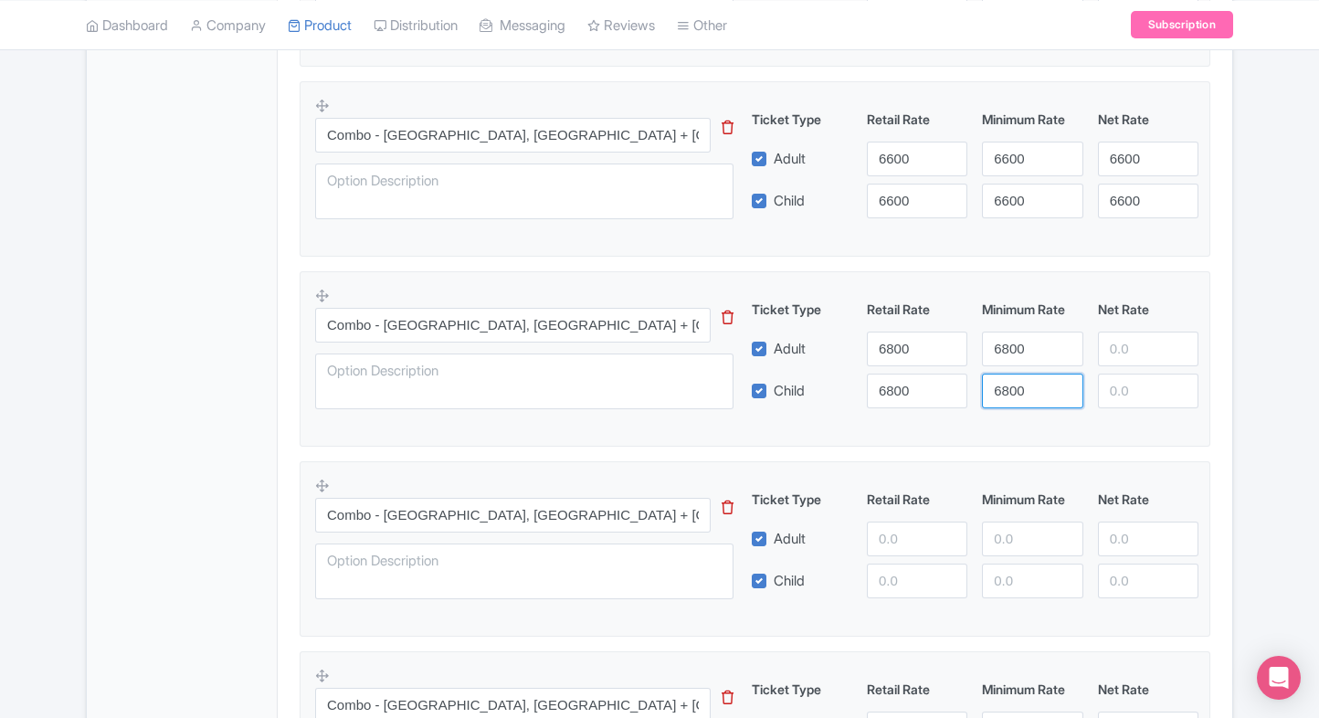
click at [1014, 378] on input "6800" at bounding box center [1032, 391] width 100 height 35
type input "6800"
paste input "6800"
click at [1131, 332] on input "6800" at bounding box center [1148, 349] width 100 height 35
type input "6800"
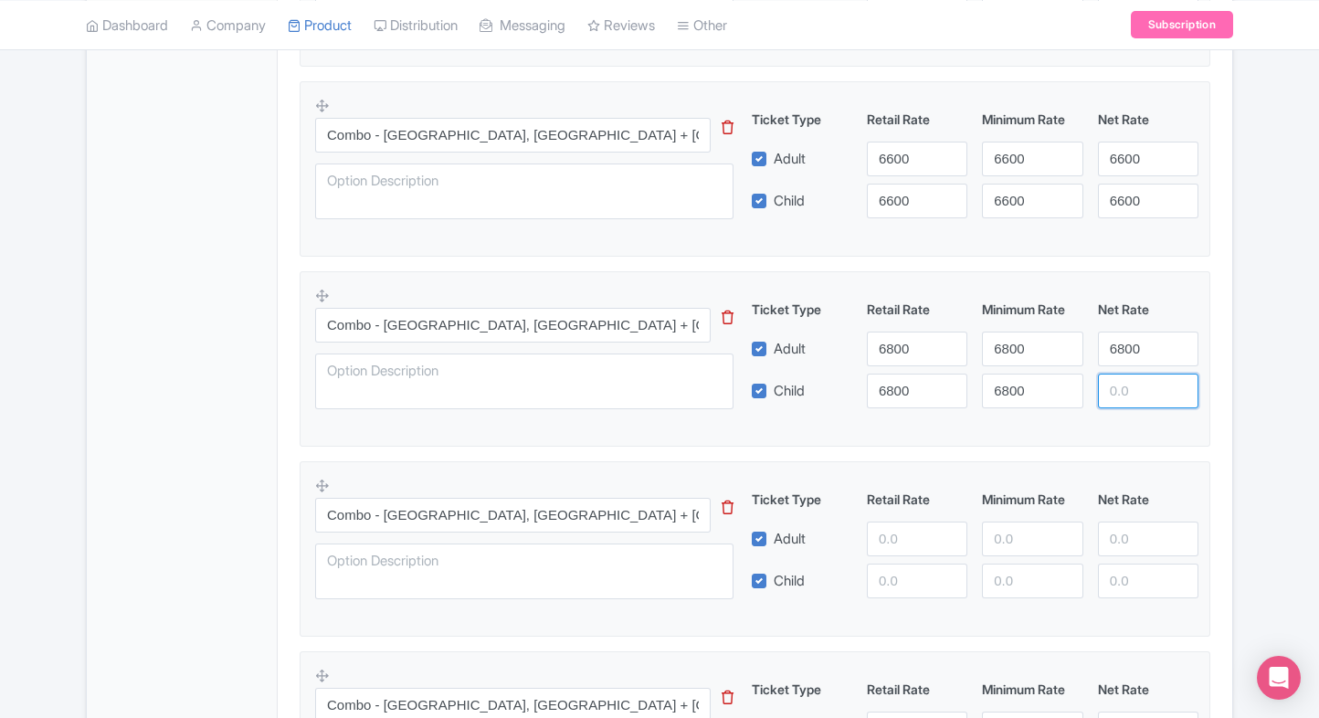
paste input "6800"
click at [1132, 390] on input "6800" at bounding box center [1148, 391] width 100 height 35
type input "6800"
click at [1217, 370] on div "Product Options i Vatican Museums and Sistine Chapel Admission Tickets This tip…" at bounding box center [755, 463] width 932 height 1953
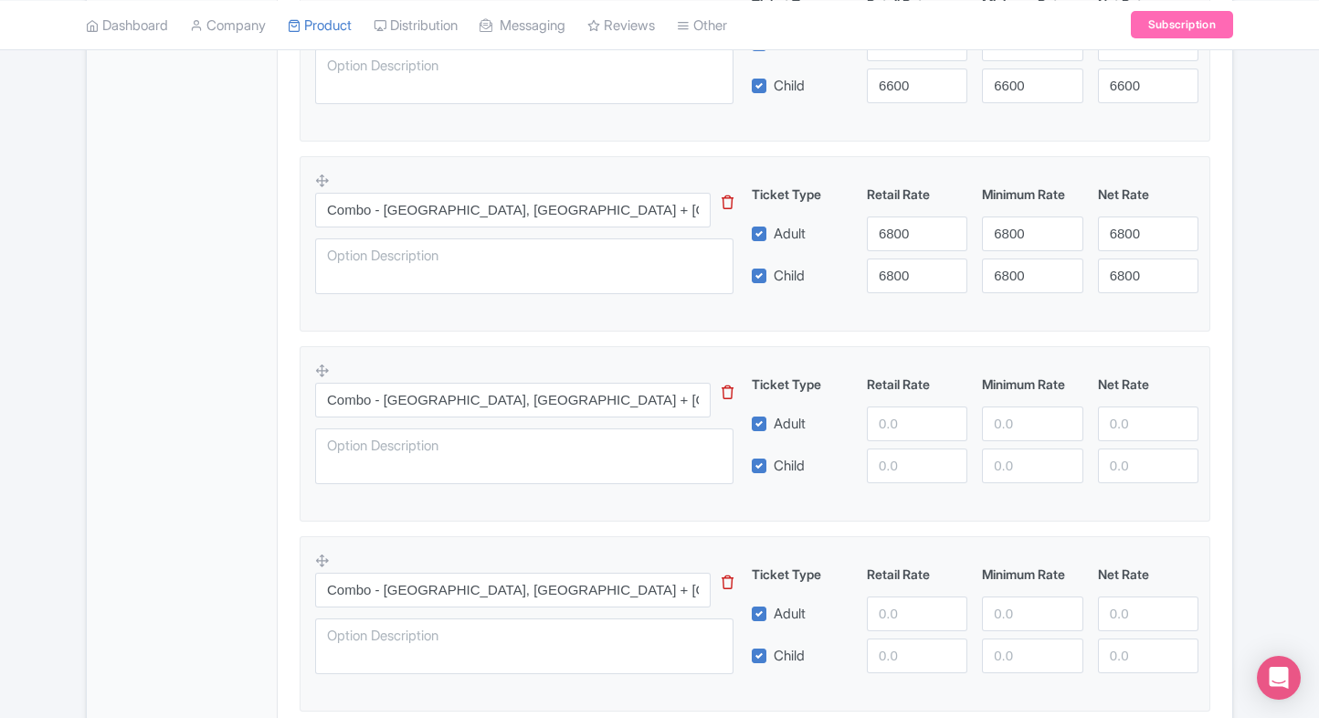
scroll to position [1315, 0]
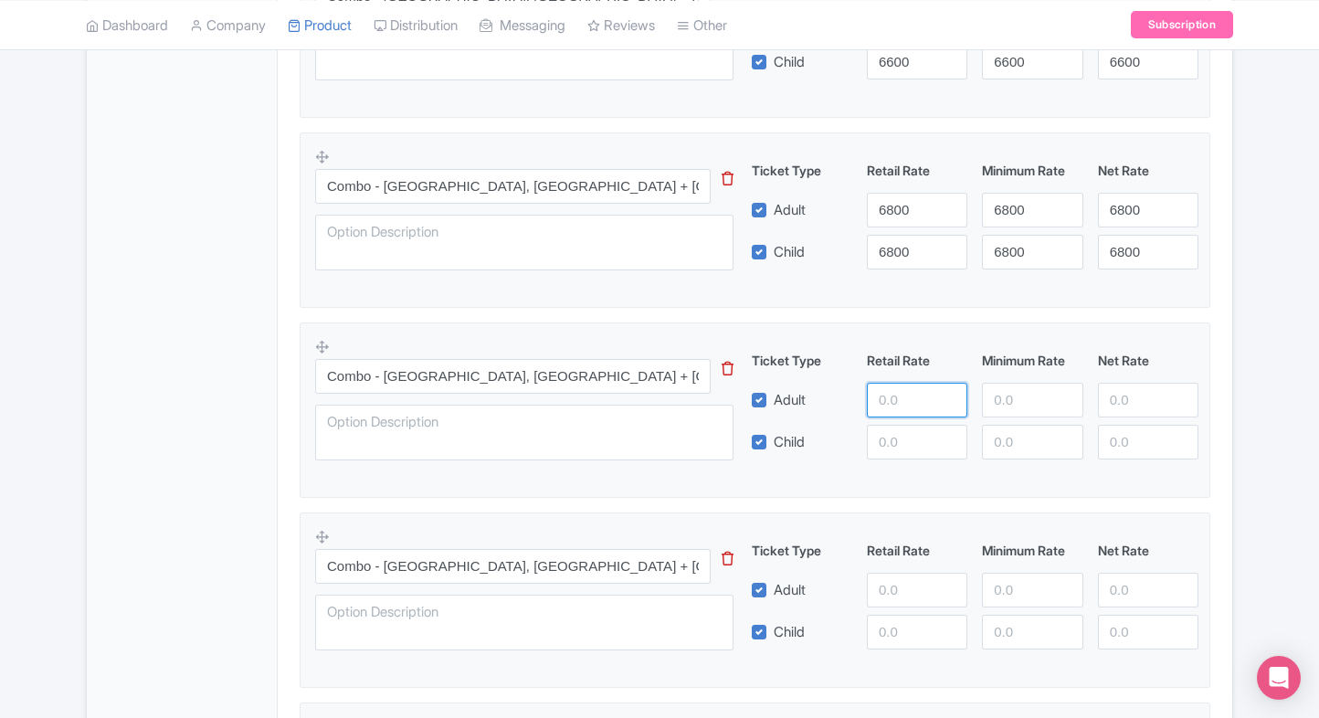
click at [888, 385] on input "number" at bounding box center [917, 400] width 100 height 35
type input "7000"
paste input "7000"
click at [909, 452] on input "7000" at bounding box center [917, 442] width 100 height 35
type input "7000"
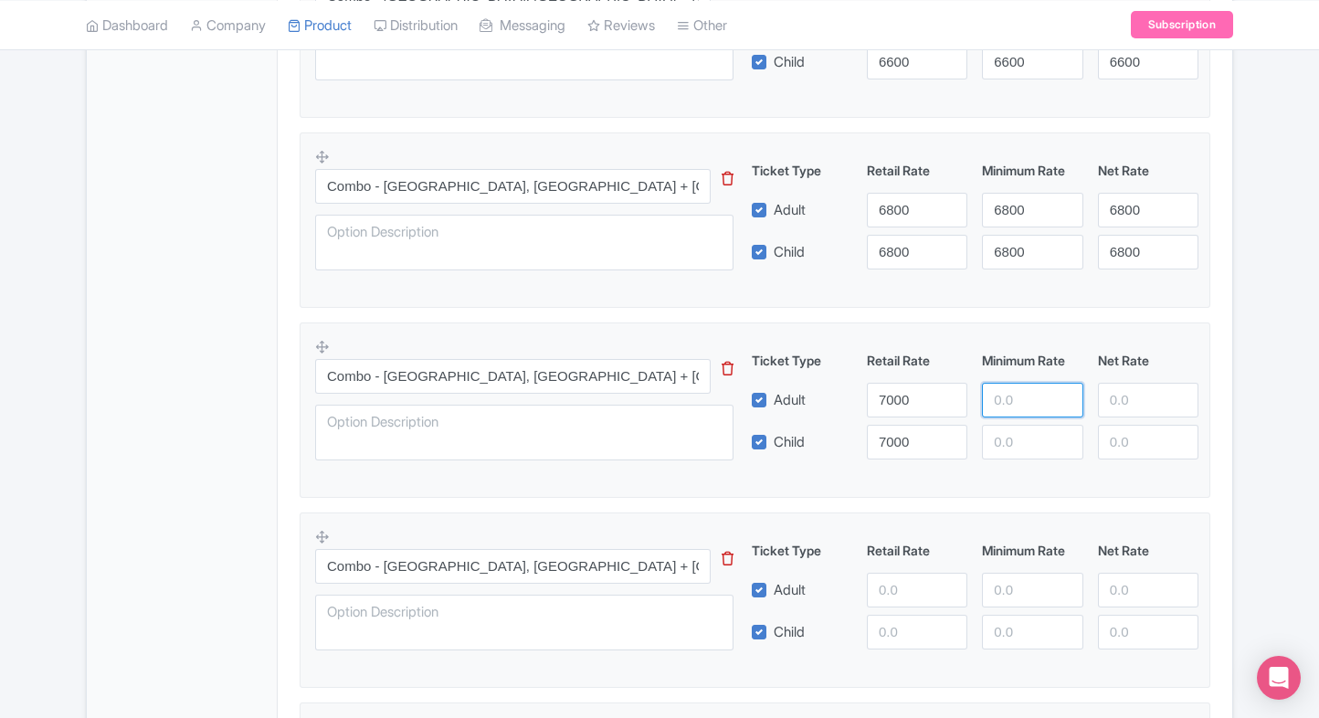
paste input "7000"
click at [1044, 383] on input "7000" at bounding box center [1032, 400] width 100 height 35
type input "7000"
click at [1032, 419] on div "Ticket Type Retail Rate Minimum Rate Net Rate Adult 7000 7000 Child 7000 This t…" at bounding box center [975, 405] width 440 height 109
paste input "7000"
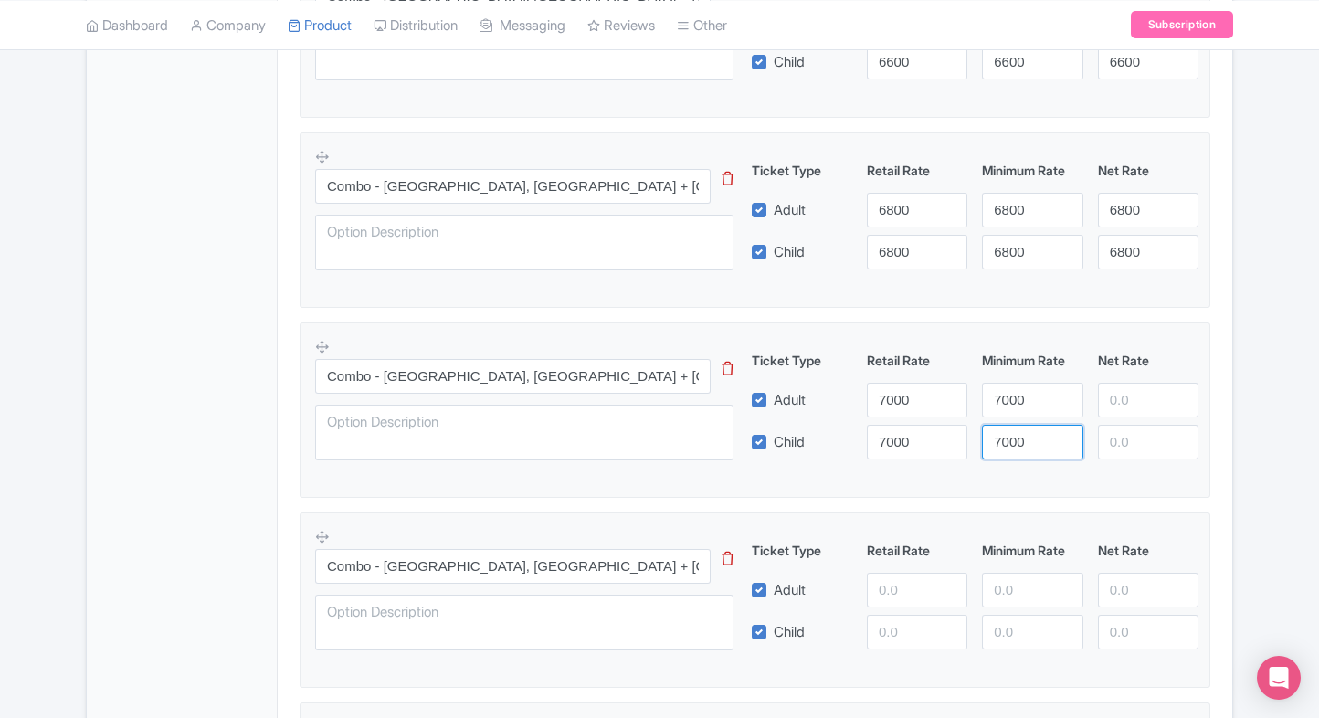
click at [1026, 437] on input "7000" at bounding box center [1032, 442] width 100 height 35
type input "7000"
paste input "7000"
click at [1167, 383] on input "7000" at bounding box center [1148, 400] width 100 height 35
type input "7000"
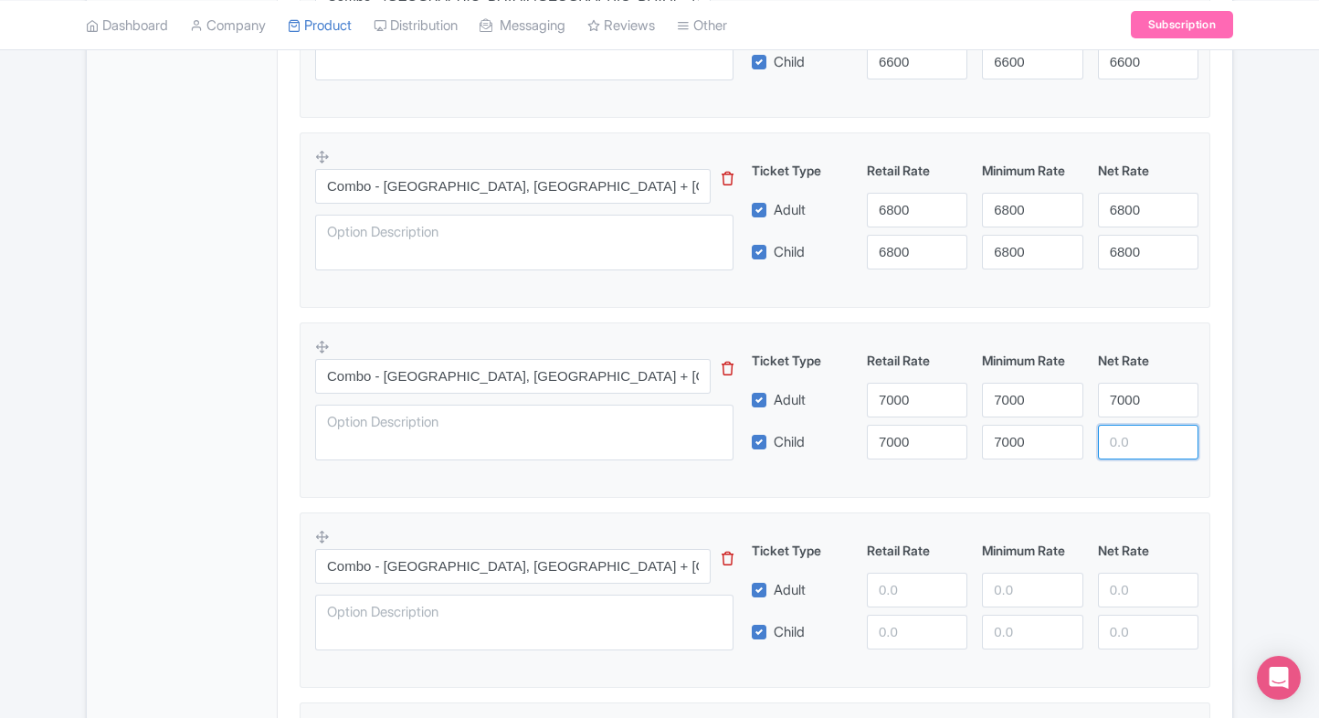
paste input "7000"
click at [1143, 425] on input "7000" at bounding box center [1148, 442] width 100 height 35
type input "7000"
click at [1237, 409] on div "← Back to Products Vatican Museums Skip-the-Line Tickets ID# PRAEDJ Content Dis…" at bounding box center [659, 120] width 1169 height 2527
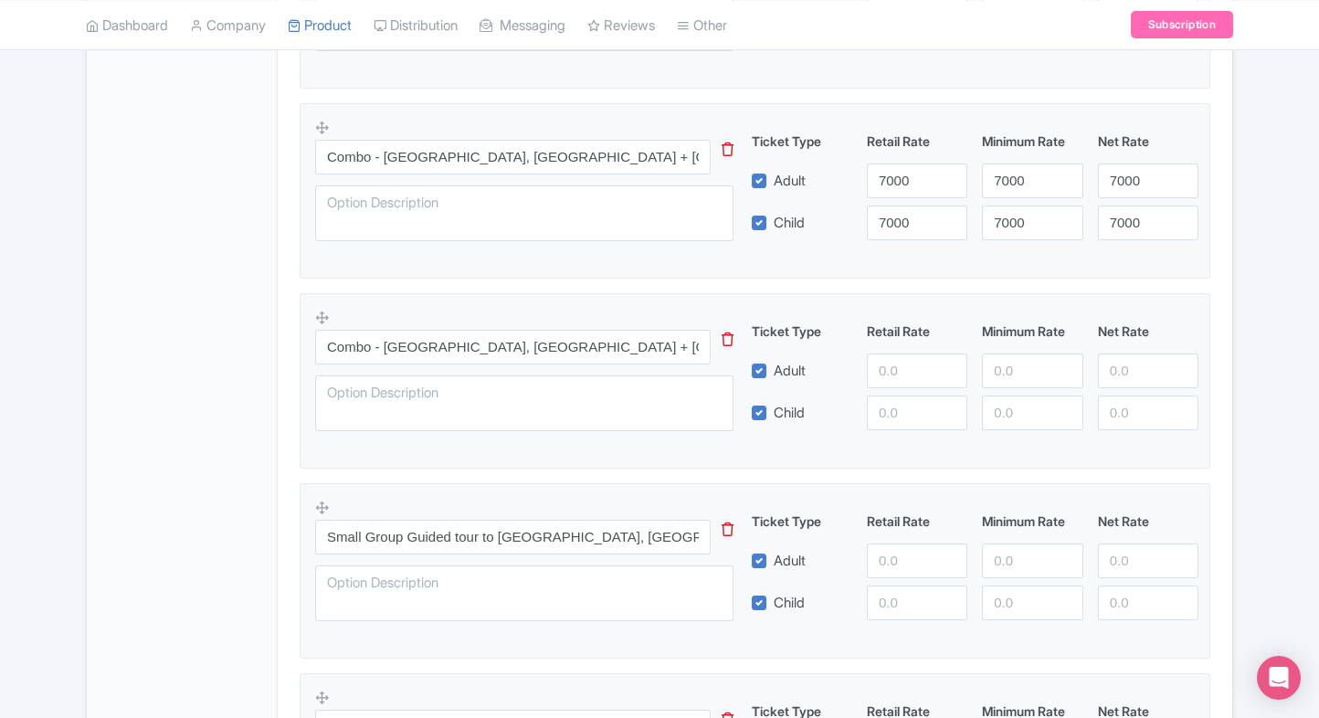
scroll to position [1537, 0]
click at [897, 353] on input "number" at bounding box center [917, 368] width 100 height 35
type input "7100"
paste input "7100"
click at [907, 408] on input "7100" at bounding box center [917, 410] width 100 height 35
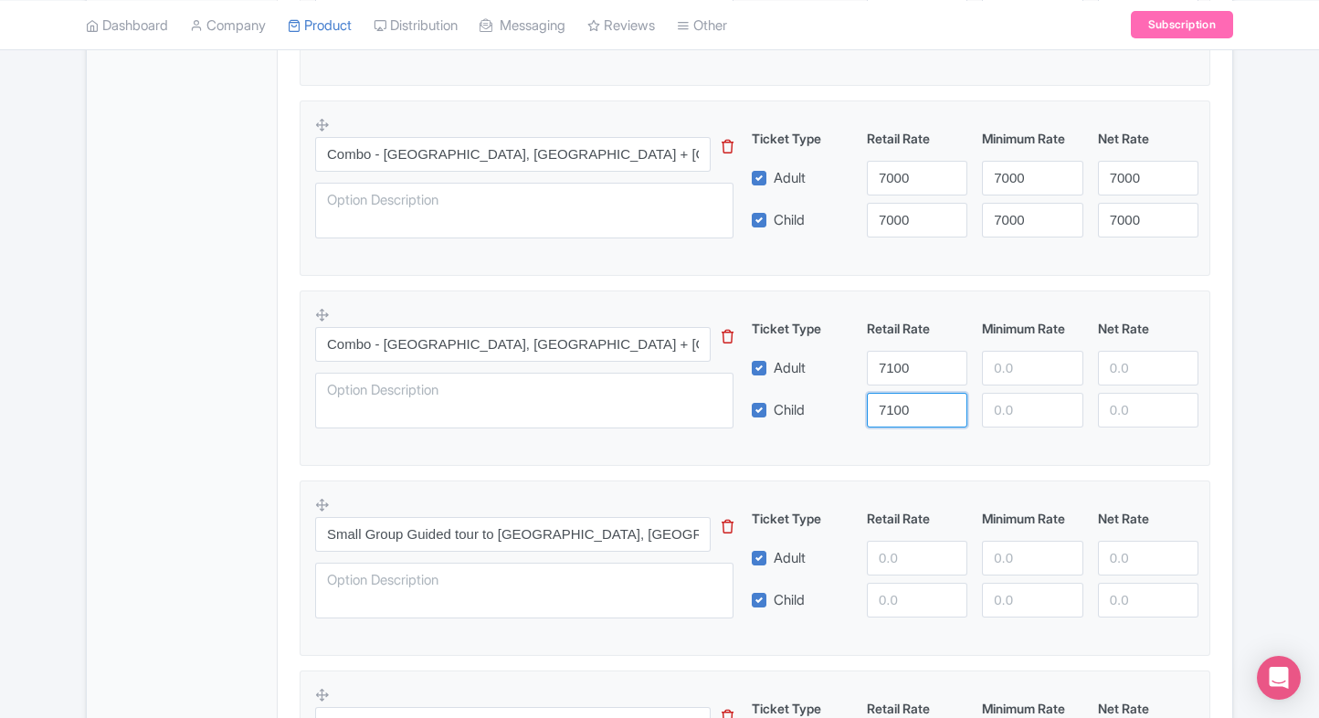
type input "7100"
paste input "7100"
click at [999, 352] on input "7100" at bounding box center [1032, 368] width 100 height 35
type input "7100"
click at [1013, 386] on div "Ticket Type Retail Rate Minimum Rate Net Rate Adult 7100 7100 Child 7100 This t…" at bounding box center [975, 373] width 440 height 109
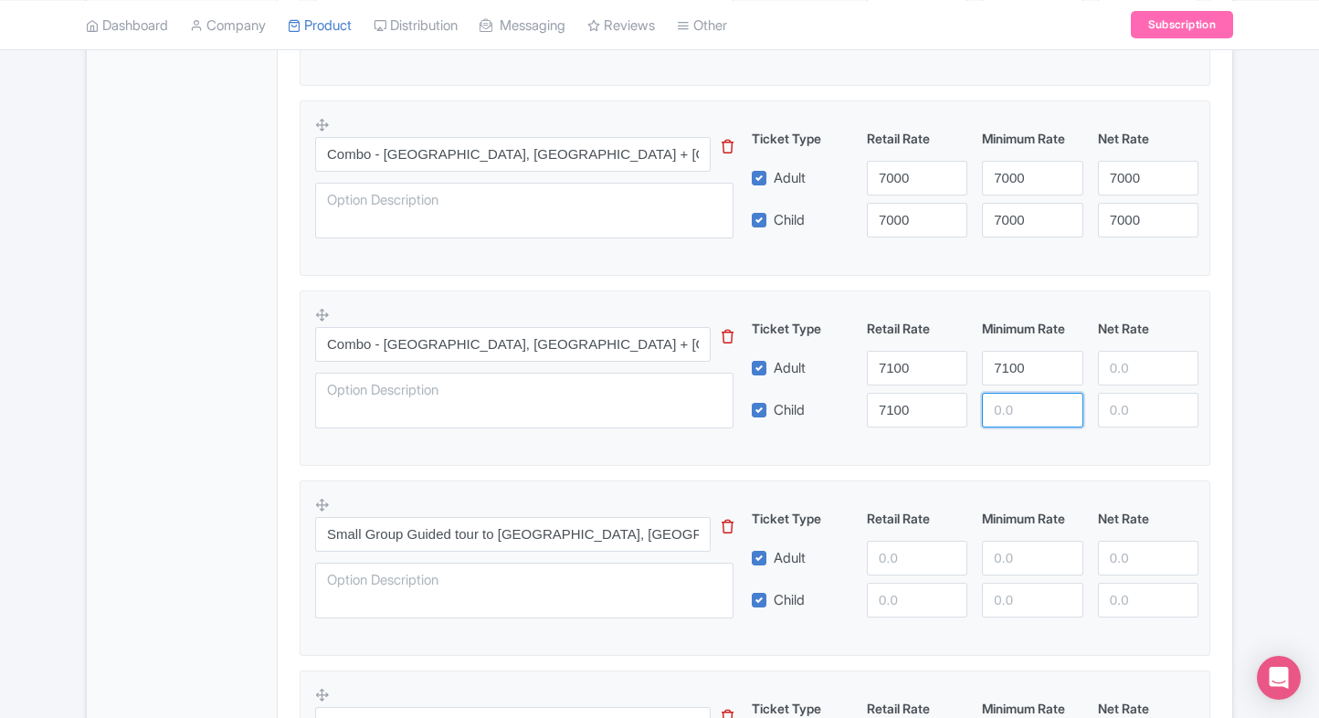
paste input "7100"
click at [1013, 396] on input "7100" at bounding box center [1032, 410] width 100 height 35
type input "7100"
paste input "7100"
click at [1111, 363] on input "7100" at bounding box center [1148, 368] width 100 height 35
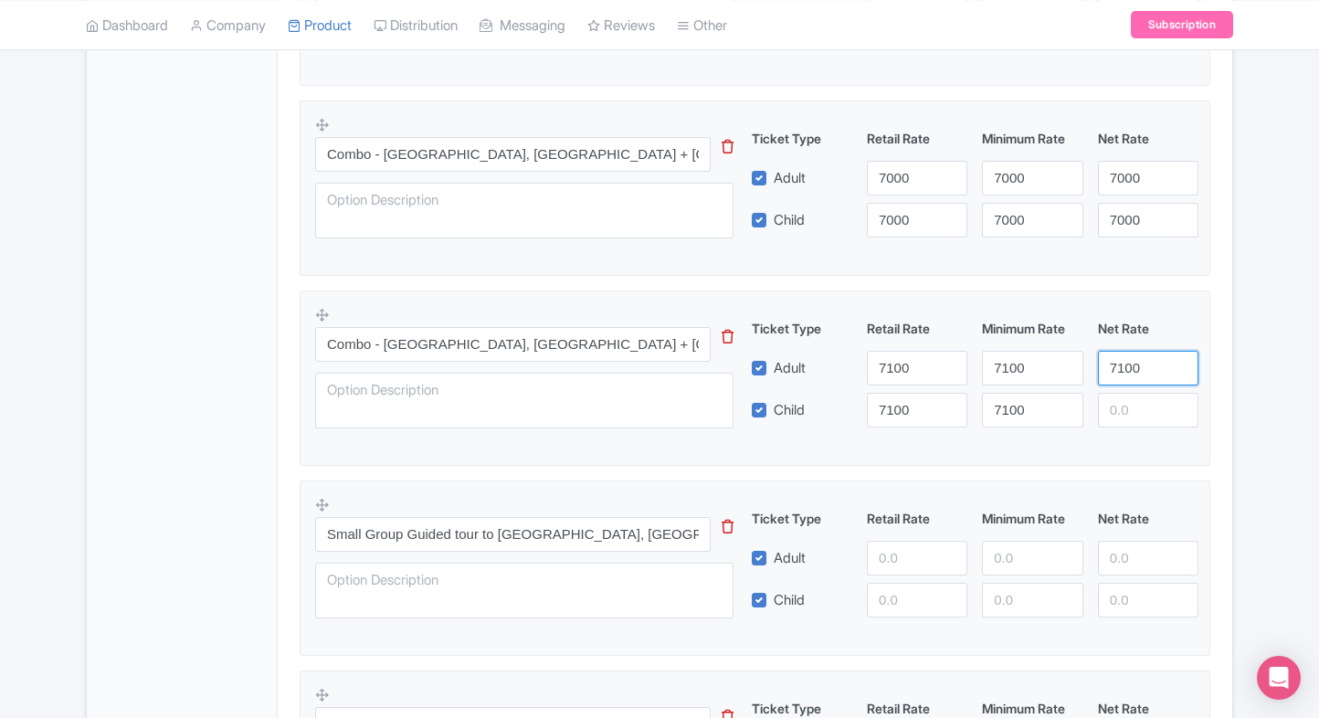
type input "7100"
paste input "7100"
click at [1125, 407] on input "7100" at bounding box center [1148, 410] width 100 height 35
type input "7100"
click at [1206, 393] on fieldset "Combo - Vatican Museums, Sistine Chapel + Museo Barracco de Escultura This tip …" at bounding box center [755, 377] width 911 height 175
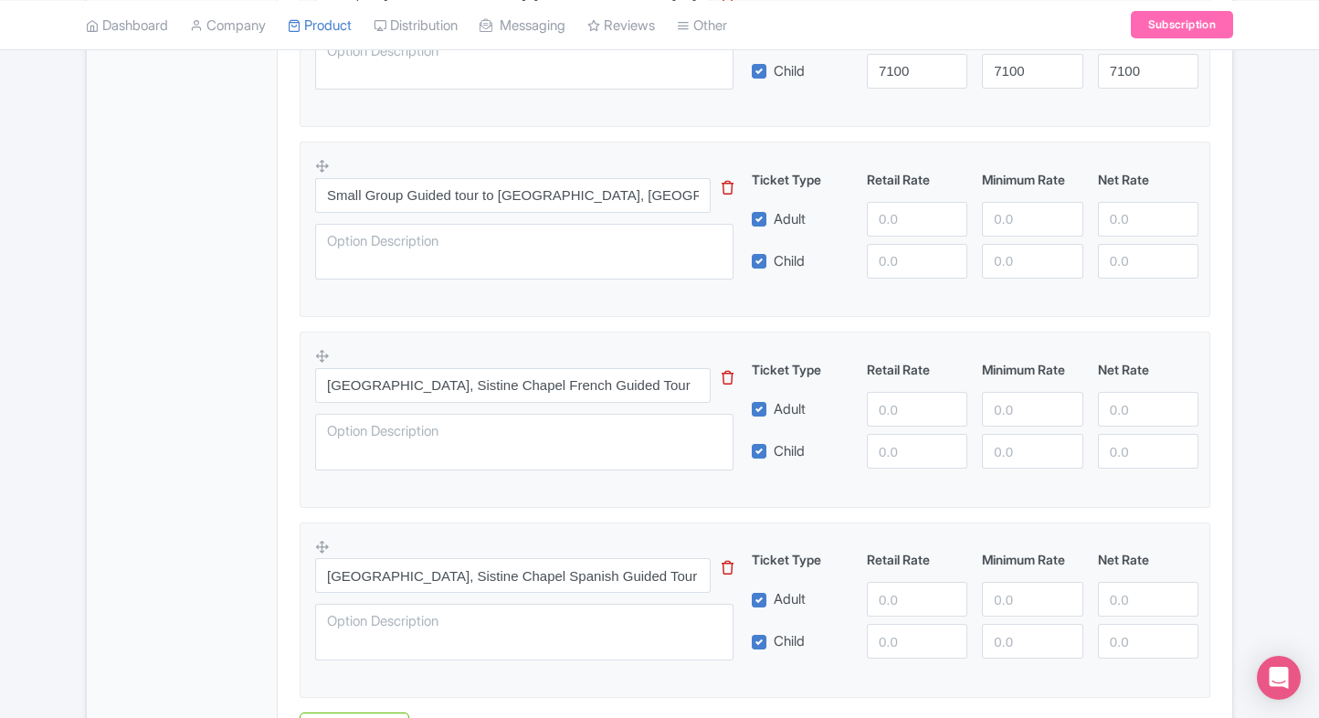
scroll to position [1877, 0]
click at [895, 219] on input "number" at bounding box center [917, 218] width 100 height 35
type input "9490"
paste input "9490"
click at [896, 256] on input "9490" at bounding box center [917, 260] width 100 height 35
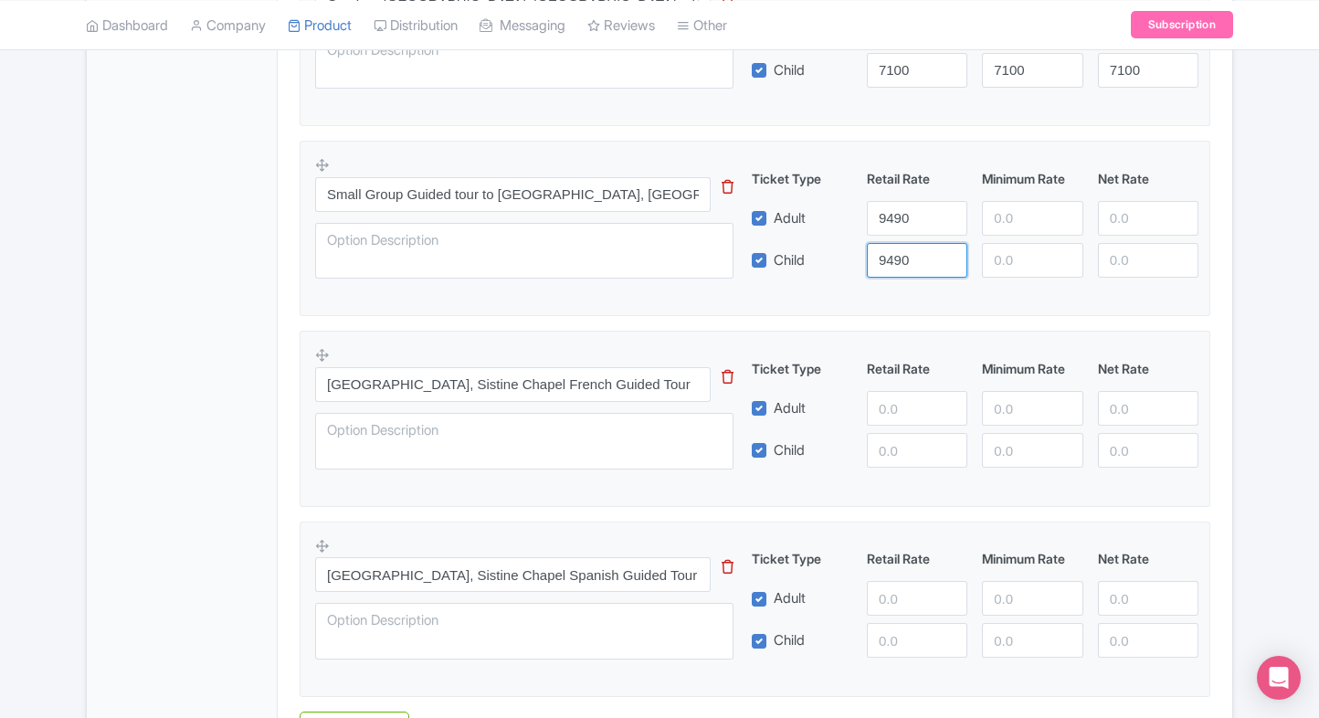
type input "9490"
paste input "9490"
click at [1038, 201] on input "9490" at bounding box center [1032, 218] width 100 height 35
type input "9490"
paste input "9490"
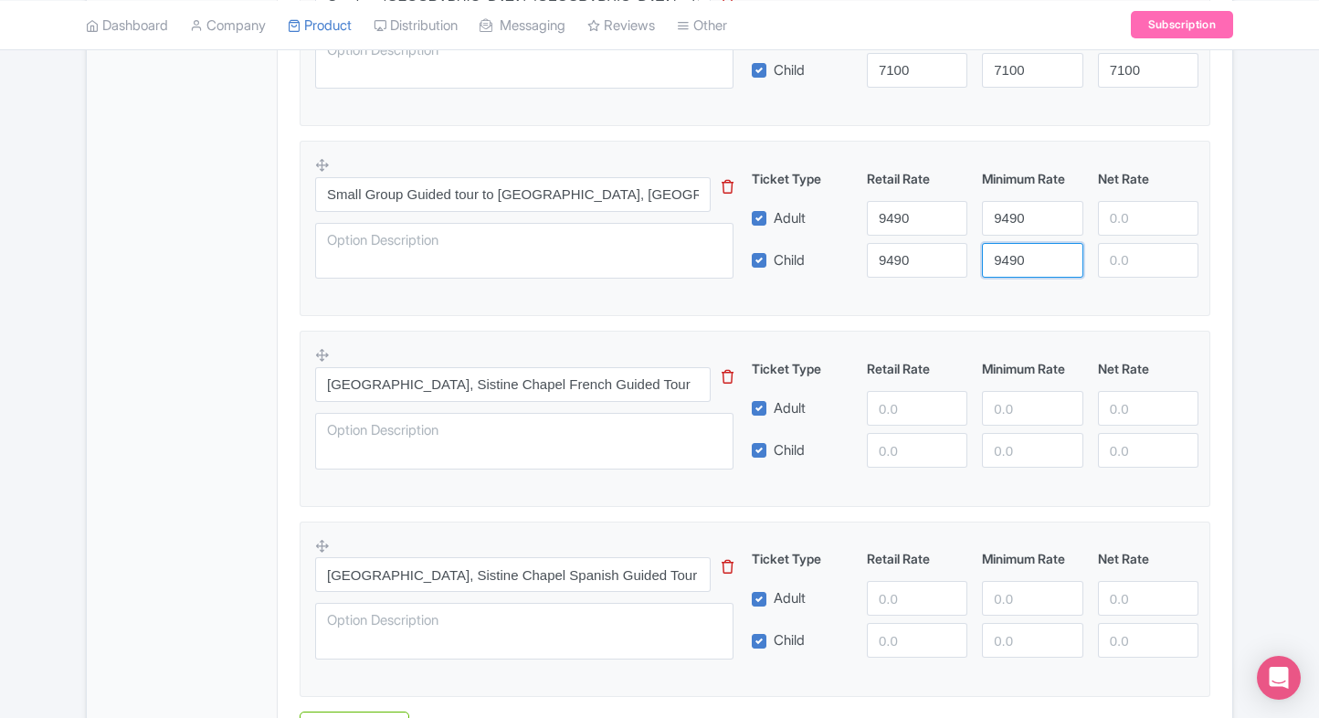
click at [1035, 243] on input "9490" at bounding box center [1032, 260] width 100 height 35
type input "9490"
paste input "9490"
click at [1111, 225] on input "9490" at bounding box center [1148, 218] width 100 height 35
type input "9490"
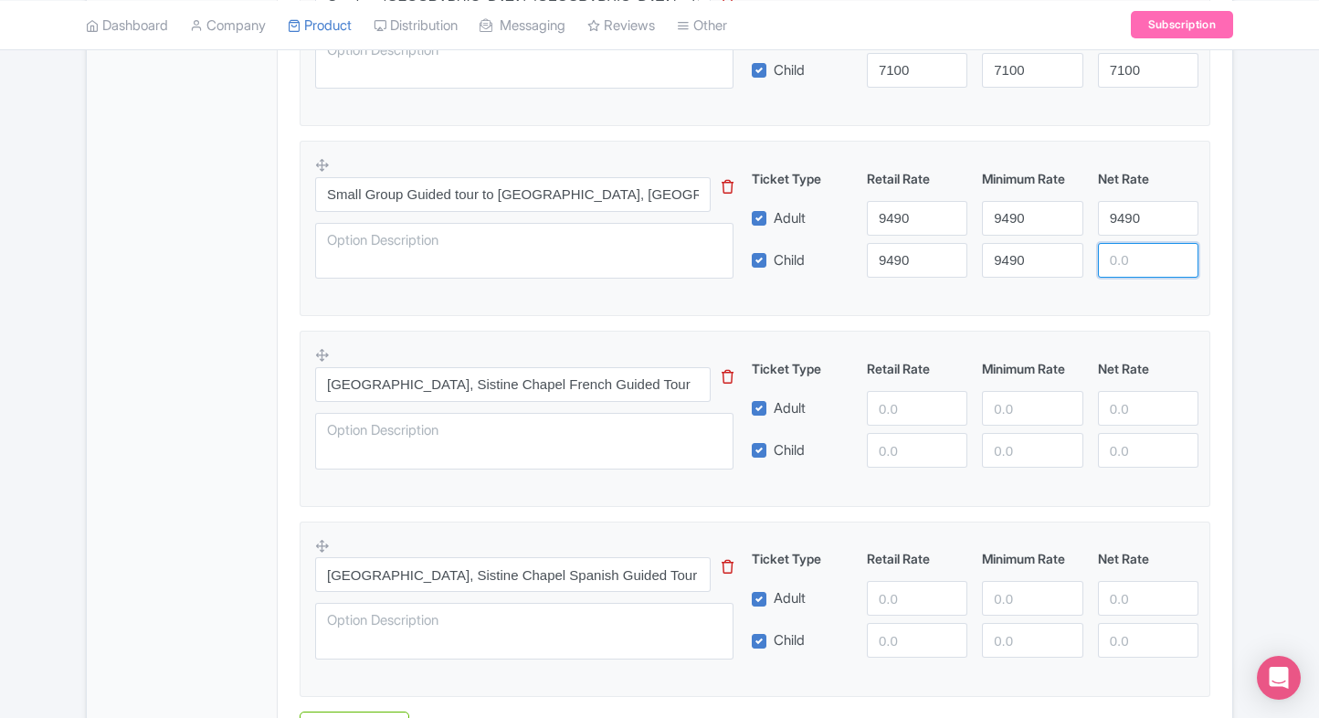
paste input "9490"
click at [1122, 255] on input "9490" at bounding box center [1148, 260] width 100 height 35
type input "9490"
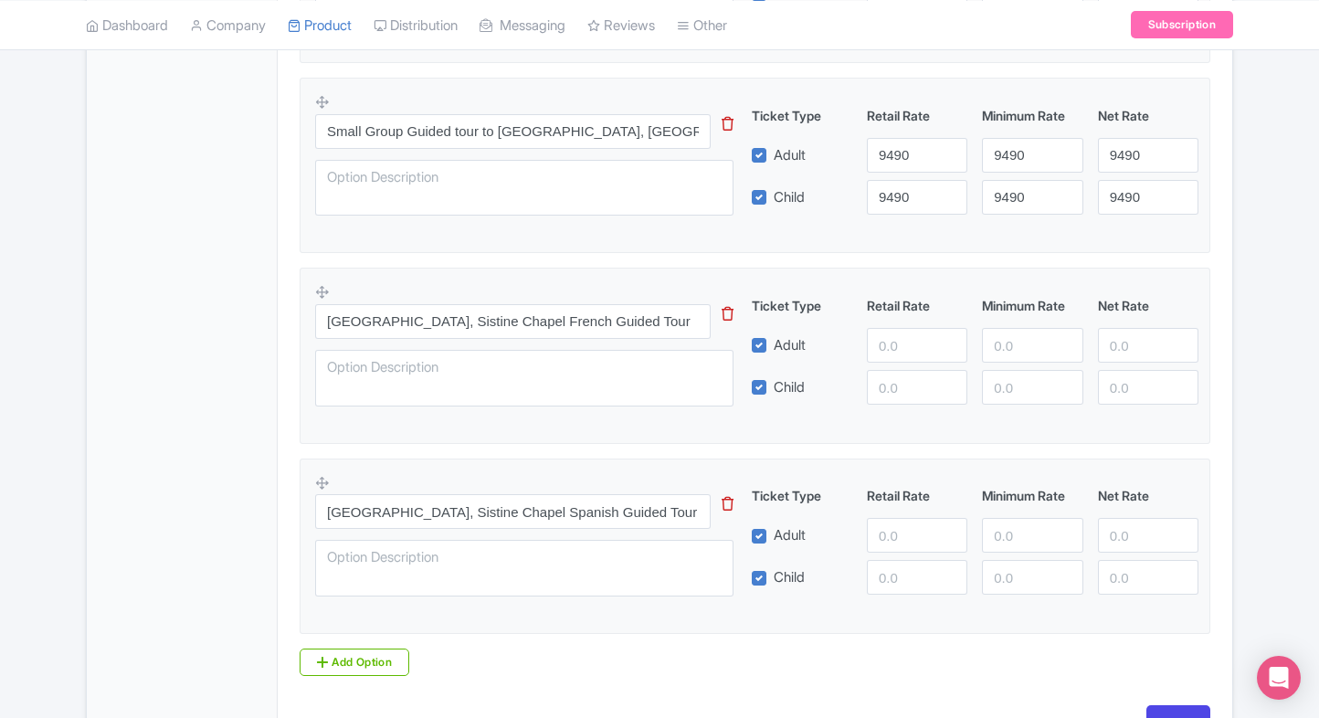
scroll to position [1934, 0]
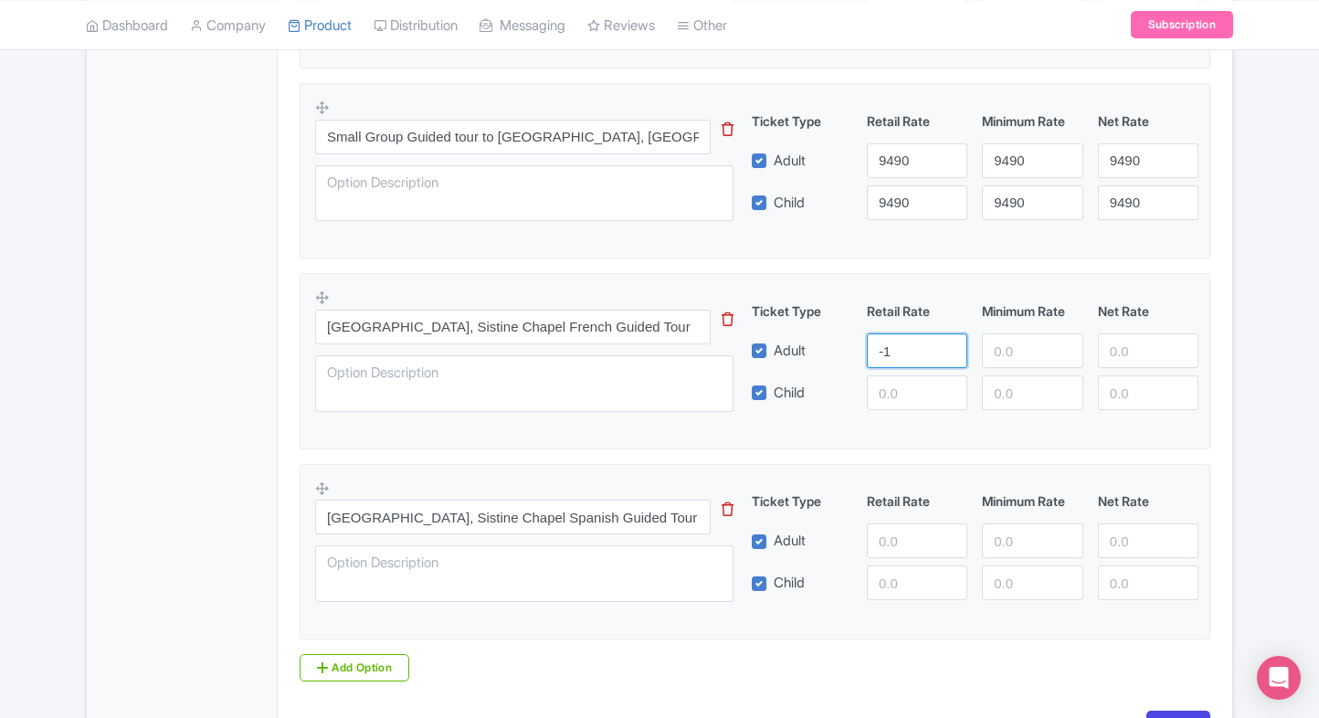
click at [943, 353] on input "-1" at bounding box center [917, 350] width 100 height 35
click at [907, 353] on input "-1" at bounding box center [917, 350] width 100 height 35
type input "11140"
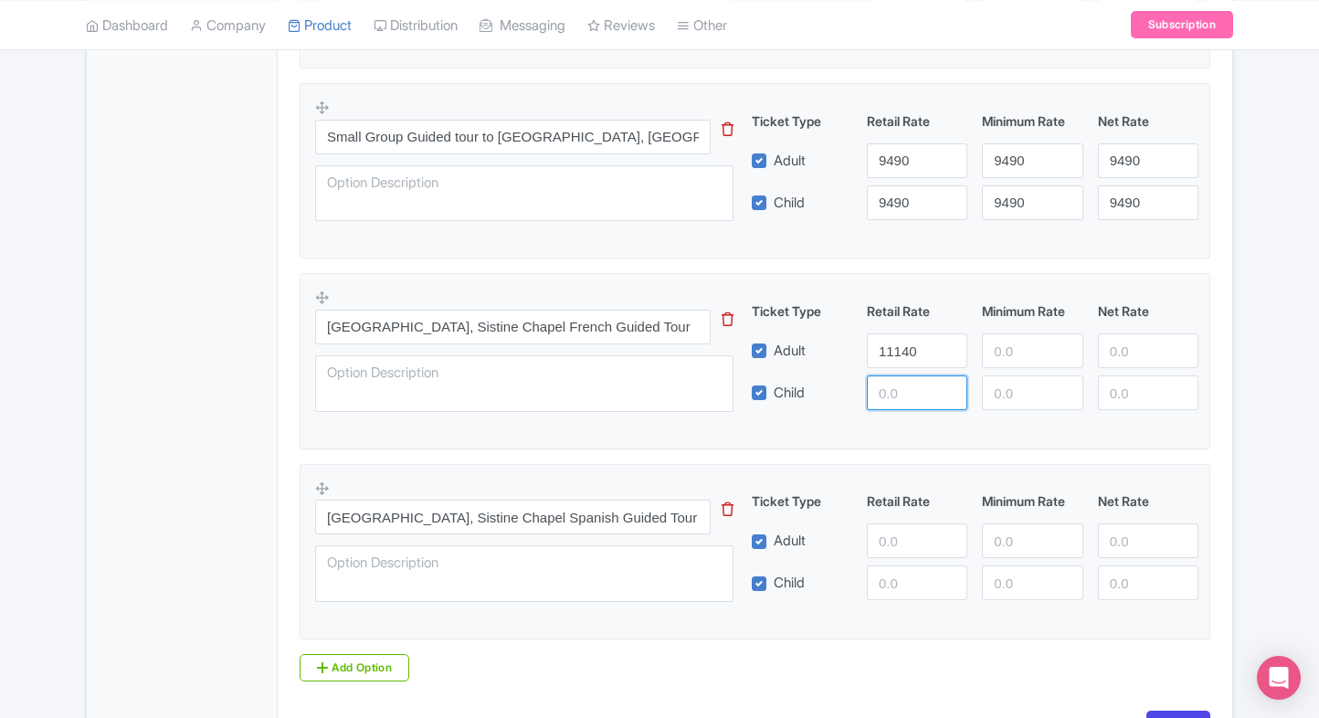
paste input "11140"
click at [897, 380] on input "11140" at bounding box center [917, 392] width 100 height 35
type input "11140"
paste input "11140"
click at [1027, 353] on input "11140" at bounding box center [1032, 350] width 100 height 35
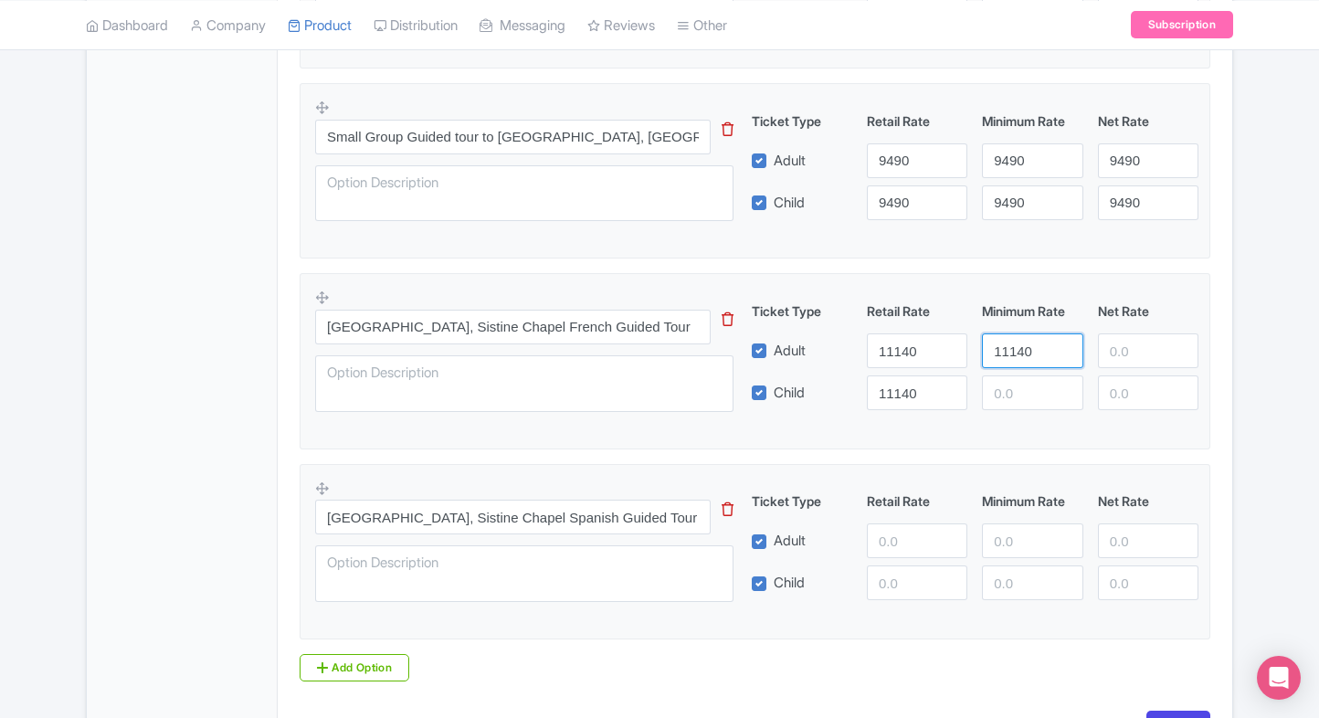
type input "11140"
paste input "11140"
click at [1019, 389] on input "11140" at bounding box center [1032, 392] width 100 height 35
type input "11140"
paste input "11140"
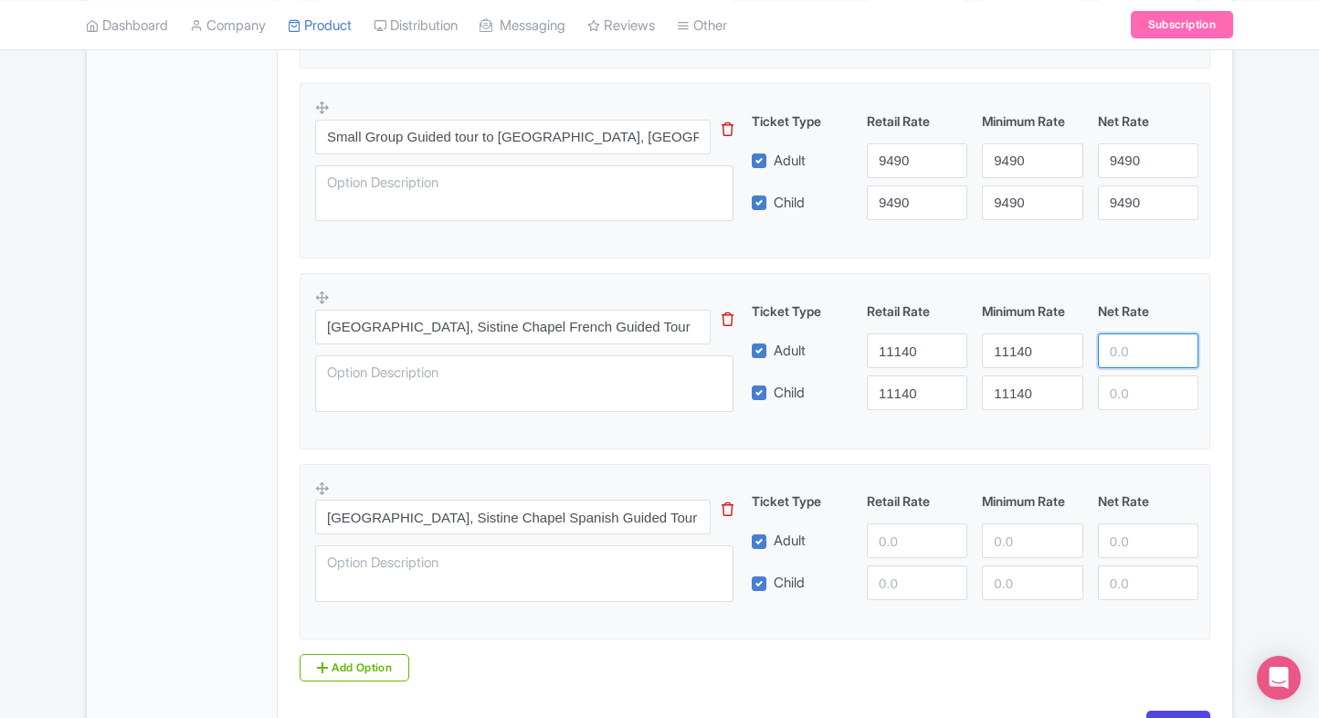
click at [1103, 363] on input "number" at bounding box center [1148, 350] width 100 height 35
type input "11140"
paste input "11140"
click at [1132, 393] on input "11140" at bounding box center [1148, 392] width 100 height 35
type input "11140"
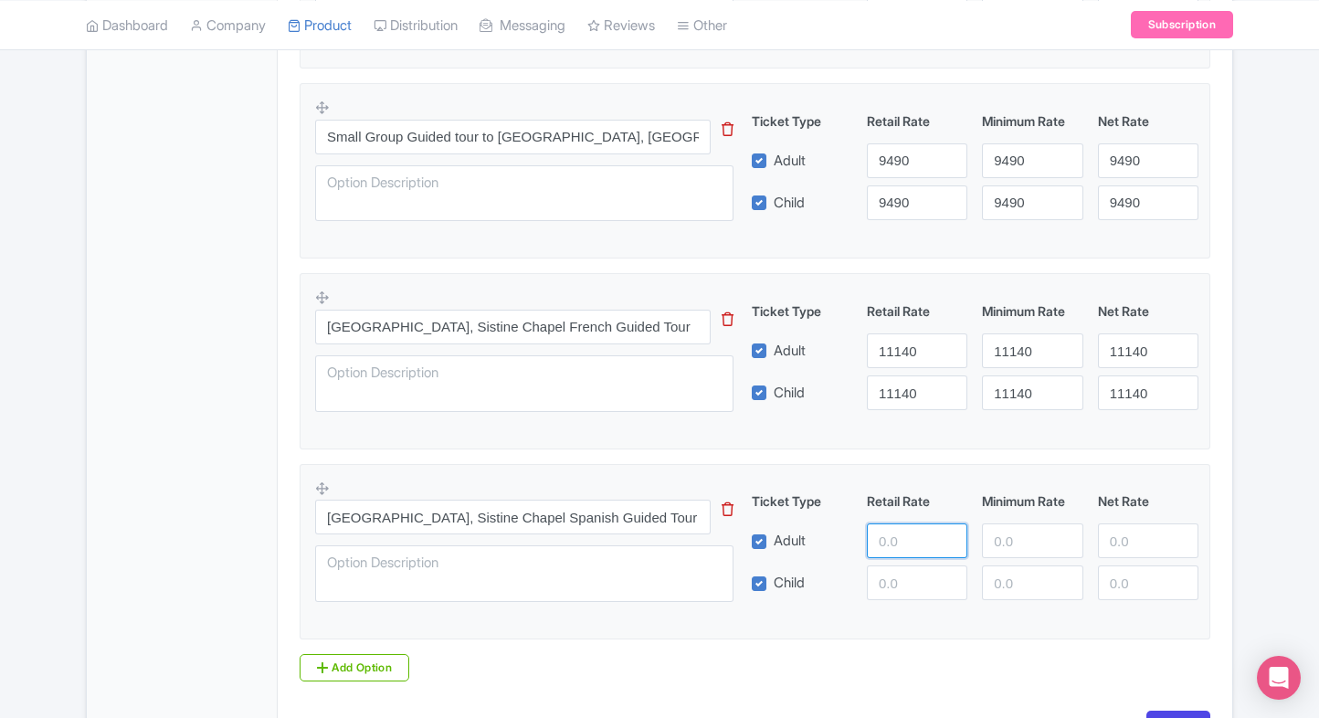
click at [887, 528] on input "number" at bounding box center [917, 540] width 100 height 35
type input "11200"
paste input "11200"
drag, startPoint x: 890, startPoint y: 575, endPoint x: 1002, endPoint y: 542, distance: 117.0
click at [1002, 542] on div "Ticket Type Retail Rate Minimum Rate Net Rate Adult 11200 Child 11200 This tip …" at bounding box center [975, 545] width 440 height 109
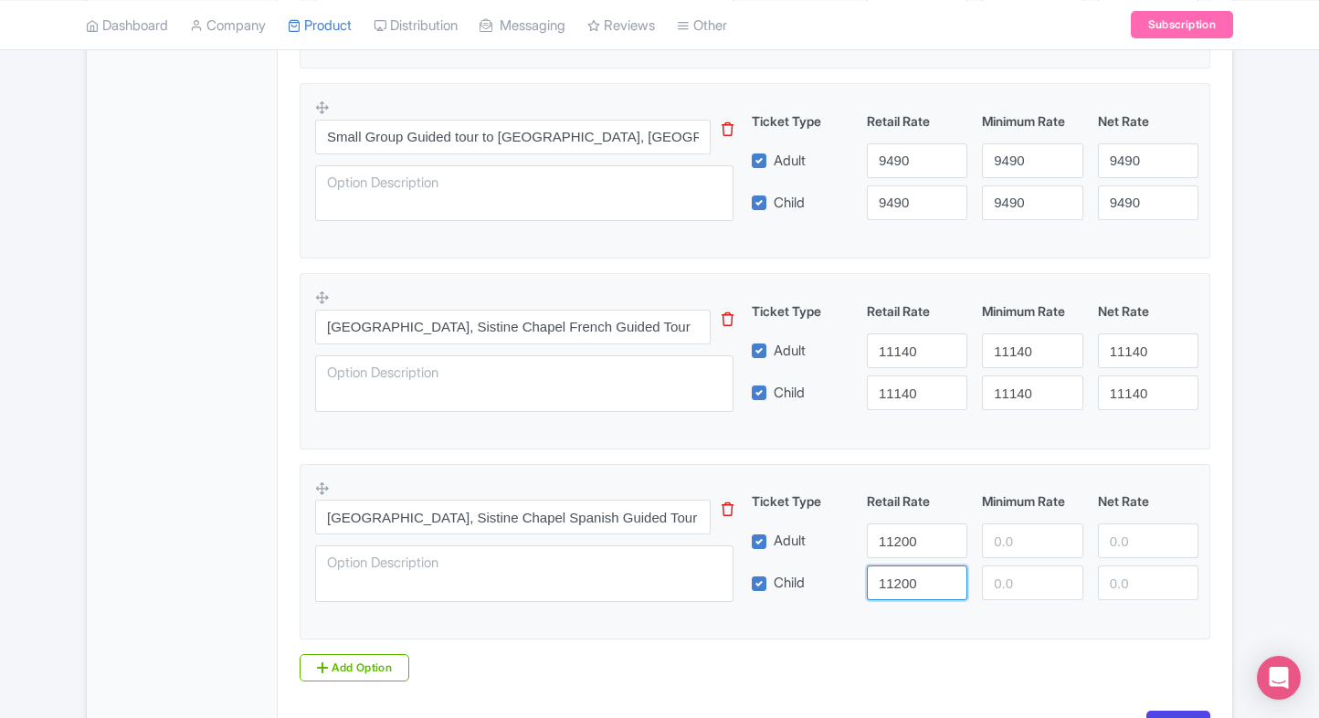
type input "11200"
paste input "11200"
click at [1002, 542] on input "11200" at bounding box center [1032, 540] width 100 height 35
type input "11200"
paste input "11200"
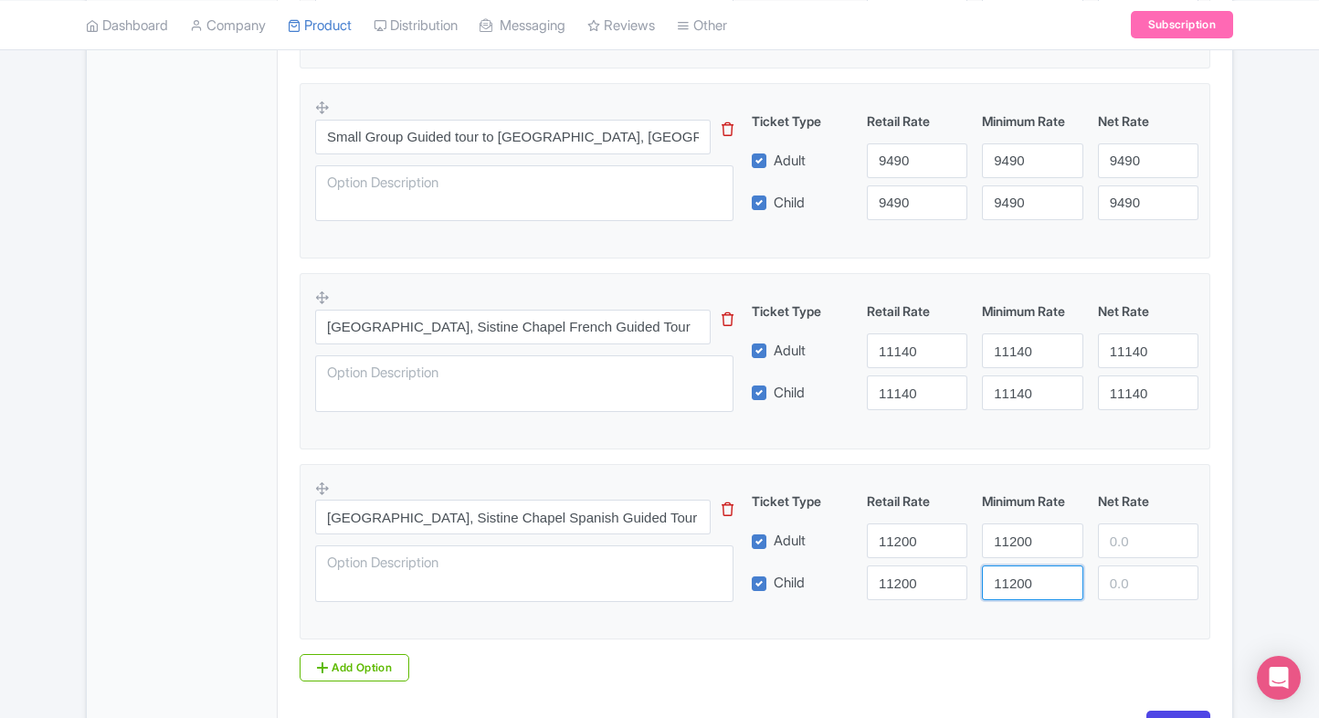
click at [1010, 566] on input "11200" at bounding box center [1032, 582] width 100 height 35
type input "11200"
paste input "11200"
click at [1136, 539] on input "11200" at bounding box center [1148, 540] width 100 height 35
type input "11200"
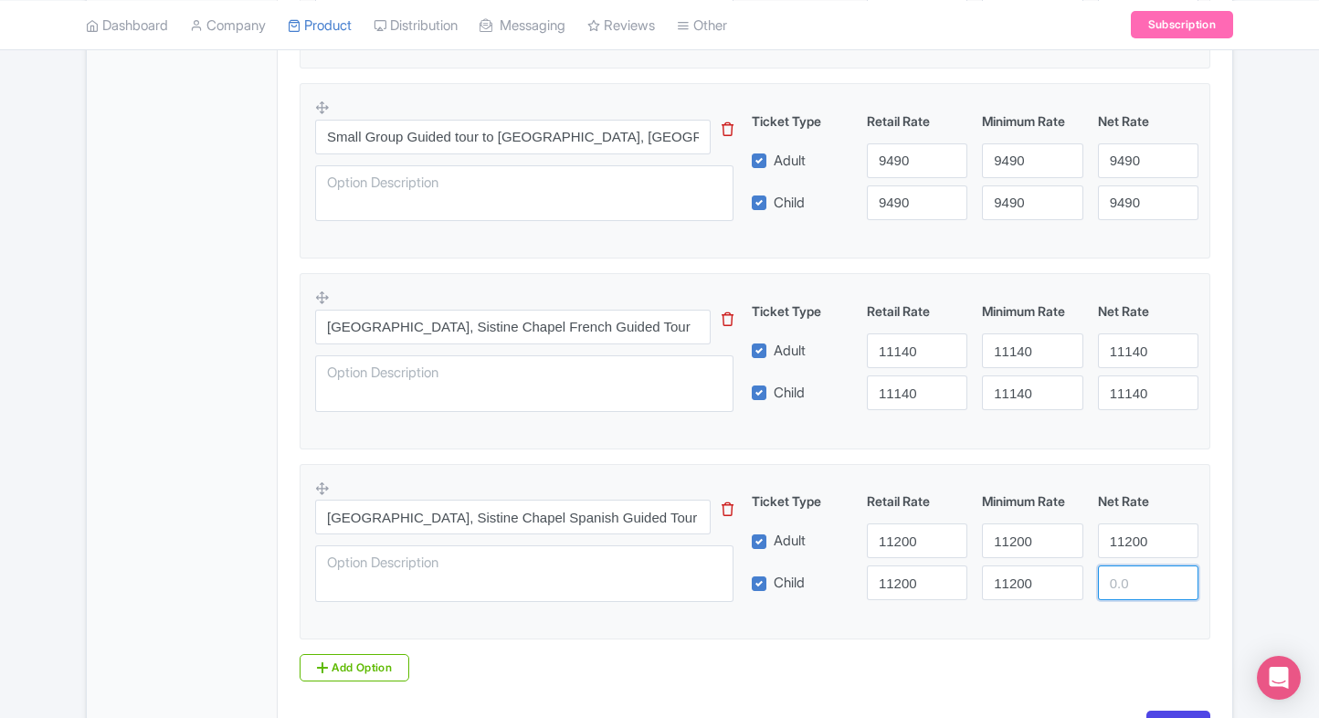
paste input "11200"
click at [1135, 569] on input "11200" at bounding box center [1148, 582] width 100 height 35
type input "11200"
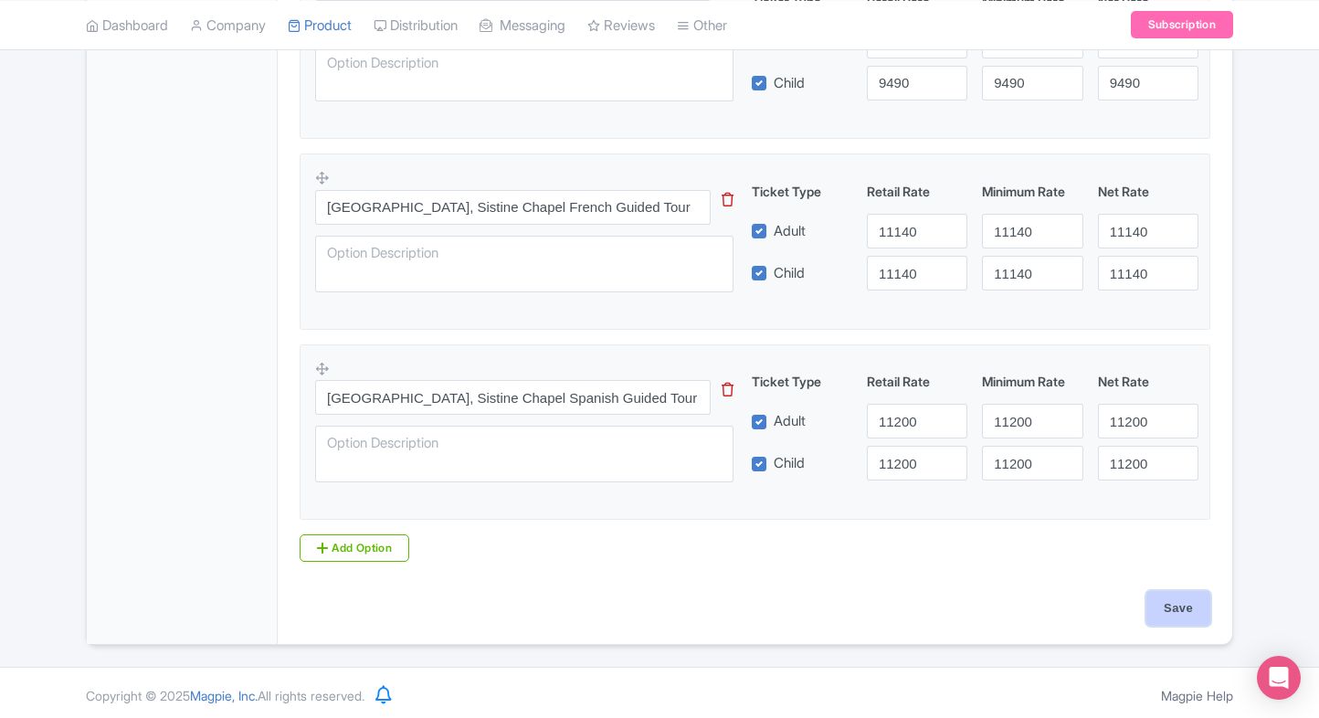
click at [1168, 608] on input "Save" at bounding box center [1178, 608] width 64 height 35
type input "Saving..."
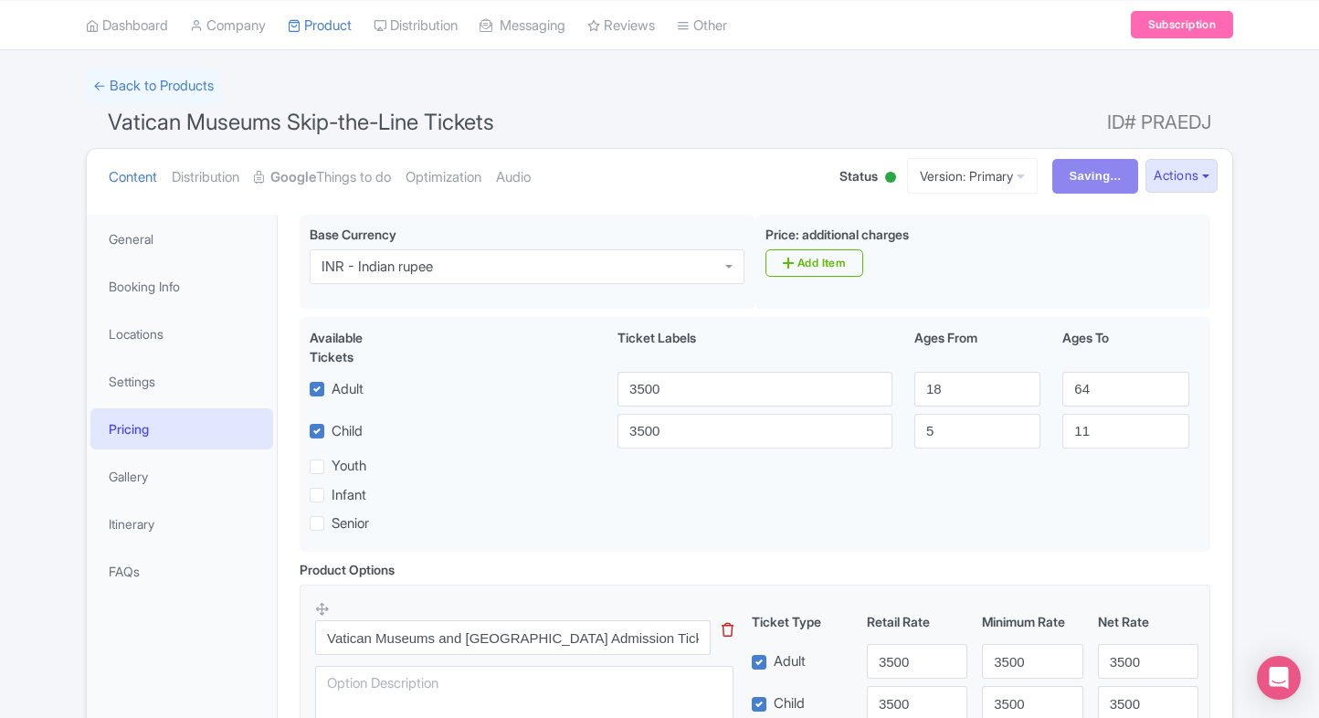
scroll to position [0, 0]
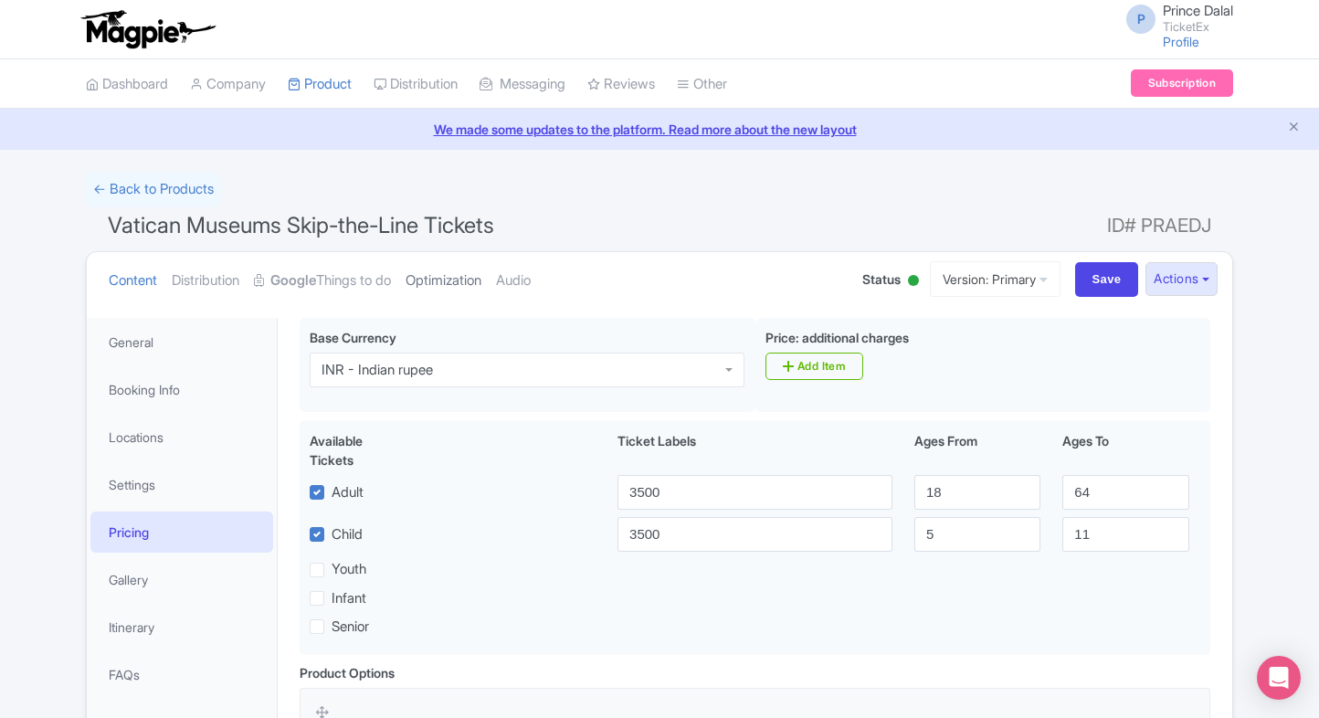
click at [468, 270] on link "Optimization" at bounding box center [444, 281] width 76 height 58
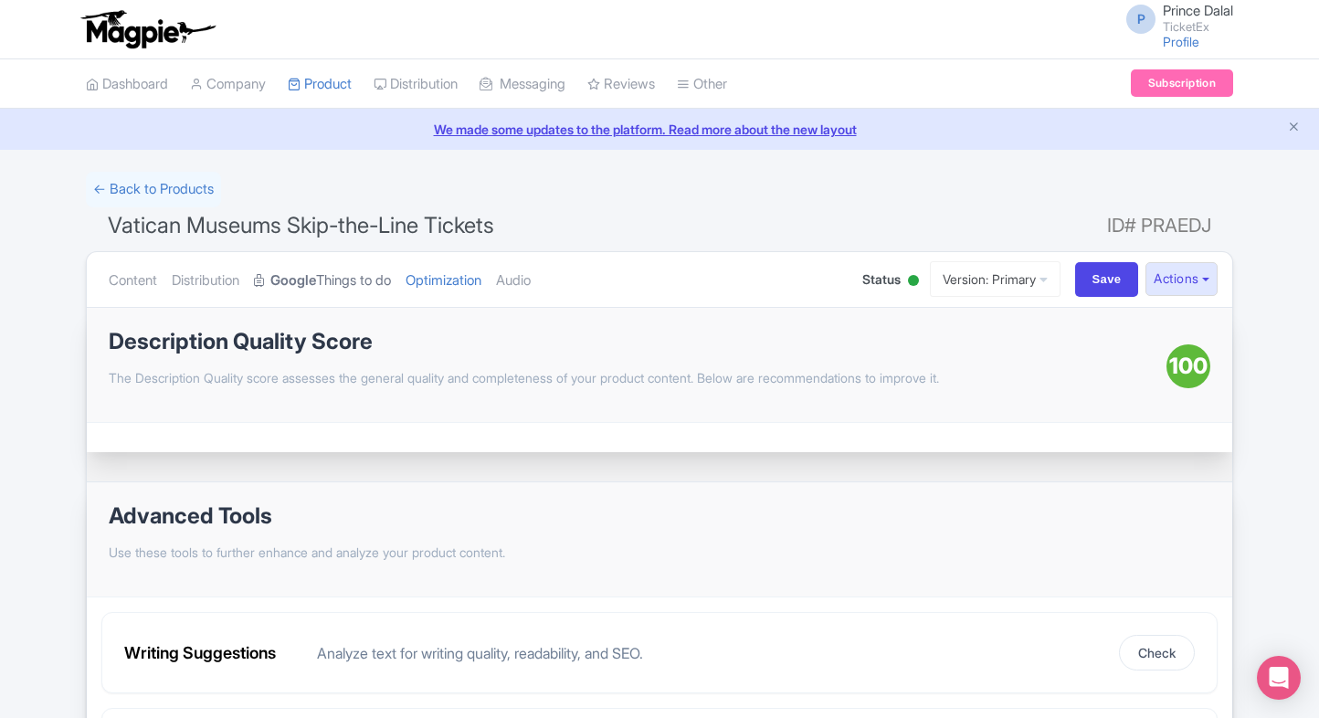
click at [352, 283] on link "Google Things to do" at bounding box center [322, 281] width 137 height 58
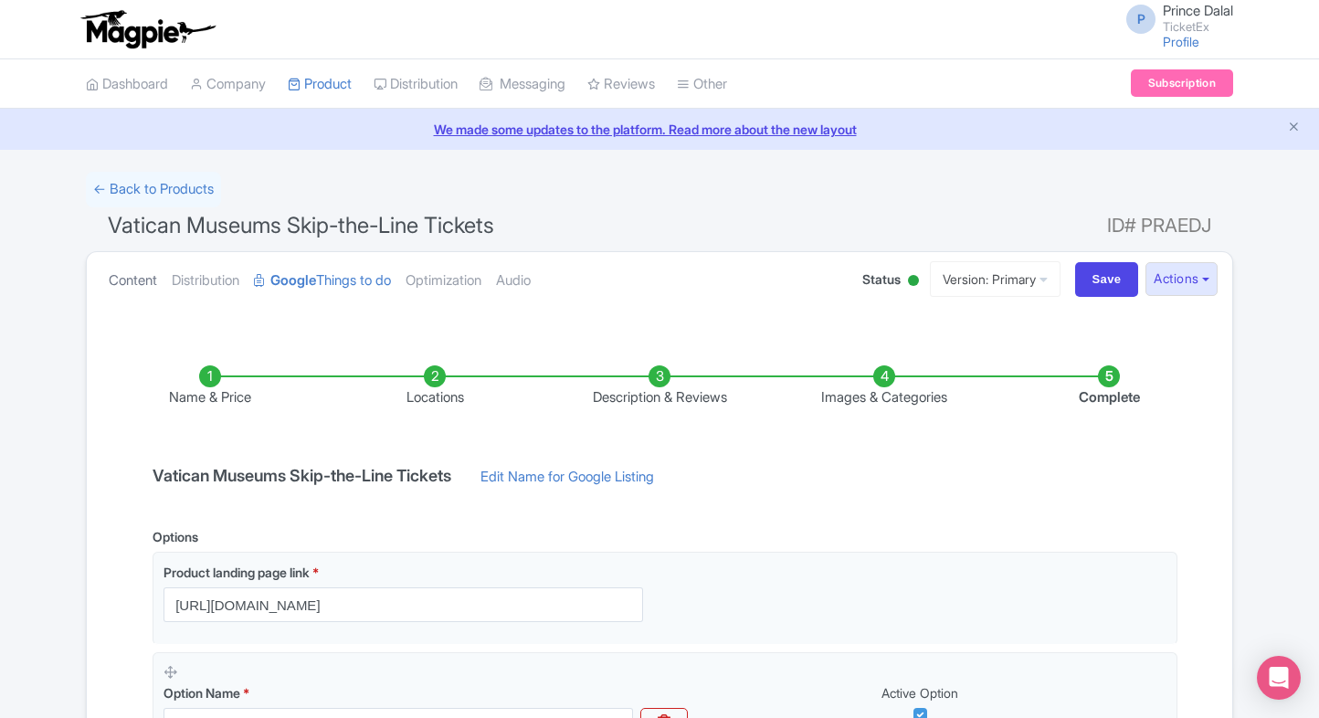
click at [132, 258] on link "Content" at bounding box center [133, 281] width 48 height 58
